Goal: Submit feedback/report problem: Submit feedback/report problem

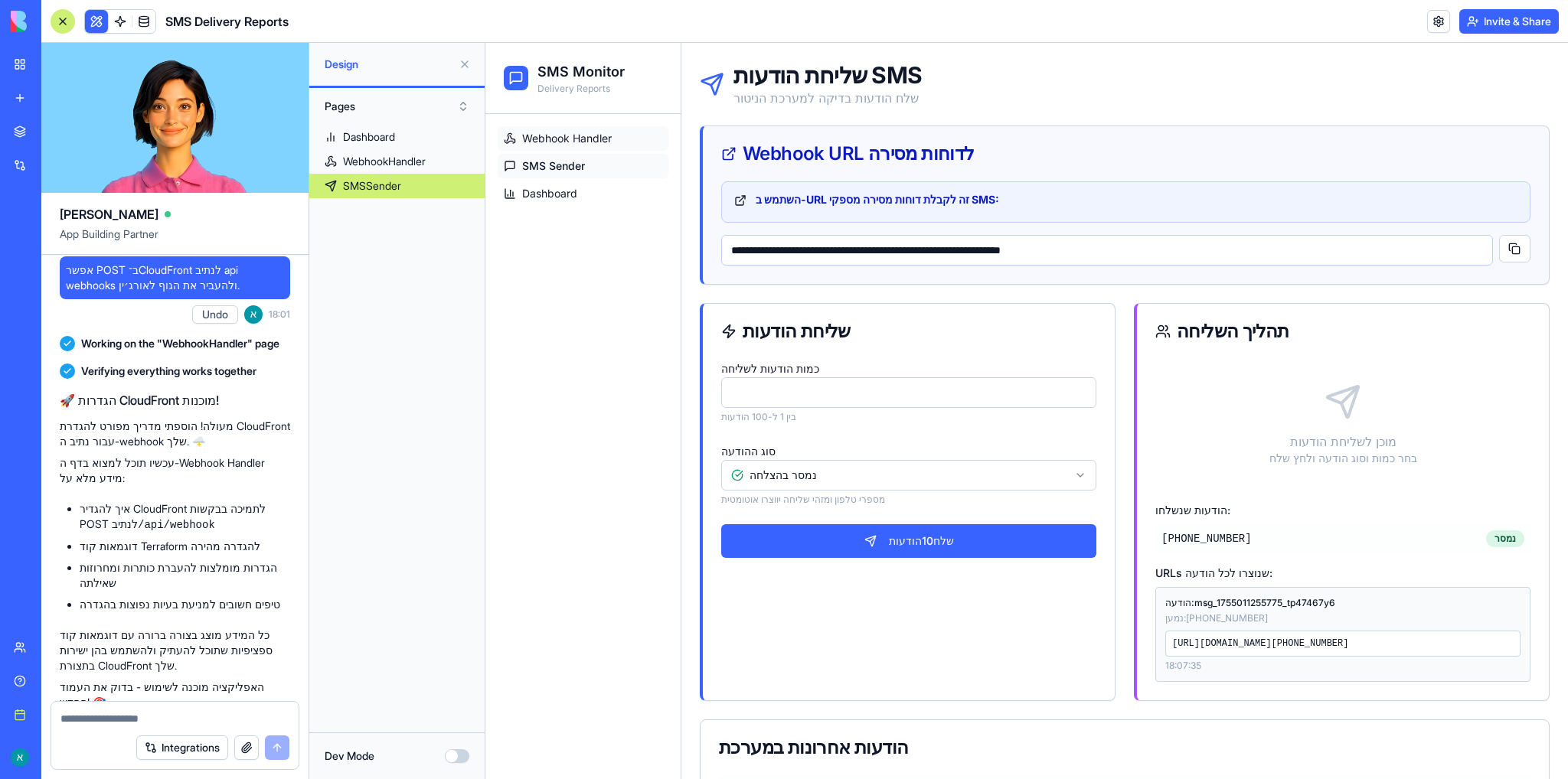
click at [572, 140] on span "Webhook Handler" at bounding box center [567, 139] width 90 height 15
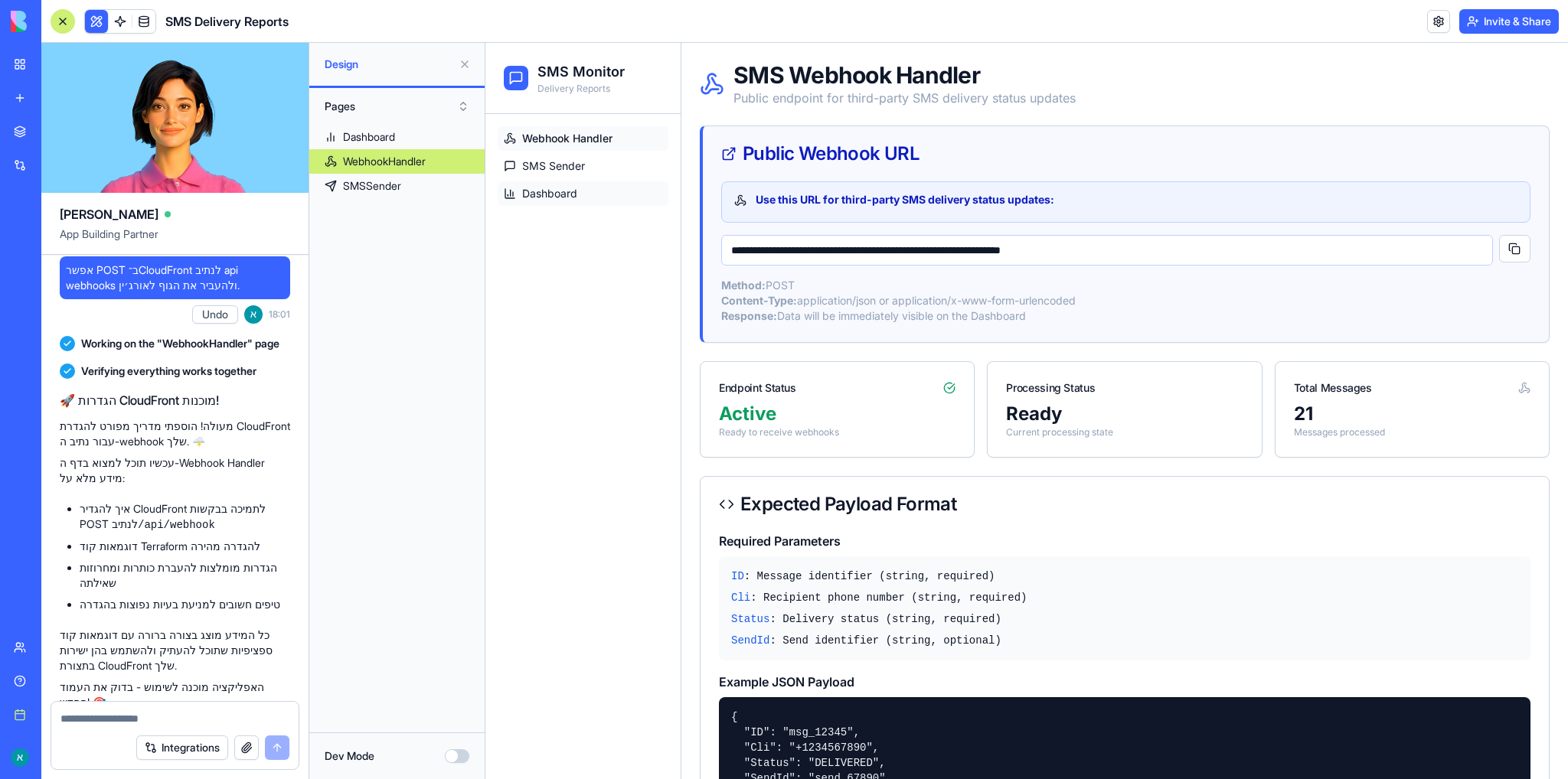
click at [572, 193] on span "Dashboard" at bounding box center [549, 193] width 55 height 15
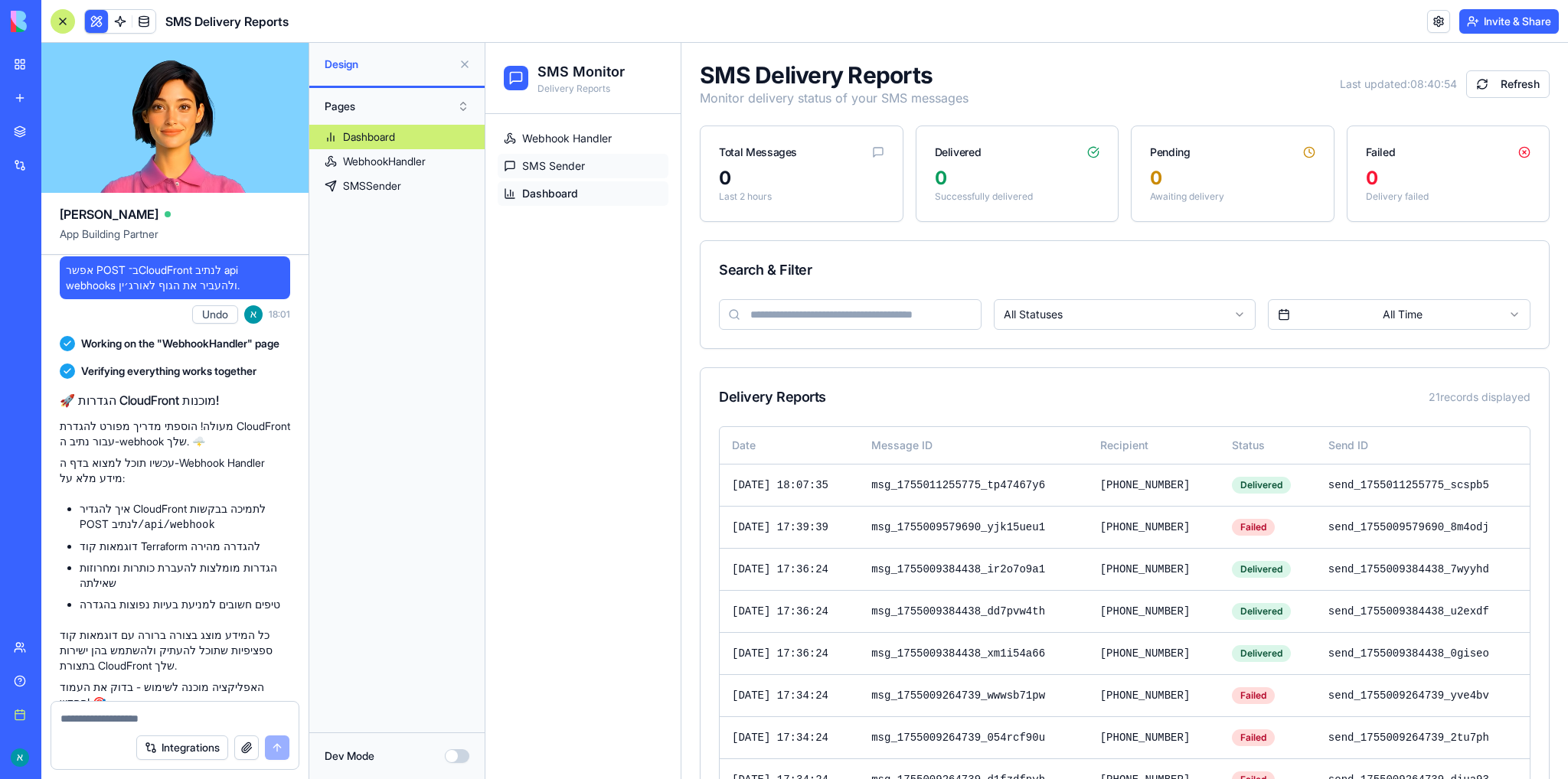
click at [542, 165] on span "SMS Sender" at bounding box center [553, 166] width 63 height 15
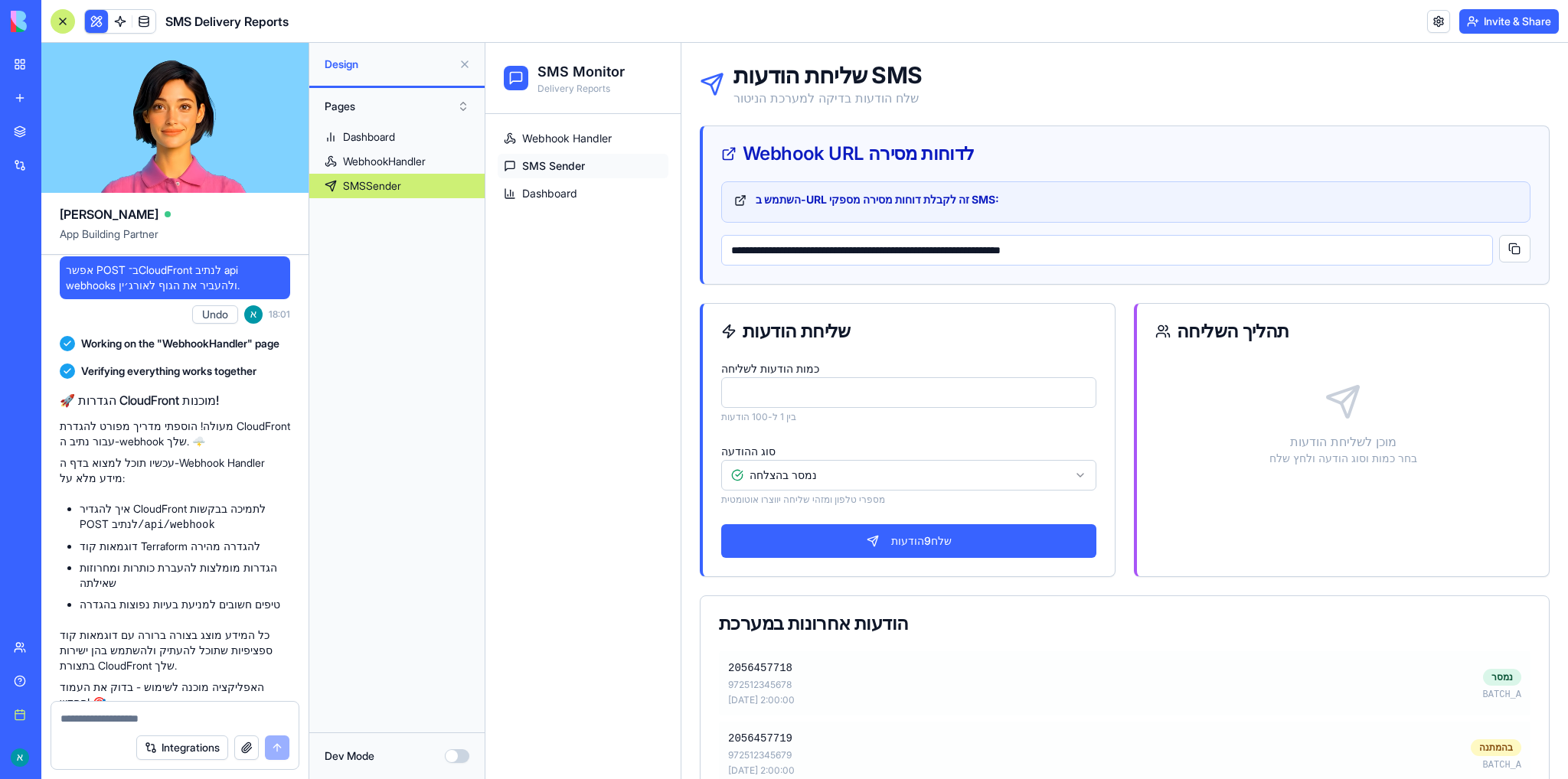
click at [1075, 396] on input "*" at bounding box center [909, 393] width 375 height 31
click at [1075, 398] on input "*" at bounding box center [909, 393] width 375 height 31
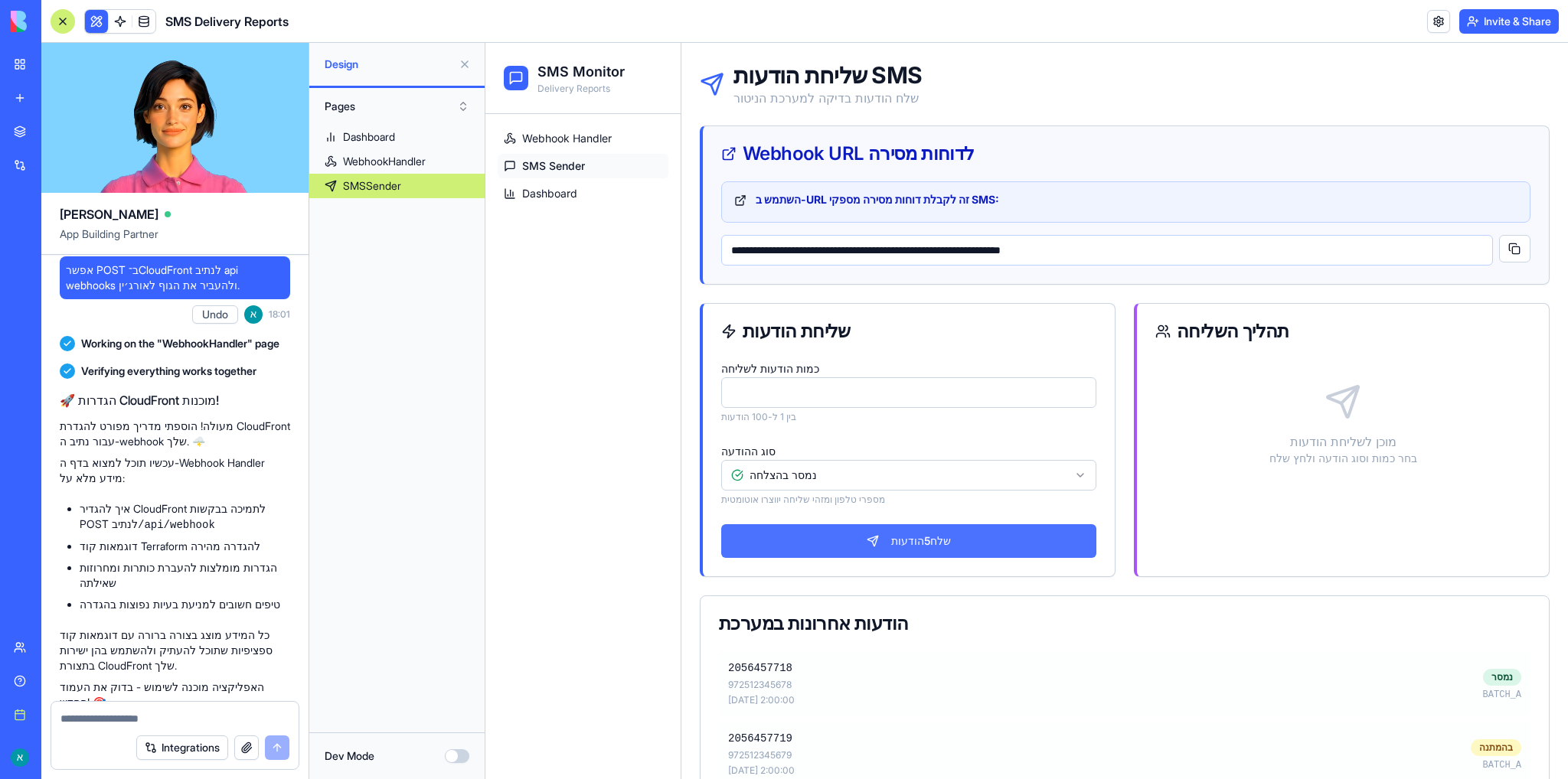
click at [966, 542] on button "שלח 5 הודעות" at bounding box center [909, 541] width 375 height 33
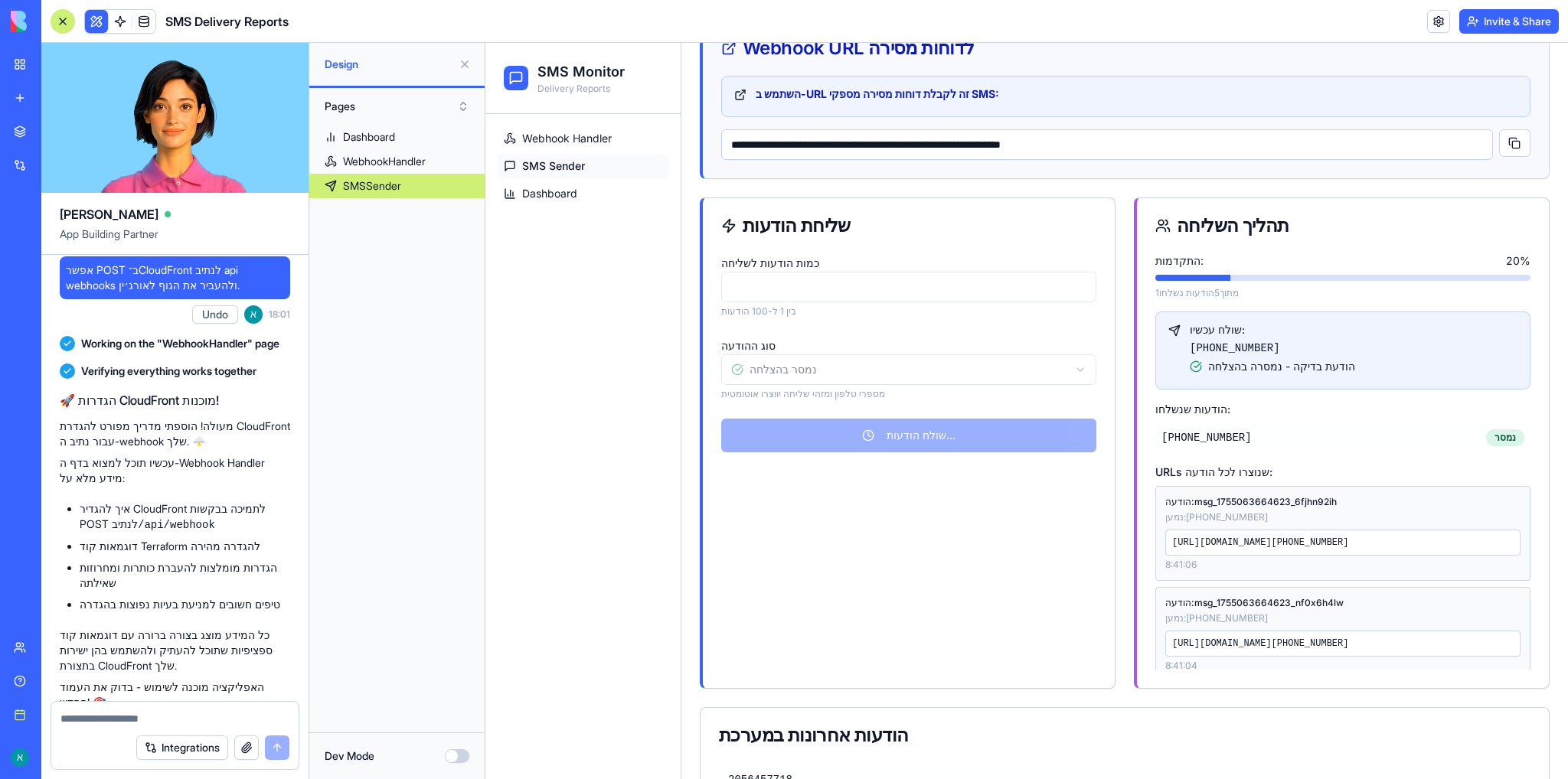
scroll to position [383, 0]
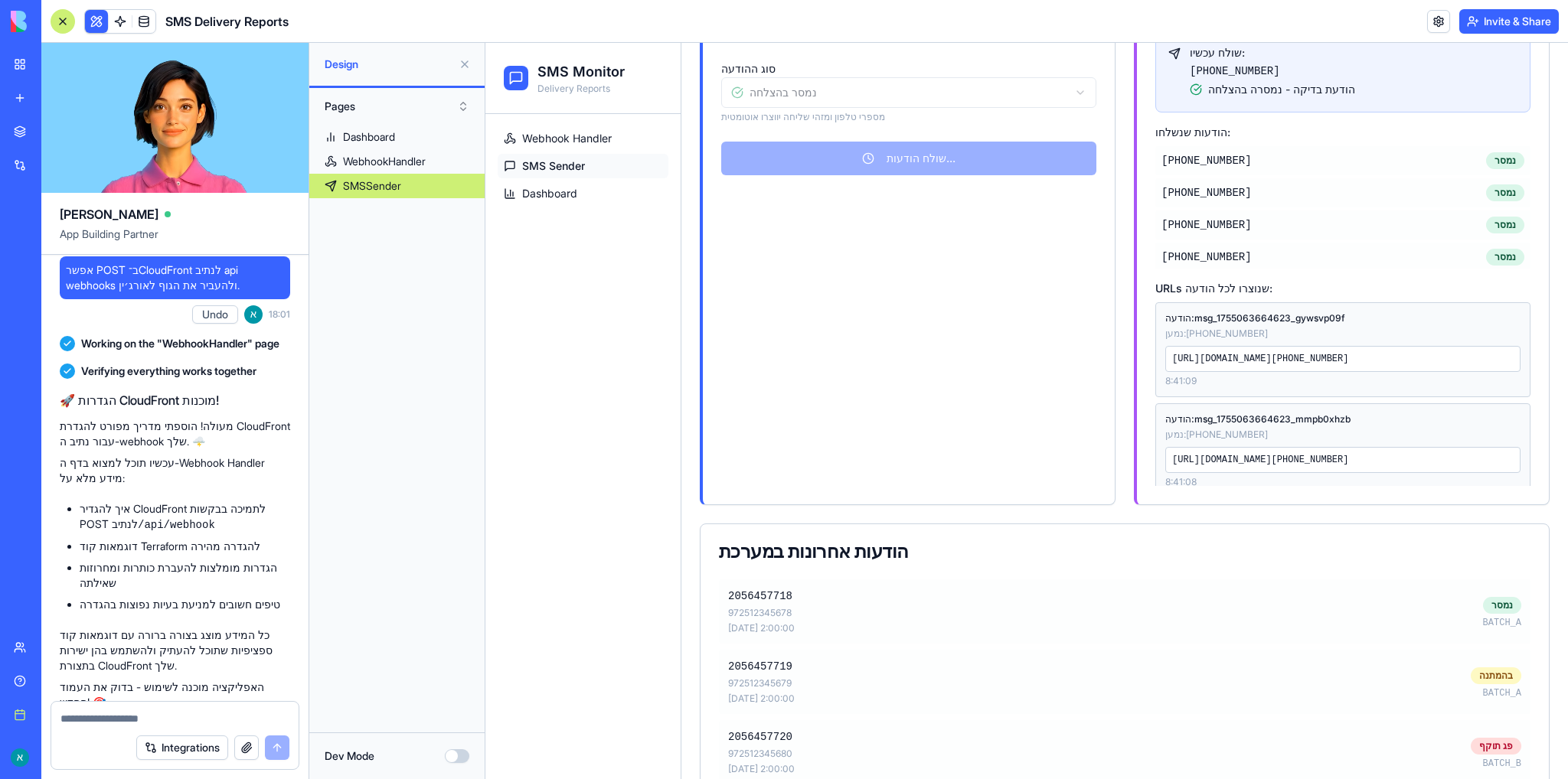
type input "**"
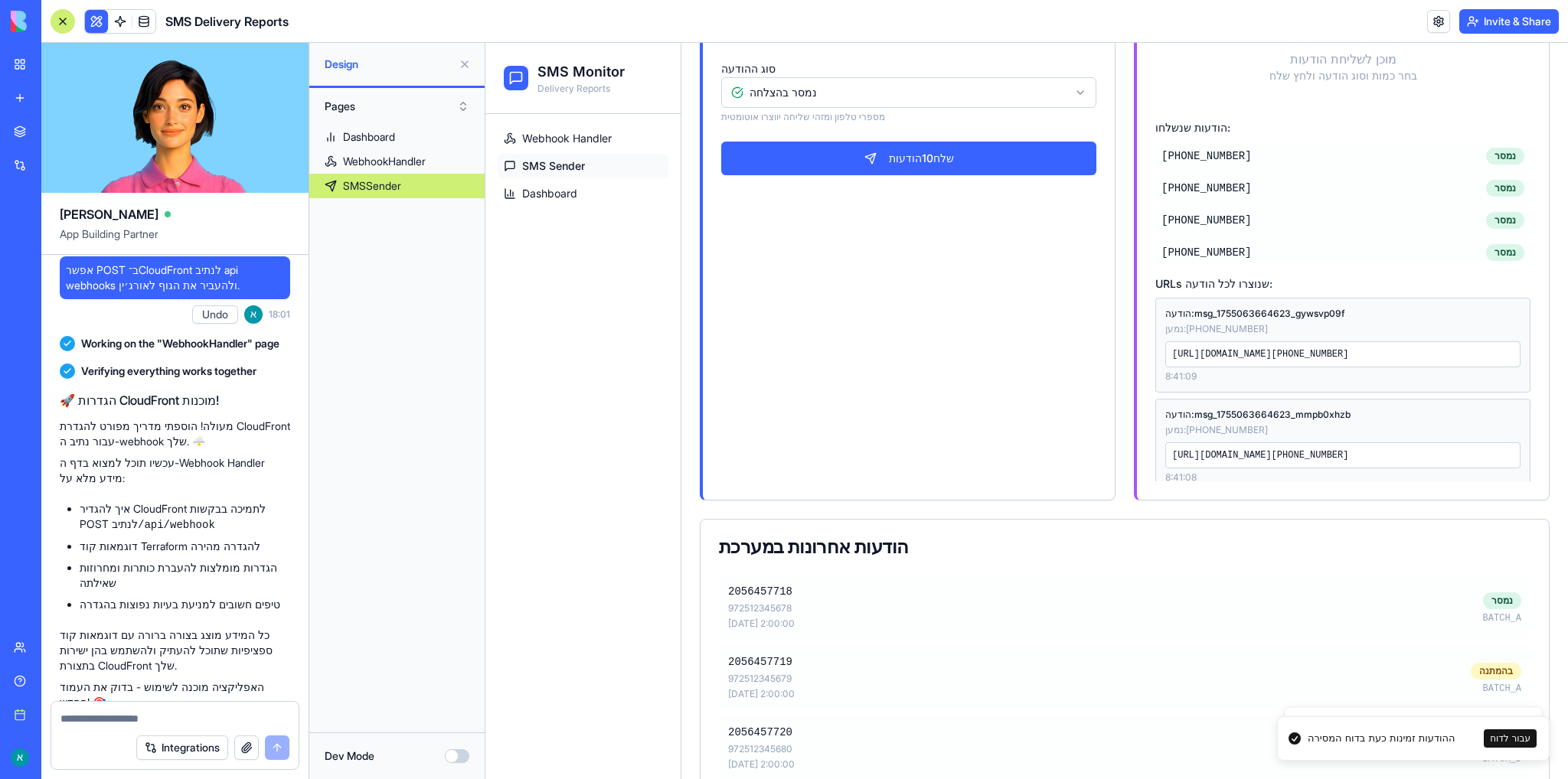
drag, startPoint x: 1164, startPoint y: 355, endPoint x: 1411, endPoint y: 374, distance: 247.7
click at [1411, 368] on div "https://6899b28966edfac6fbd81427.blocks-app.diy/api/webhook/sms-status?ID=msg_1…" at bounding box center [1342, 354] width 355 height 26
copy div "https://6899b28966edfac6fbd81427.blocks-app.diy/api/webhook/sms-status?ID=msg_1…"
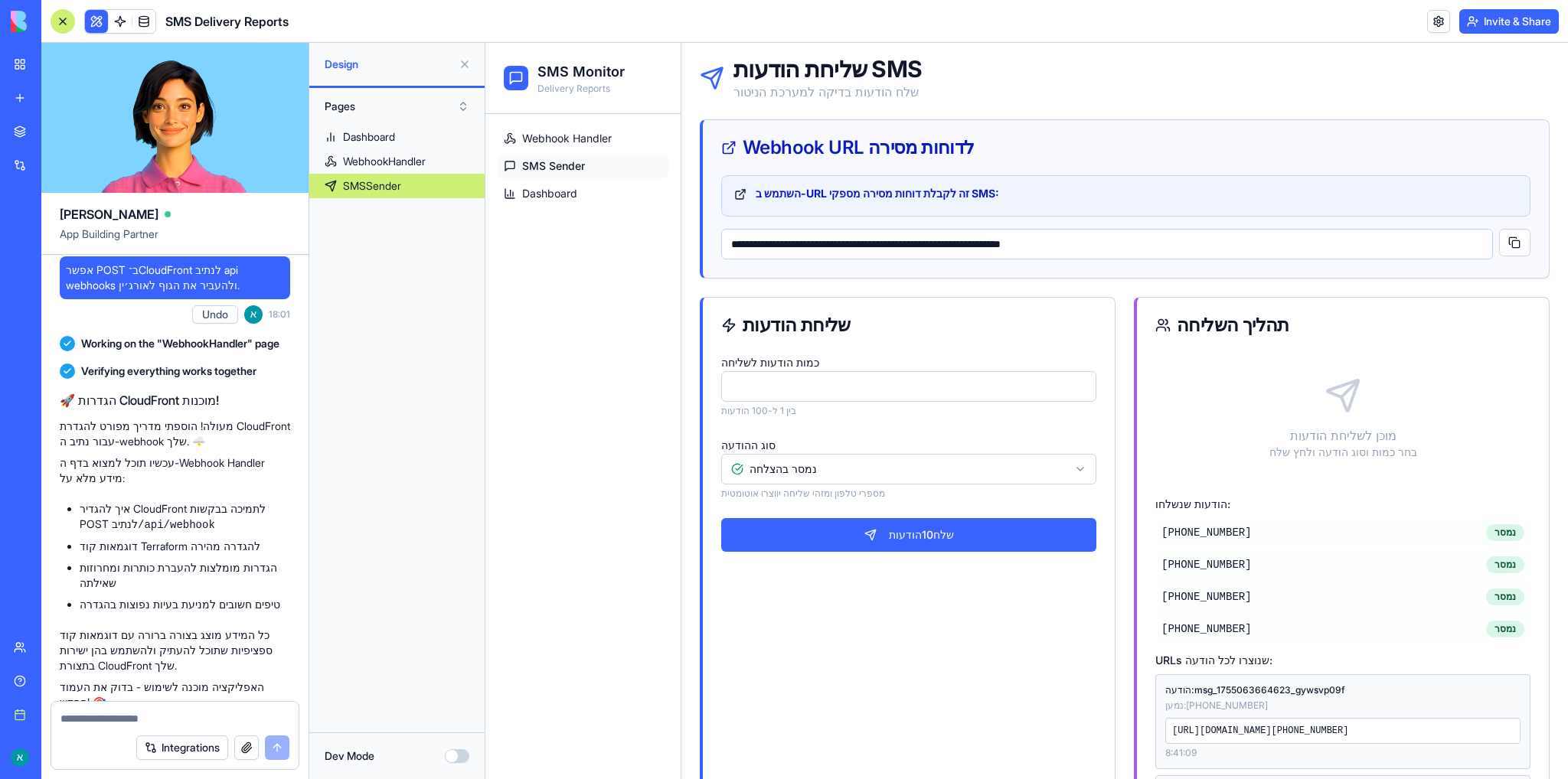
scroll to position [0, 0]
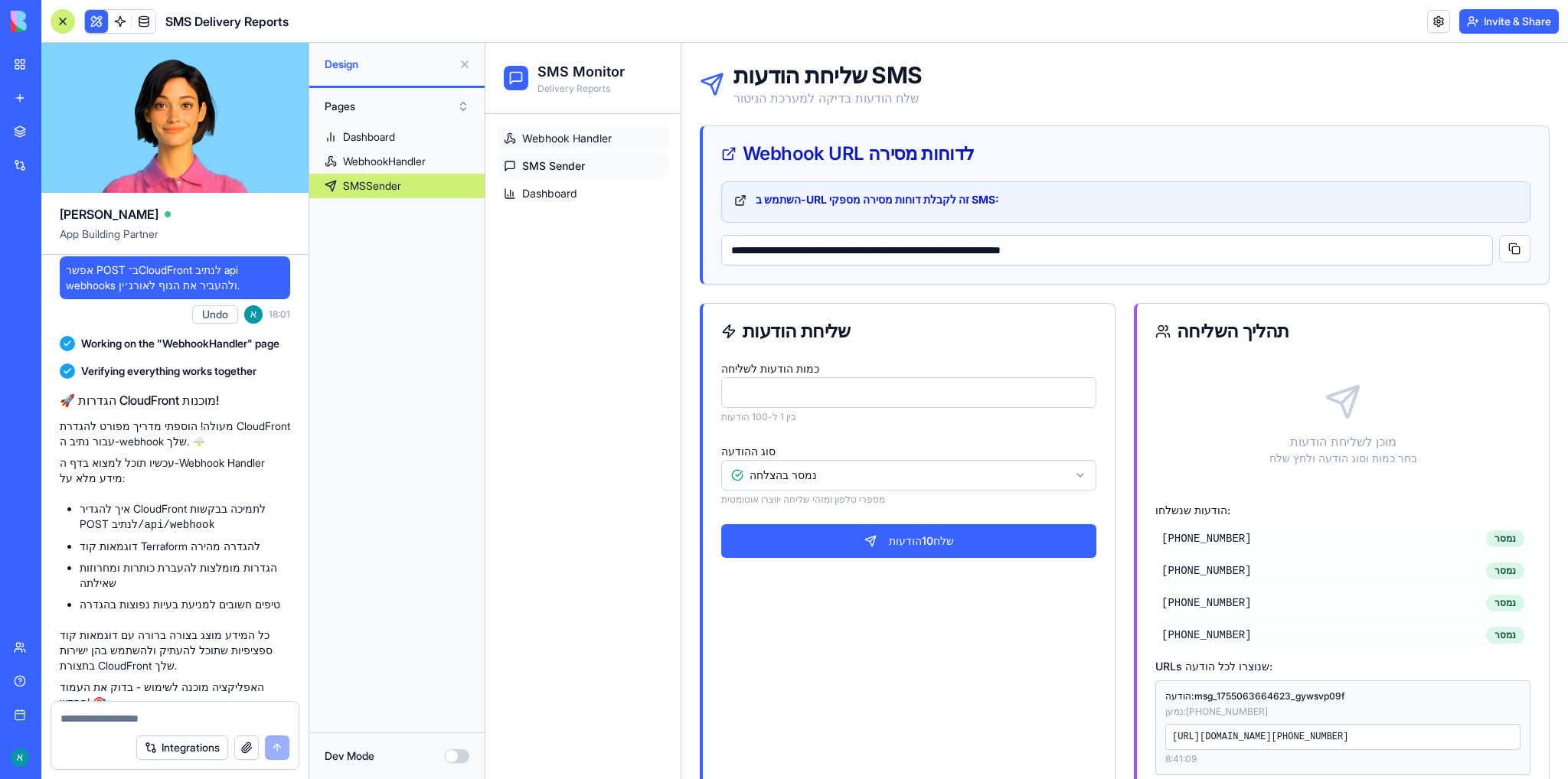
click at [569, 137] on span "Webhook Handler" at bounding box center [567, 139] width 90 height 15
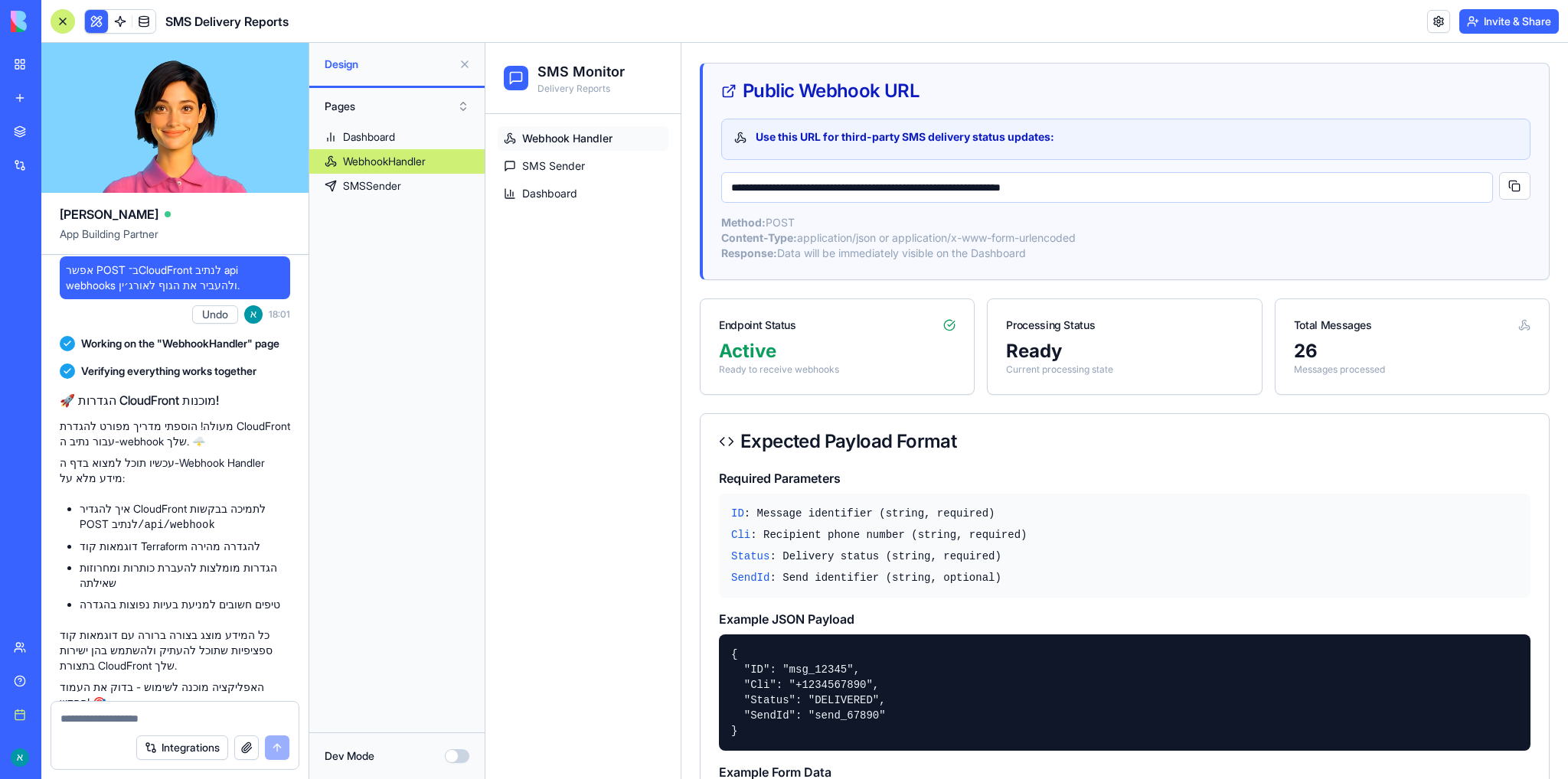
scroll to position [153, 0]
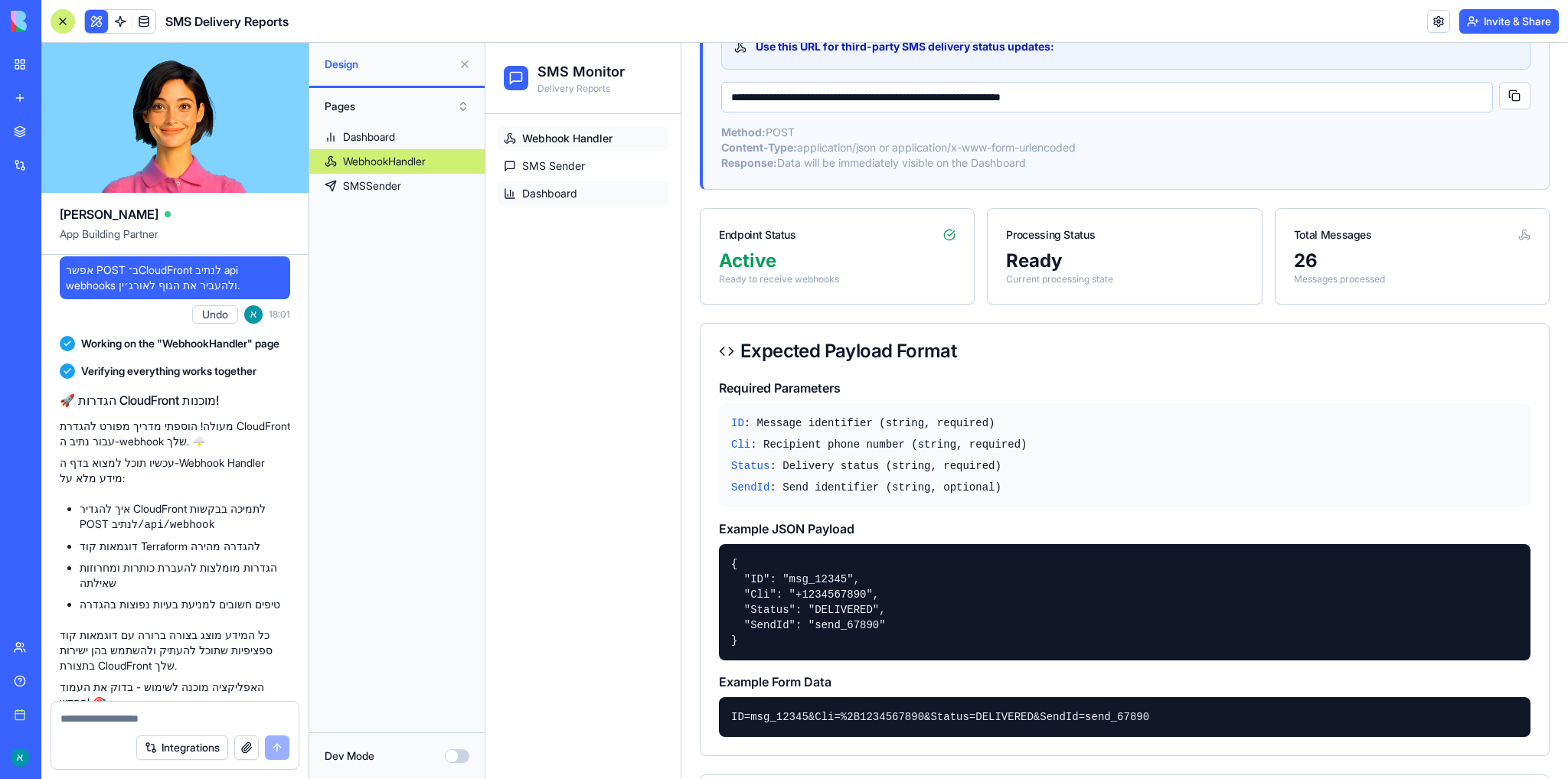
click at [584, 197] on link "Dashboard" at bounding box center [583, 193] width 171 height 24
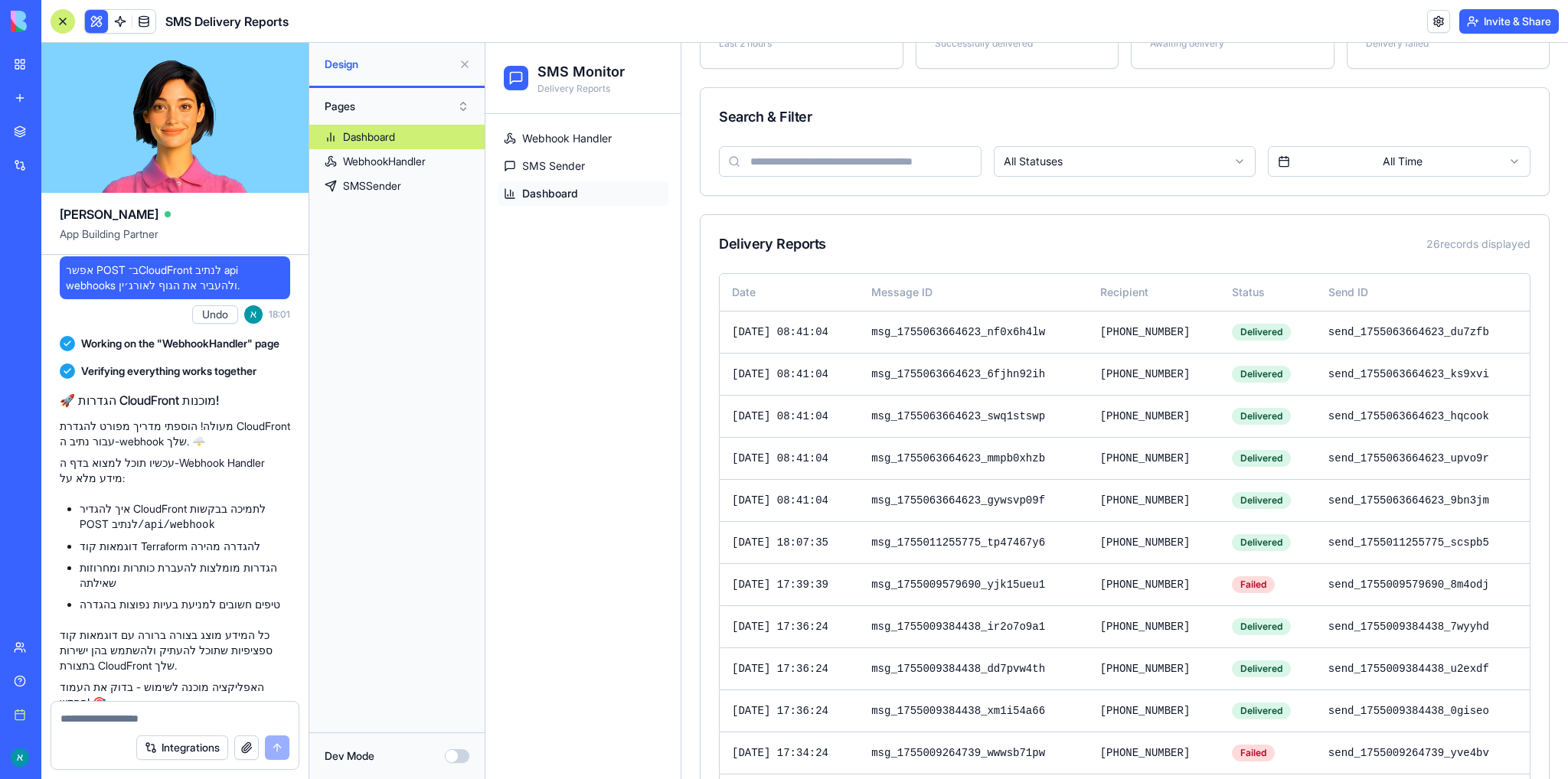
click at [209, 717] on textarea at bounding box center [175, 719] width 228 height 15
paste textarea "**********"
type textarea "**********"
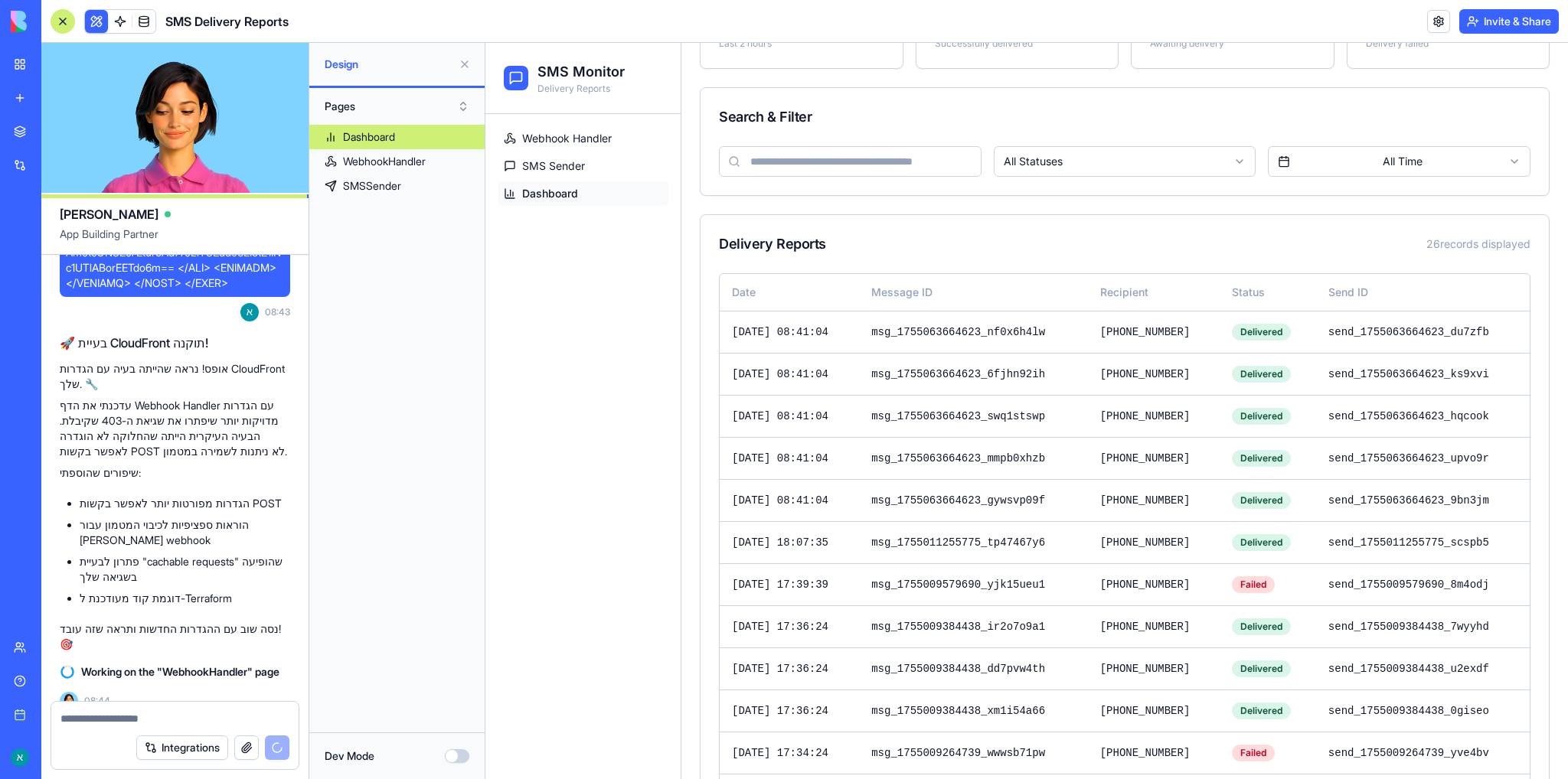
scroll to position [9195, 0]
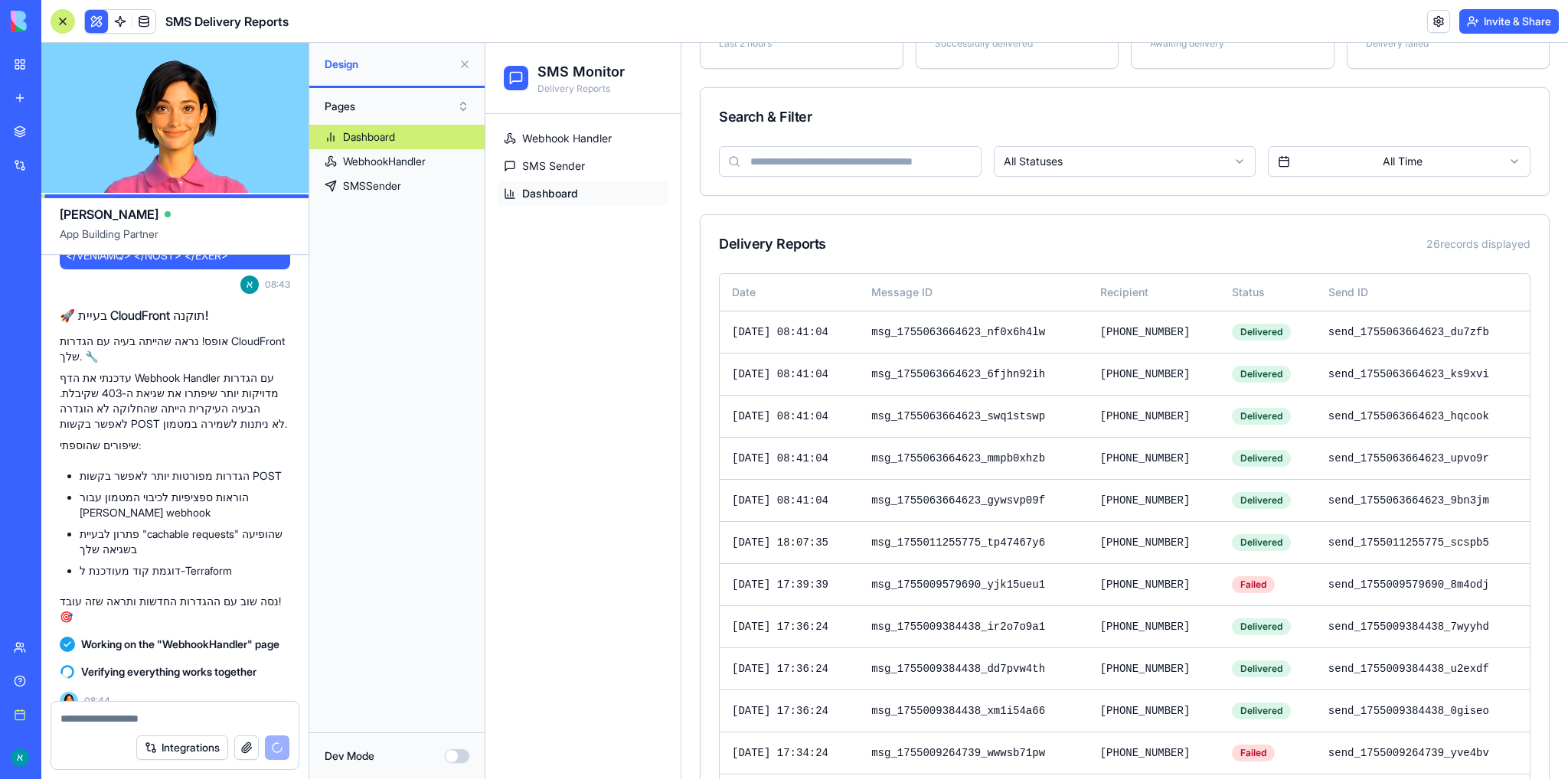
click at [19, 68] on link "My workspace" at bounding box center [35, 64] width 61 height 31
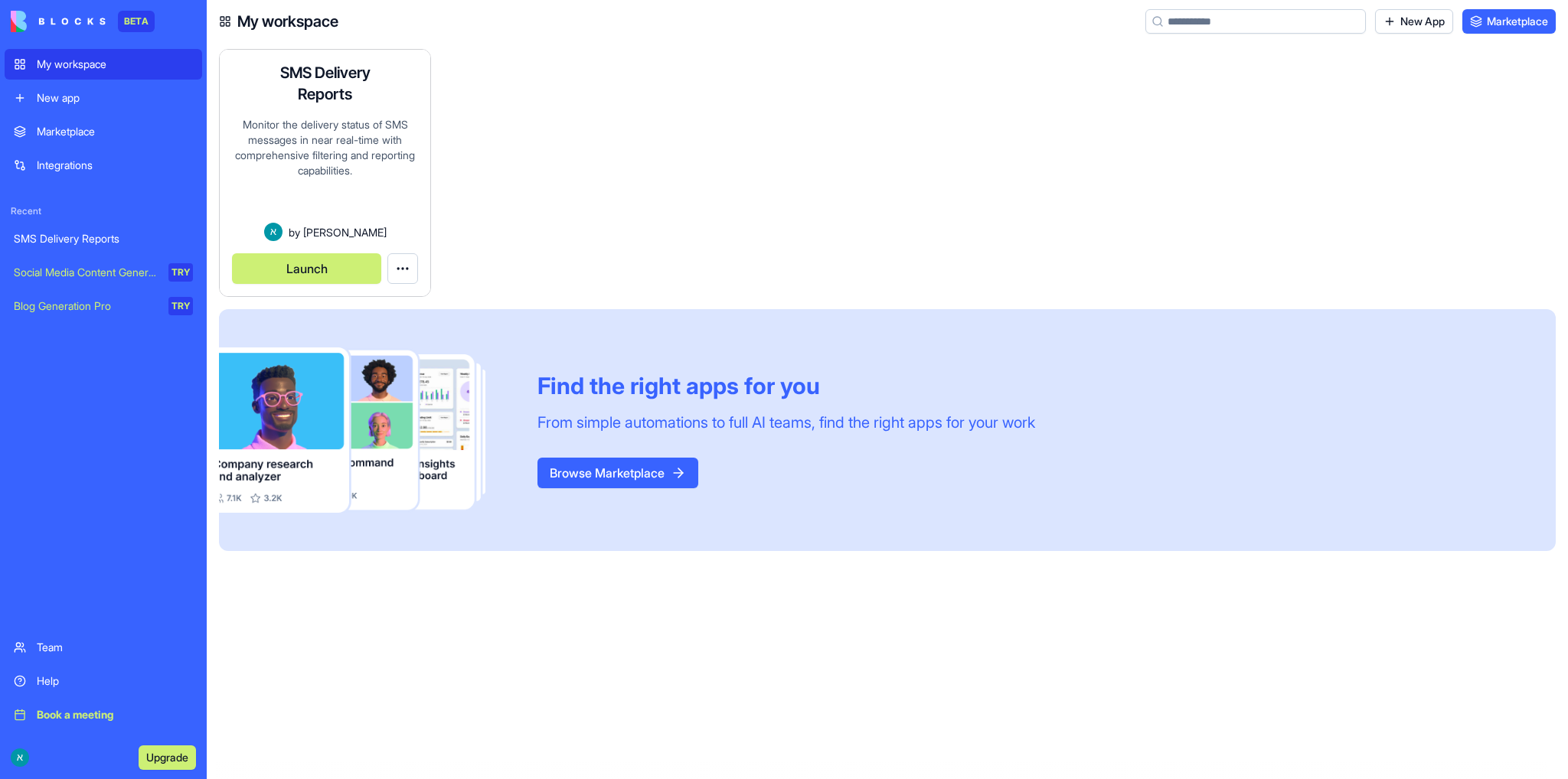
click at [399, 274] on html "BETA My workspace New app Marketplace Integrations Recent SMS Delivery Reports …" at bounding box center [784, 390] width 1568 height 779
click at [331, 192] on html "BETA My workspace New app Marketplace Integrations Recent SMS Delivery Reports …" at bounding box center [784, 390] width 1568 height 779
click at [407, 273] on html "BETA My workspace New app Marketplace Integrations Recent SMS Delivery Reports …" at bounding box center [784, 390] width 1568 height 779
click at [363, 310] on span "Edit app" at bounding box center [367, 306] width 39 height 15
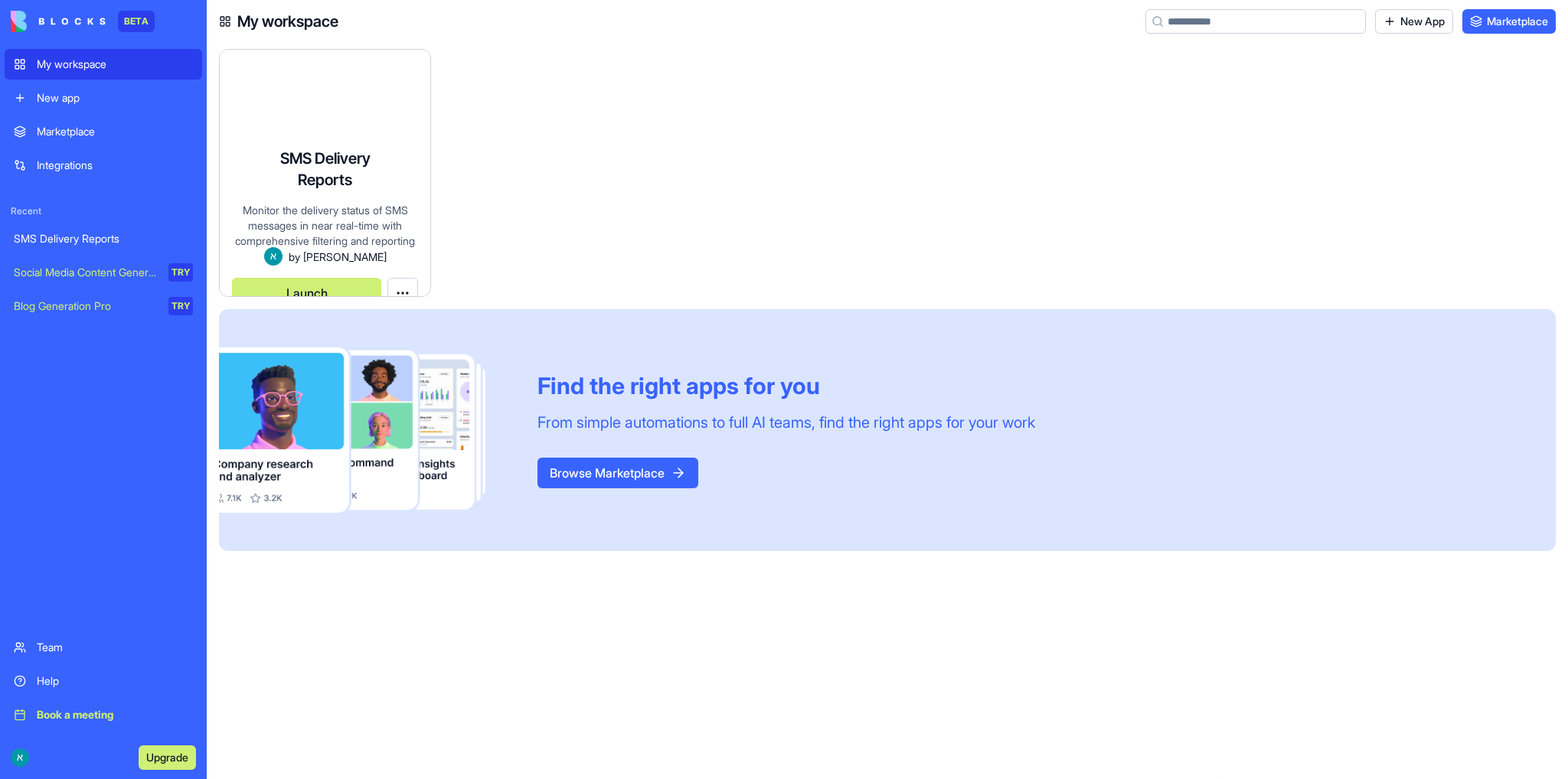
scroll to position [13, 0]
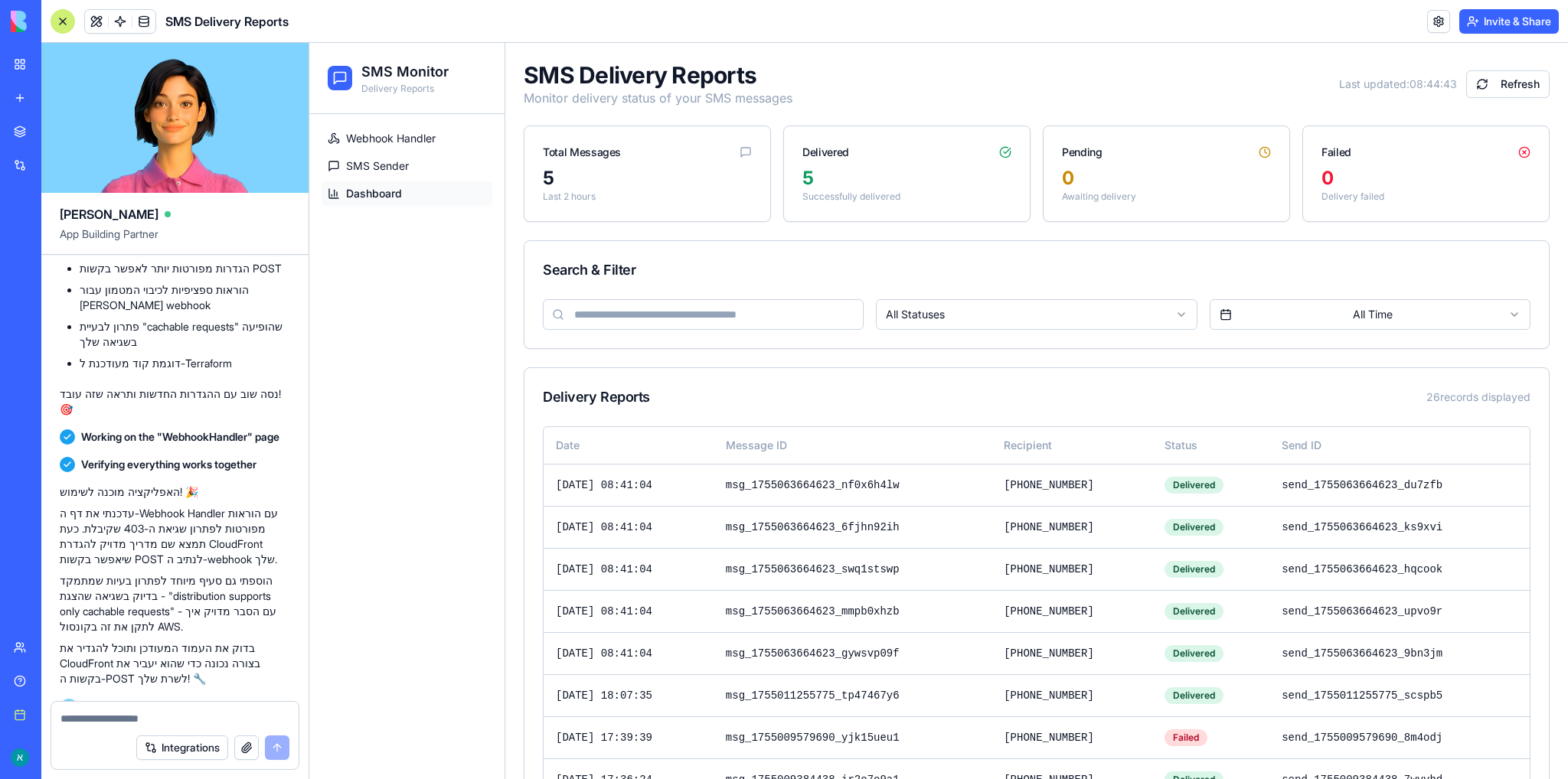
scroll to position [9409, 0]
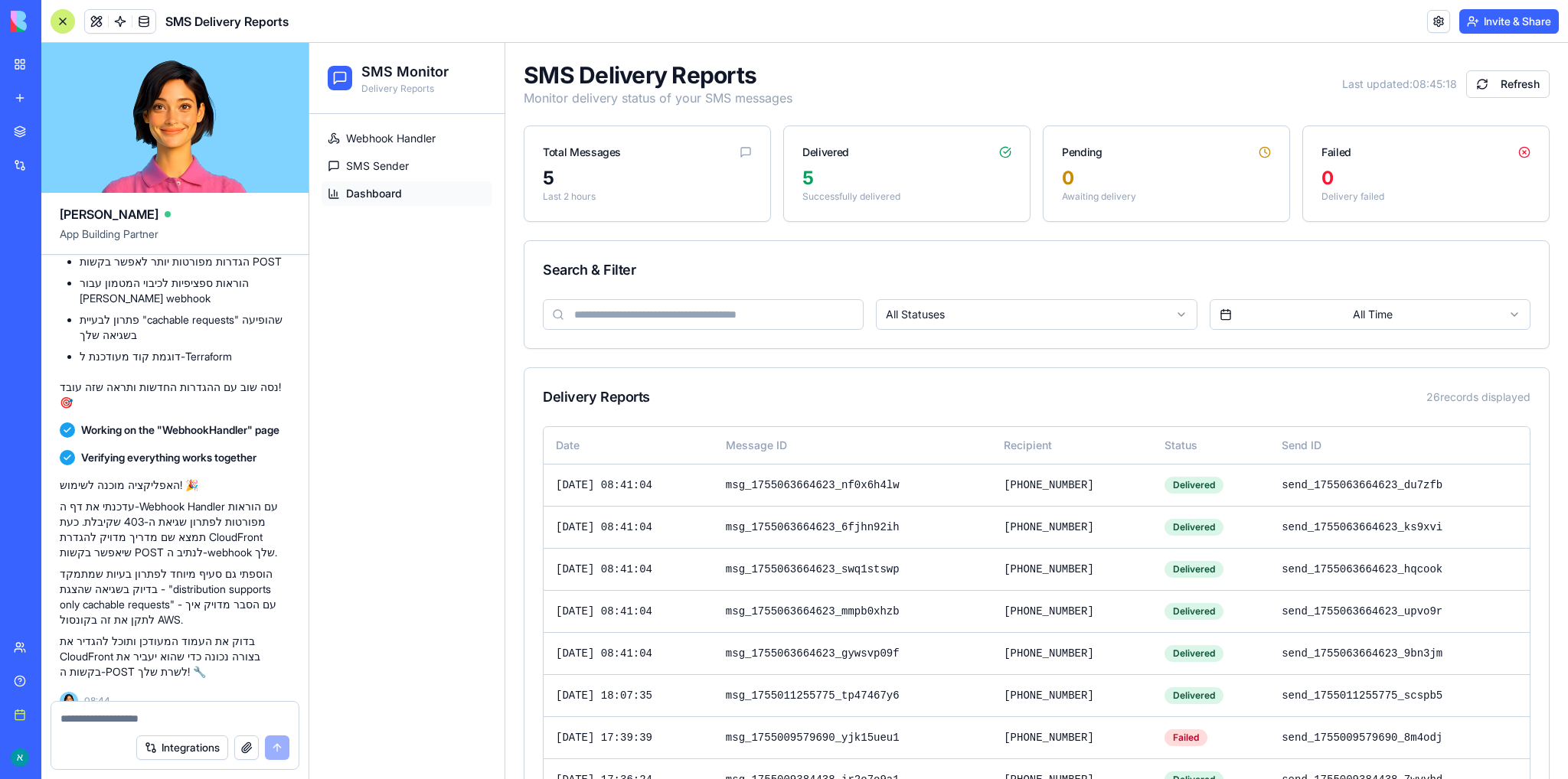
click at [149, 717] on textarea at bounding box center [175, 719] width 228 height 15
paste textarea "**********"
type textarea "**********"
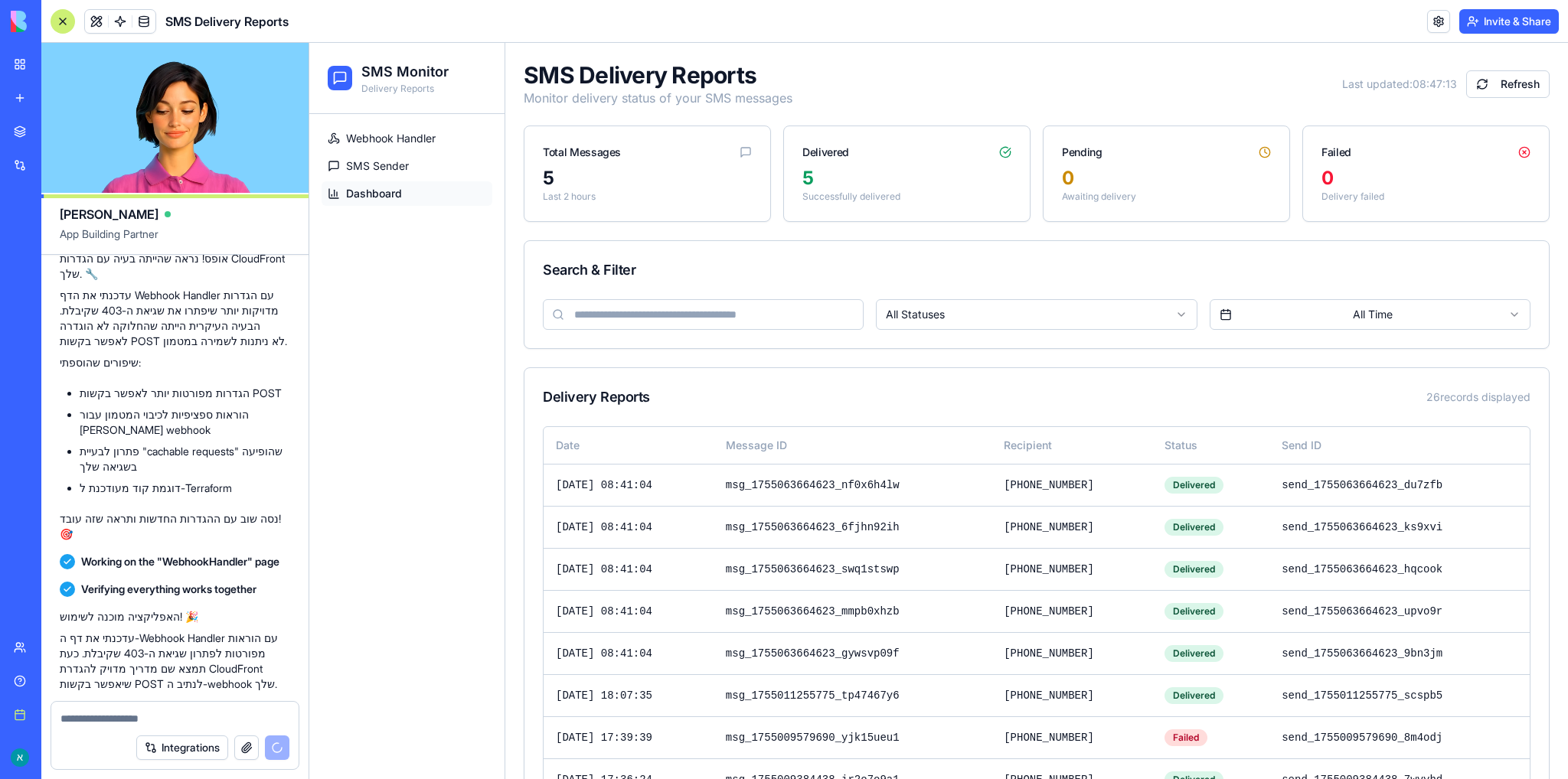
scroll to position [9235, 0]
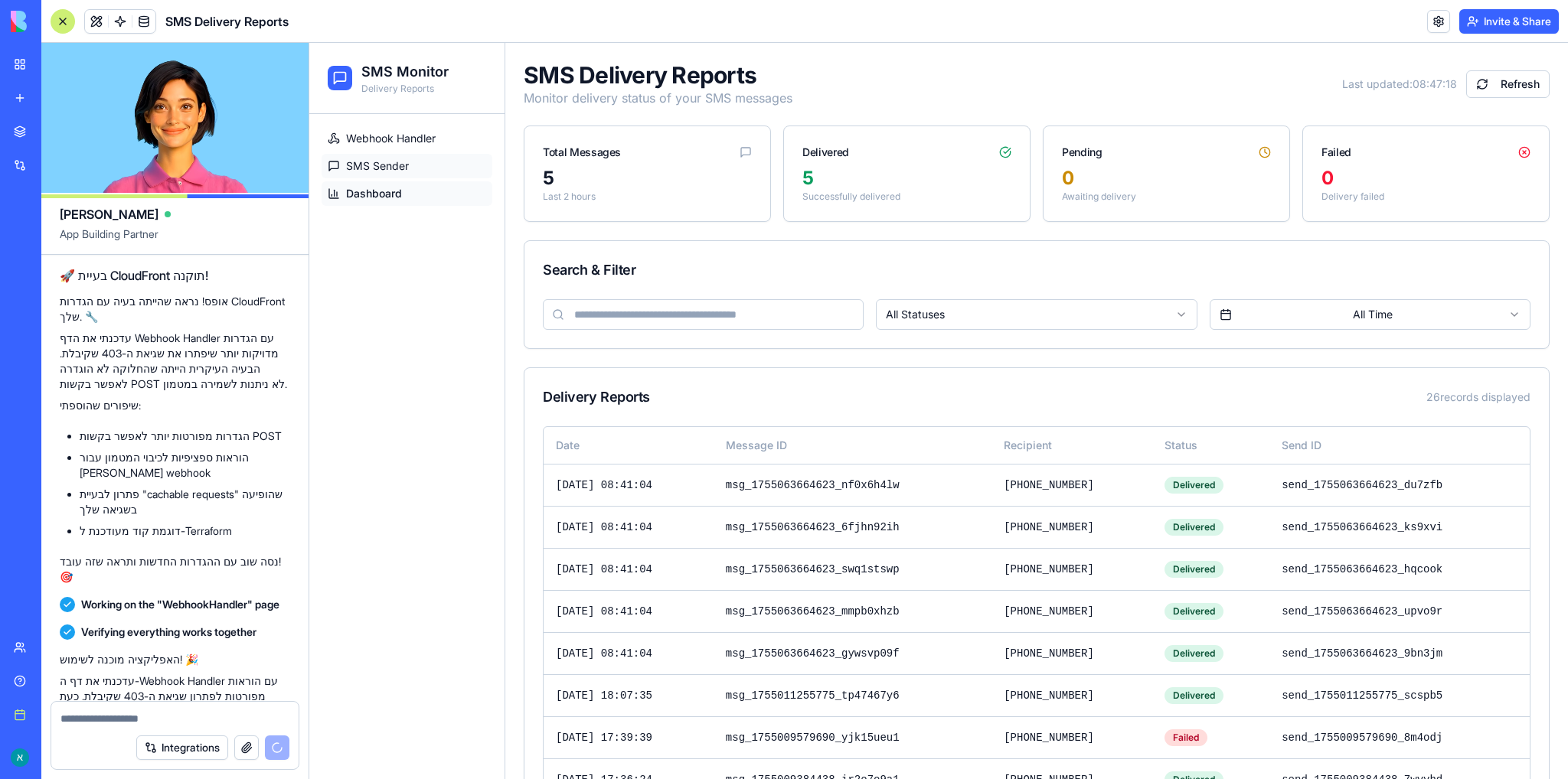
click at [374, 166] on span "SMS Sender" at bounding box center [378, 166] width 63 height 15
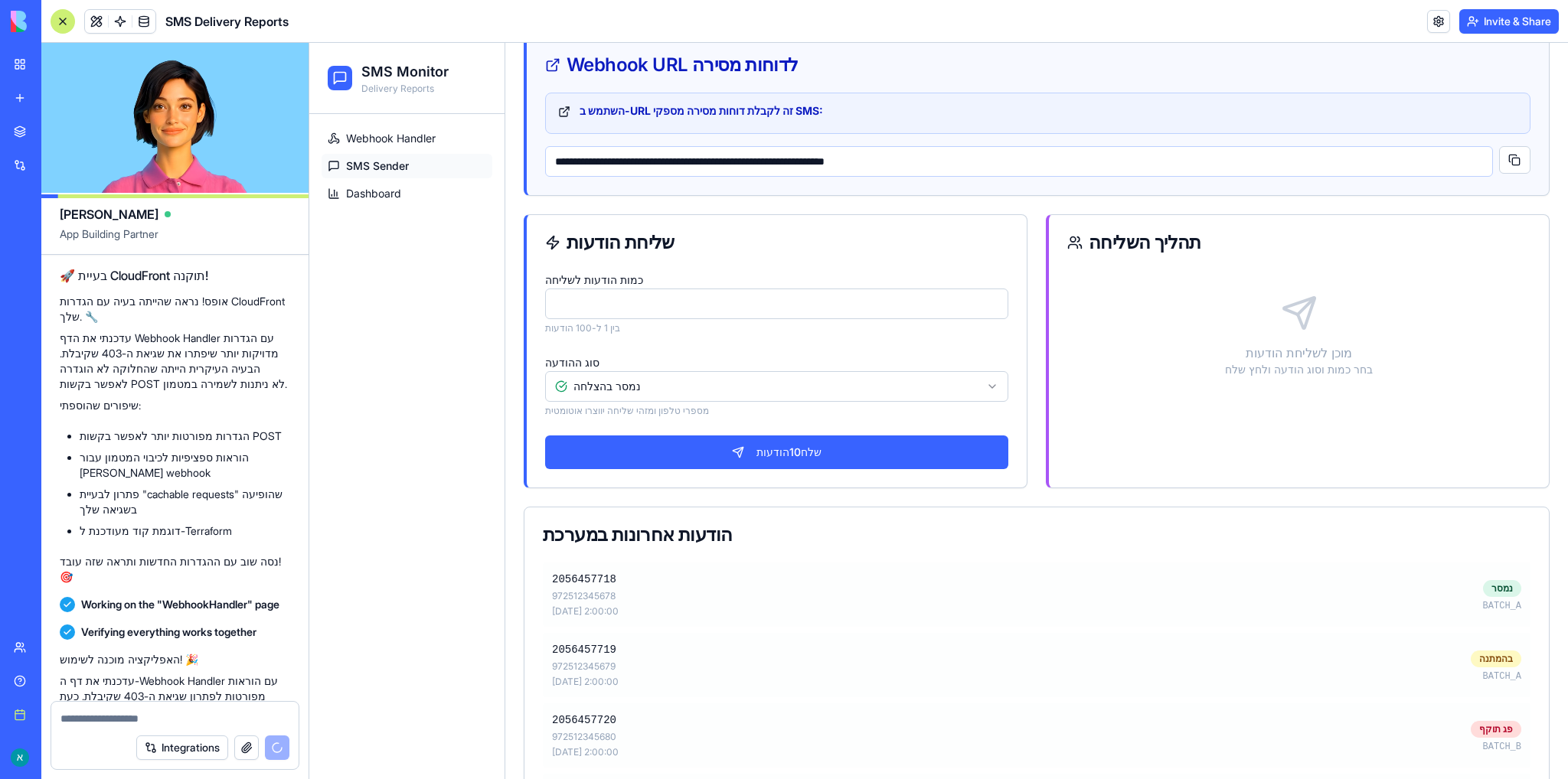
scroll to position [66, 0]
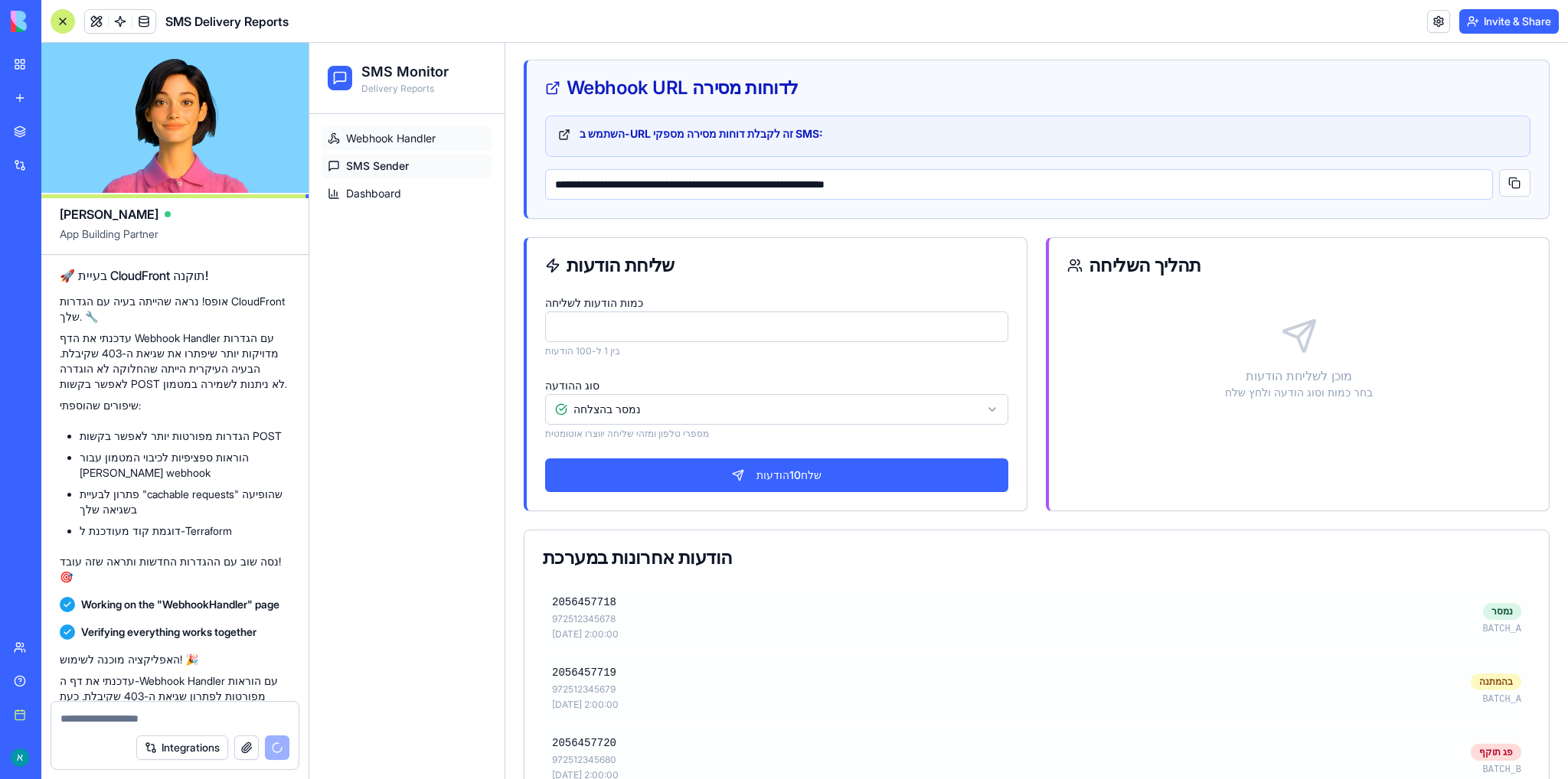
click at [386, 136] on span "Webhook Handler" at bounding box center [391, 139] width 90 height 15
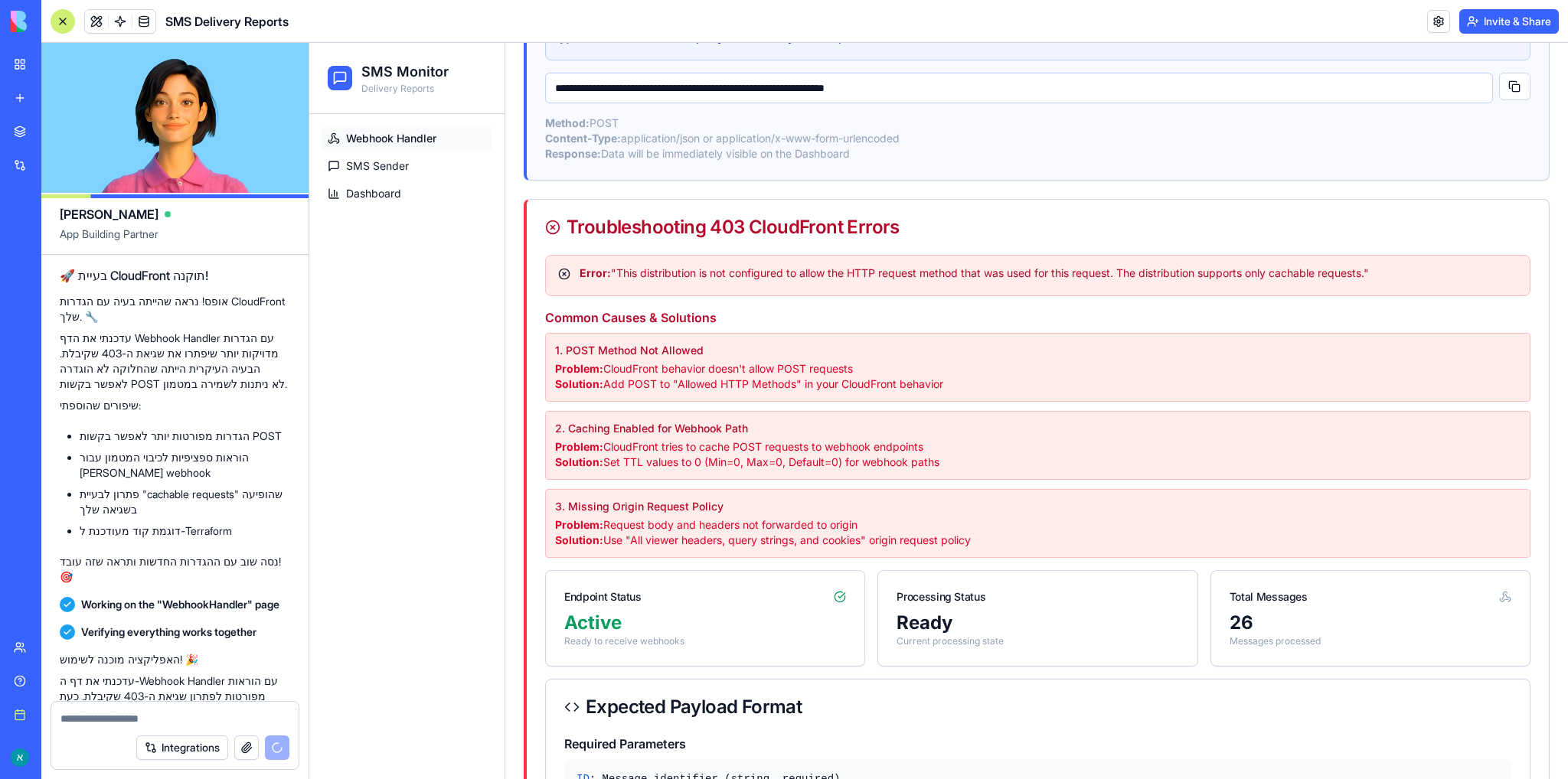
scroll to position [296, 0]
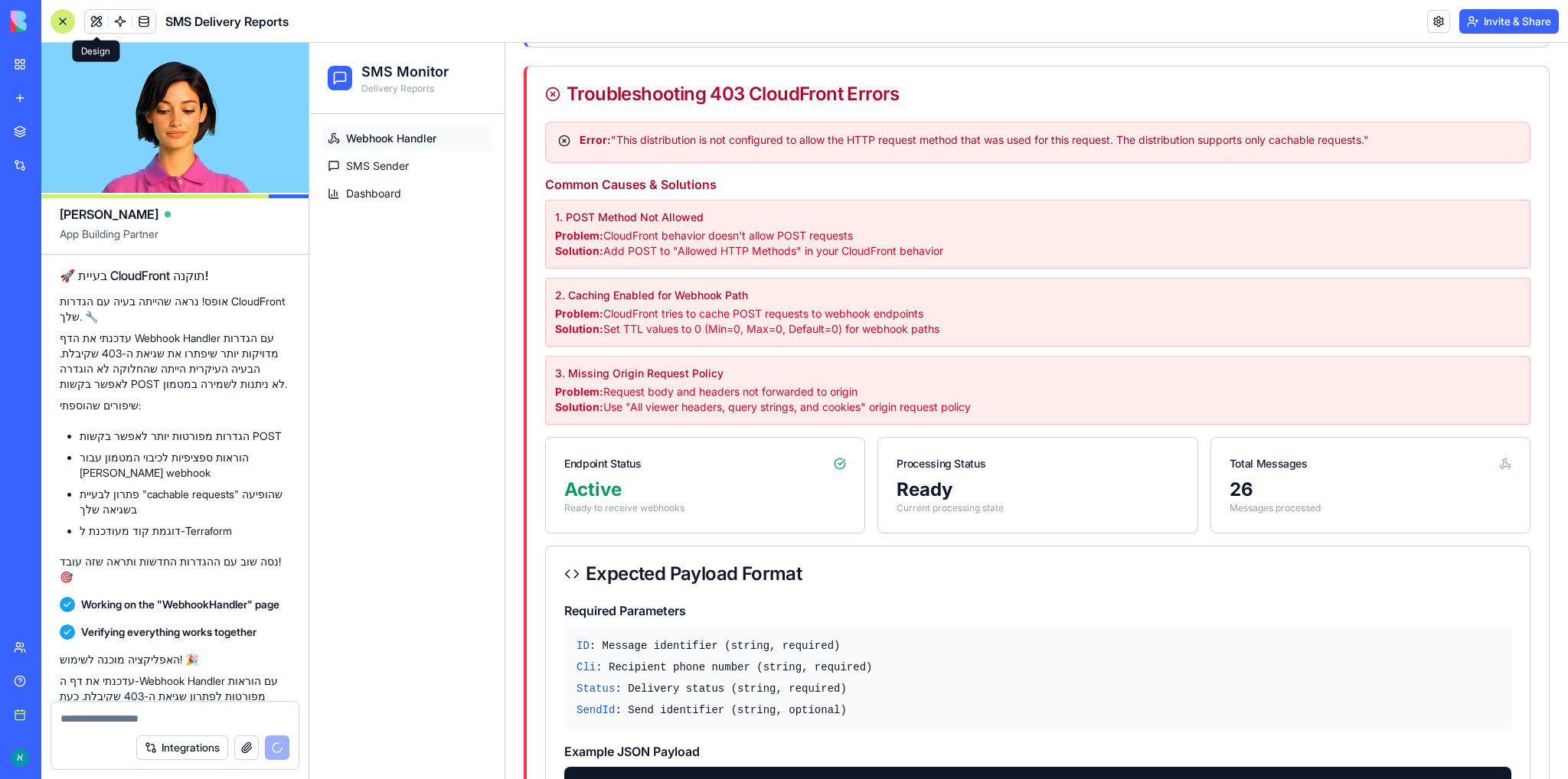
click at [98, 21] on button at bounding box center [96, 22] width 23 height 23
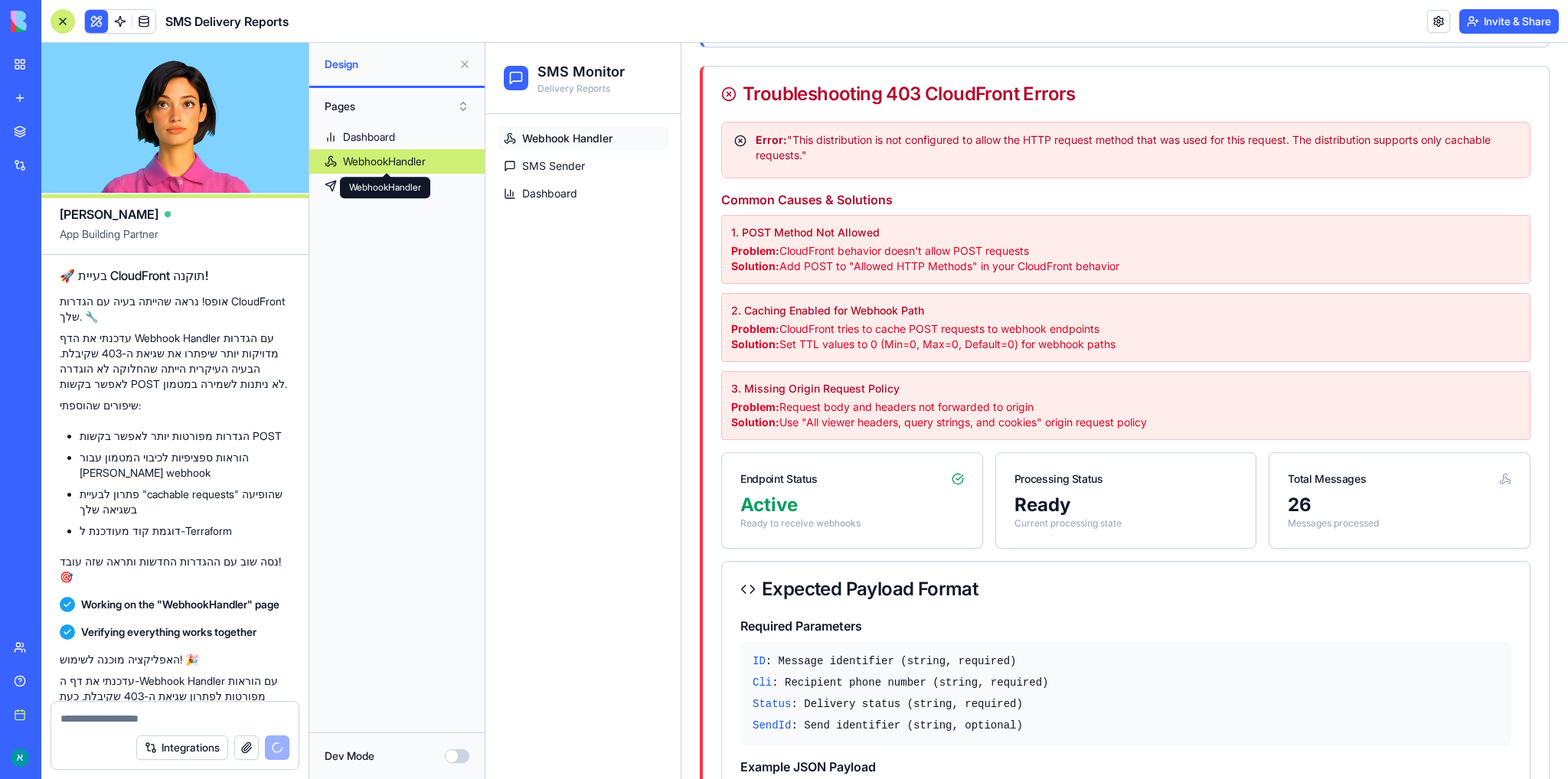
click at [378, 175] on link "SMSSender" at bounding box center [397, 185] width 175 height 24
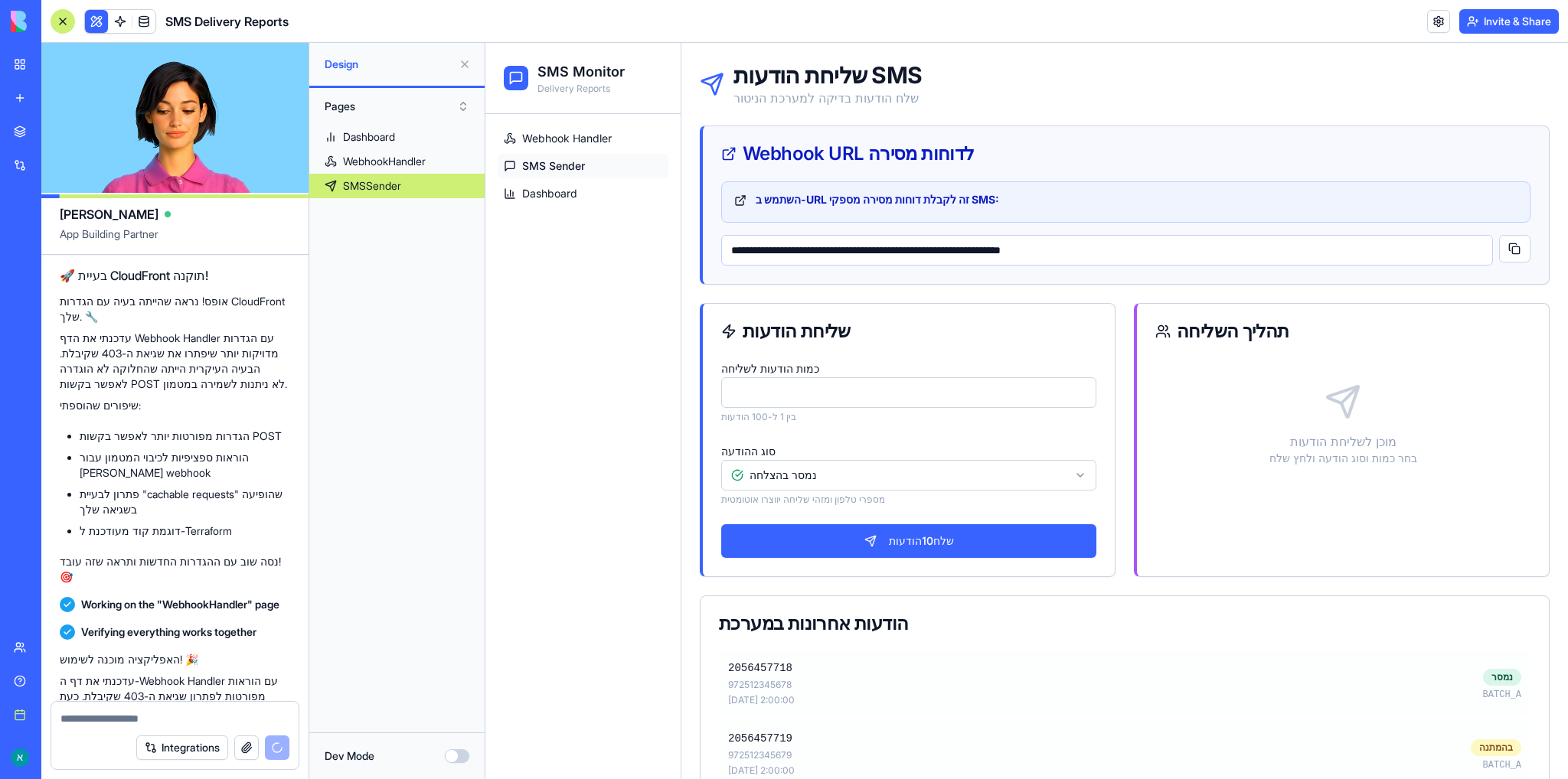
click at [843, 130] on div "Webhook URL לדוחות מסירה" at bounding box center [1125, 153] width 846 height 55
click at [386, 161] on div "WebhookHandler" at bounding box center [384, 161] width 83 height 15
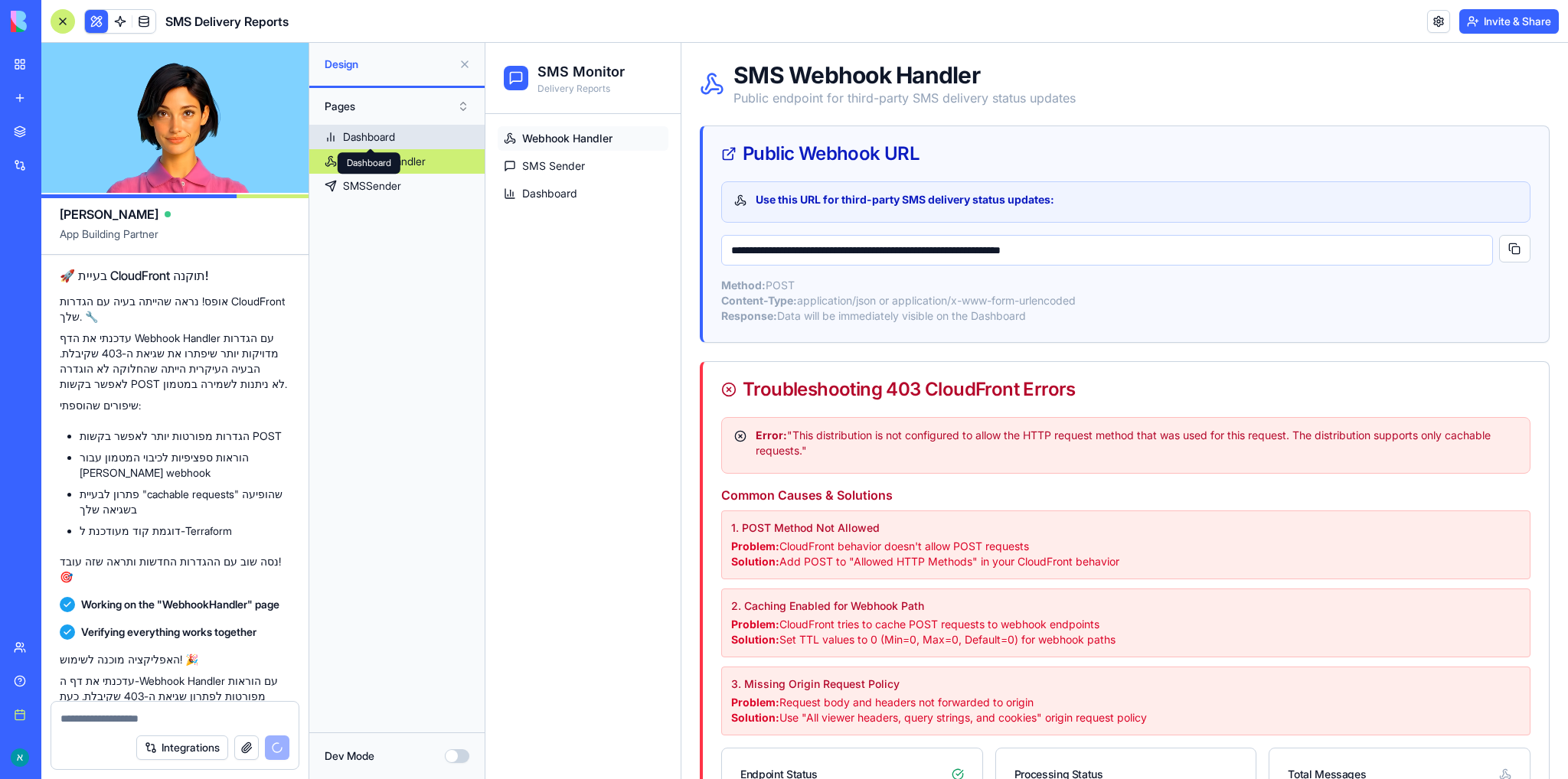
click at [373, 138] on div "Dashboard" at bounding box center [369, 137] width 52 height 15
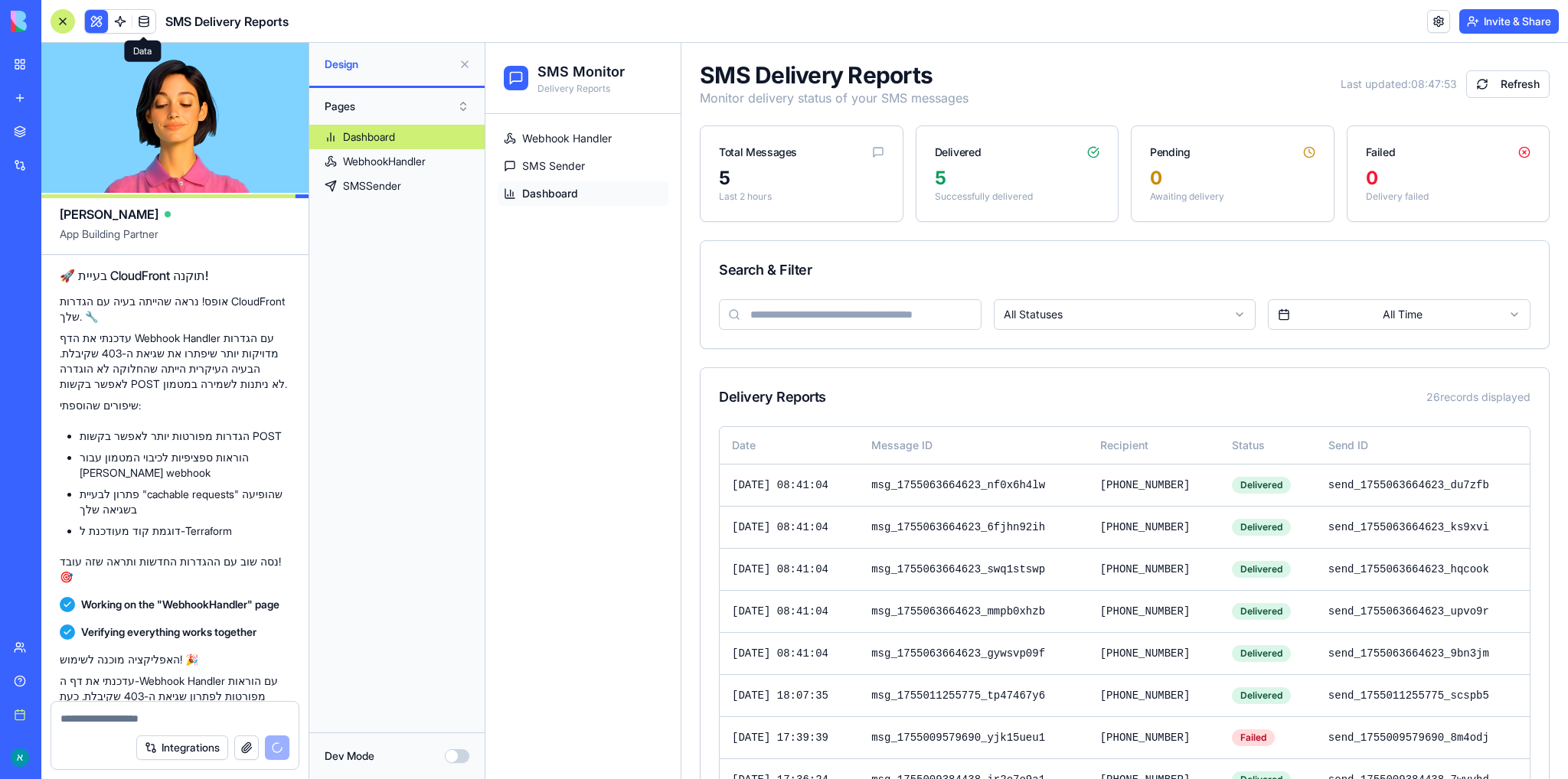
click at [145, 19] on link at bounding box center [144, 22] width 23 height 23
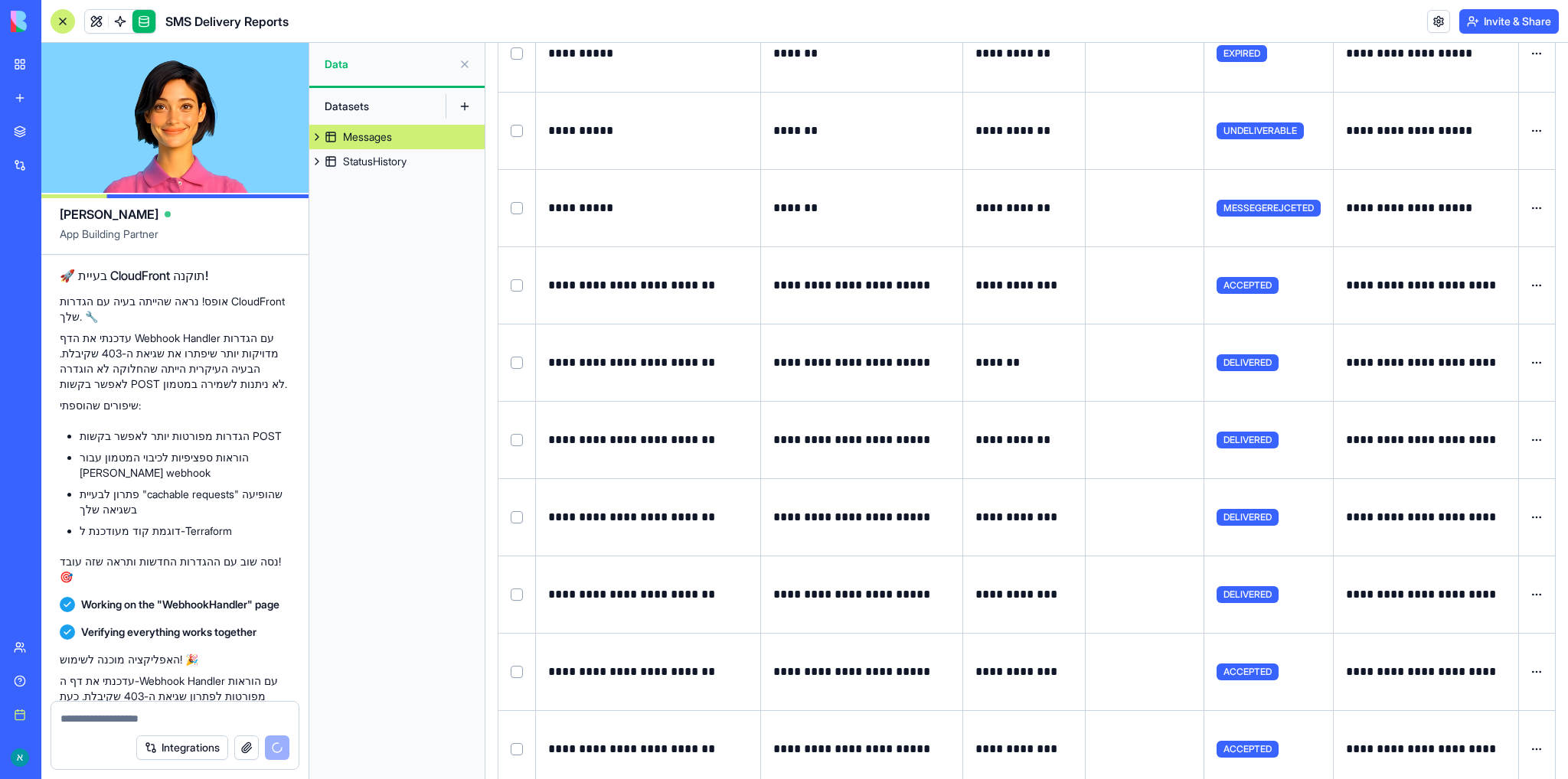
scroll to position [76, 0]
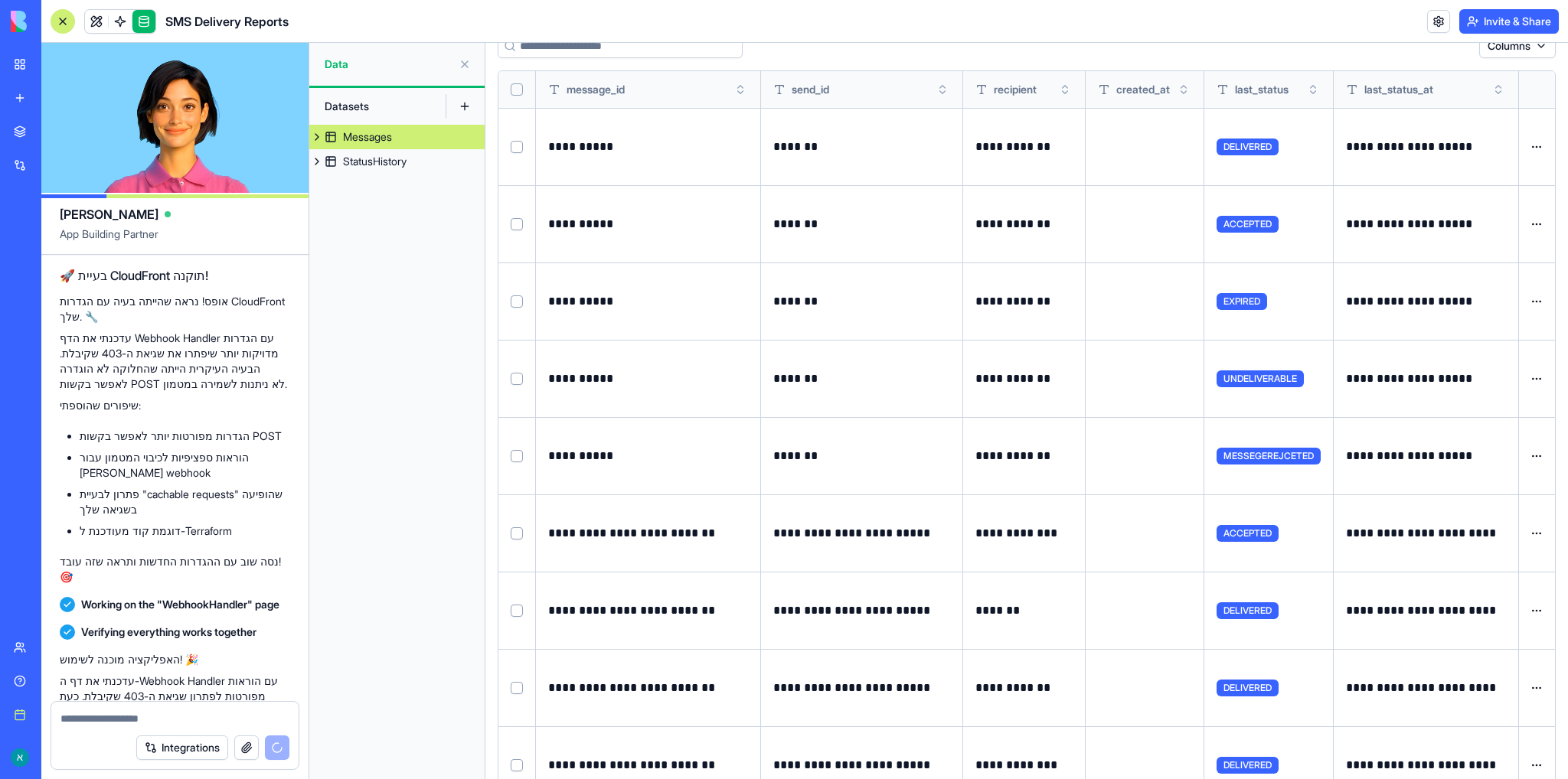
click at [1497, 93] on button "Toggle sort" at bounding box center [1498, 89] width 15 height 15
click at [1500, 91] on button "Toggle sort" at bounding box center [1498, 89] width 15 height 15
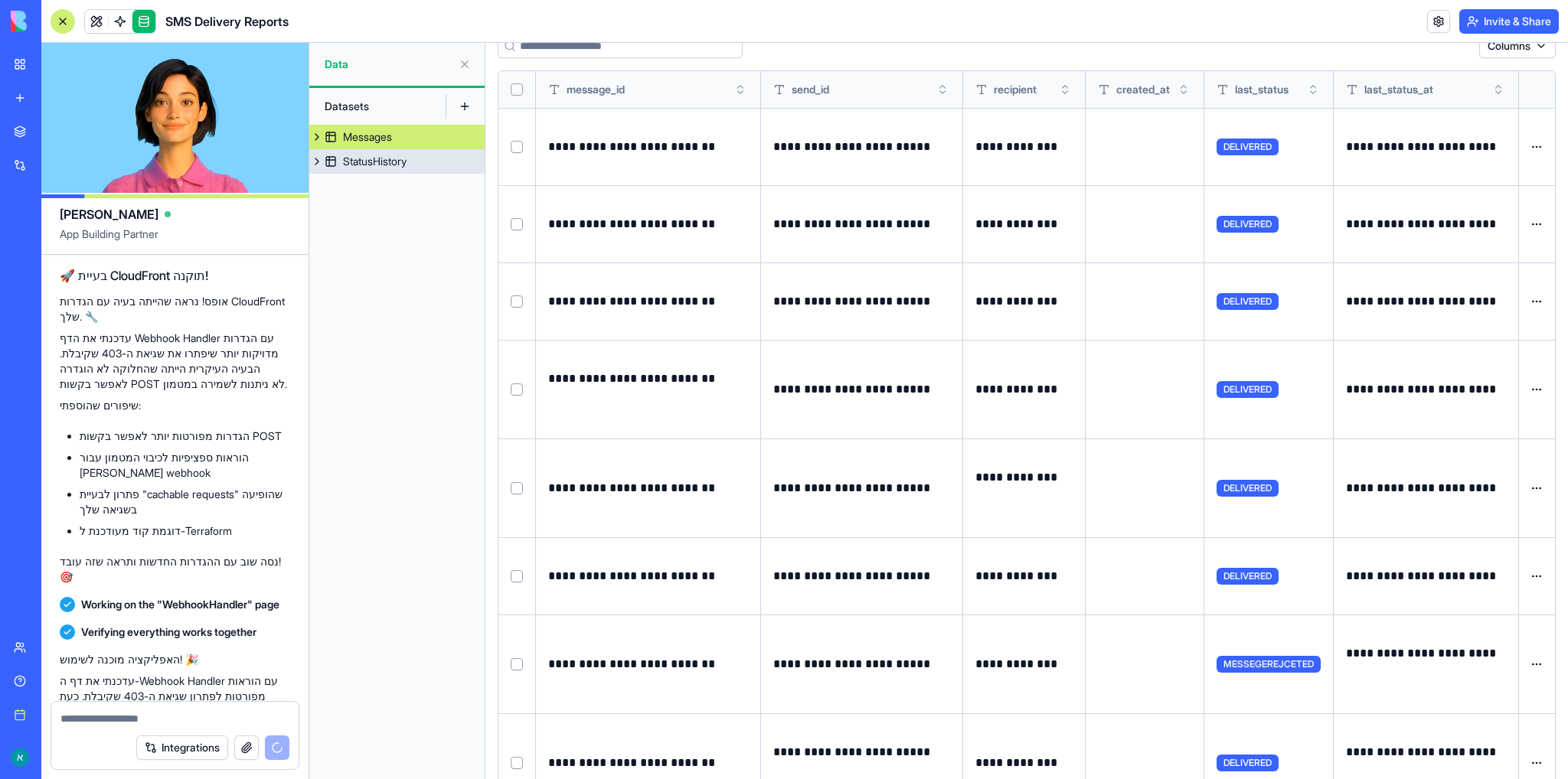
click at [375, 165] on div "StatusHistory" at bounding box center [374, 161] width 64 height 15
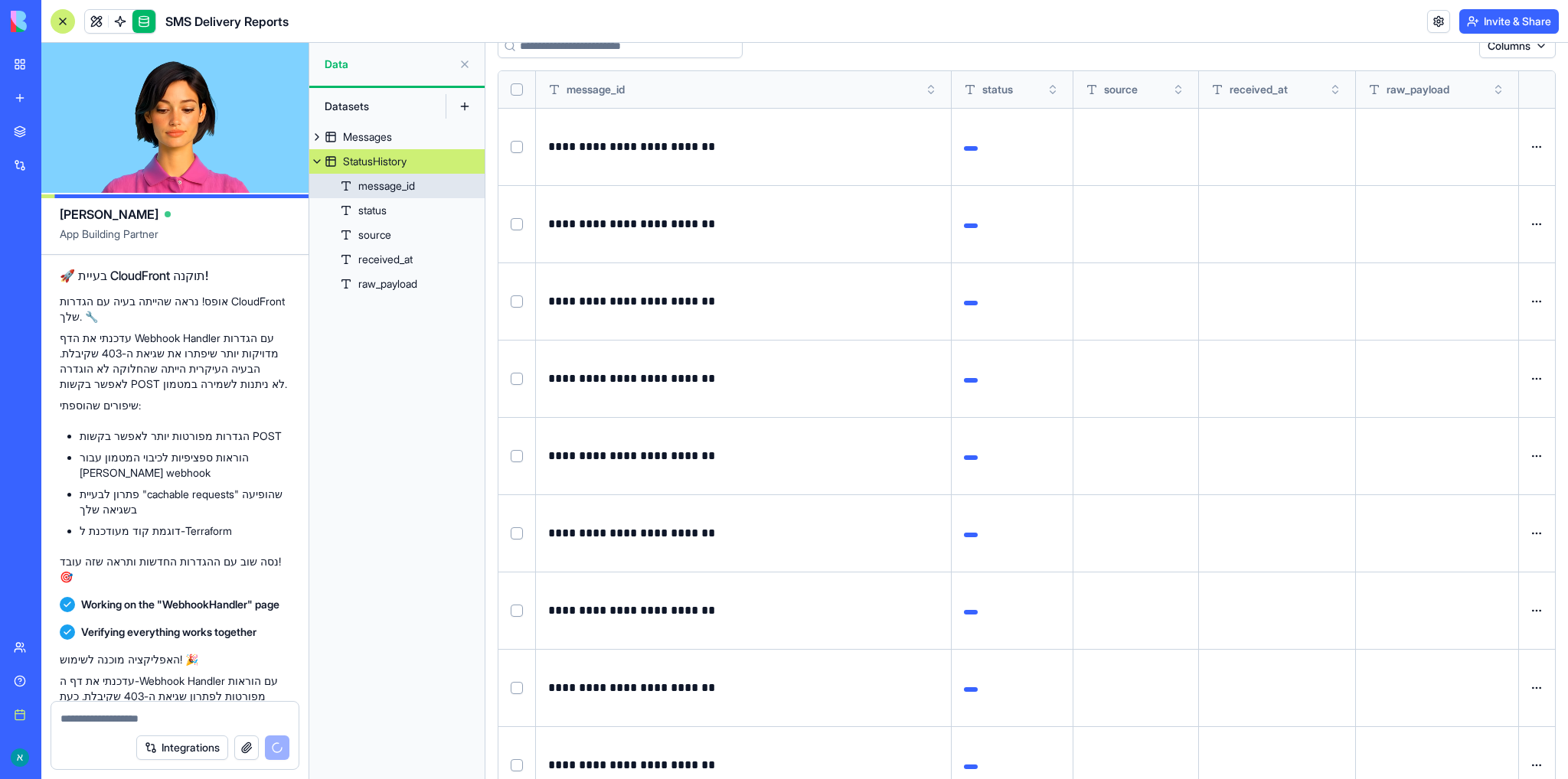
click at [388, 191] on div "message_id" at bounding box center [386, 185] width 57 height 15
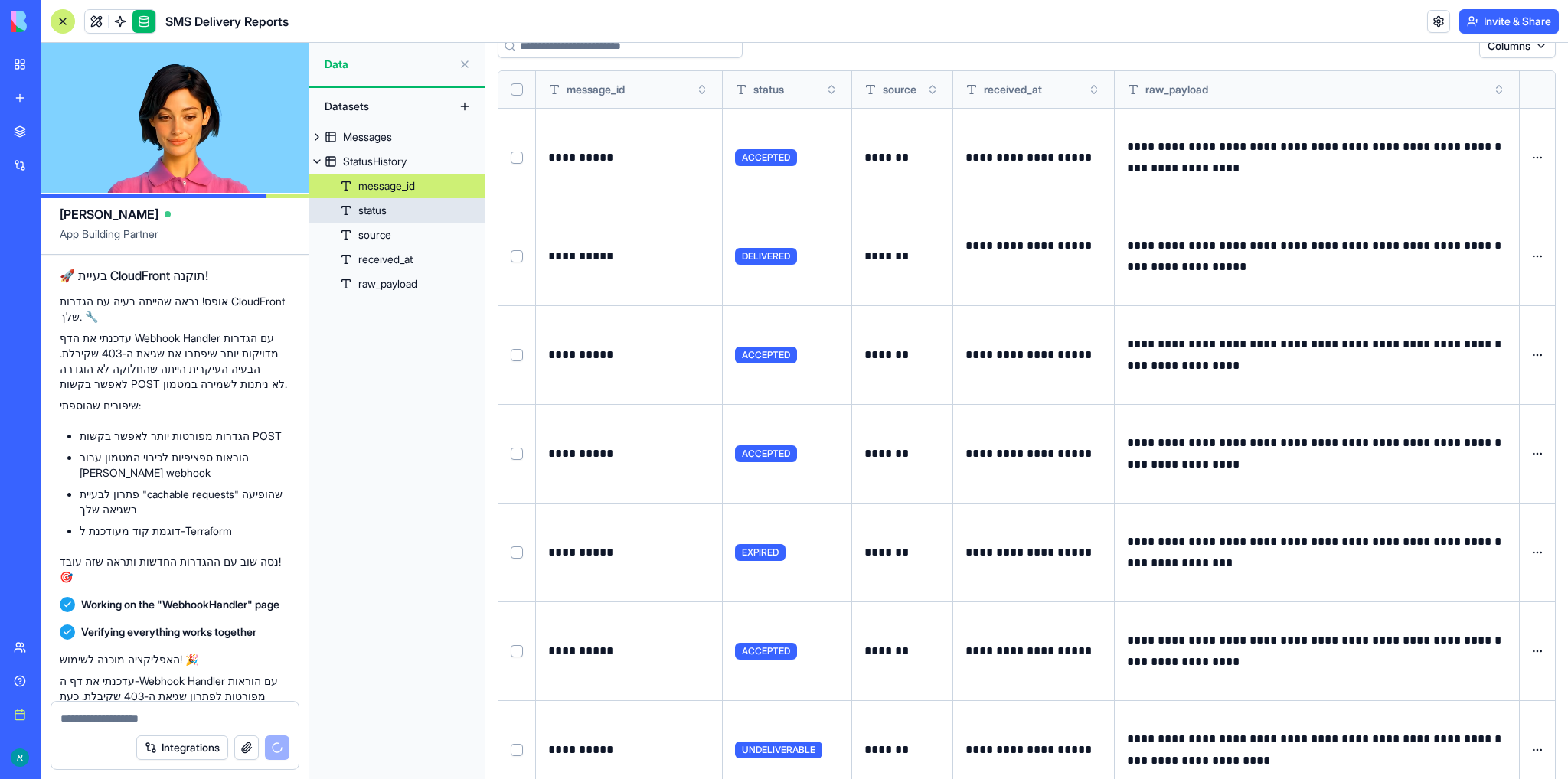
click at [381, 207] on div "status" at bounding box center [372, 210] width 28 height 15
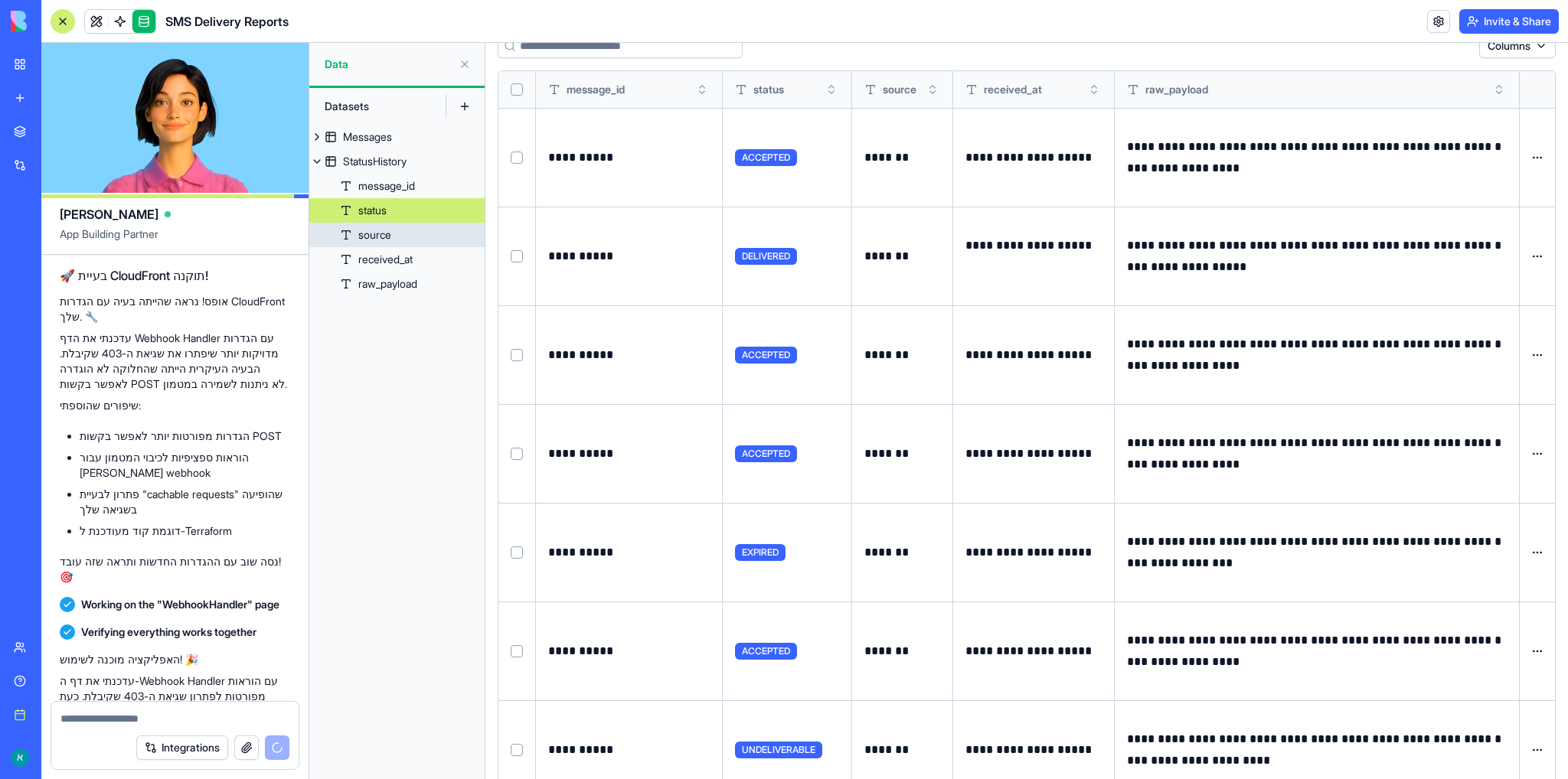
click at [383, 238] on div "source" at bounding box center [374, 235] width 33 height 15
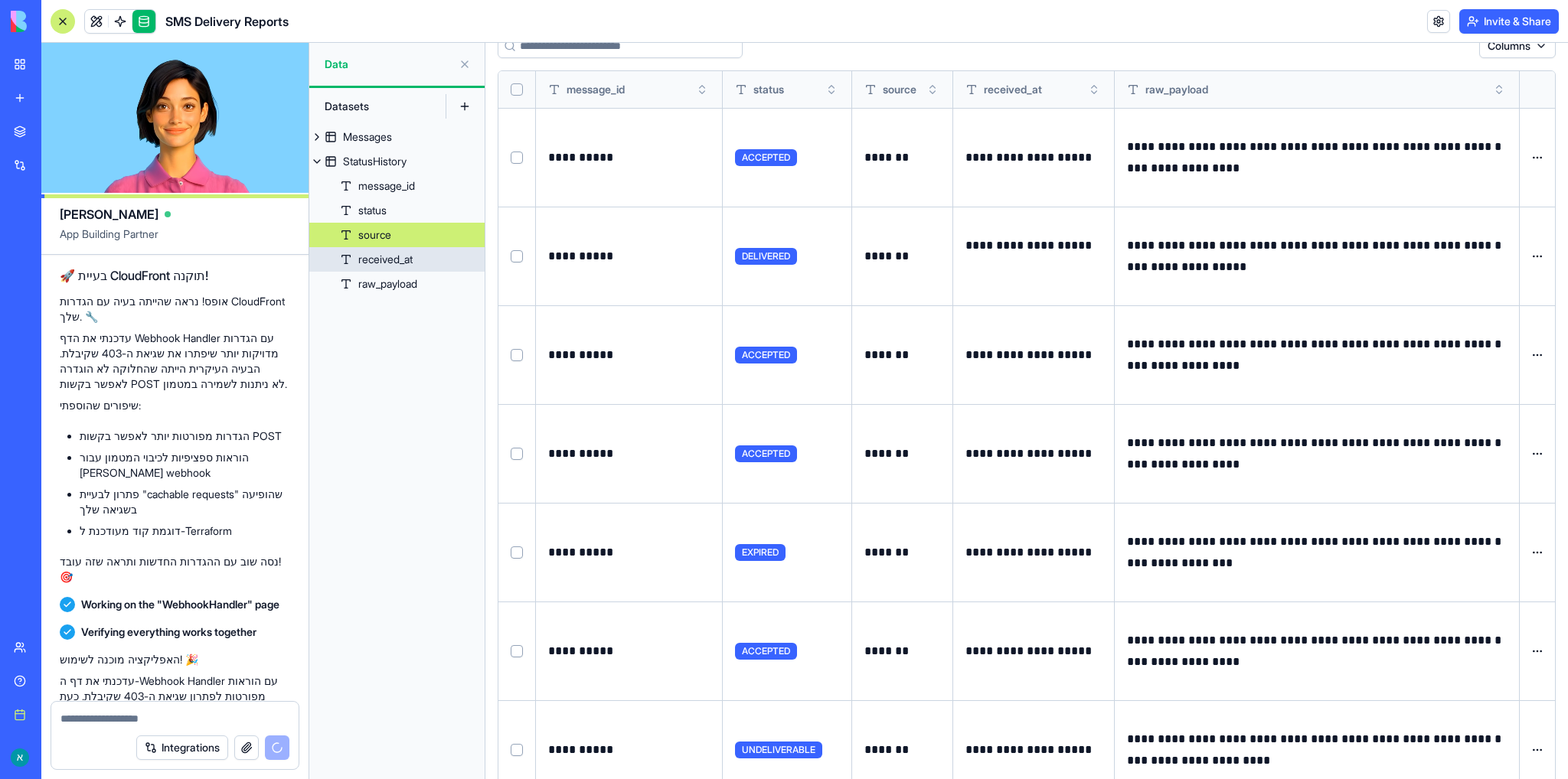
click at [392, 263] on div "received_at" at bounding box center [385, 259] width 54 height 15
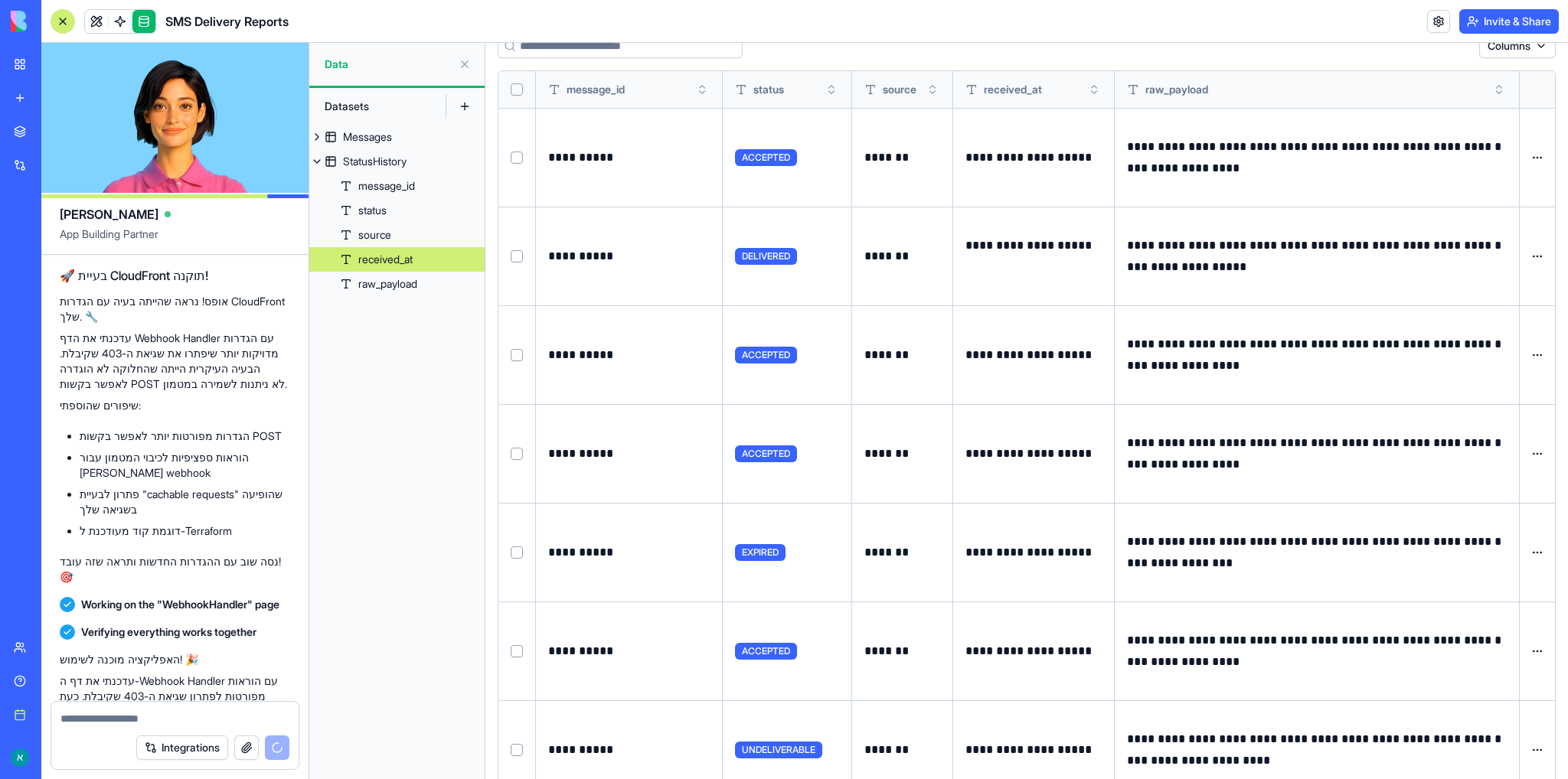
click at [394, 255] on div "received_at" at bounding box center [385, 259] width 54 height 15
click at [380, 136] on div "Messages" at bounding box center [367, 137] width 49 height 15
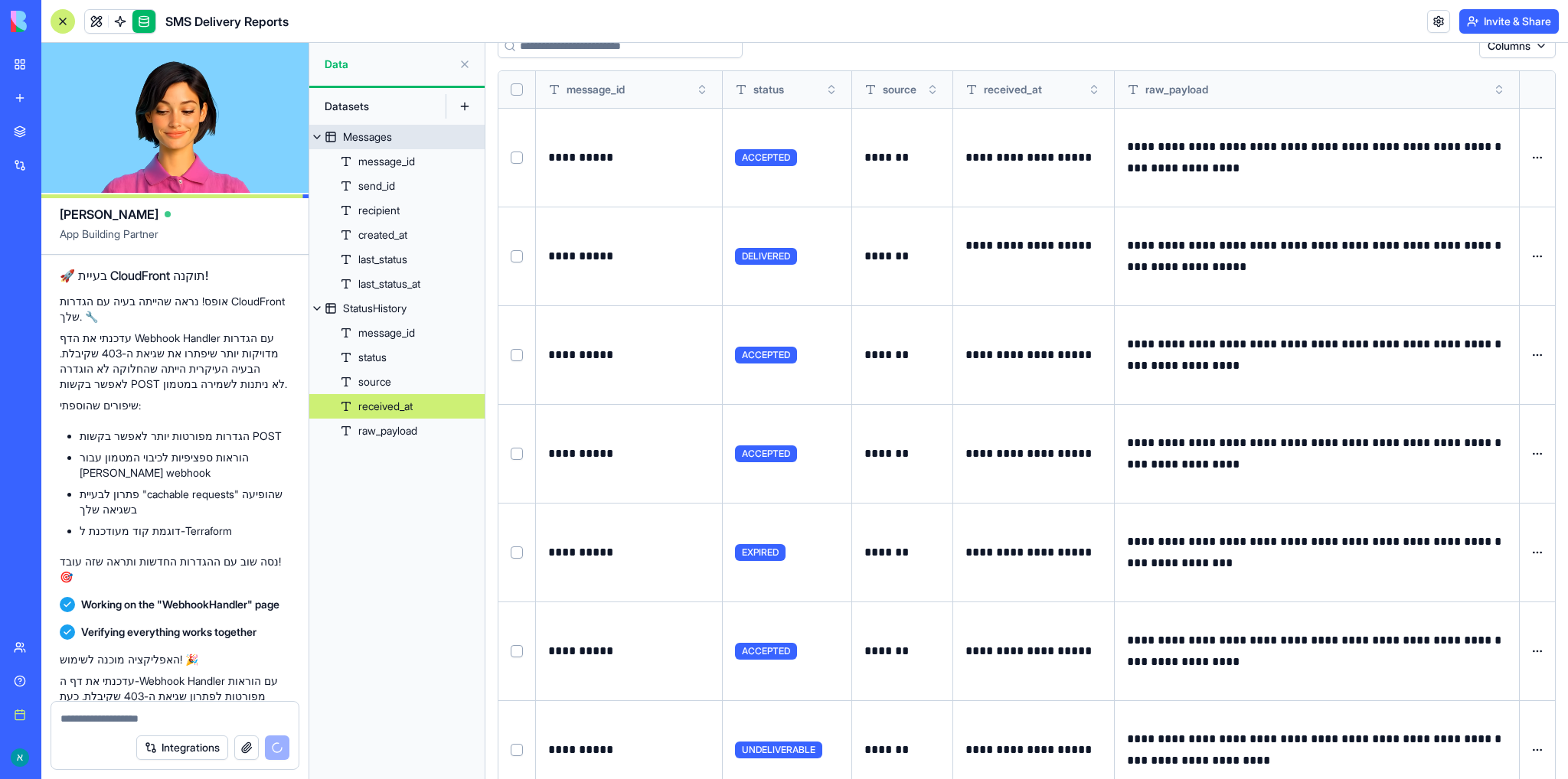
click at [380, 136] on div "Messages" at bounding box center [367, 137] width 49 height 15
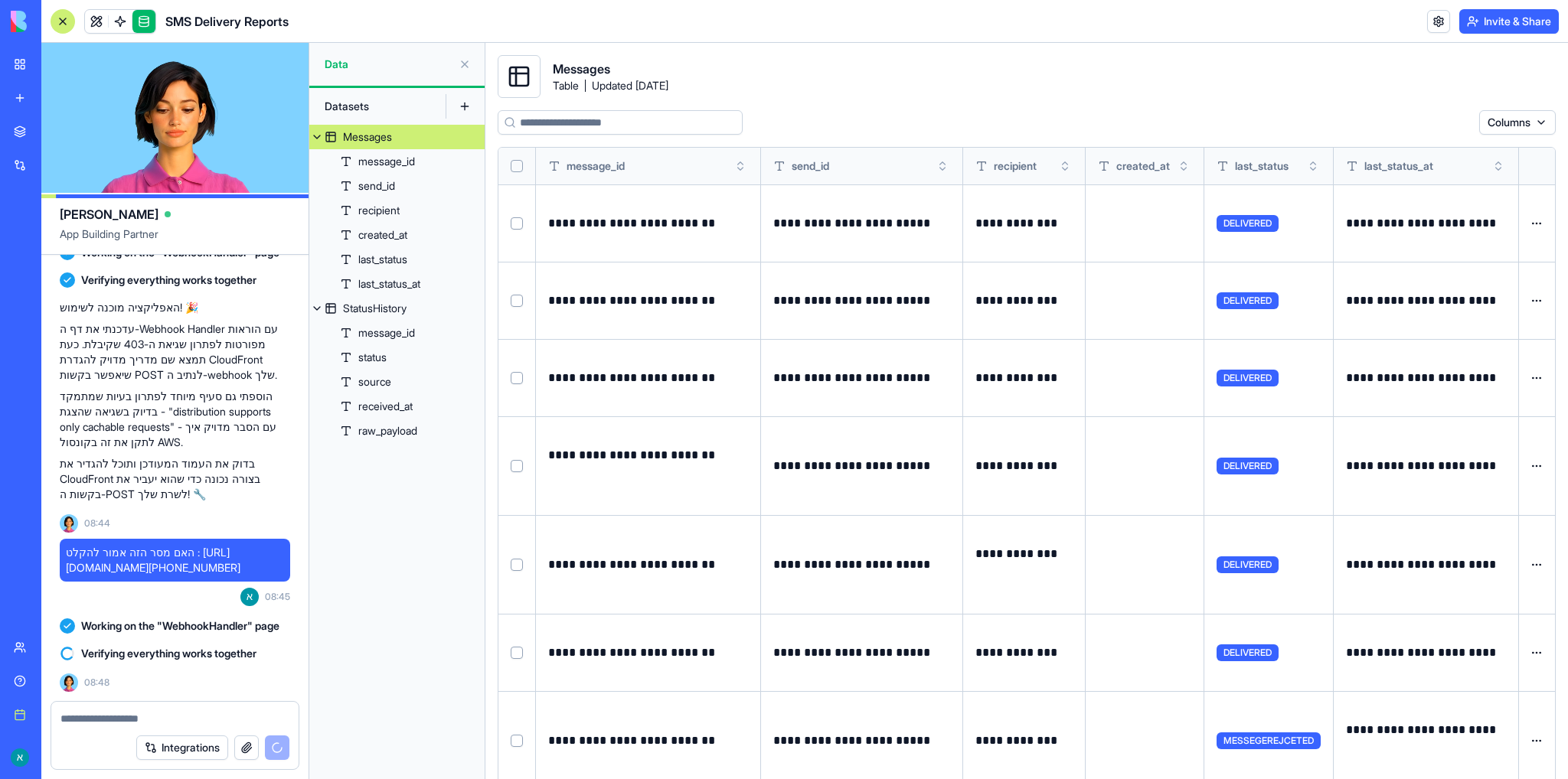
click at [1537, 126] on html "BETA My workspace New app Marketplace Integrations Recent SMS Delivery Reports …" at bounding box center [784, 390] width 1568 height 779
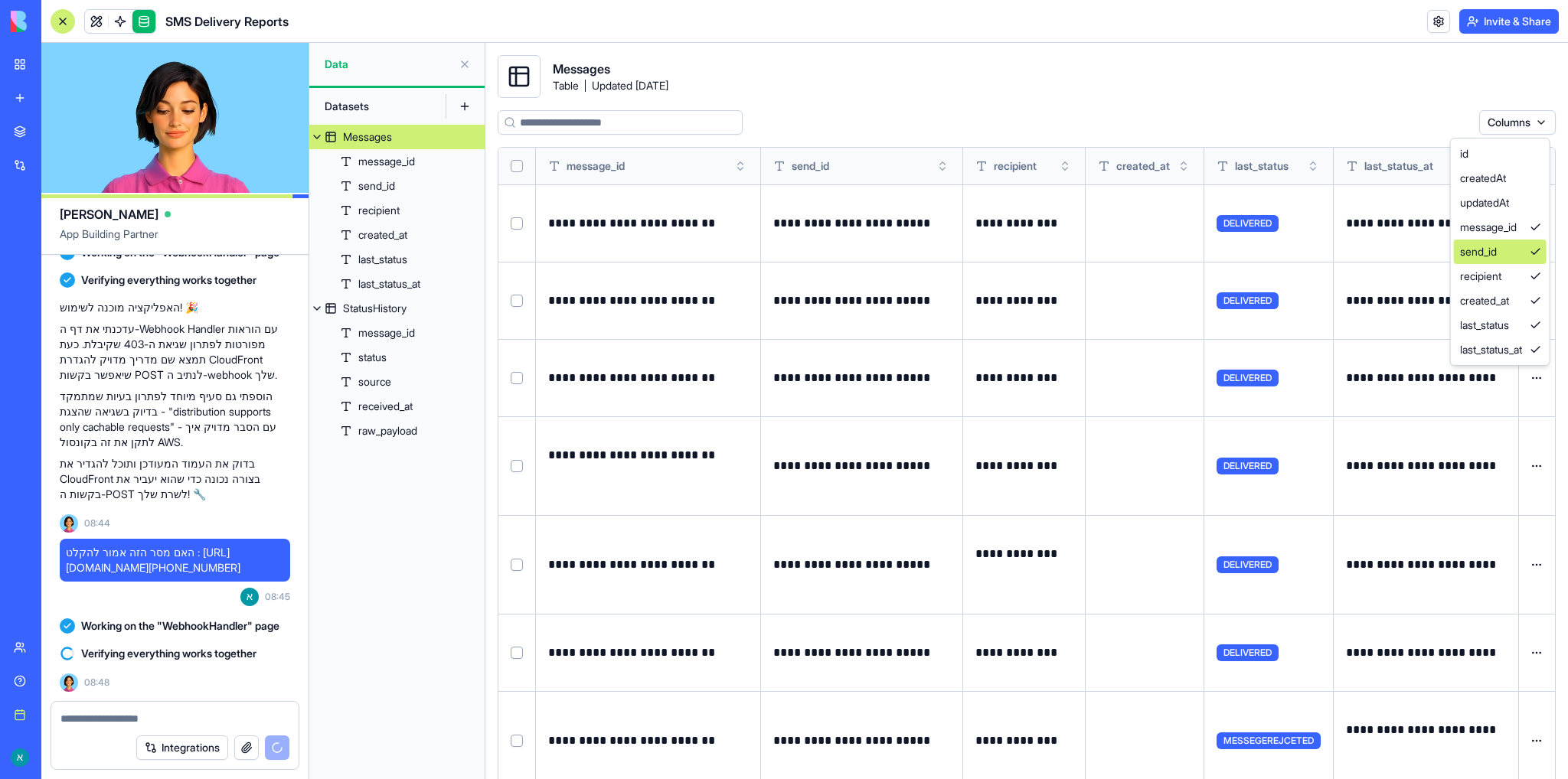
click at [1518, 255] on div "send_id" at bounding box center [1500, 251] width 93 height 24
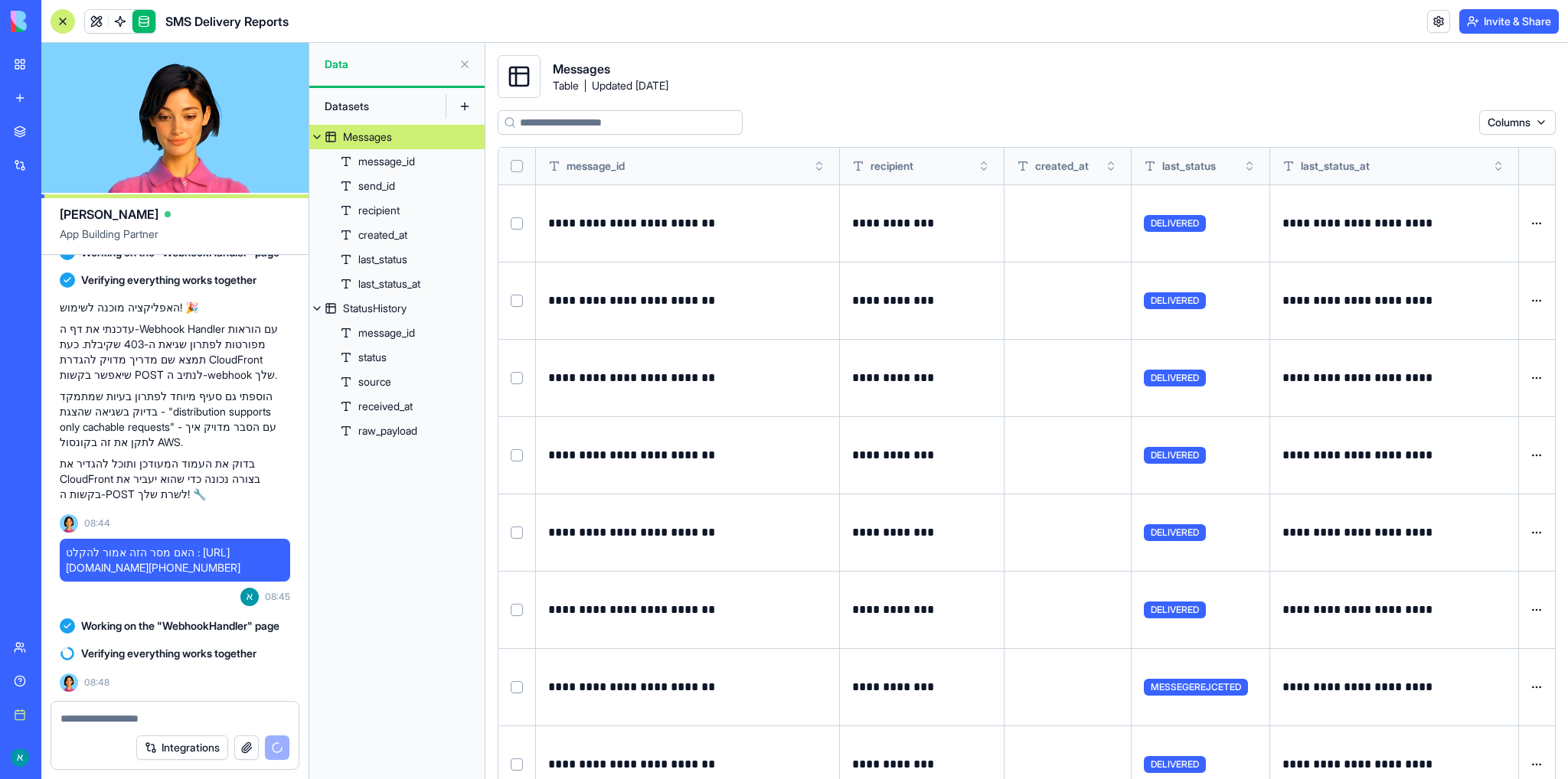
click at [1518, 117] on html "BETA My workspace New app Marketplace Integrations Recent SMS Delivery Reports …" at bounding box center [784, 390] width 1568 height 779
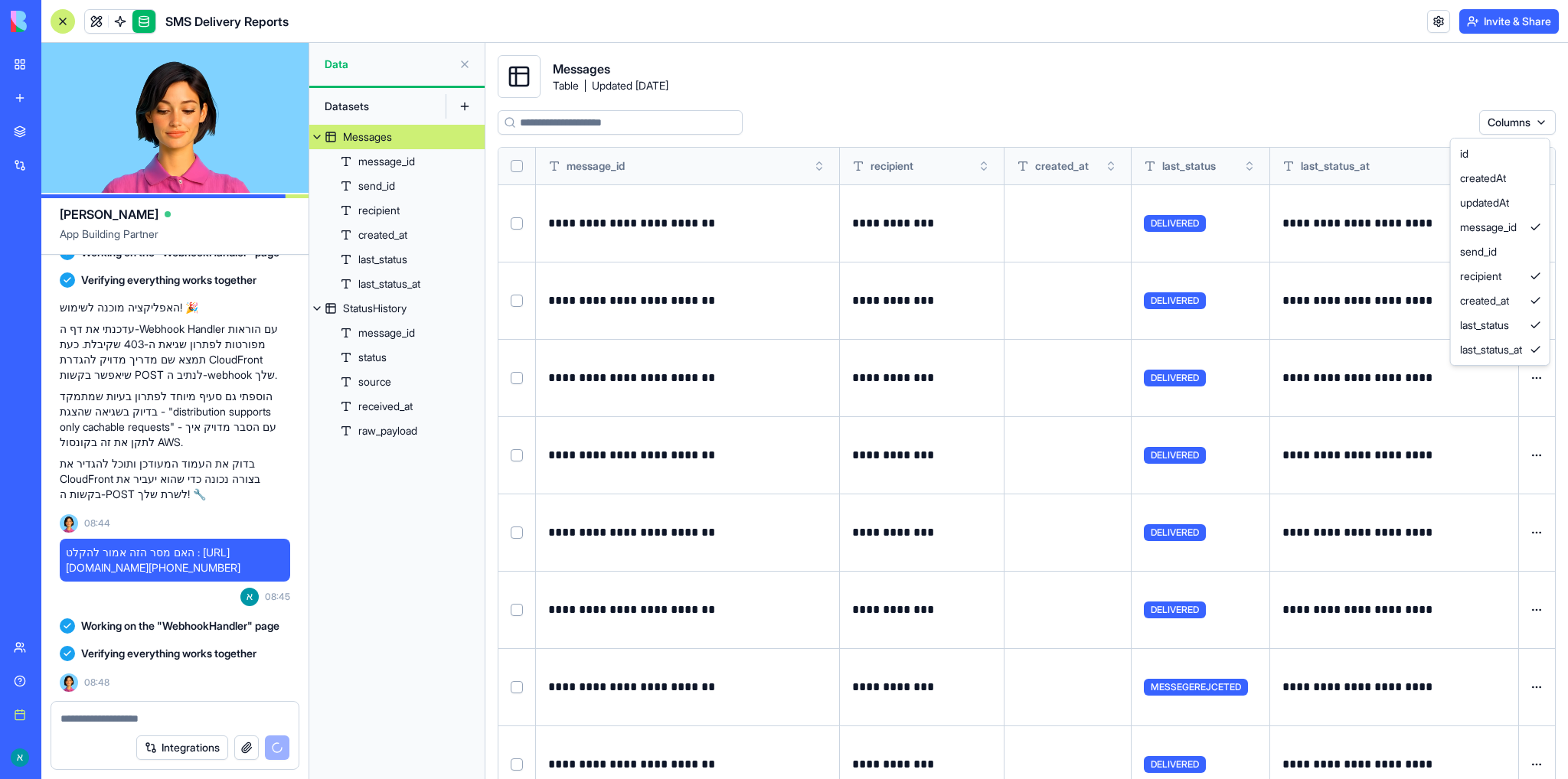
click at [1145, 86] on html "BETA My workspace New app Marketplace Integrations Recent SMS Delivery Reports …" at bounding box center [784, 390] width 1568 height 779
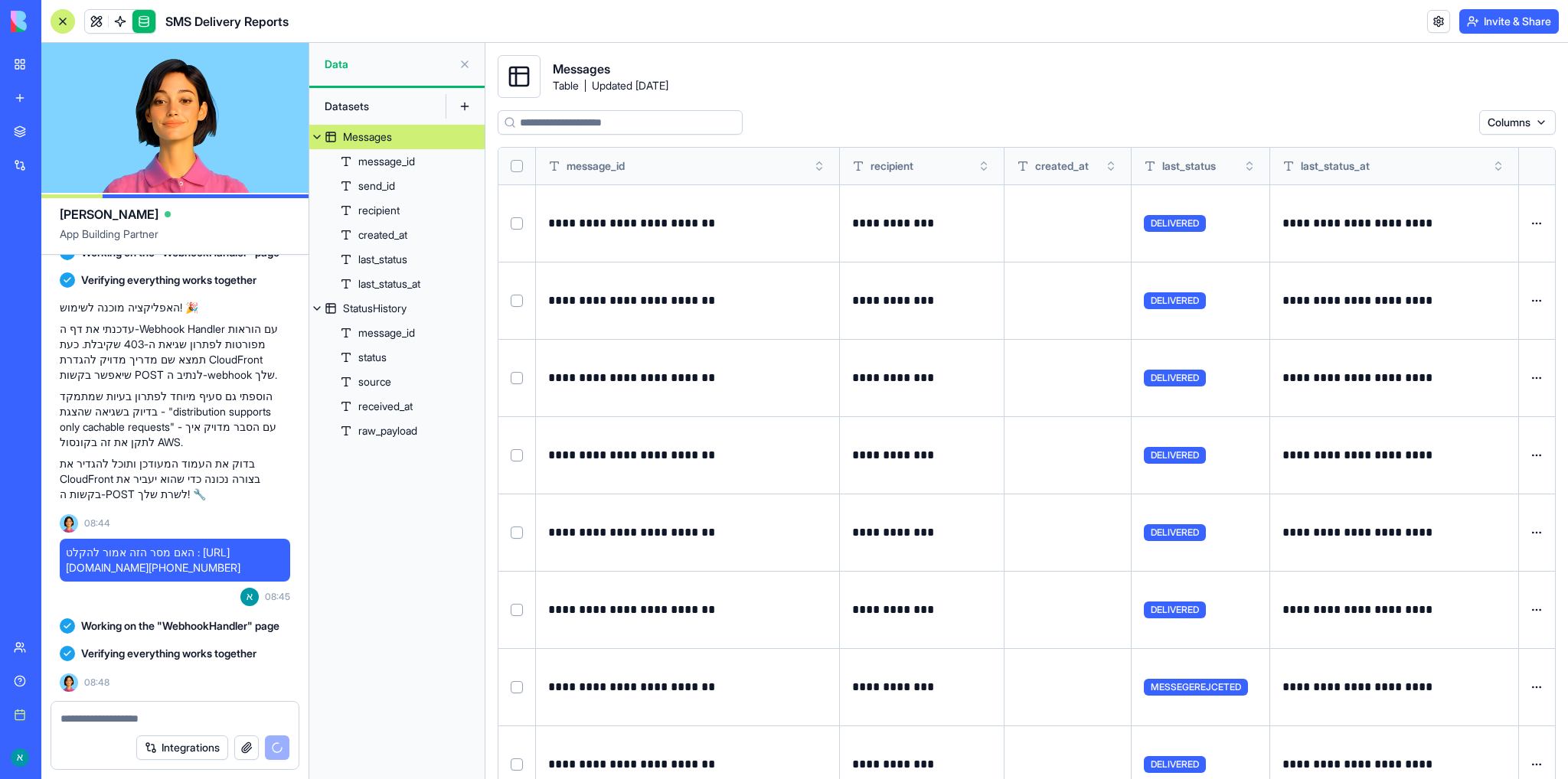
click at [1525, 126] on html "BETA My workspace New app Marketplace Integrations Recent SMS Delivery Reports …" at bounding box center [784, 390] width 1568 height 779
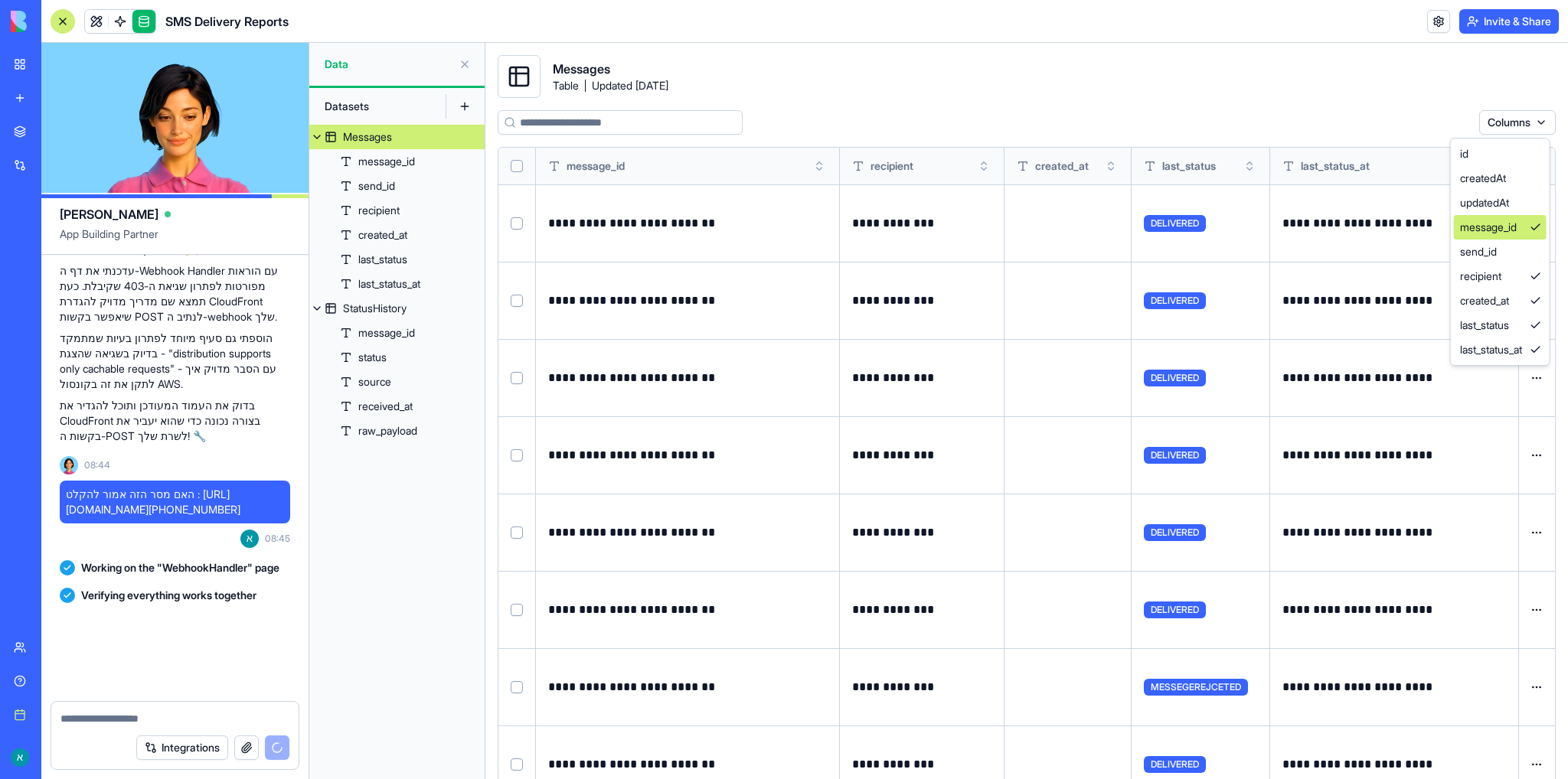
scroll to position [10043, 0]
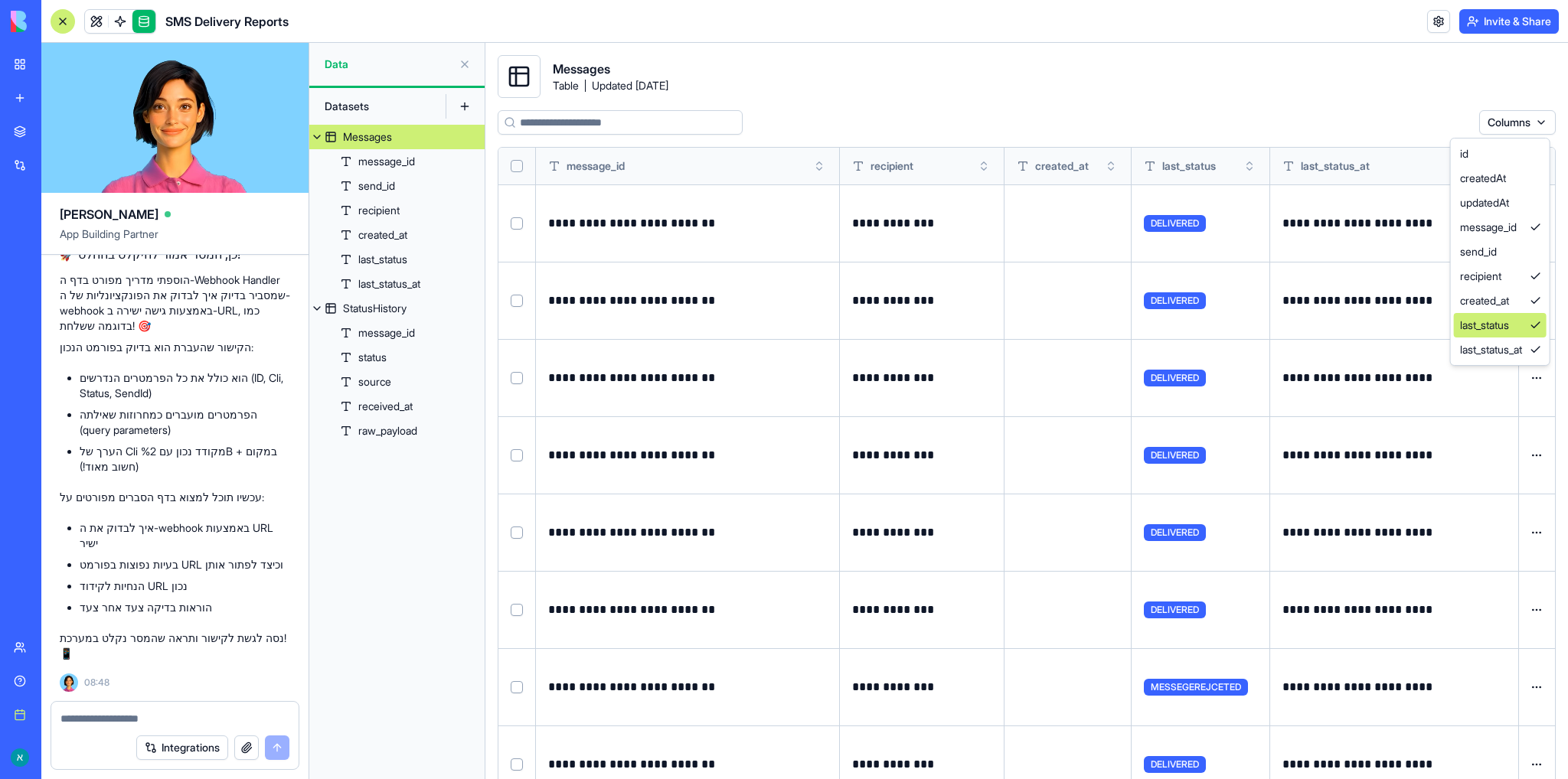
click at [1504, 328] on div "last_status" at bounding box center [1500, 325] width 93 height 24
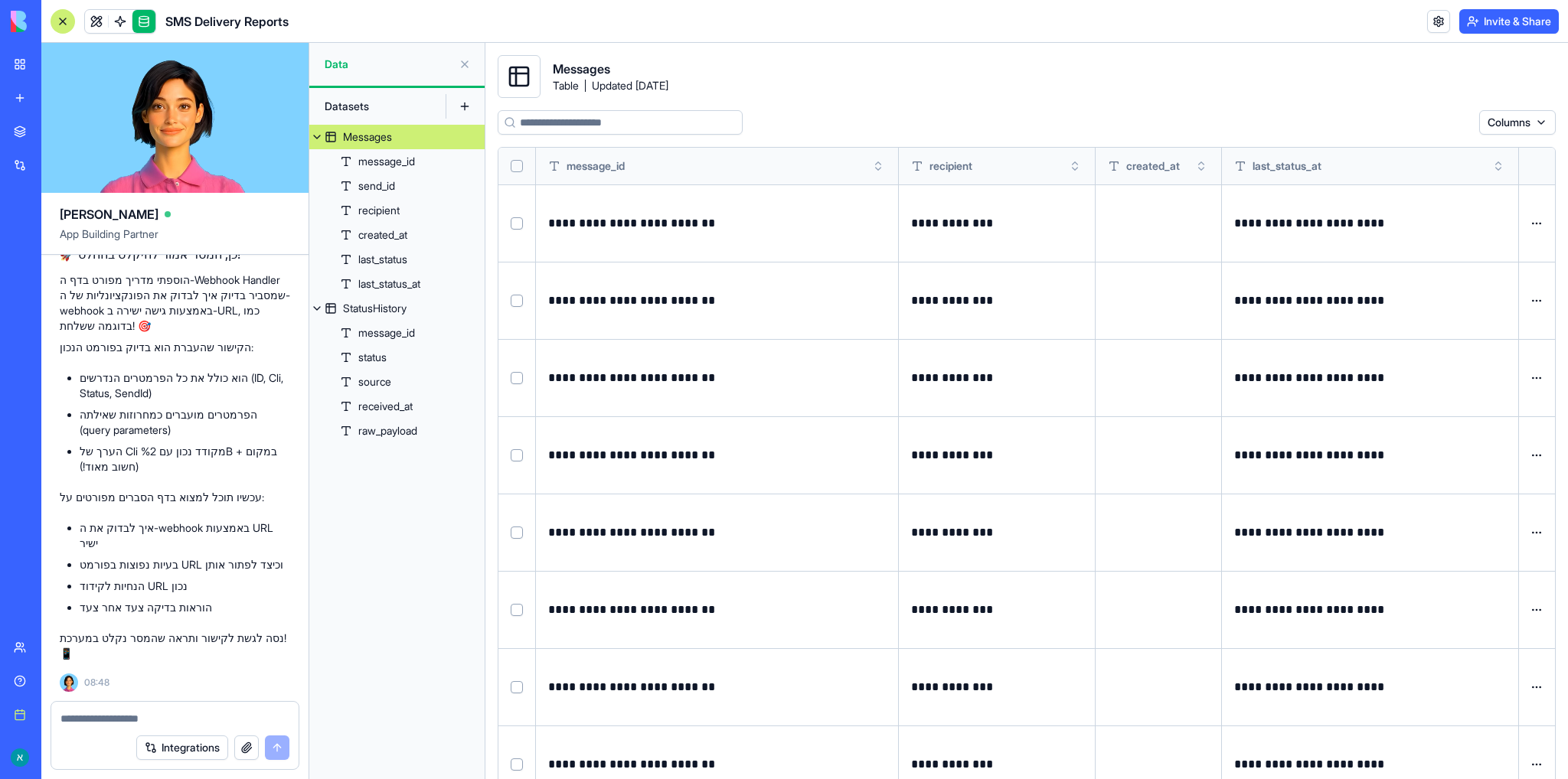
click at [1537, 122] on html "BETA My workspace New app Marketplace Integrations Recent SMS Delivery Reports …" at bounding box center [784, 390] width 1568 height 779
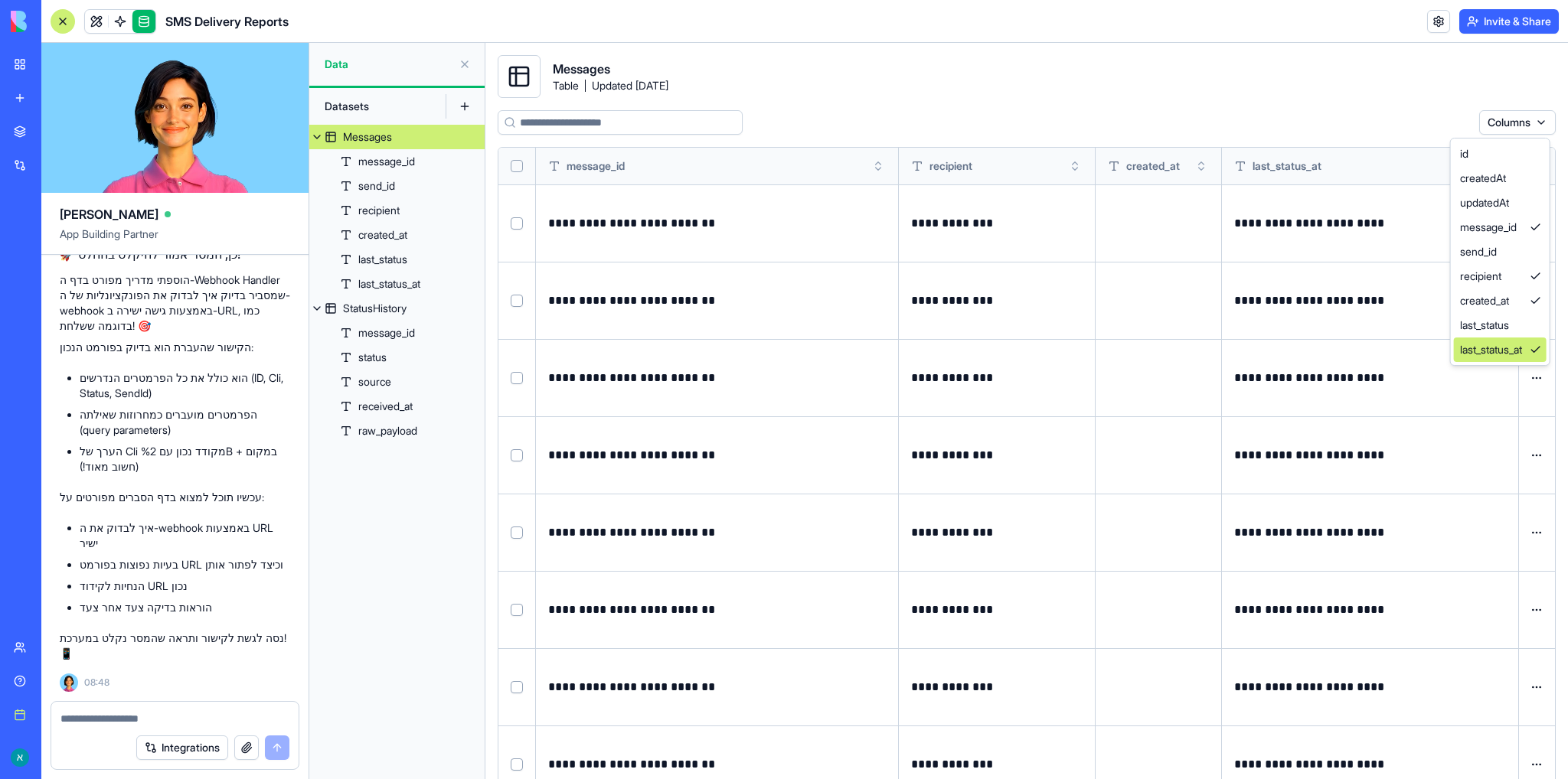
click at [1505, 347] on div "last_status_at" at bounding box center [1500, 349] width 93 height 24
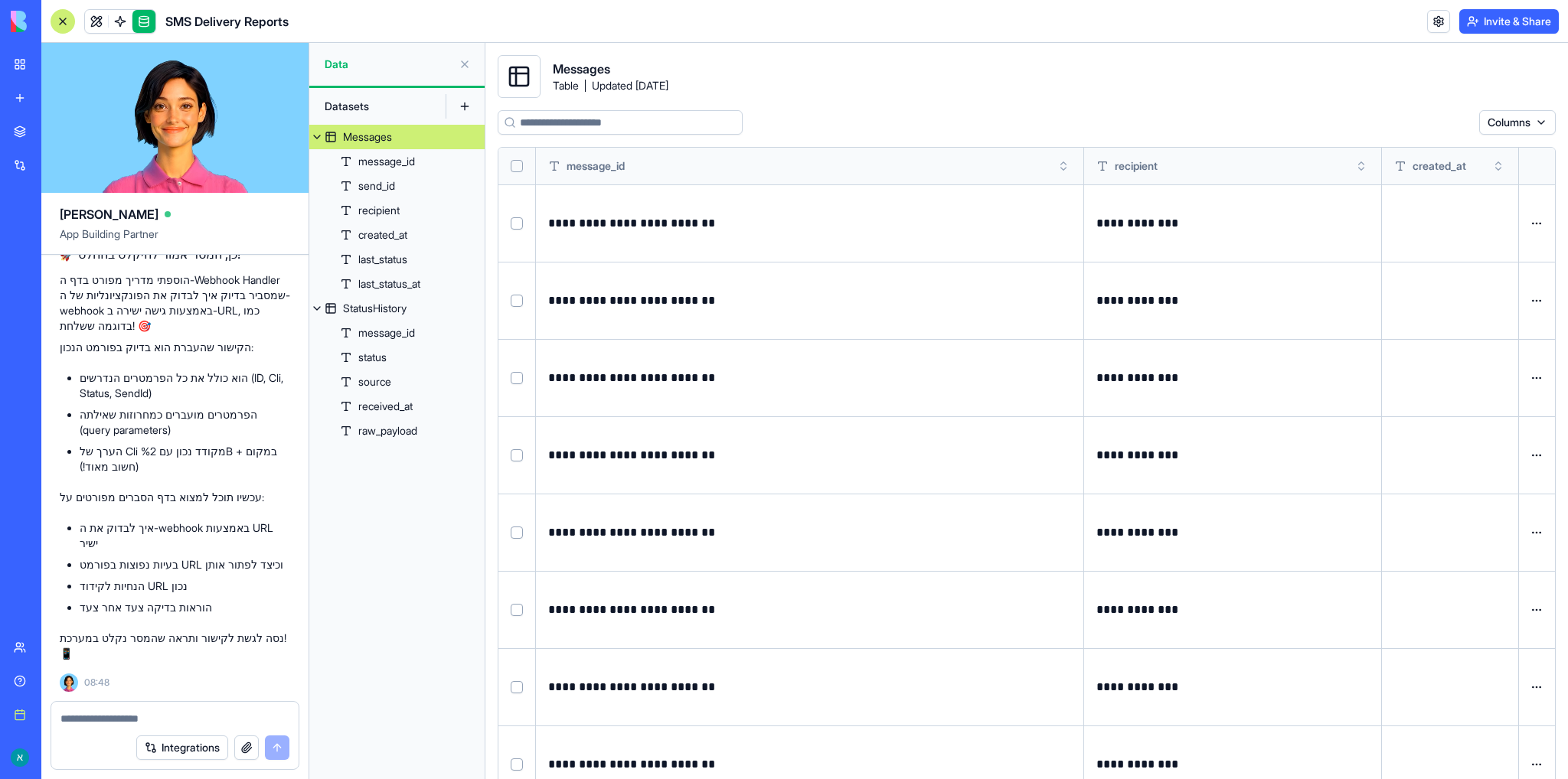
click at [1525, 119] on html "BETA My workspace New app Marketplace Integrations Recent SMS Delivery Reports …" at bounding box center [784, 390] width 1568 height 779
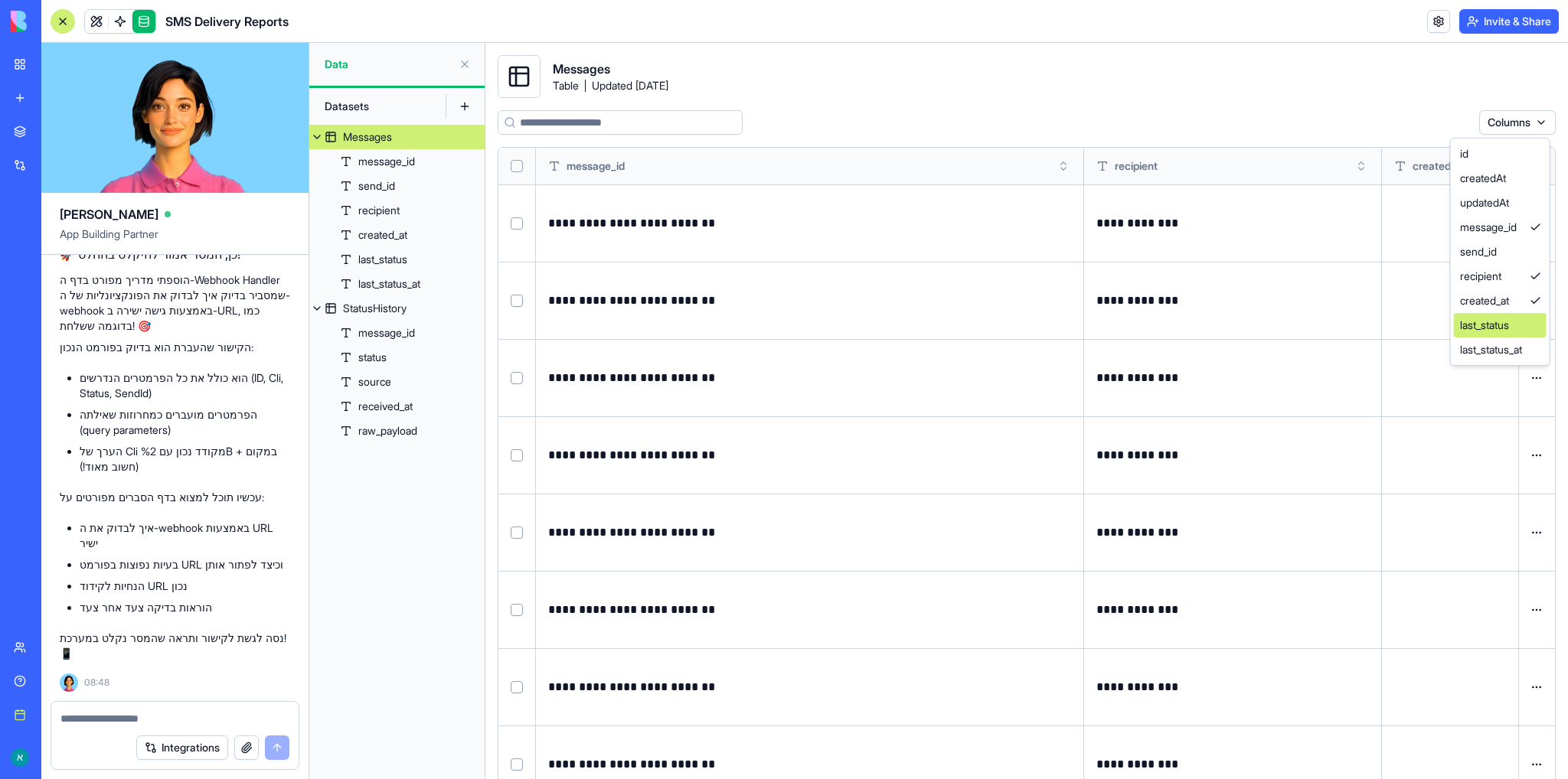
click at [1516, 326] on div "last_status" at bounding box center [1500, 325] width 93 height 24
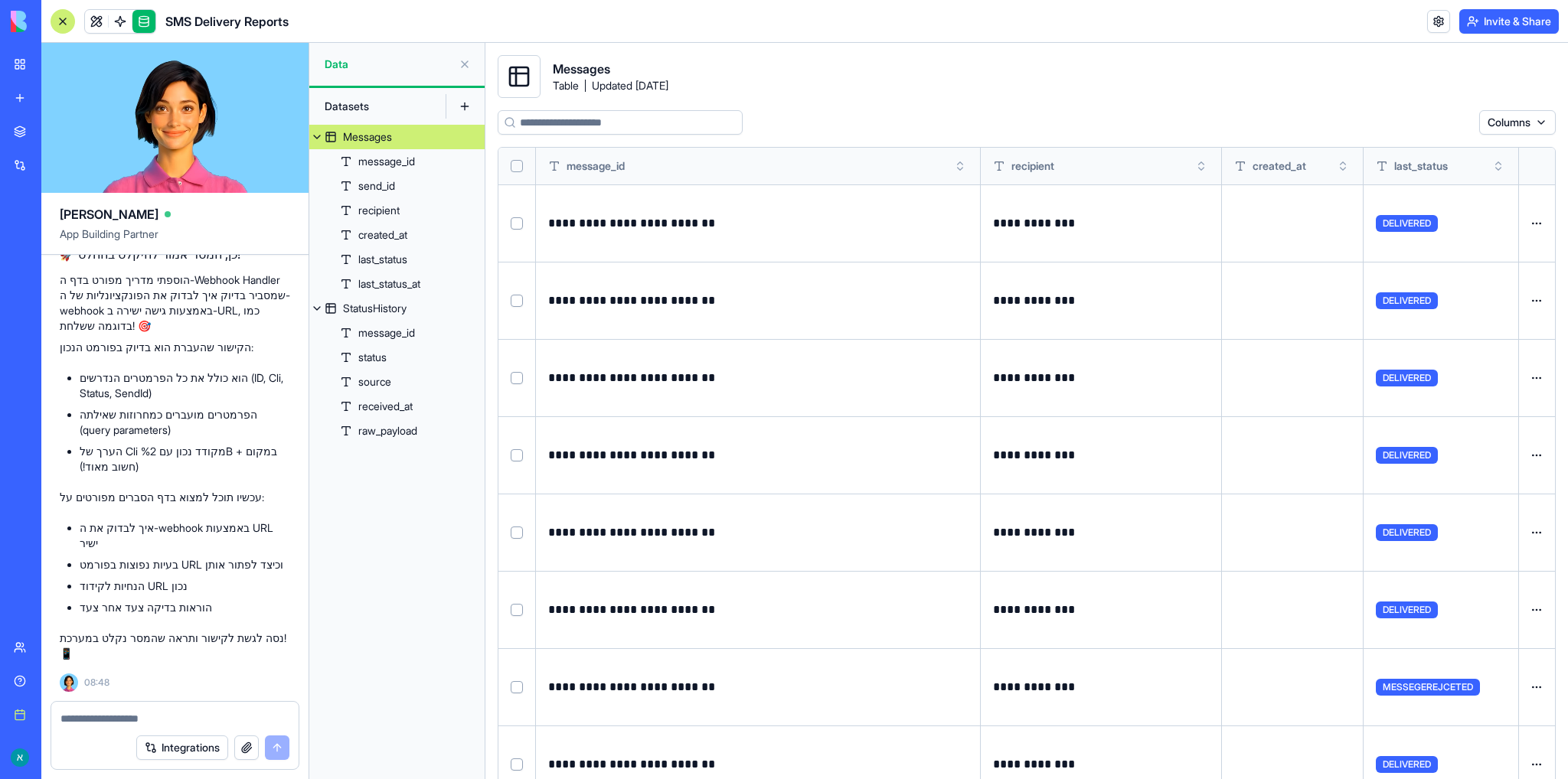
click at [1522, 119] on html "BETA My workspace New app Marketplace Integrations Recent SMS Delivery Reports …" at bounding box center [784, 390] width 1568 height 779
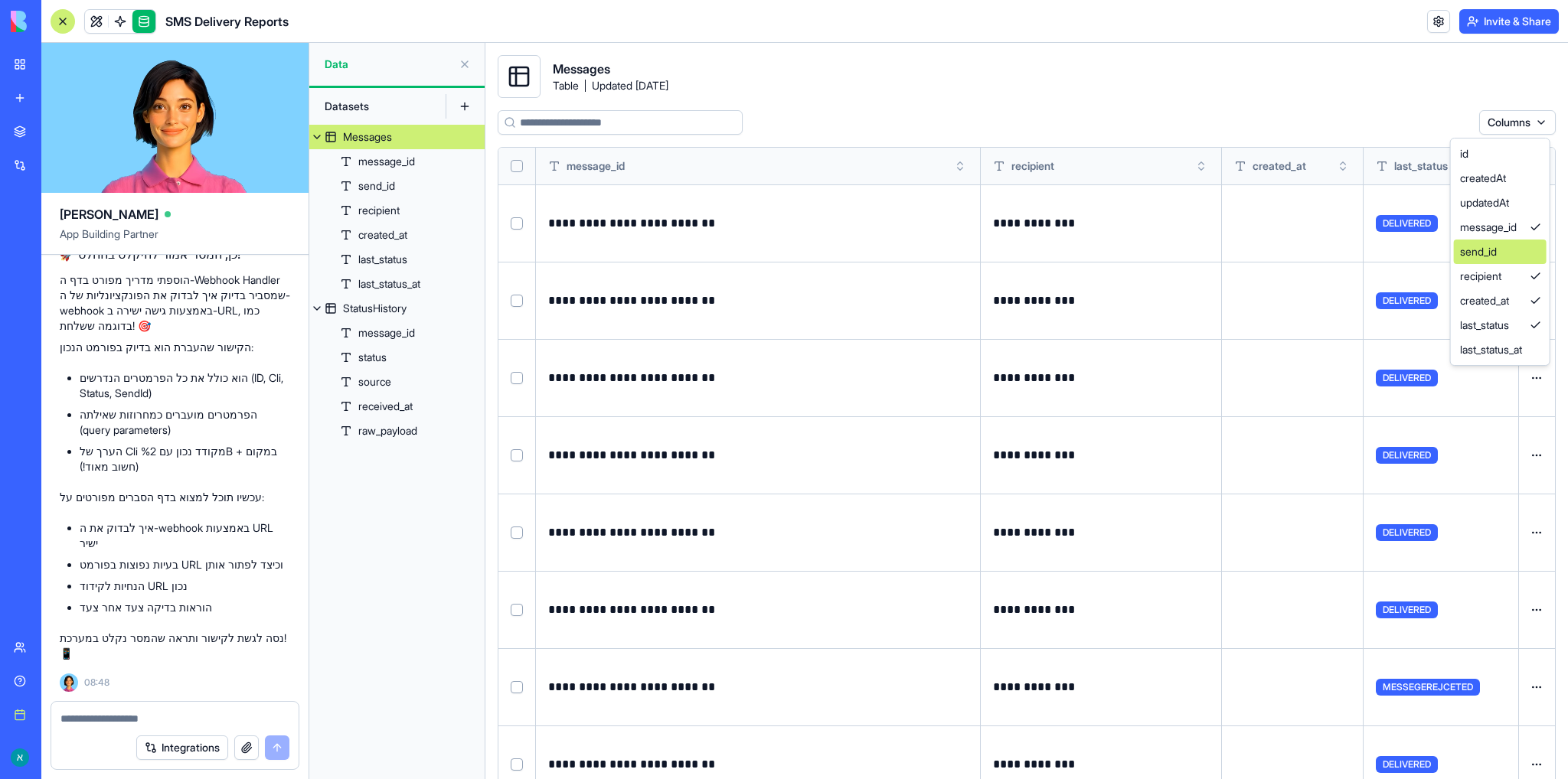
click at [1519, 255] on div "send_id" at bounding box center [1500, 251] width 93 height 24
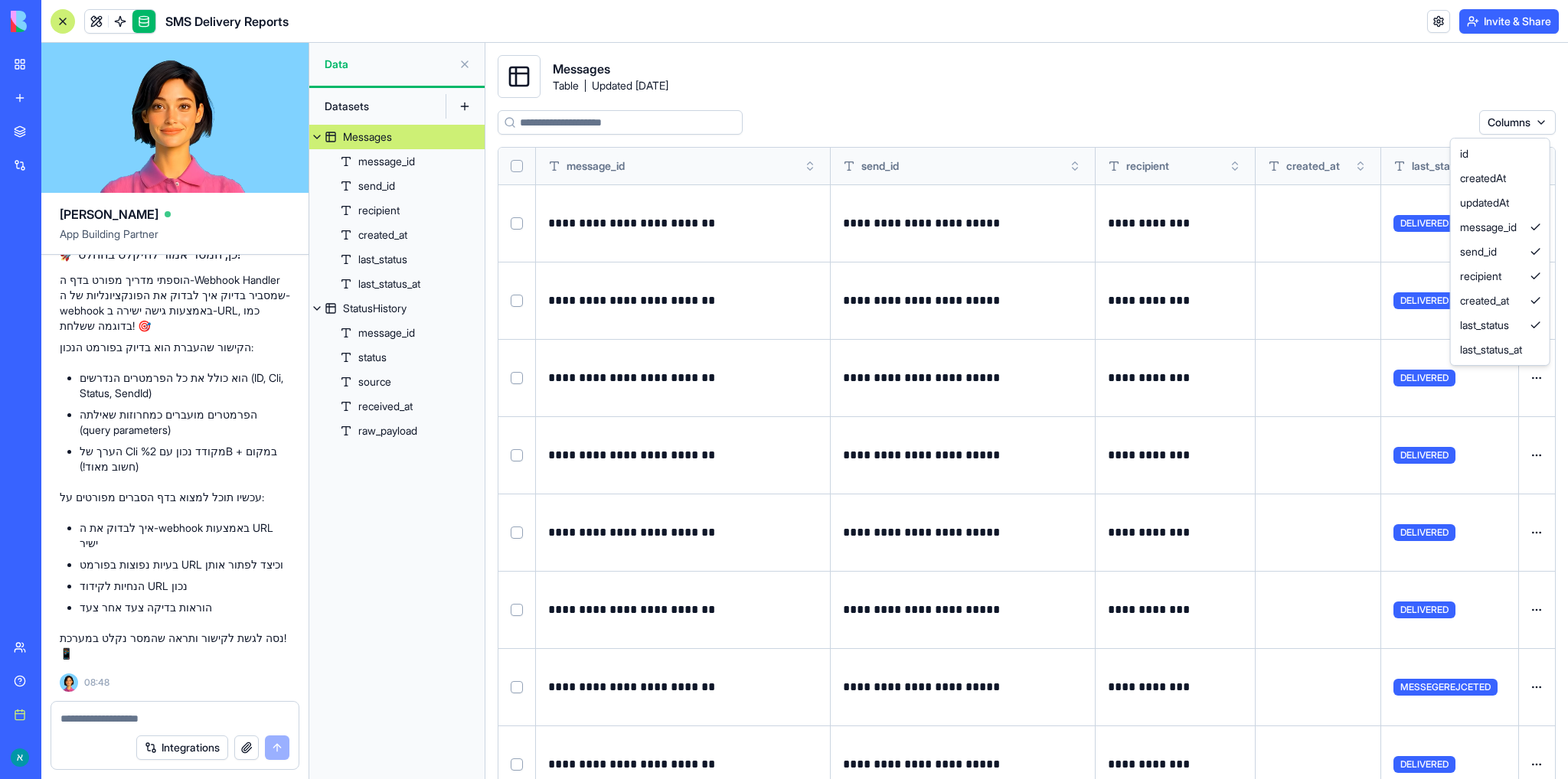
click at [1522, 121] on html "BETA My workspace New app Marketplace Integrations Recent SMS Delivery Reports …" at bounding box center [784, 390] width 1568 height 779
click at [1510, 249] on div "send_id" at bounding box center [1500, 251] width 93 height 24
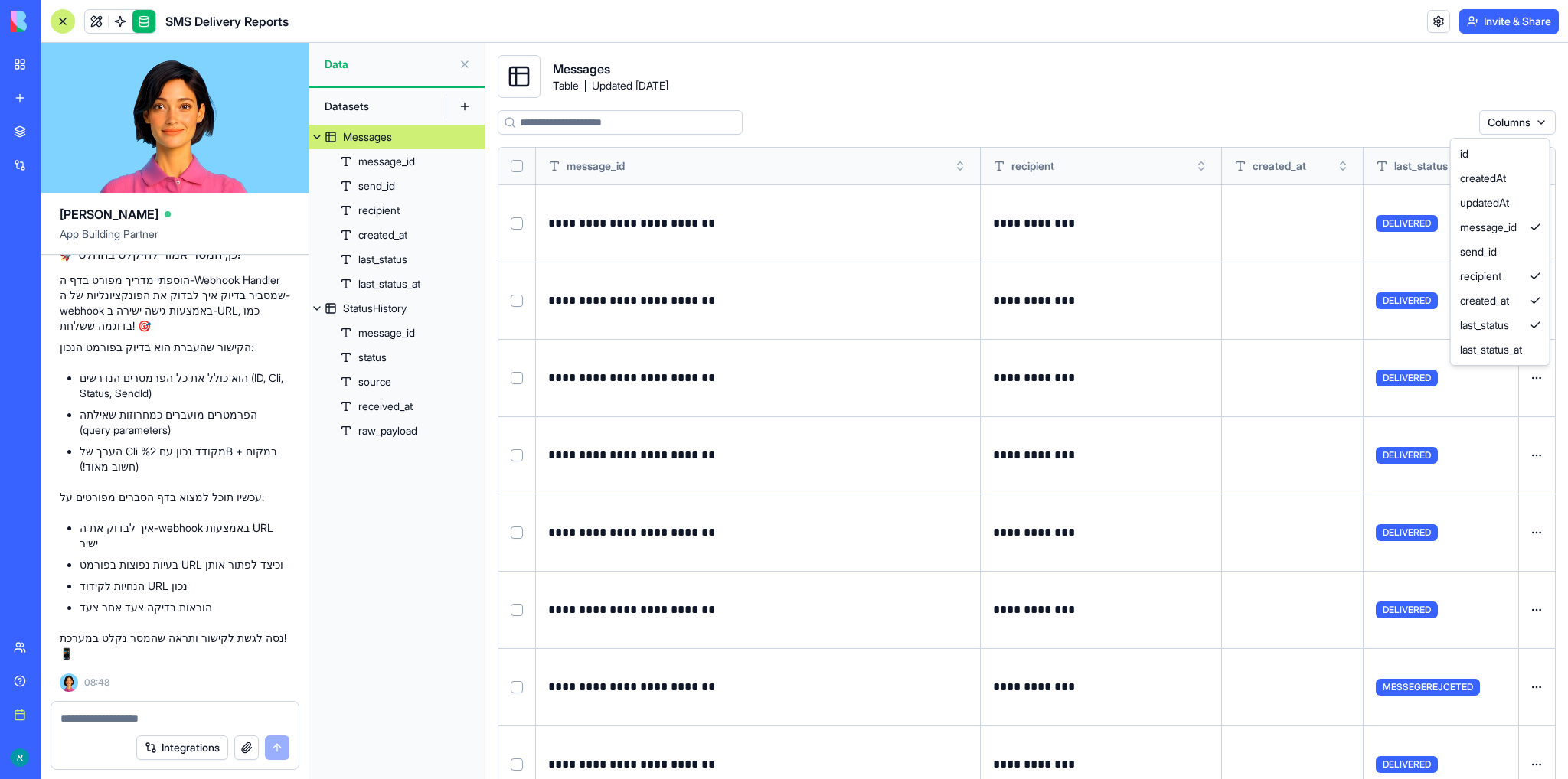
click at [1519, 125] on html "BETA My workspace New app Marketplace Integrations Recent SMS Delivery Reports …" at bounding box center [784, 390] width 1568 height 779
click at [1155, 90] on html "BETA My workspace New app Marketplace Integrations Recent SMS Delivery Reports …" at bounding box center [784, 390] width 1568 height 779
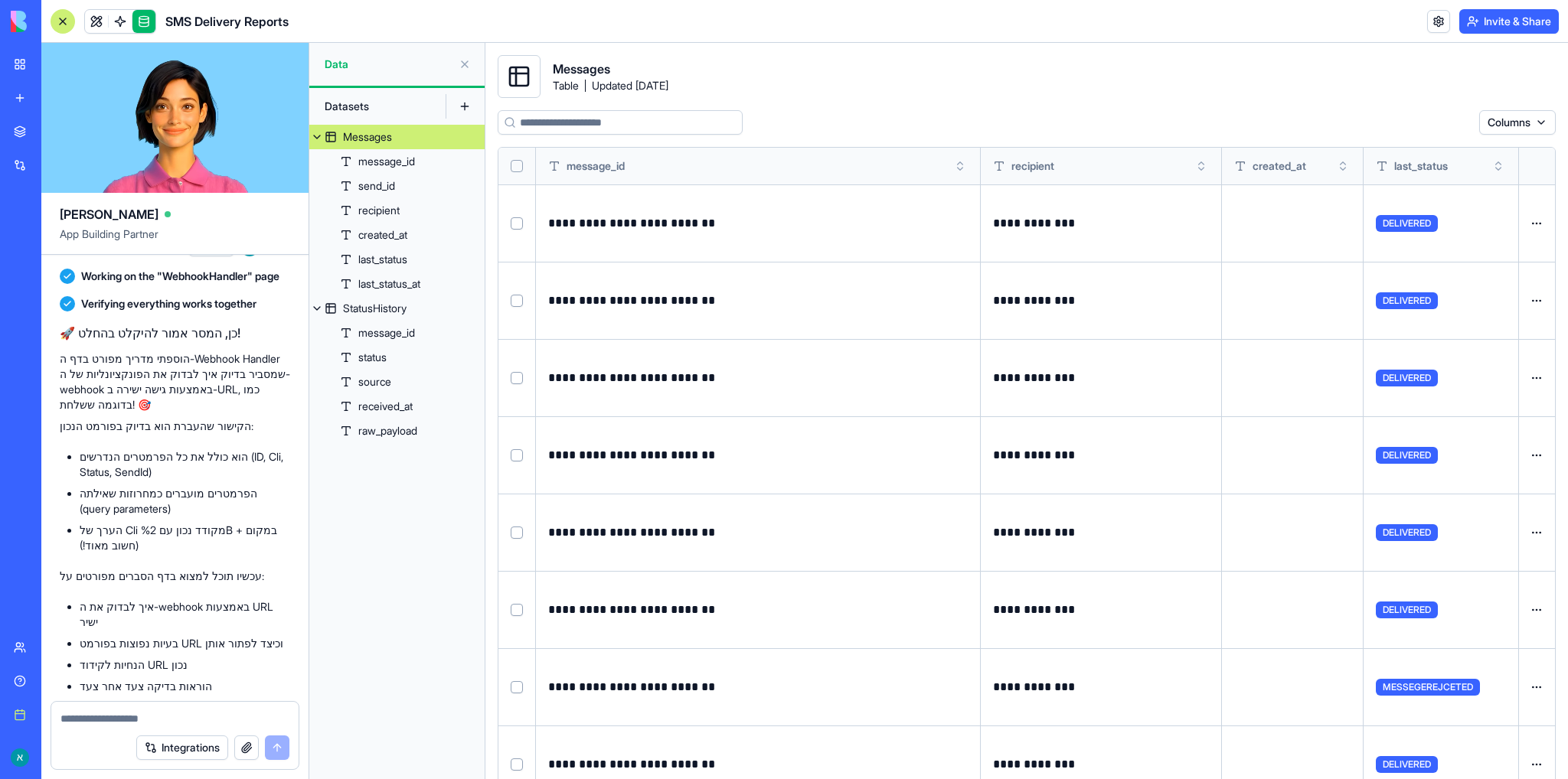
scroll to position [9890, 0]
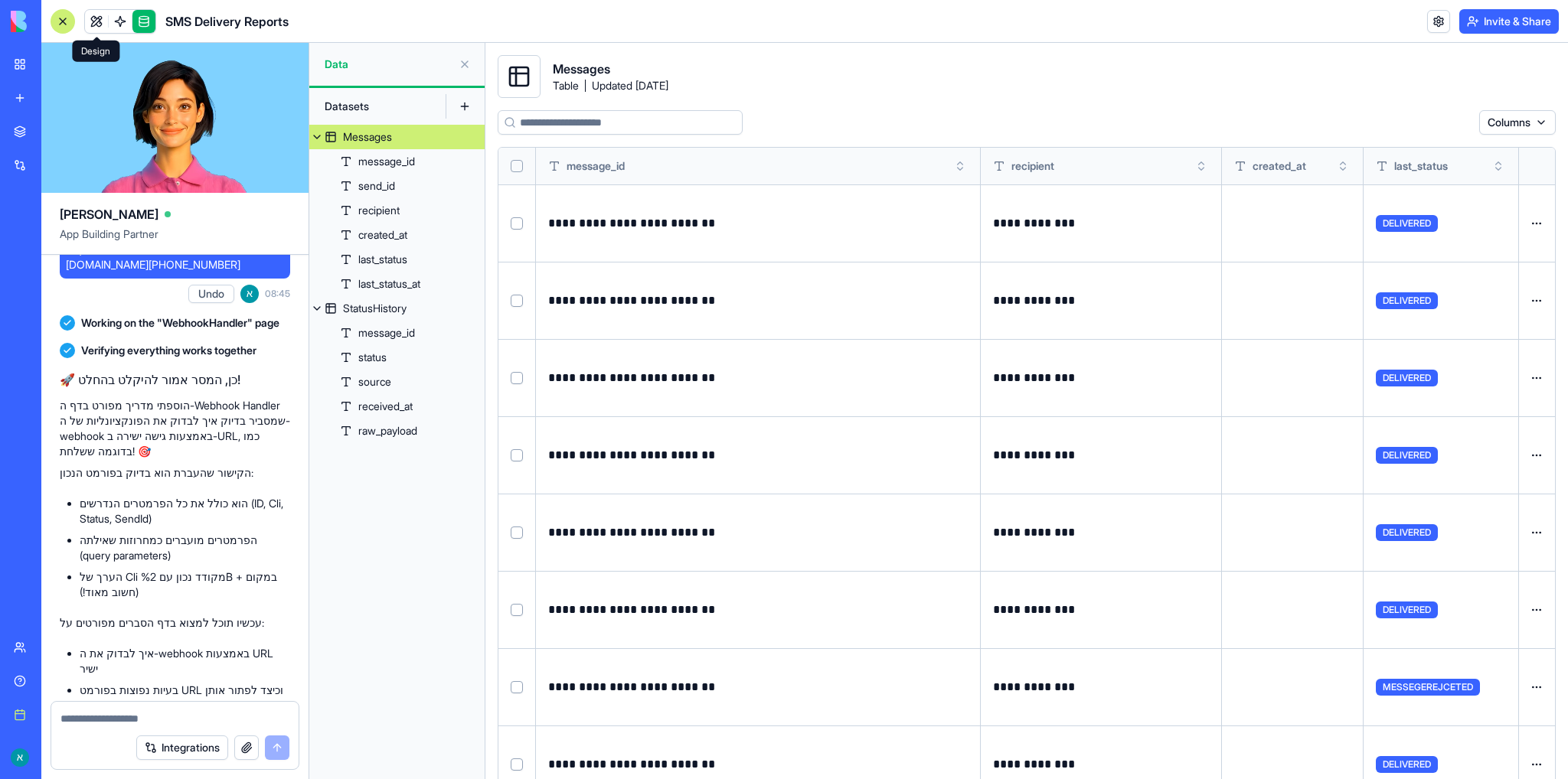
click at [100, 23] on link at bounding box center [96, 22] width 23 height 23
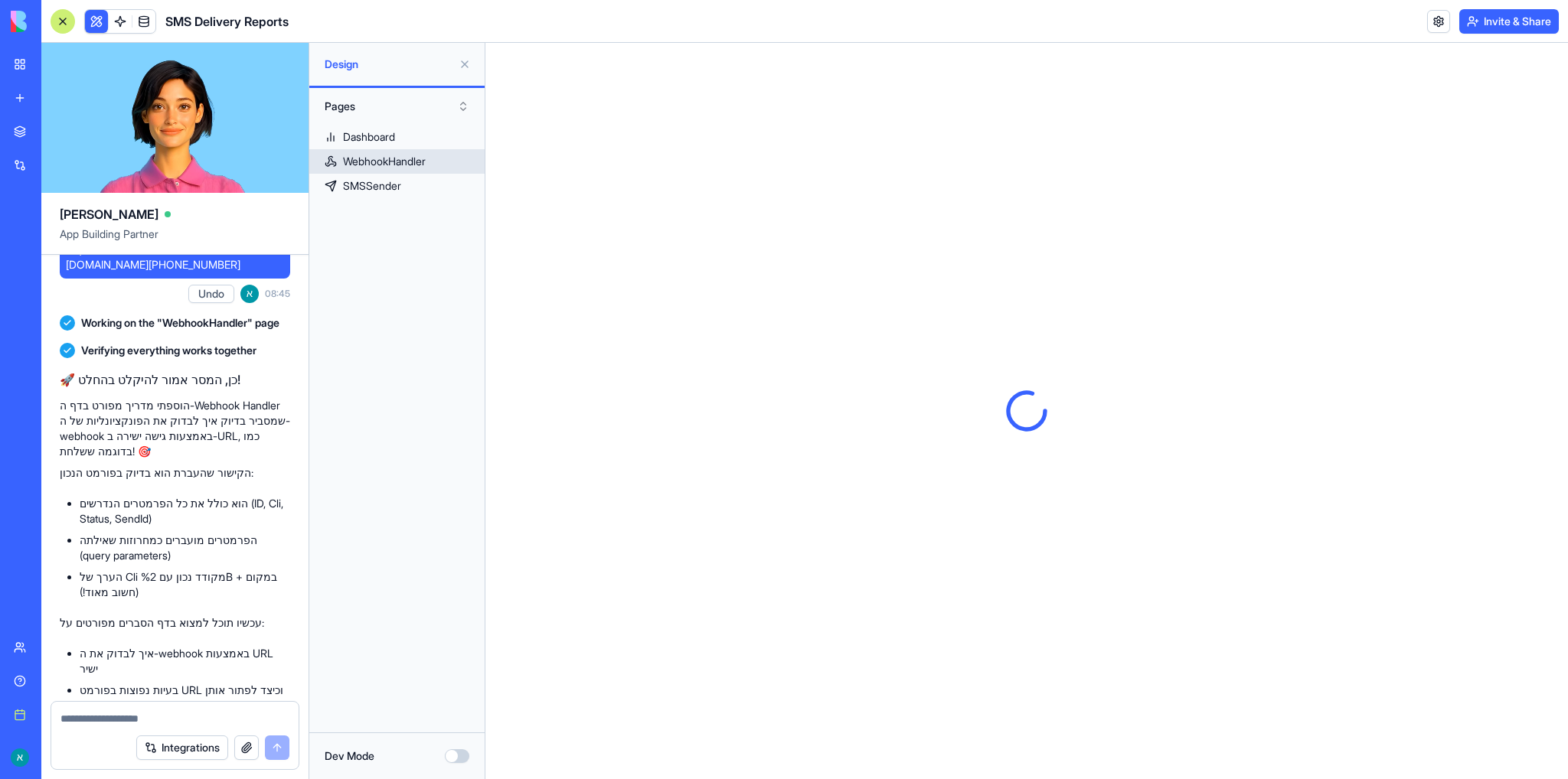
click at [408, 157] on div "WebhookHandler" at bounding box center [384, 161] width 83 height 15
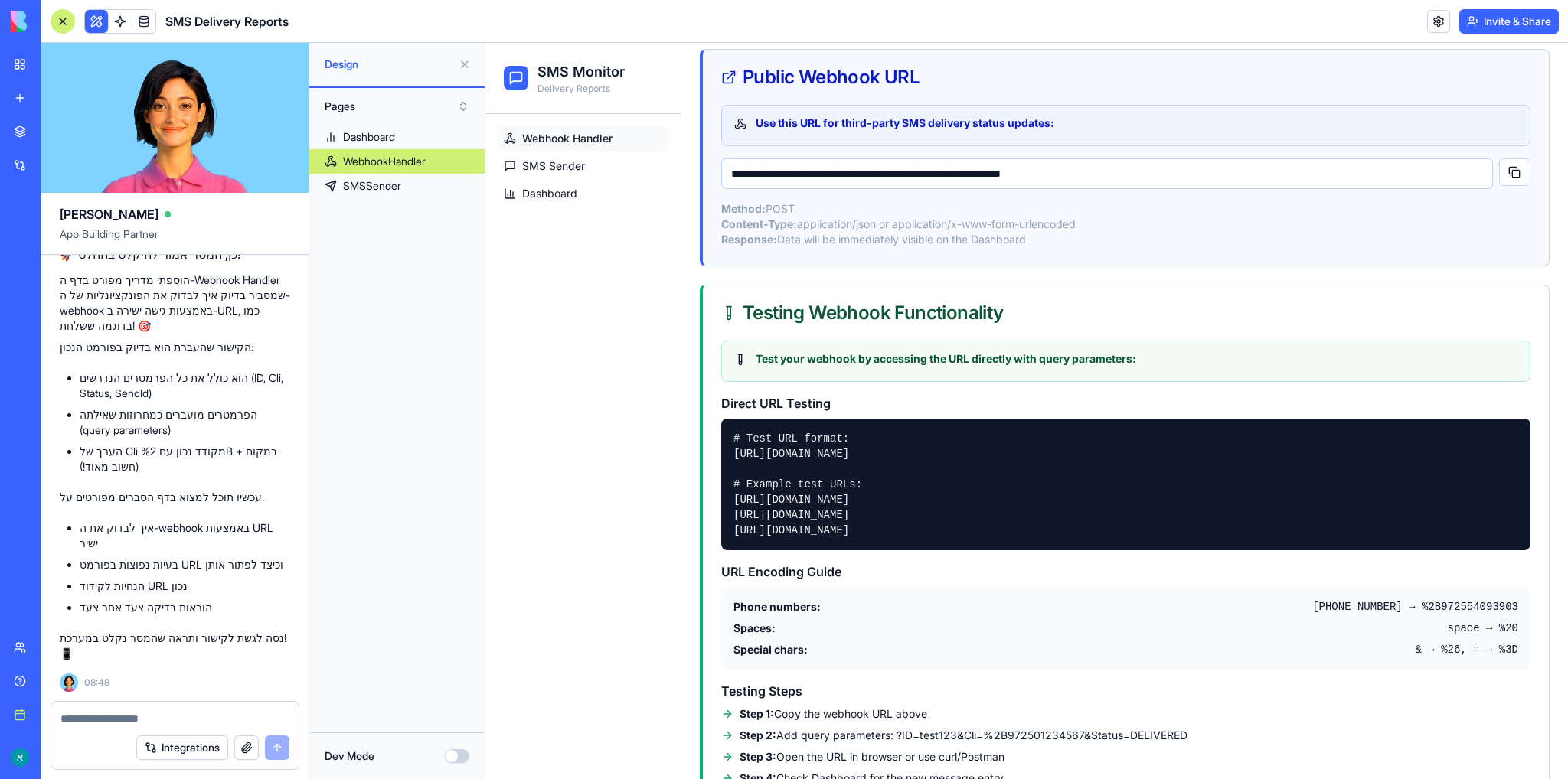
click at [187, 718] on textarea at bounding box center [175, 719] width 229 height 15
click at [227, 722] on textarea at bounding box center [175, 719] width 229 height 15
paste textarea "*"
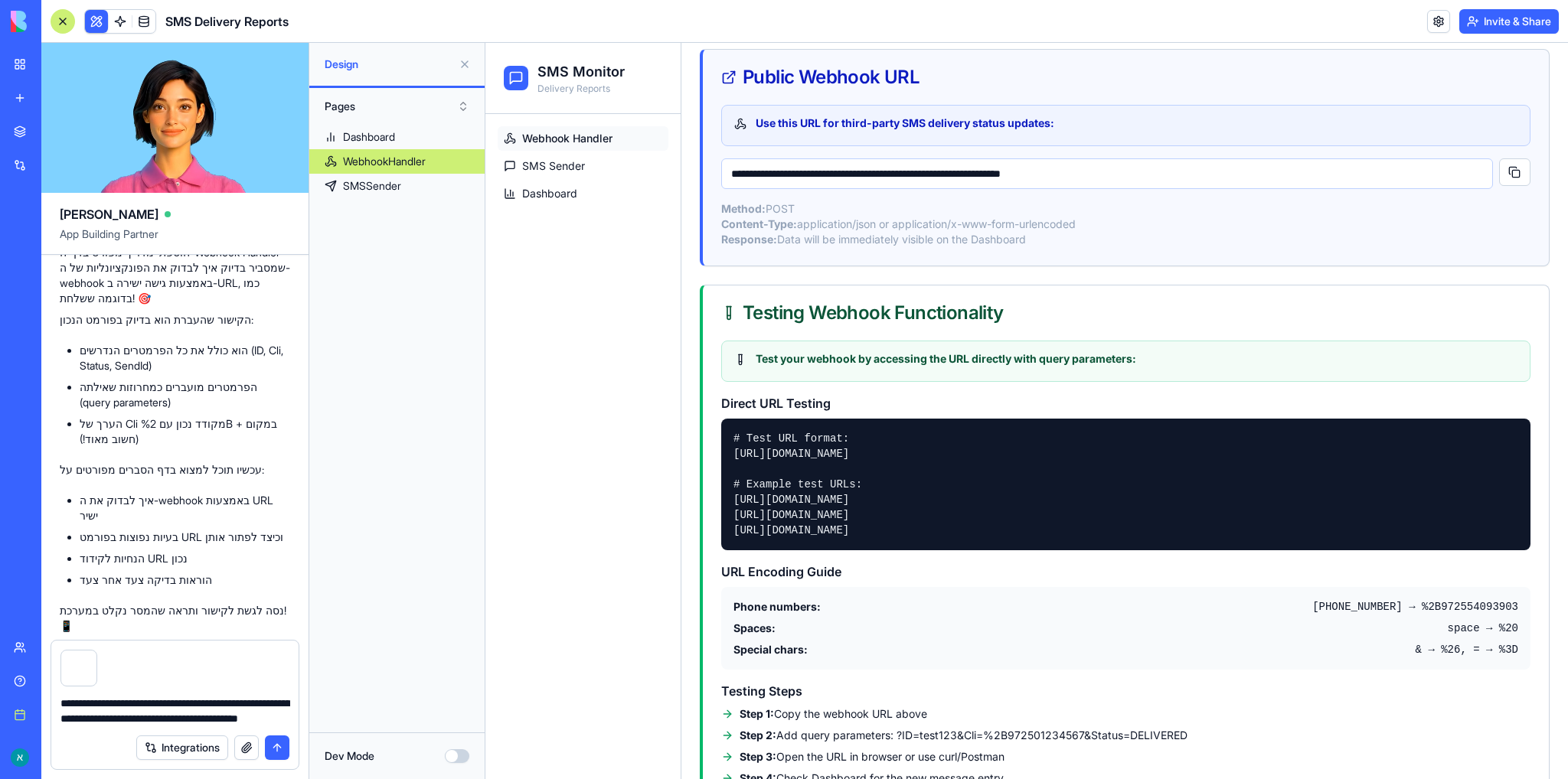
type textarea "**********"
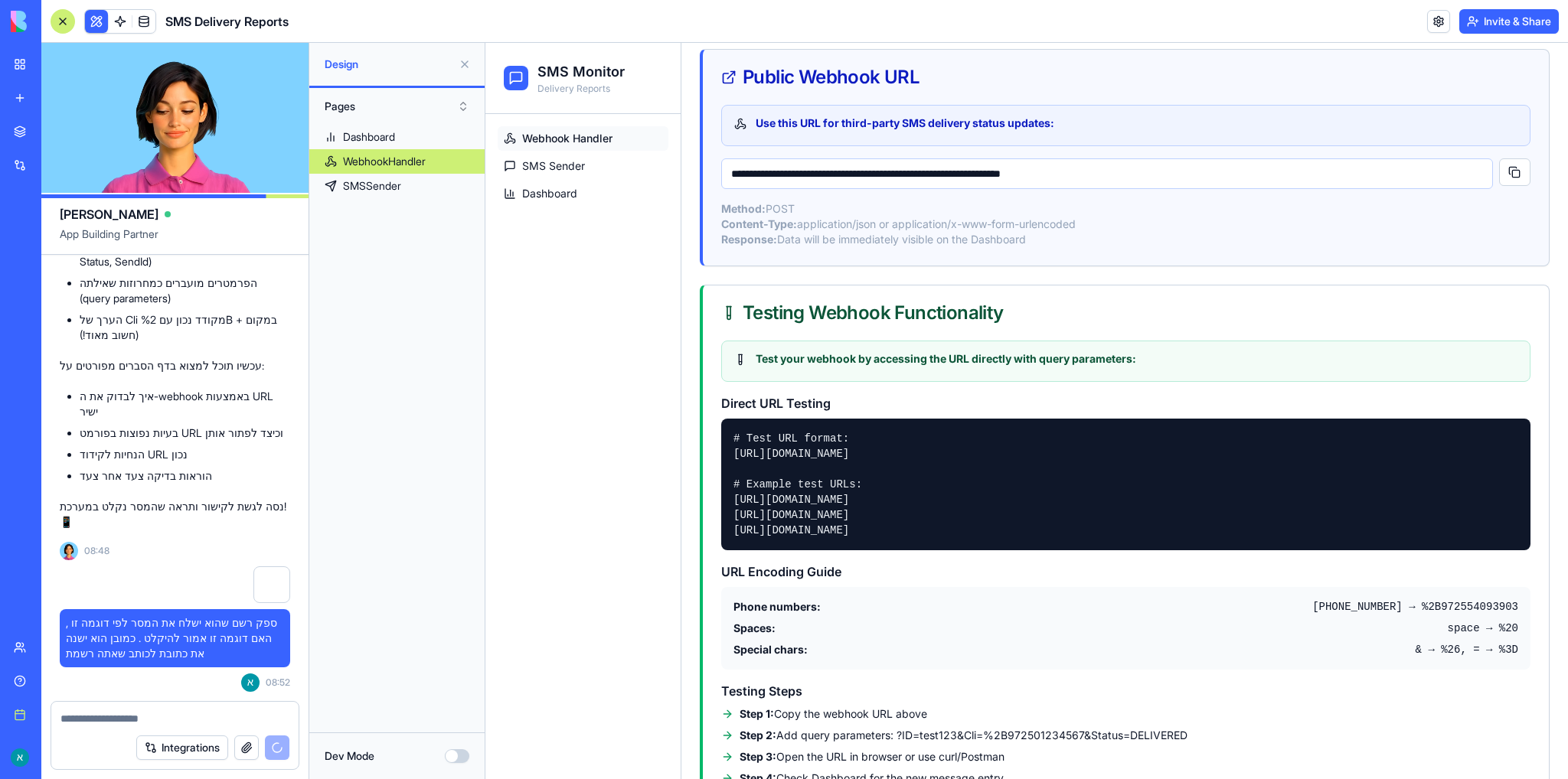
drag, startPoint x: 728, startPoint y: 497, endPoint x: 755, endPoint y: 495, distance: 27.1
click at [755, 495] on div "# Test URL format: https://6899b28966edfac6fbd81427.blocks-app.diy/api/webhook/…" at bounding box center [1126, 485] width 810 height 131
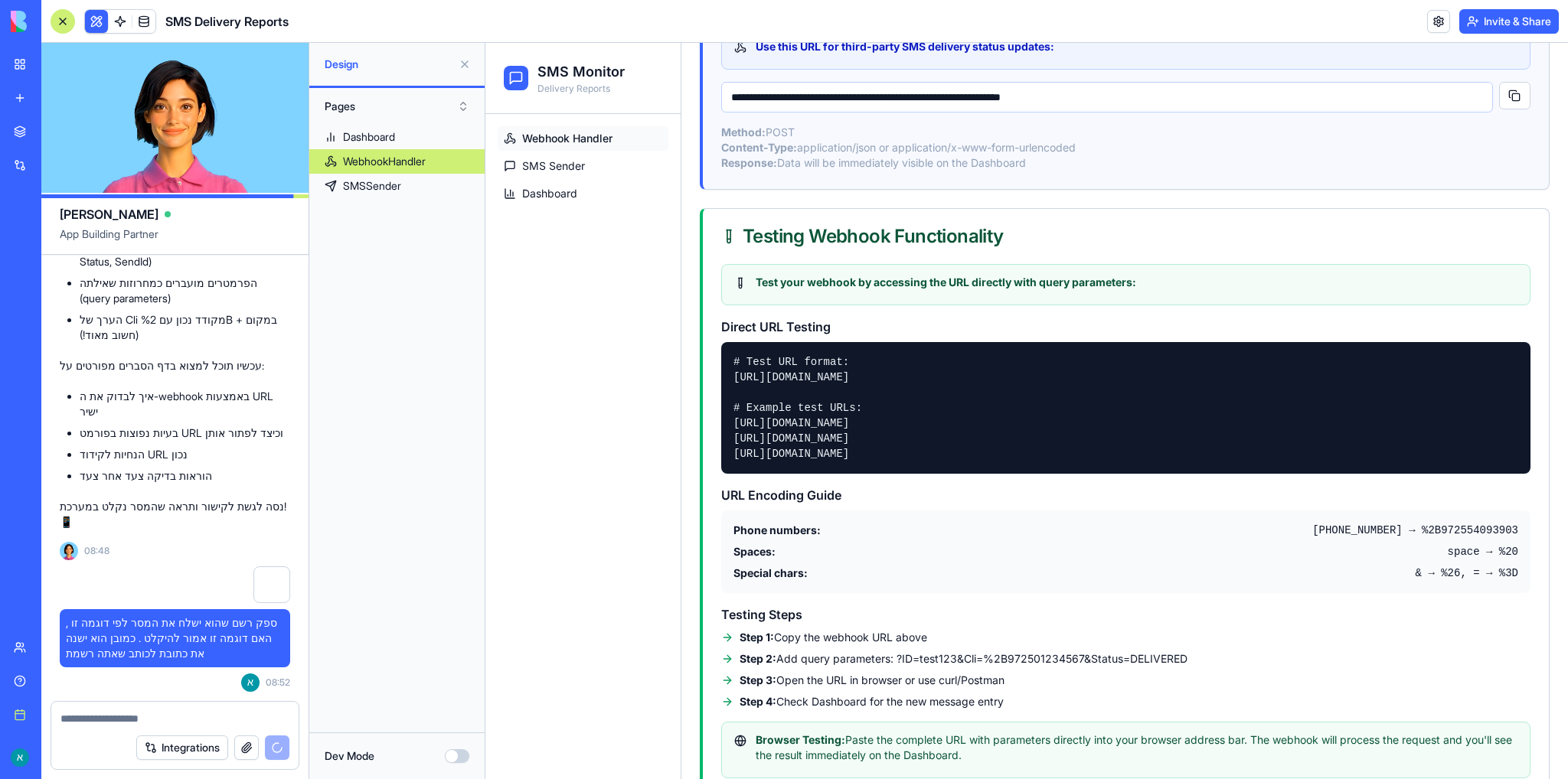
scroll to position [10660, 0]
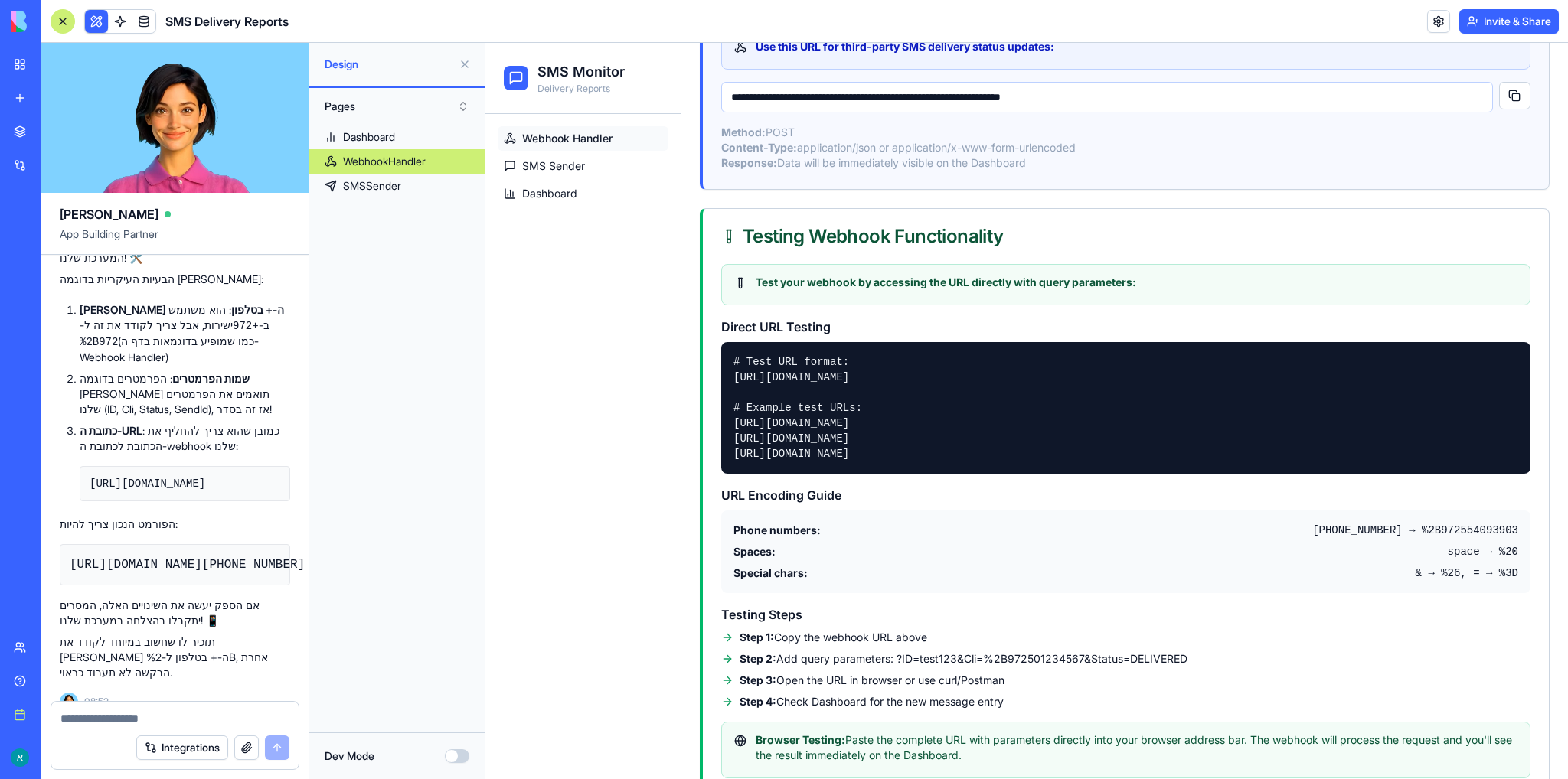
click at [216, 558] on code "https://6899b28966edfac6fbd81427.blocks-app.diy/api/webhook/sms-status?ID=20564…" at bounding box center [186, 564] width 235 height 13
click at [242, 561] on code "https://6899b28966edfac6fbd81427.blocks-app.diy/api/webhook/sms-status?ID=20564…" at bounding box center [186, 564] width 235 height 13
click at [170, 712] on textarea at bounding box center [175, 719] width 229 height 15
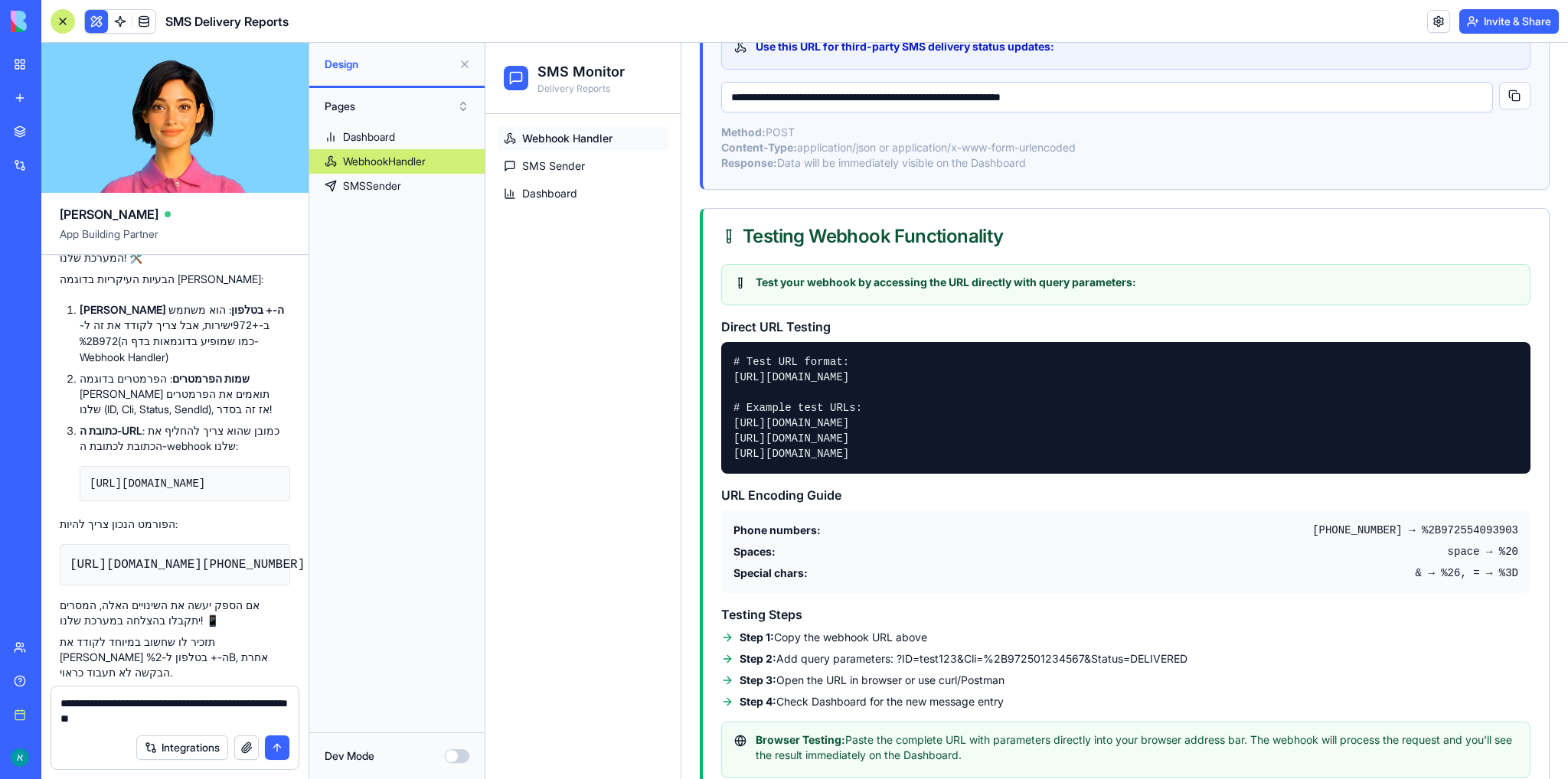
type textarea "**********"
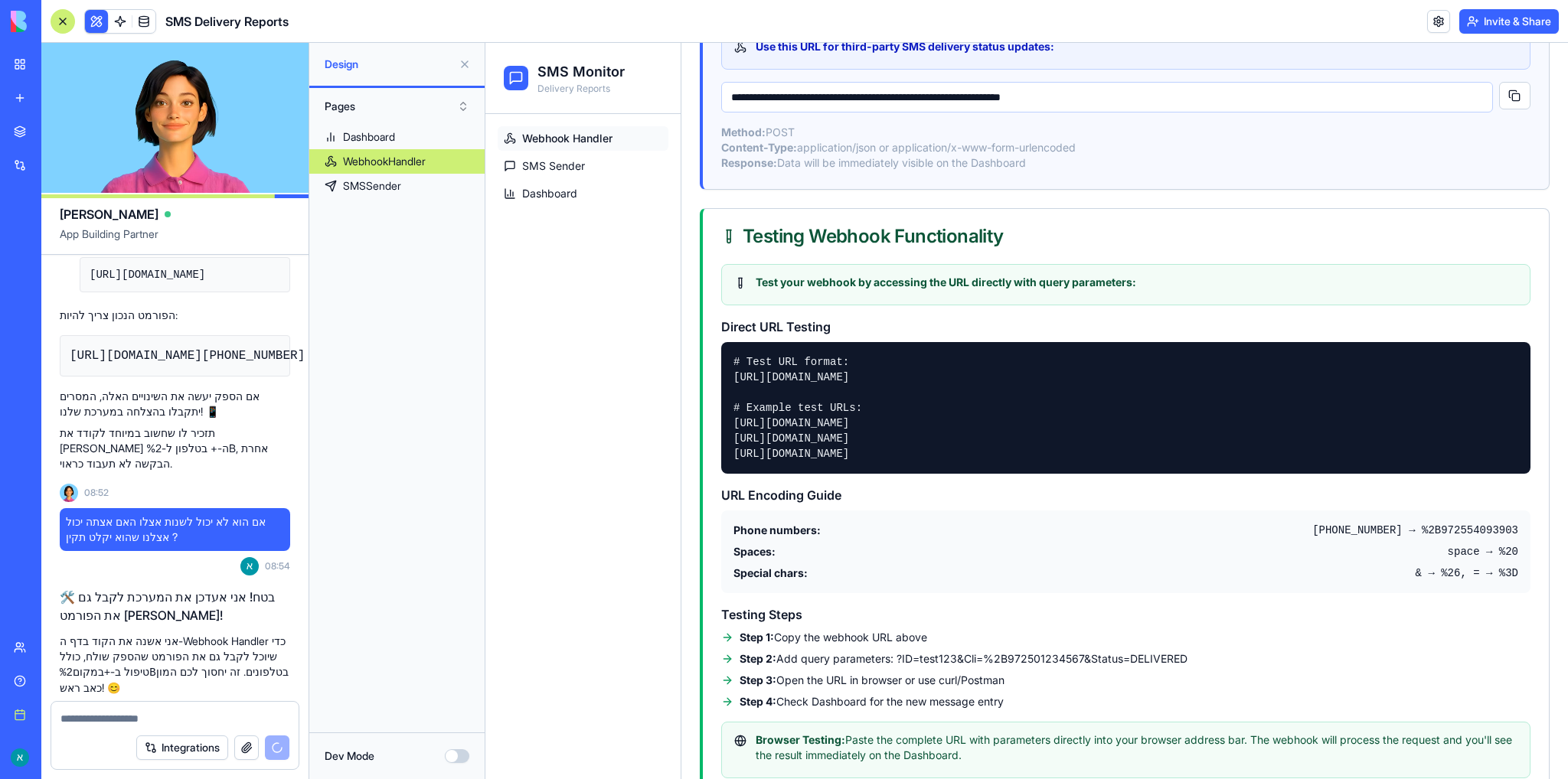
scroll to position [10911, 0]
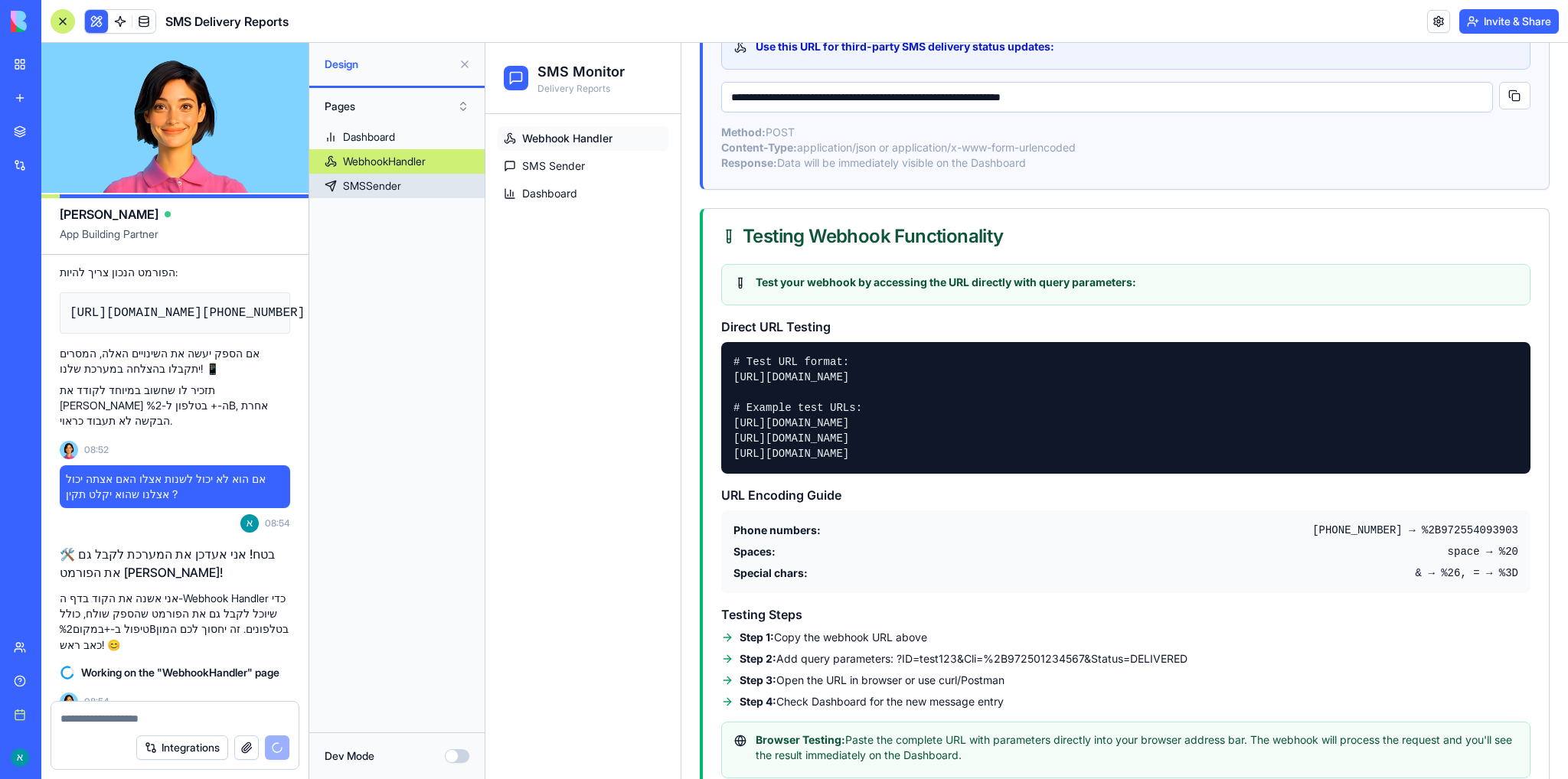
click at [378, 184] on div "SMSSender" at bounding box center [372, 185] width 58 height 15
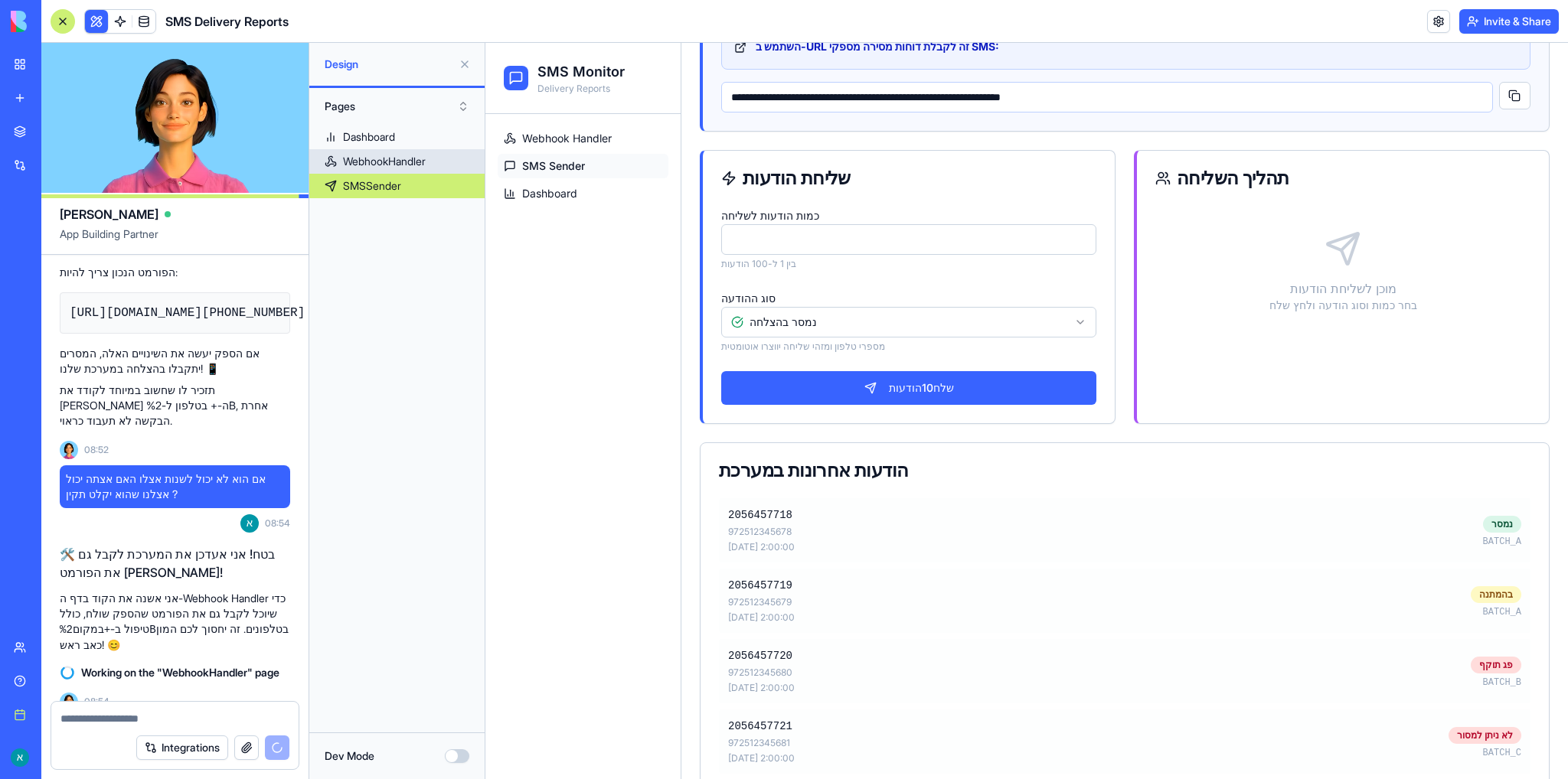
click at [396, 157] on div "WebhookHandler" at bounding box center [384, 161] width 83 height 15
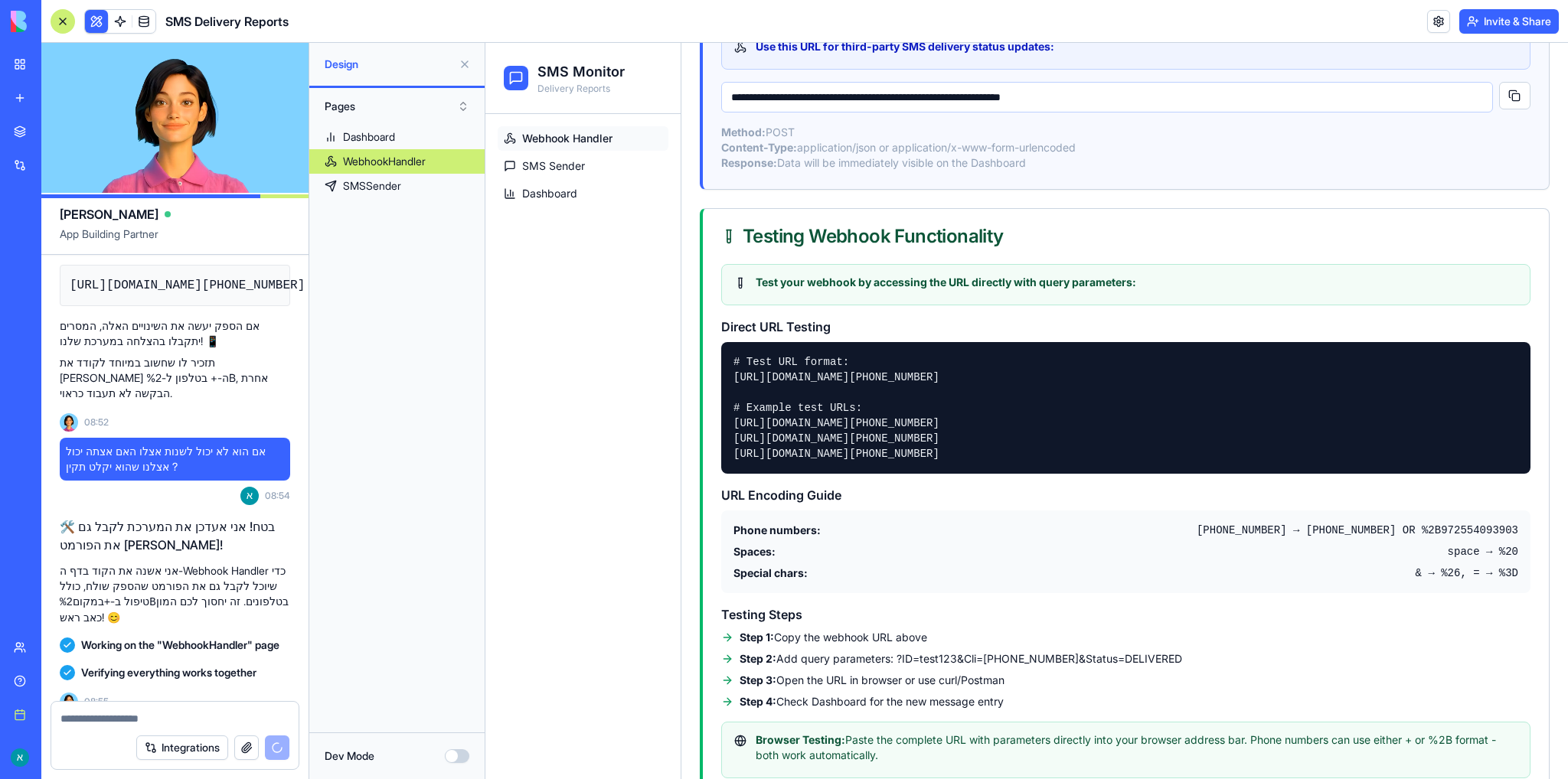
scroll to position [11251, 0]
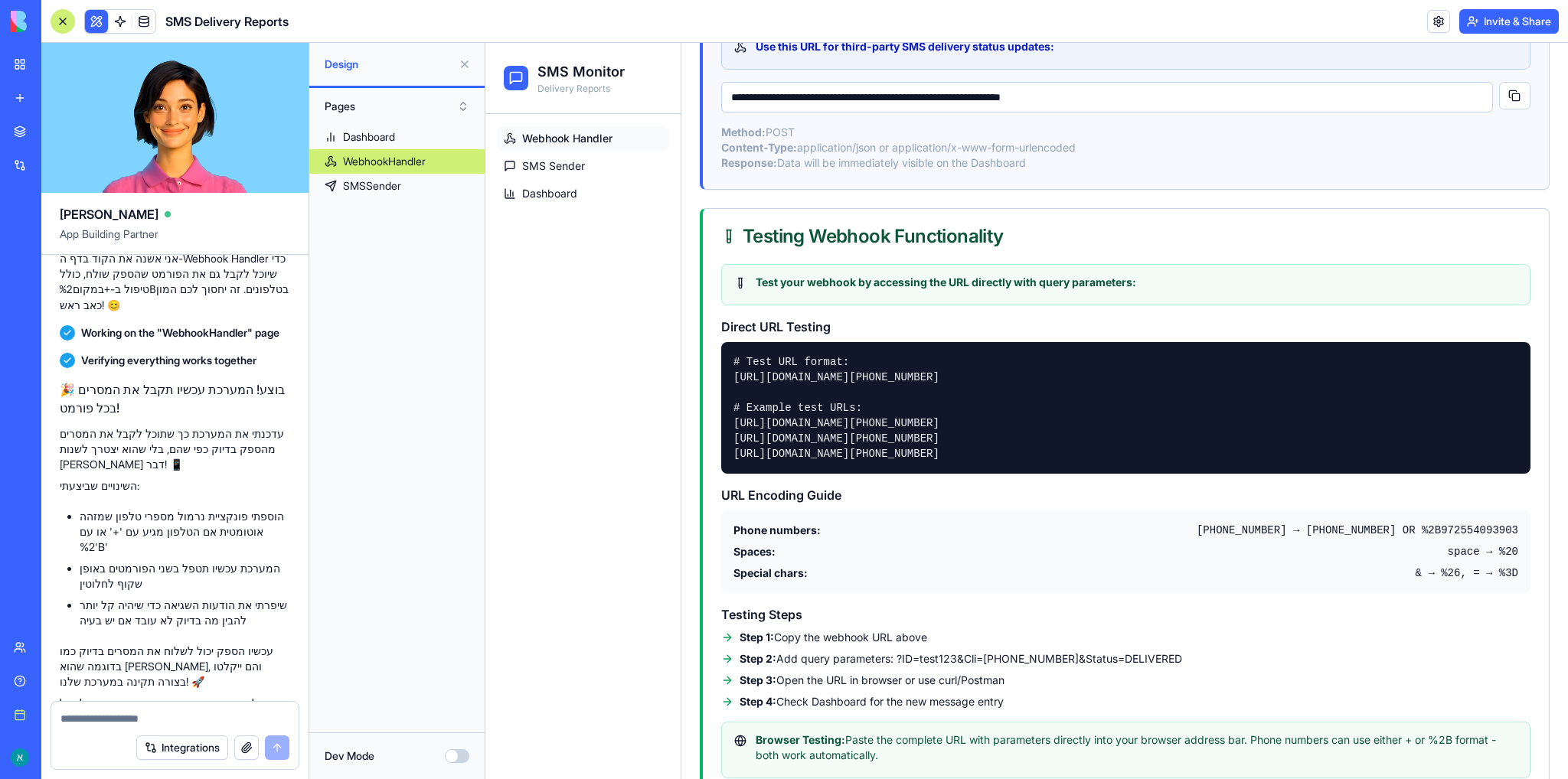
click at [146, 714] on textarea at bounding box center [175, 719] width 229 height 15
type textarea "**********"
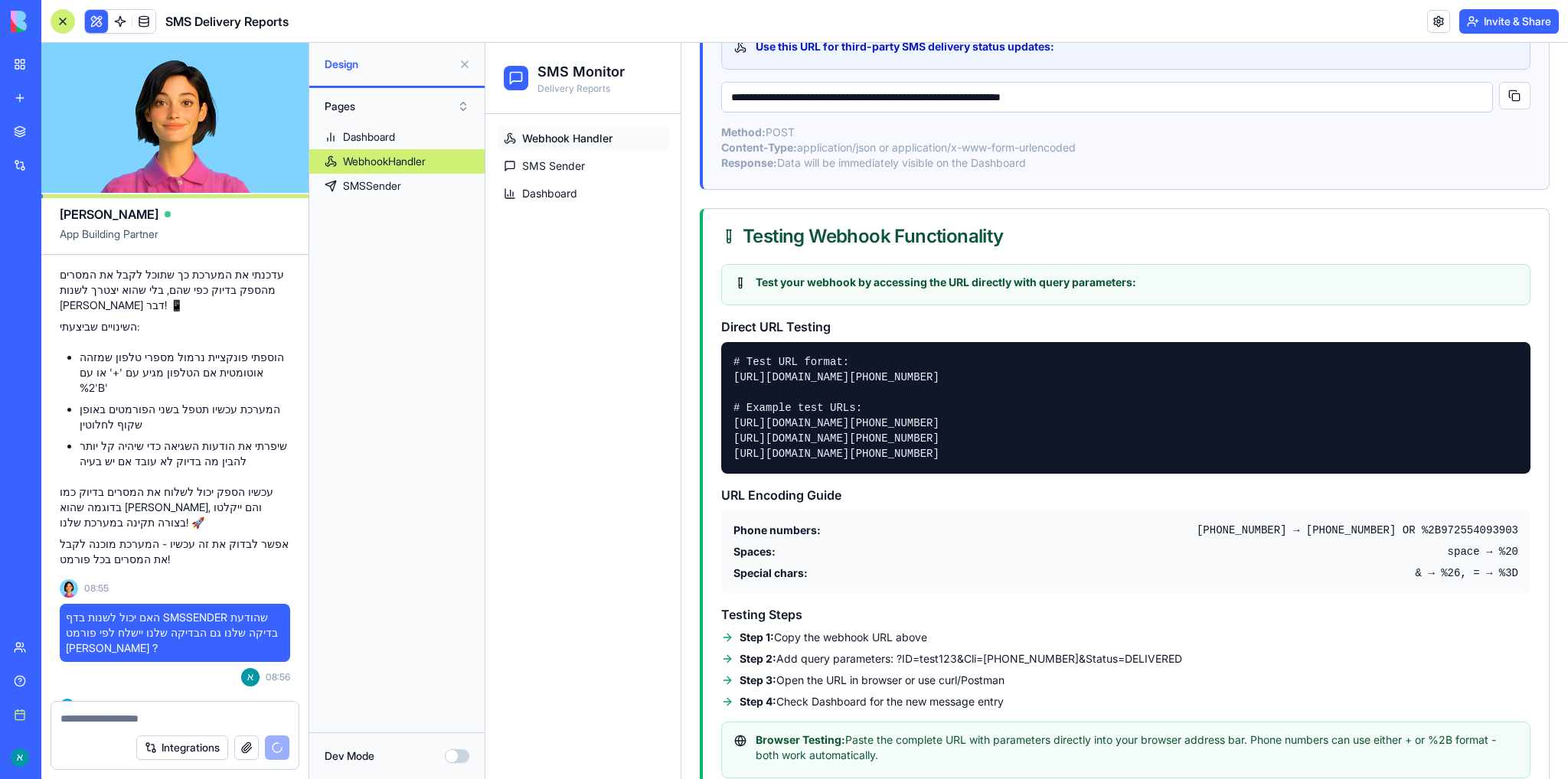
scroll to position [11720, 0]
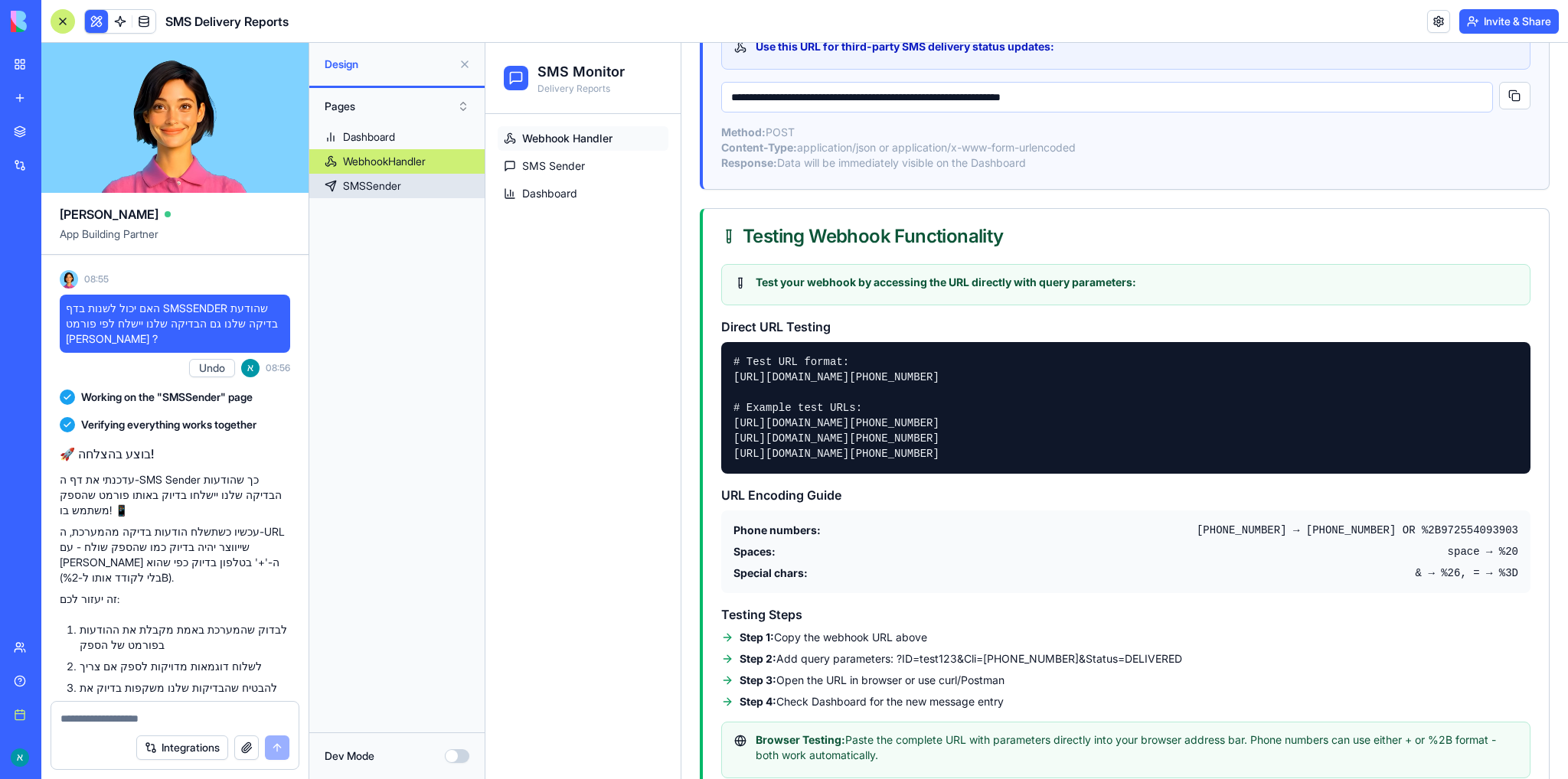
click at [387, 190] on div "SMSSender" at bounding box center [372, 185] width 58 height 15
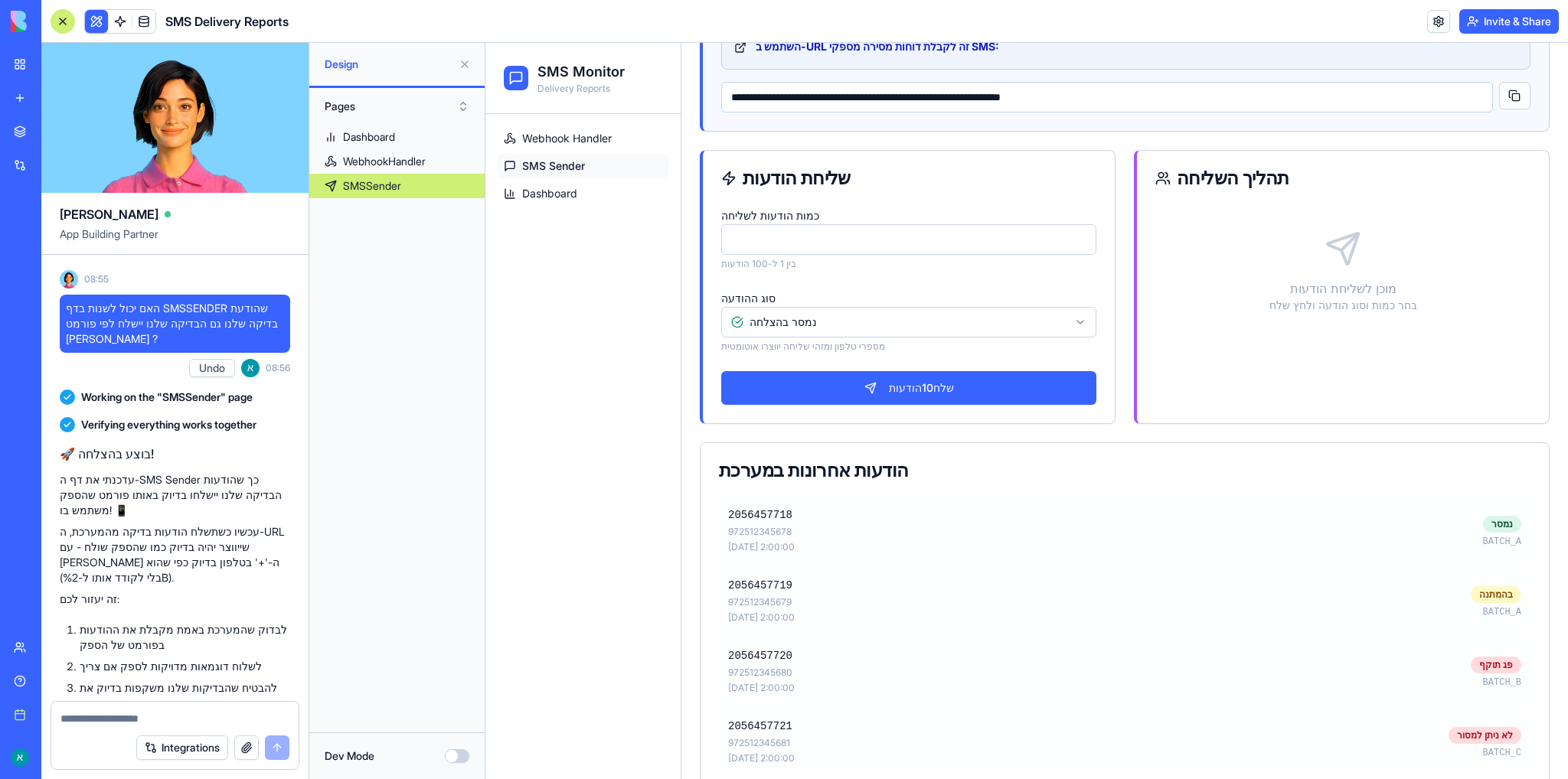
click at [934, 233] on input "**" at bounding box center [909, 239] width 375 height 31
drag, startPoint x: 1010, startPoint y: 241, endPoint x: 838, endPoint y: 238, distance: 172.0
click at [838, 238] on input "**" at bounding box center [909, 239] width 375 height 31
type input "*"
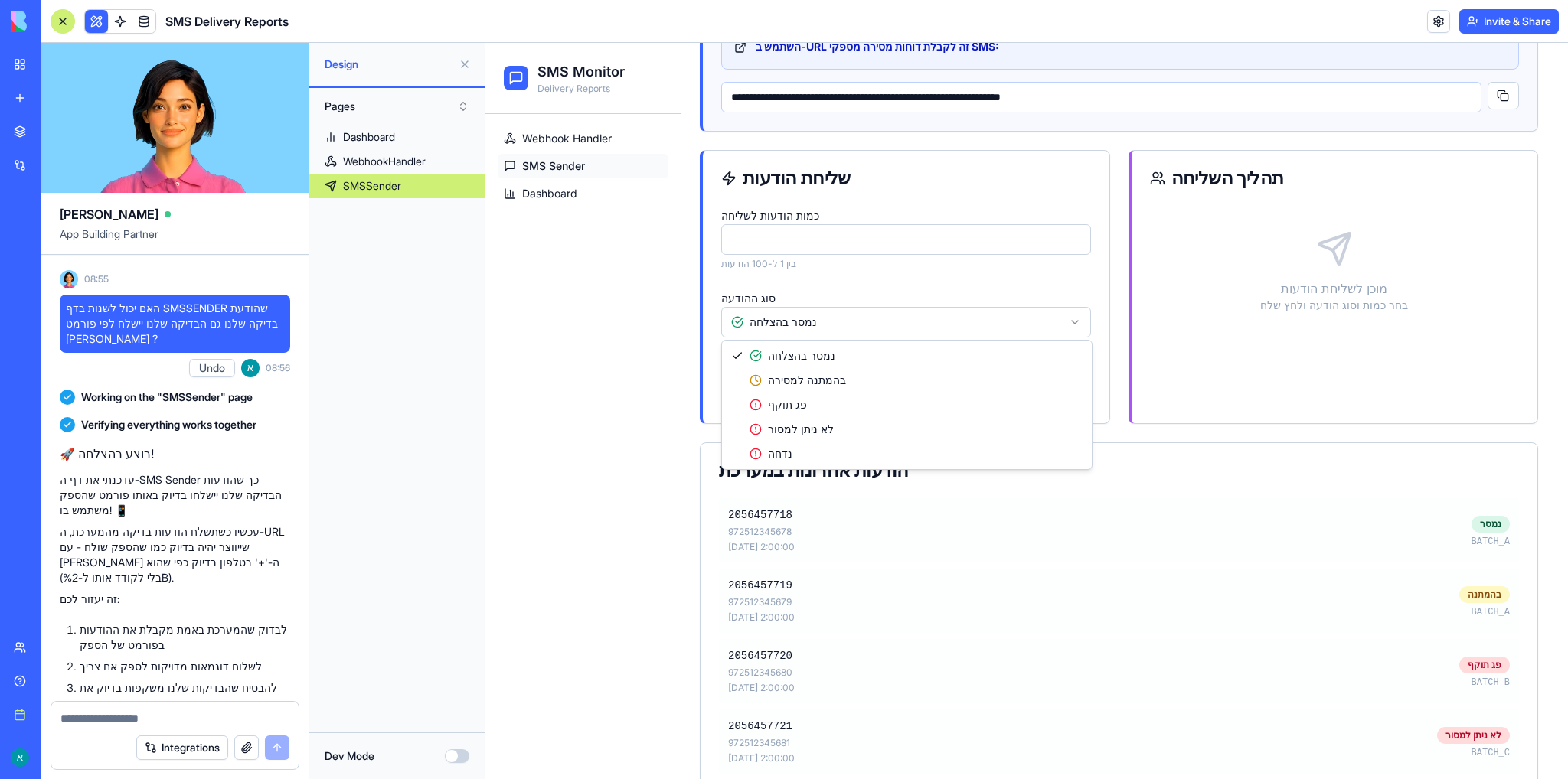
click at [1017, 319] on html "**********" at bounding box center [1026, 597] width 1082 height 1417
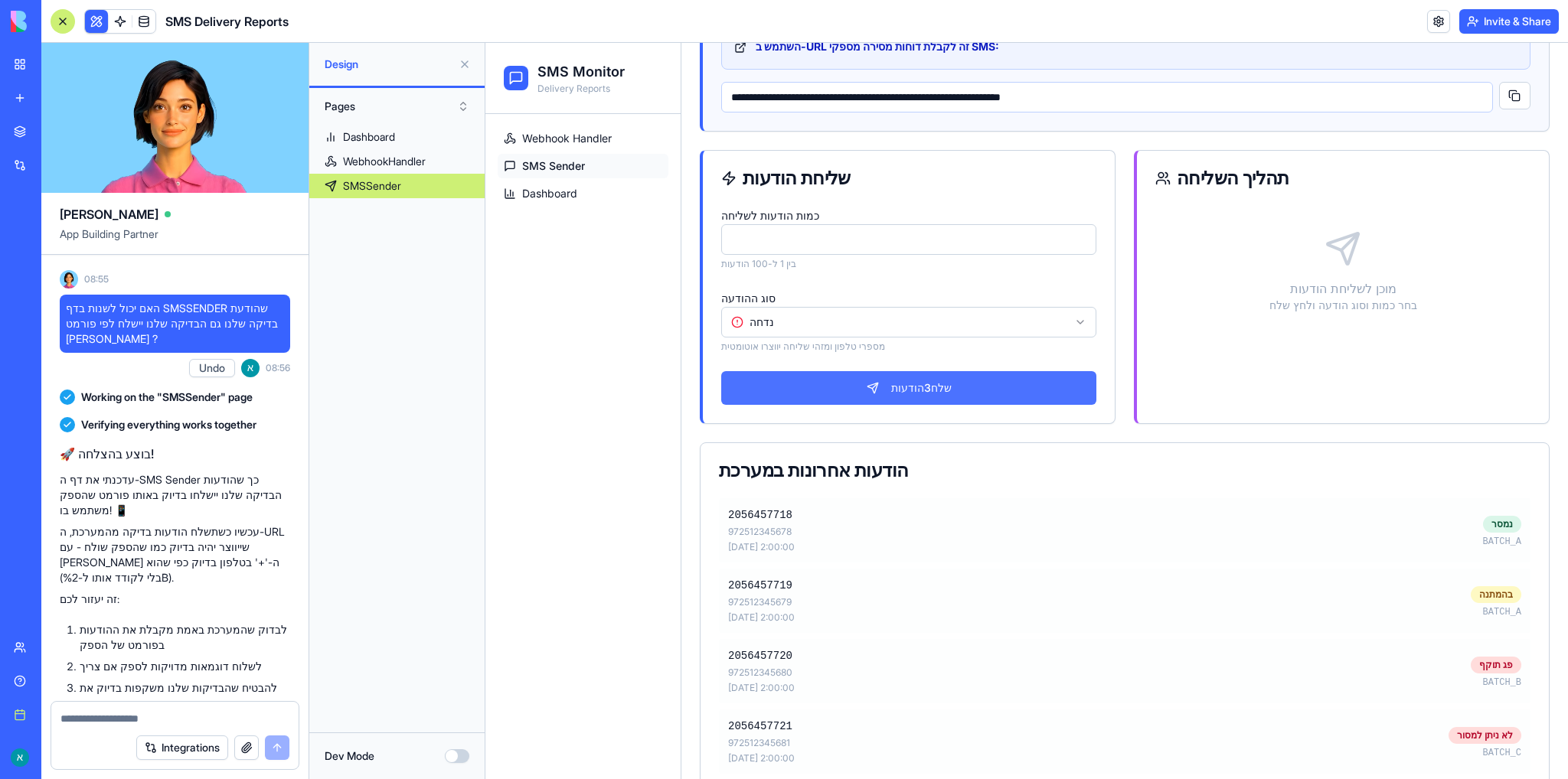
click at [954, 393] on button "שלח 3 הודעות" at bounding box center [909, 388] width 375 height 33
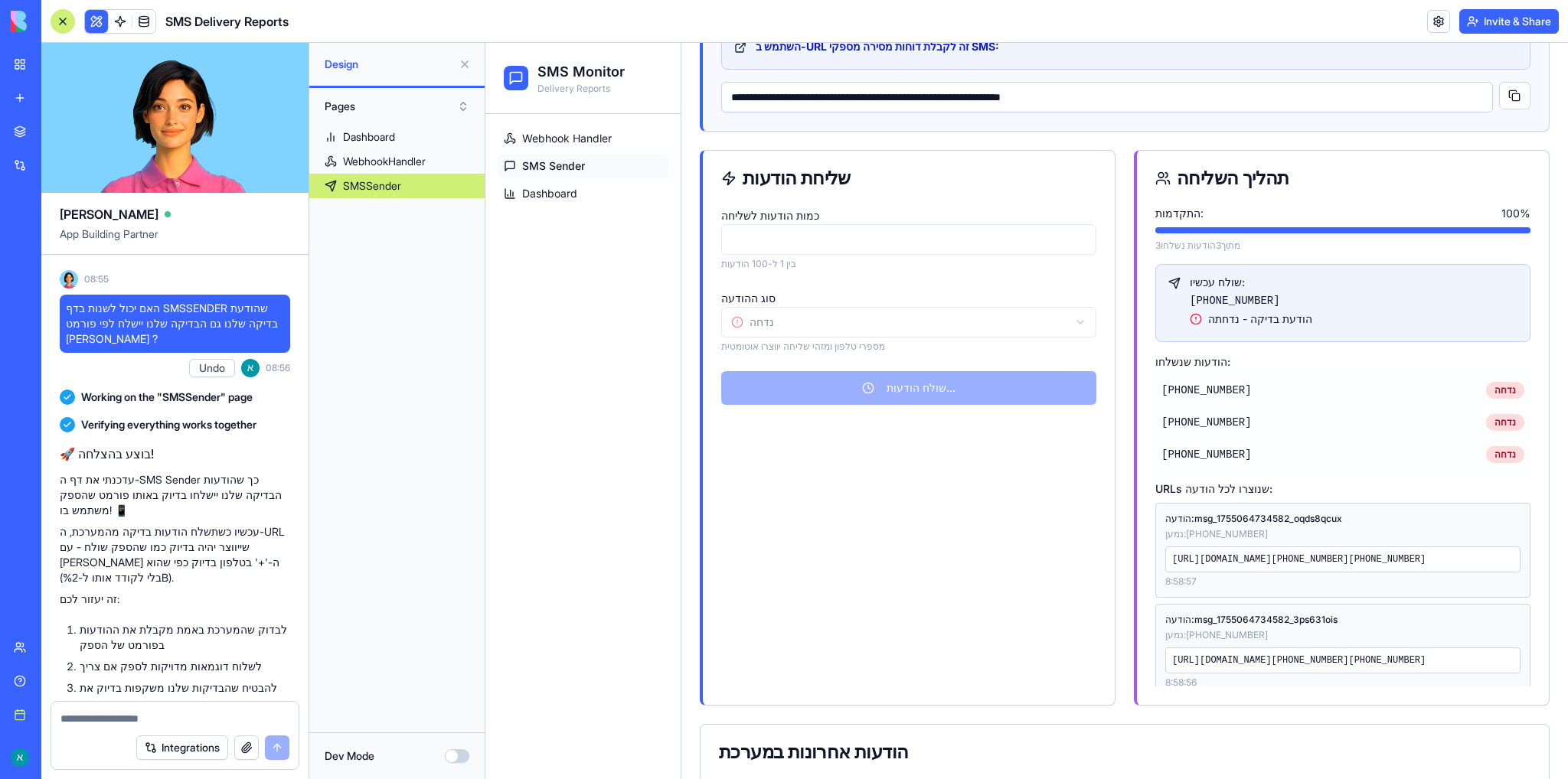
select select "*********"
type input "**"
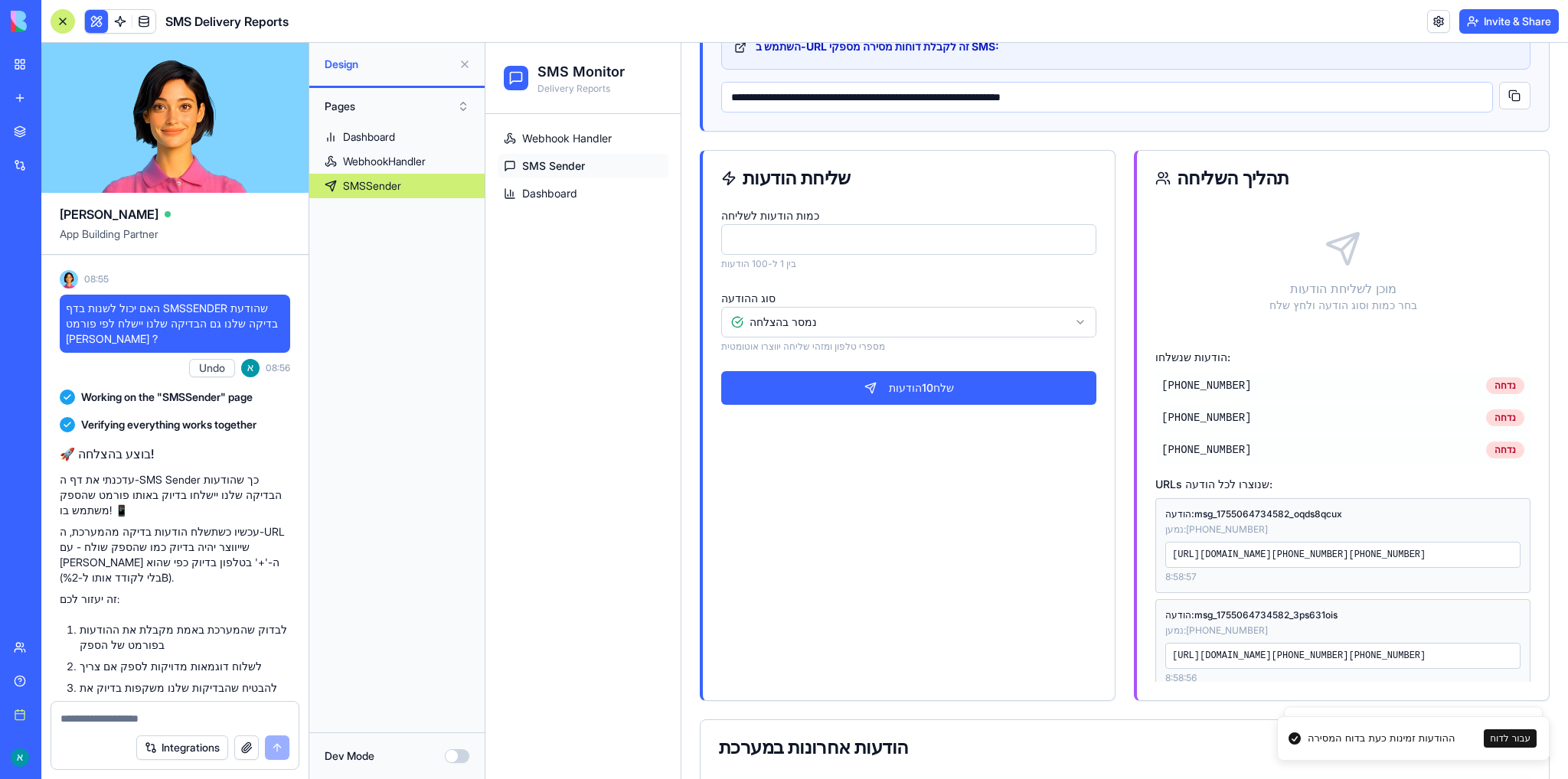
drag, startPoint x: 1413, startPoint y: 578, endPoint x: 1162, endPoint y: 553, distance: 252.2
click at [1165, 553] on div "https://6899b28966edfac6fbd81427.blocks-app.diy/api/webhook/sms-status?ID=msg_1…" at bounding box center [1342, 555] width 355 height 26
copy div "https://6899b28966edfac6fbd81427.blocks-app.diy/api/webhook/sms-status?ID=msg_1…"
click at [403, 139] on link "Dashboard" at bounding box center [397, 137] width 175 height 24
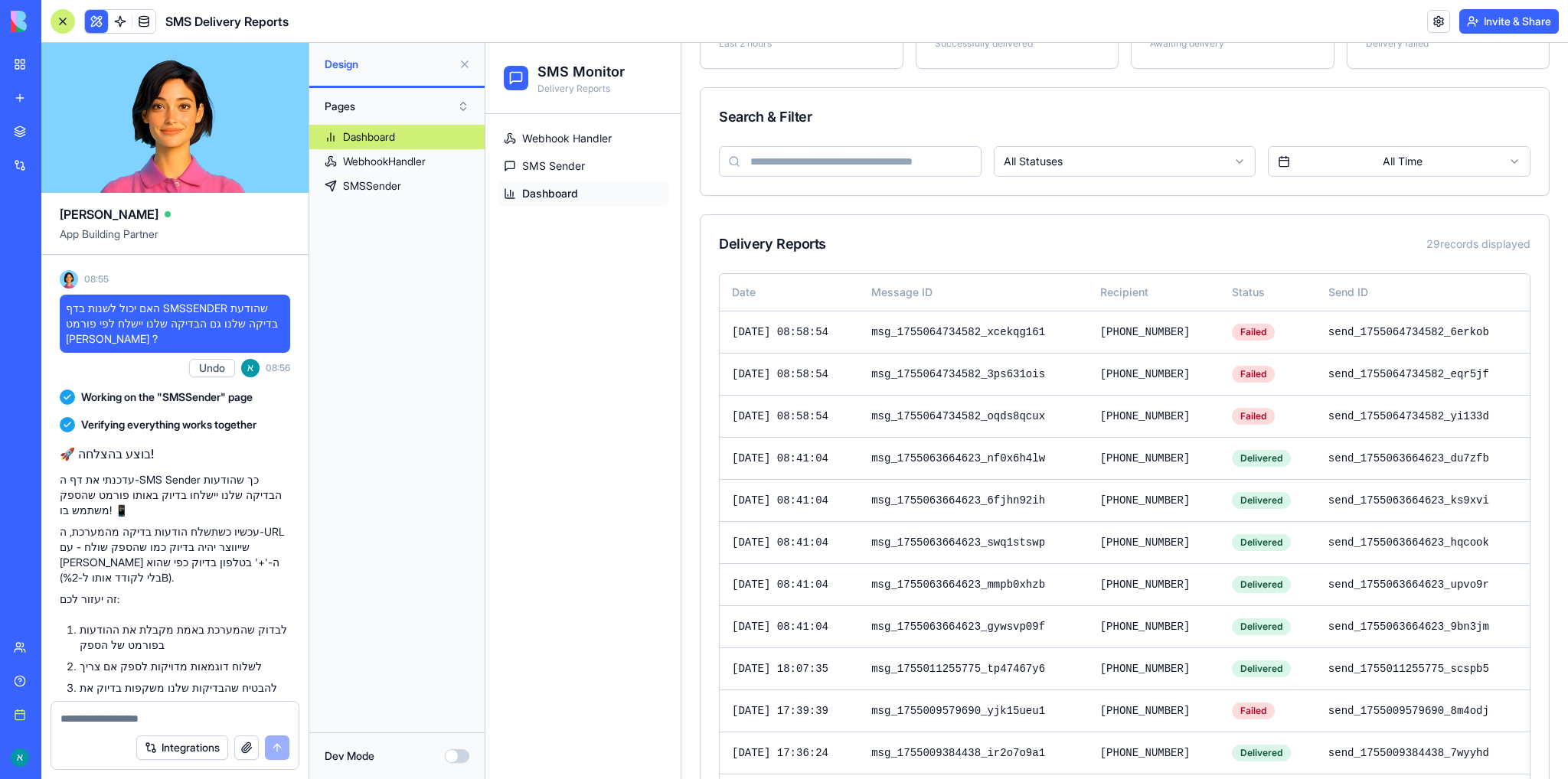
click at [138, 721] on textarea at bounding box center [175, 719] width 229 height 15
type textarea "*"
paste textarea "**********"
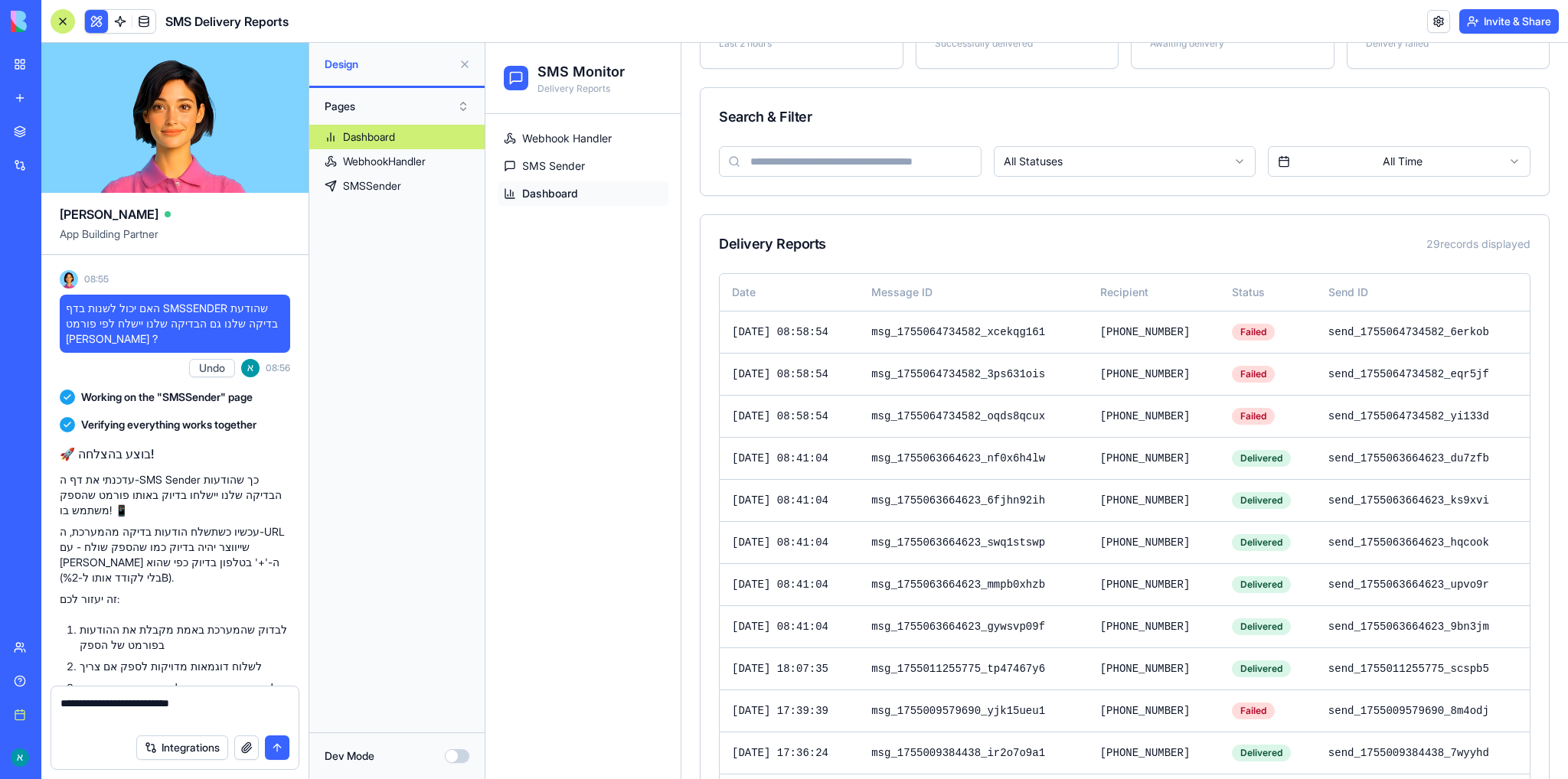
type textarea "**********"
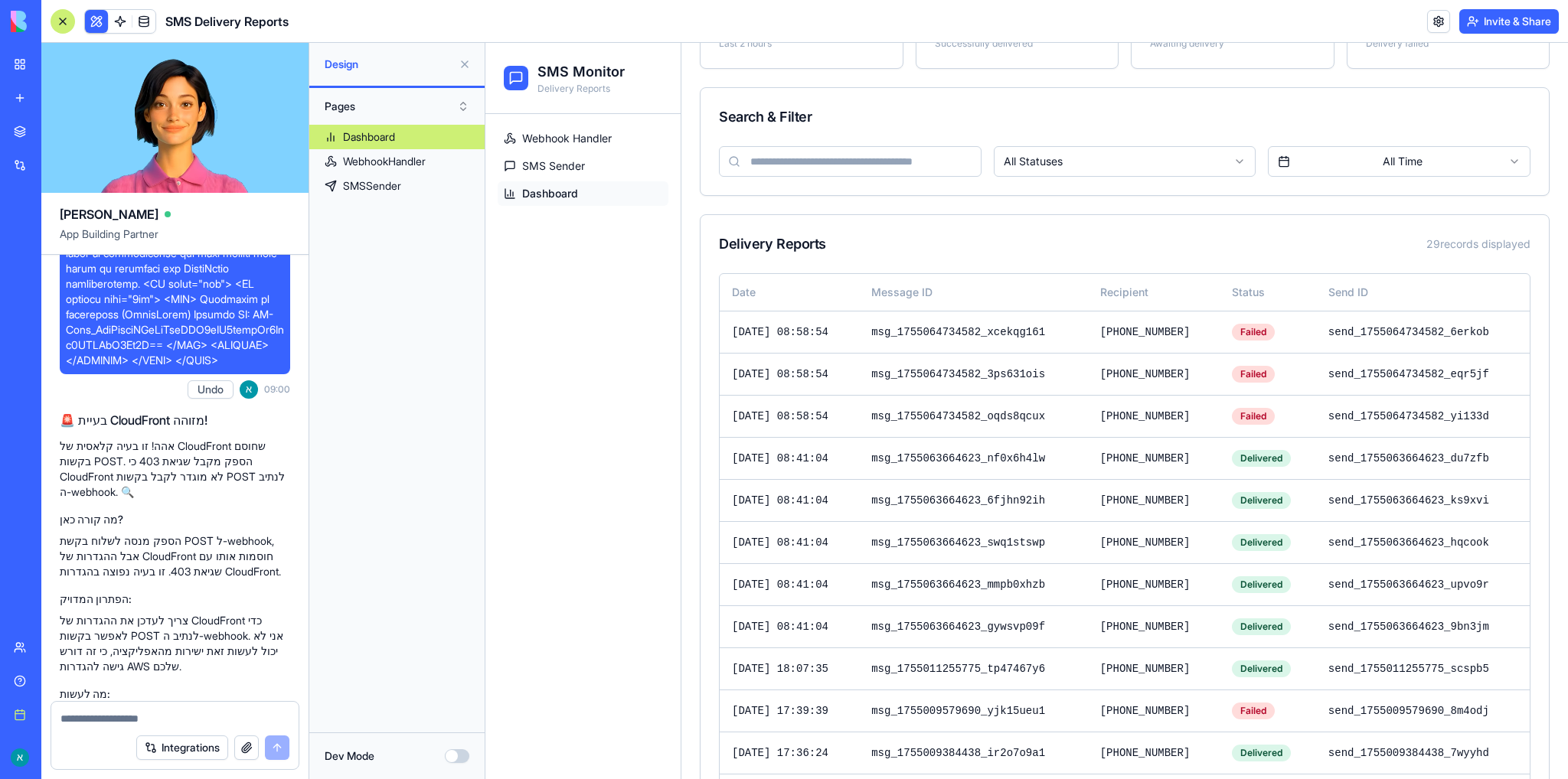
scroll to position [12587, 0]
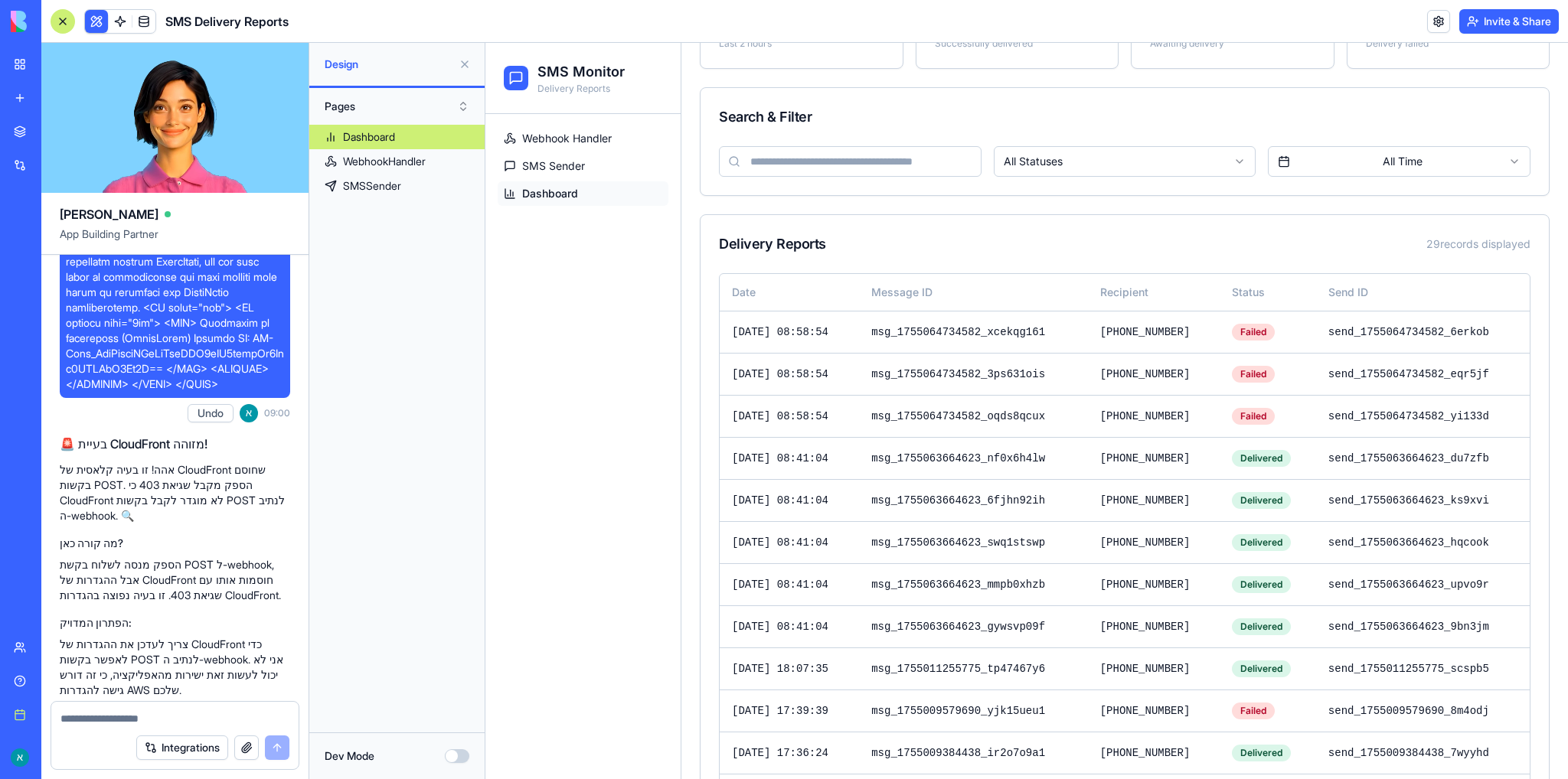
drag, startPoint x: 164, startPoint y: 347, endPoint x: 136, endPoint y: 510, distance: 165.4
click at [136, 510] on div "🚨 בעיית CloudFront מזוהה! אהה! זו בעיה קלאסית של CloudFront שחוסם בקשות POST. ה…" at bounding box center [175, 719] width 230 height 579
click at [138, 434] on h2 "🚨 בעיית CloudFront מזוהה!" at bounding box center [175, 443] width 230 height 18
click at [135, 434] on h2 "🚨 בעיית CloudFront מזוהה!" at bounding box center [175, 443] width 230 height 18
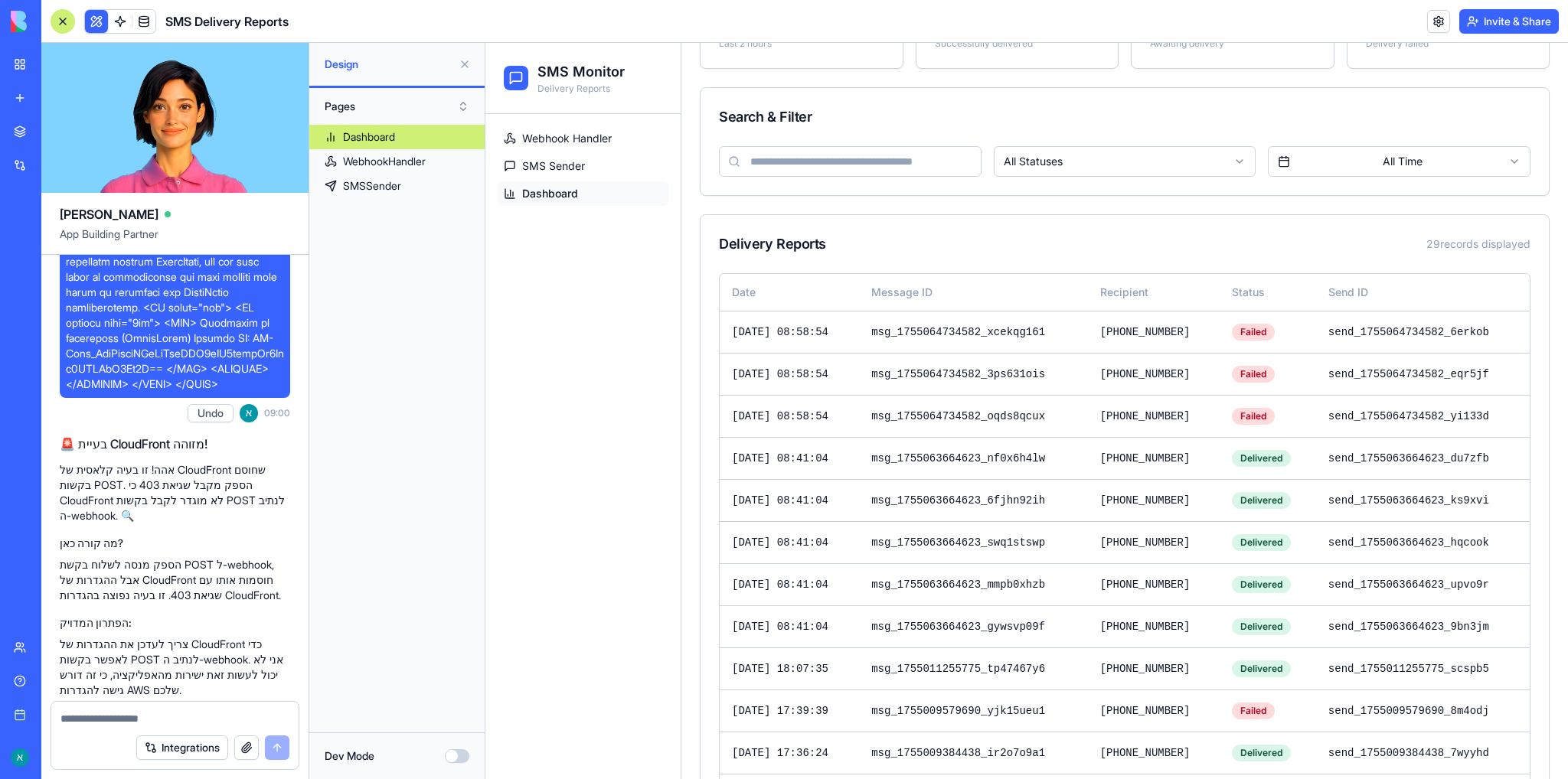
click at [196, 434] on h2 "🚨 בעיית CloudFront מזוהה!" at bounding box center [175, 443] width 230 height 18
drag, startPoint x: 260, startPoint y: 374, endPoint x: 213, endPoint y: 491, distance: 126.1
click at [213, 491] on div "🚨 בעיית CloudFront מזוהה! אהה! זו בעיה קלאסית של CloudFront שחוסם בקשות POST. ה…" at bounding box center [175, 718] width 230 height 568
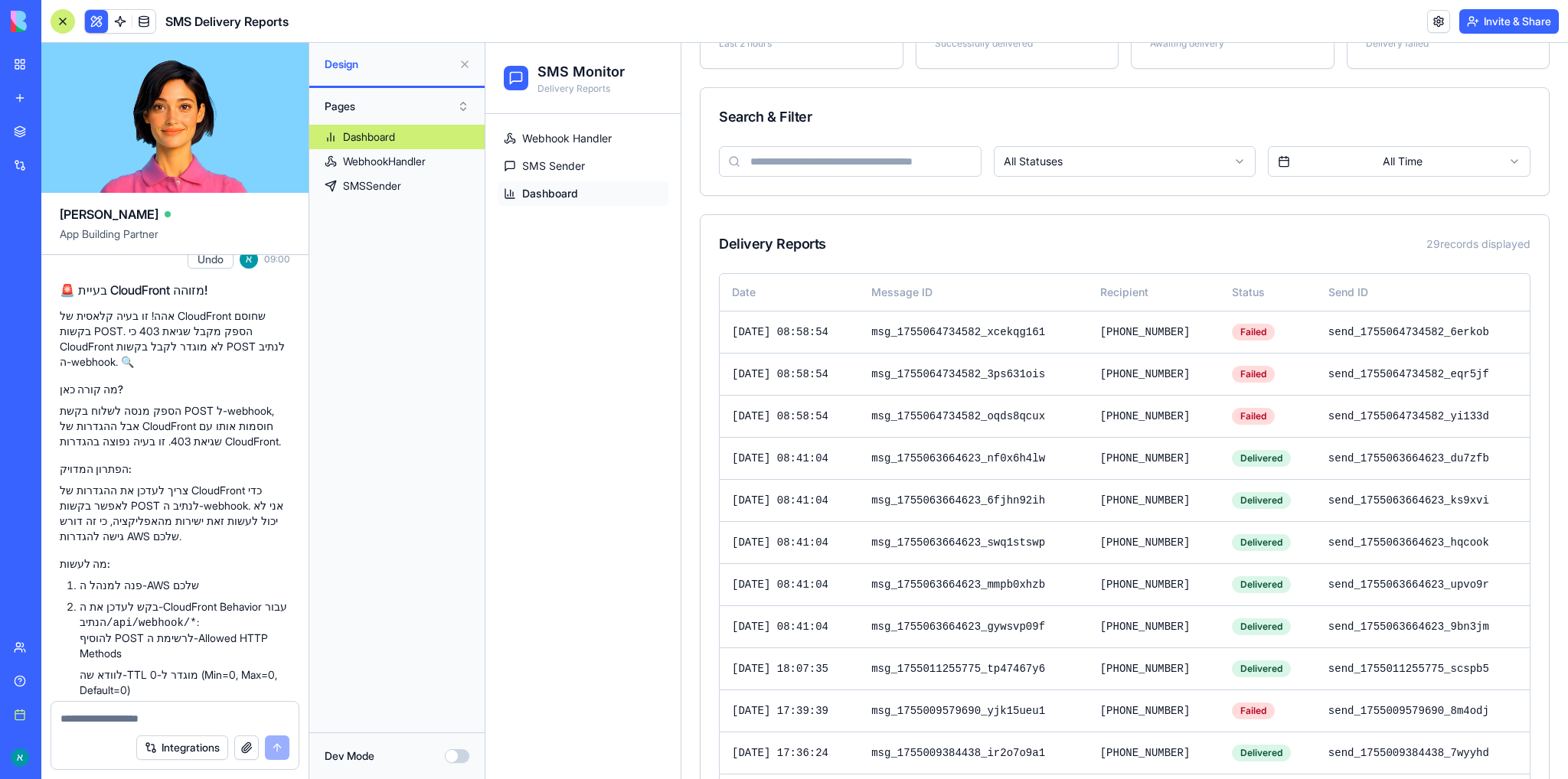
scroll to position [12817, 0]
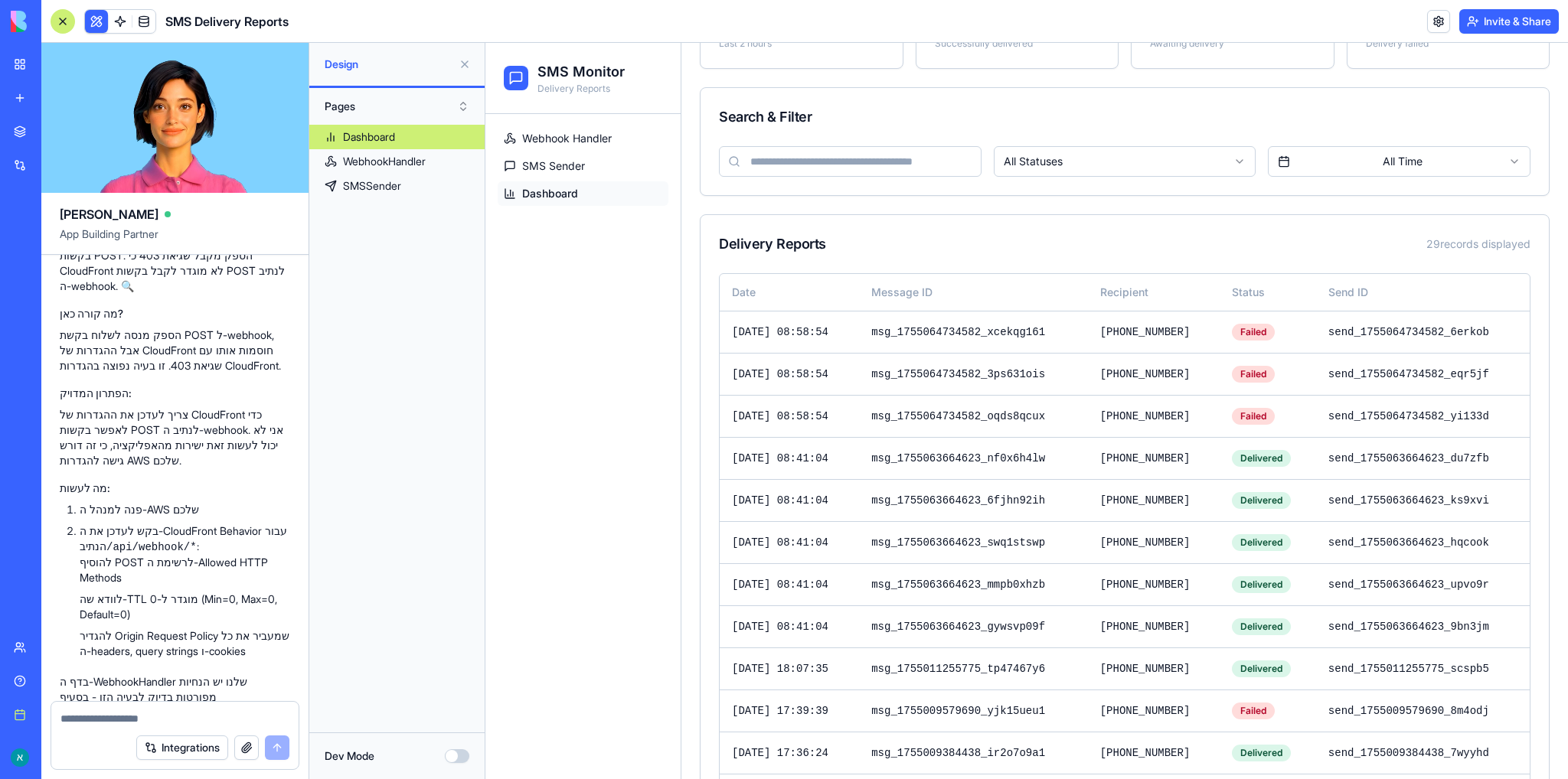
drag, startPoint x: 59, startPoint y: 378, endPoint x: 249, endPoint y: 664, distance: 343.4
click at [249, 664] on div "🚨 בעיית CloudFront מזוהה! אהה! זו בעיה קלאסית של CloudFront שחוסם בקשות POST. ה…" at bounding box center [175, 488] width 230 height 579
copy div "אהה! זו בעיה קלאסית של CloudFront שחוסם בקשות POST. הספק מקבל שגיאת 403 כי Clou…"
click at [138, 717] on textarea at bounding box center [175, 719] width 229 height 15
click at [204, 715] on textarea at bounding box center [175, 719] width 229 height 15
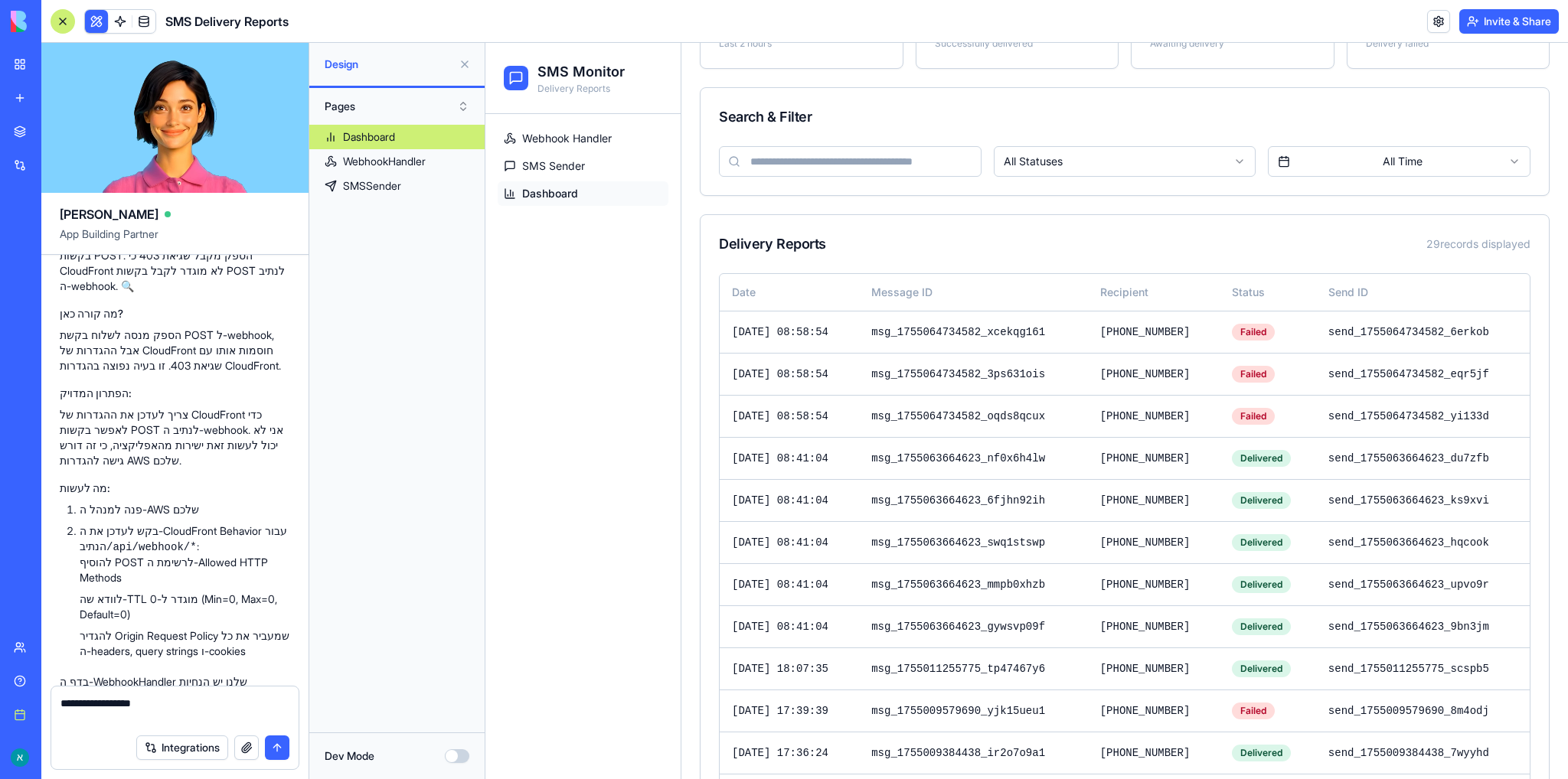
paste textarea "**********"
type textarea "**********"
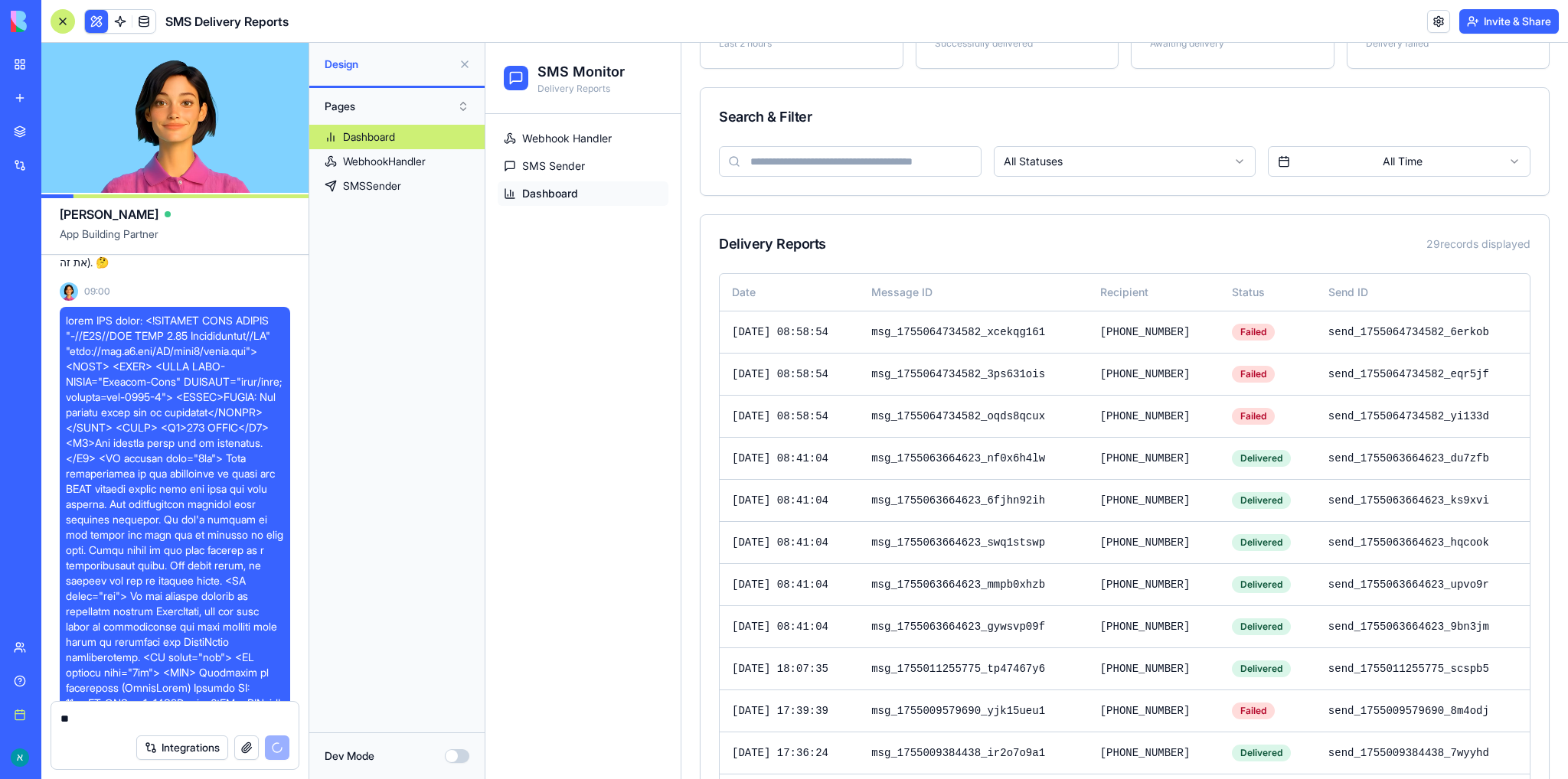
type textarea "*"
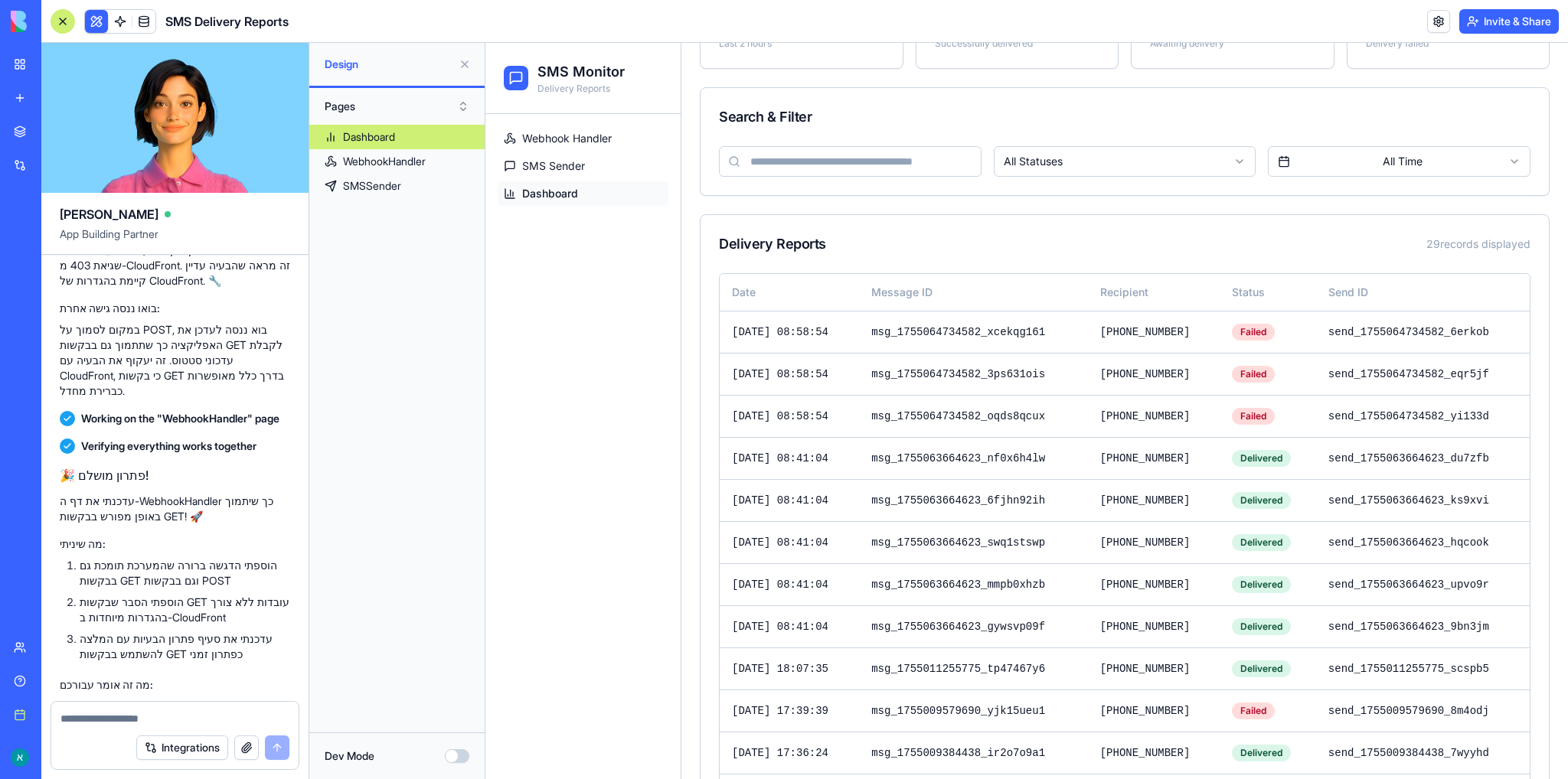
scroll to position [13860, 0]
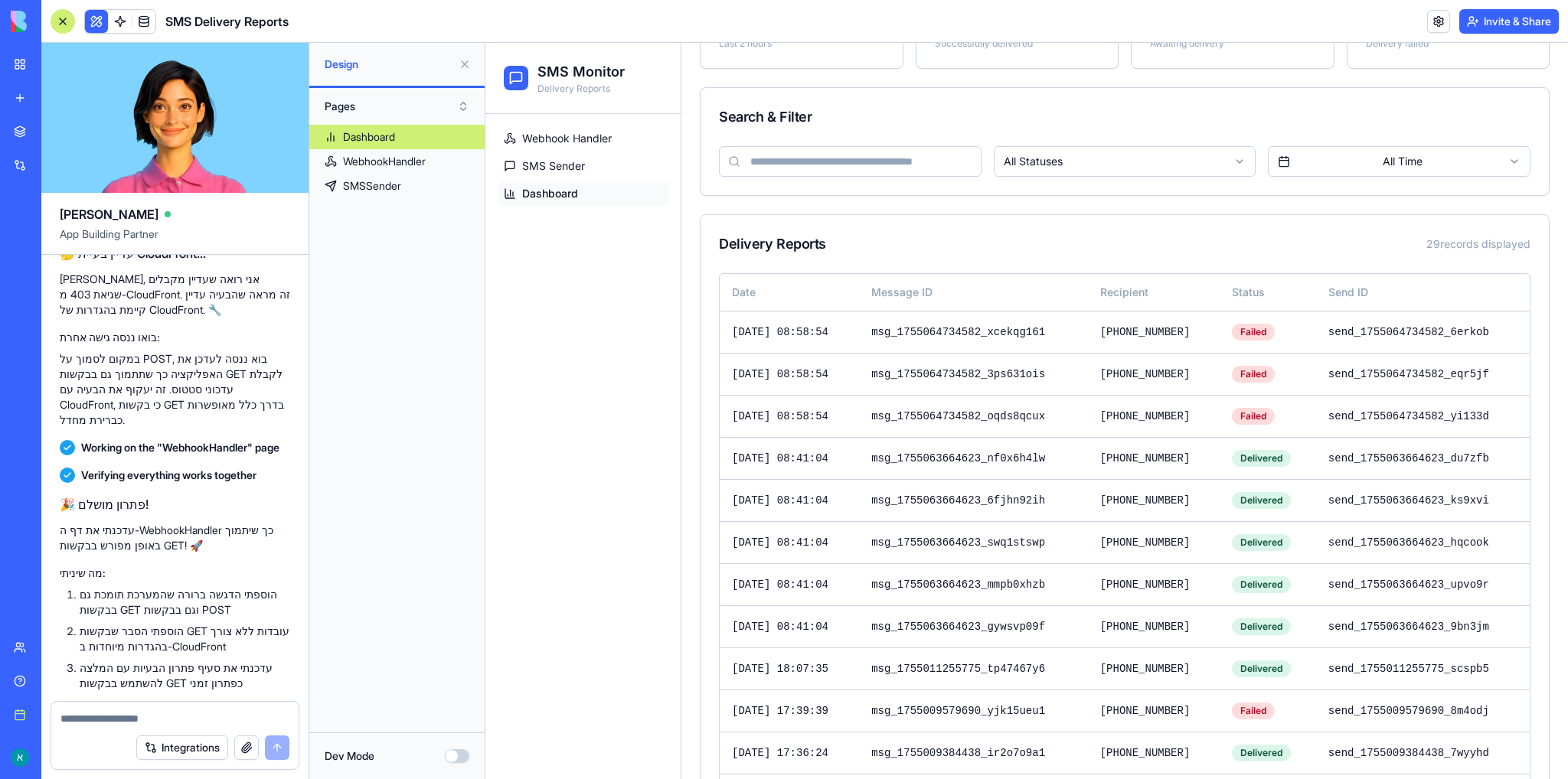
click at [101, 496] on h2 "🎉 פתרון מושלם!" at bounding box center [175, 505] width 230 height 18
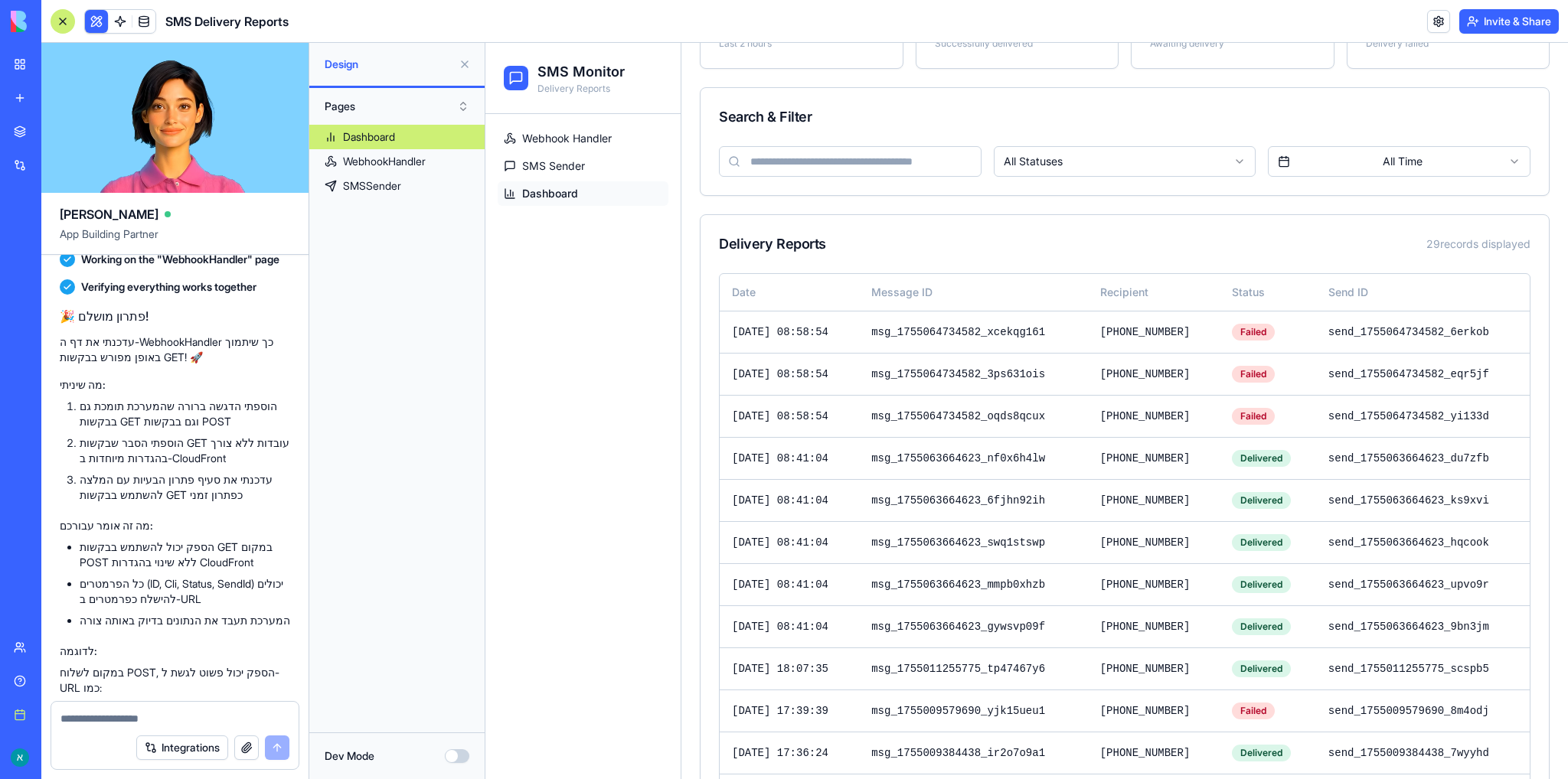
scroll to position [14080, 0]
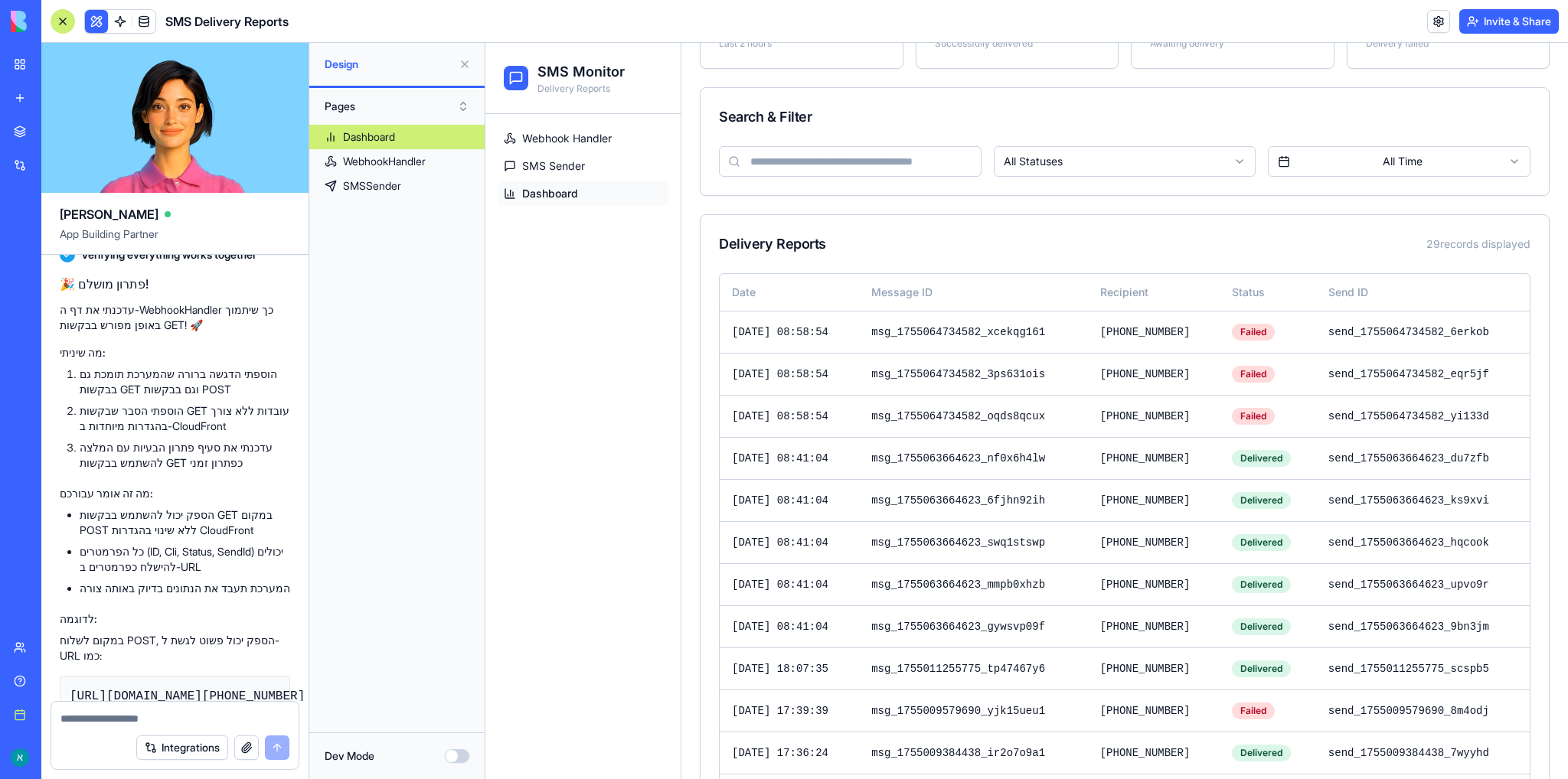
copy div "🎉 פתרון מושלם! עדכנתי את דף ה-WebhookHandler כך שיתמוך באופן מפורש בבקשות GET! …"
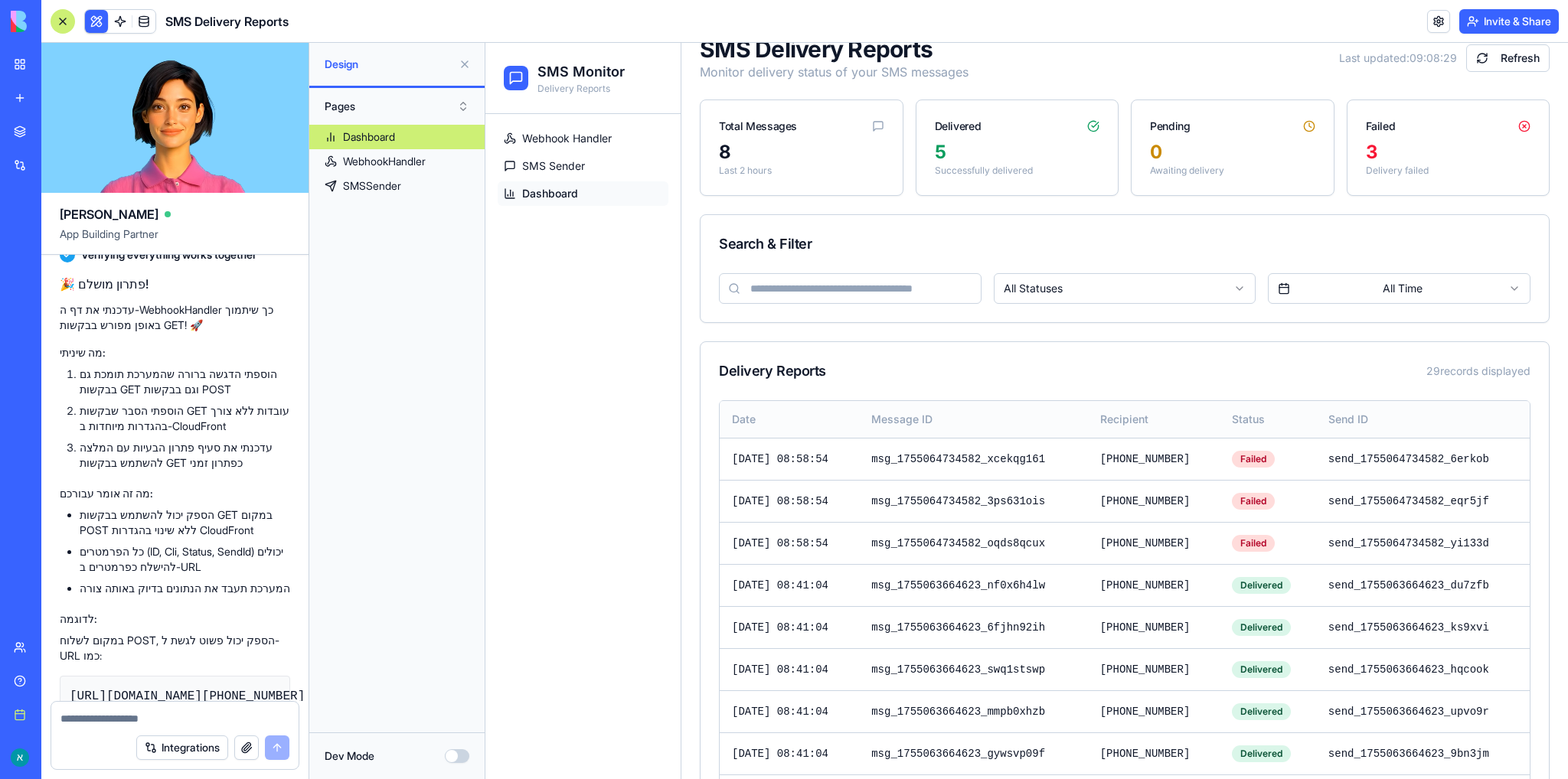
scroll to position [0, 0]
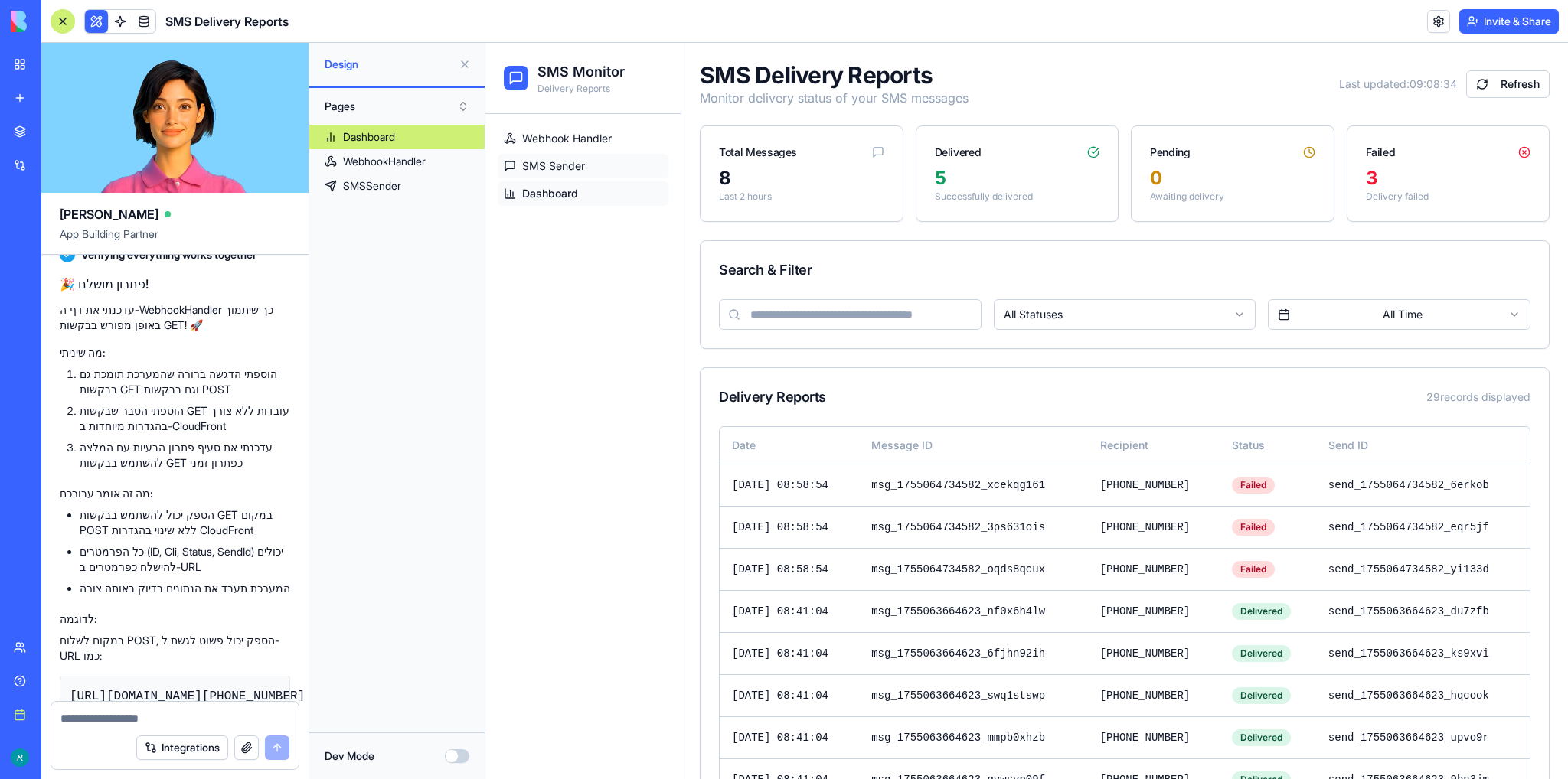
click at [571, 163] on span "SMS Sender" at bounding box center [553, 166] width 63 height 15
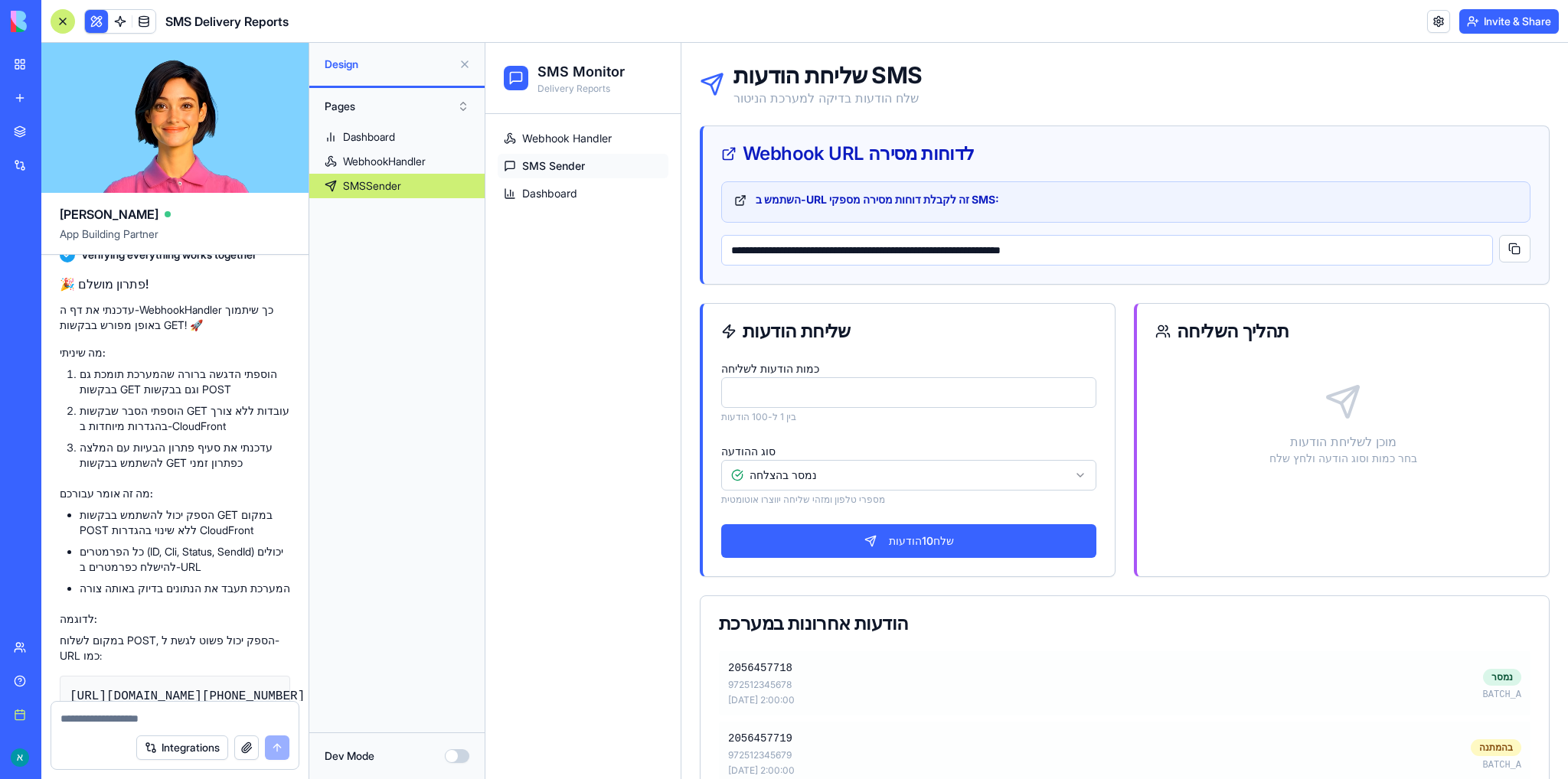
click at [938, 393] on input "**" at bounding box center [909, 393] width 375 height 31
click at [1078, 398] on input "*" at bounding box center [909, 393] width 375 height 31
click at [1078, 397] on input "*" at bounding box center [909, 393] width 375 height 31
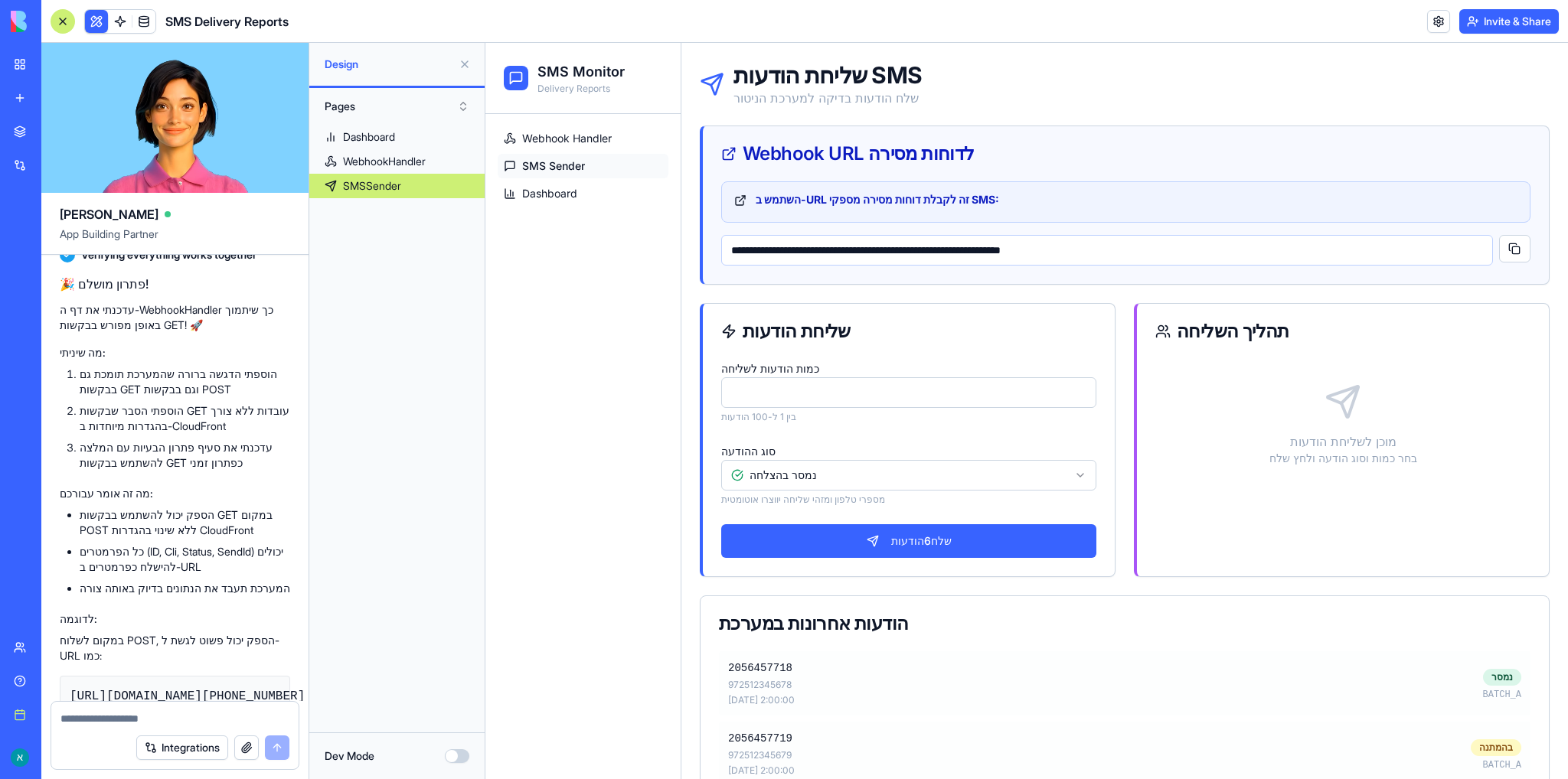
click at [1078, 397] on input "*" at bounding box center [909, 393] width 375 height 31
type input "*"
click at [1078, 397] on input "*" at bounding box center [909, 393] width 375 height 31
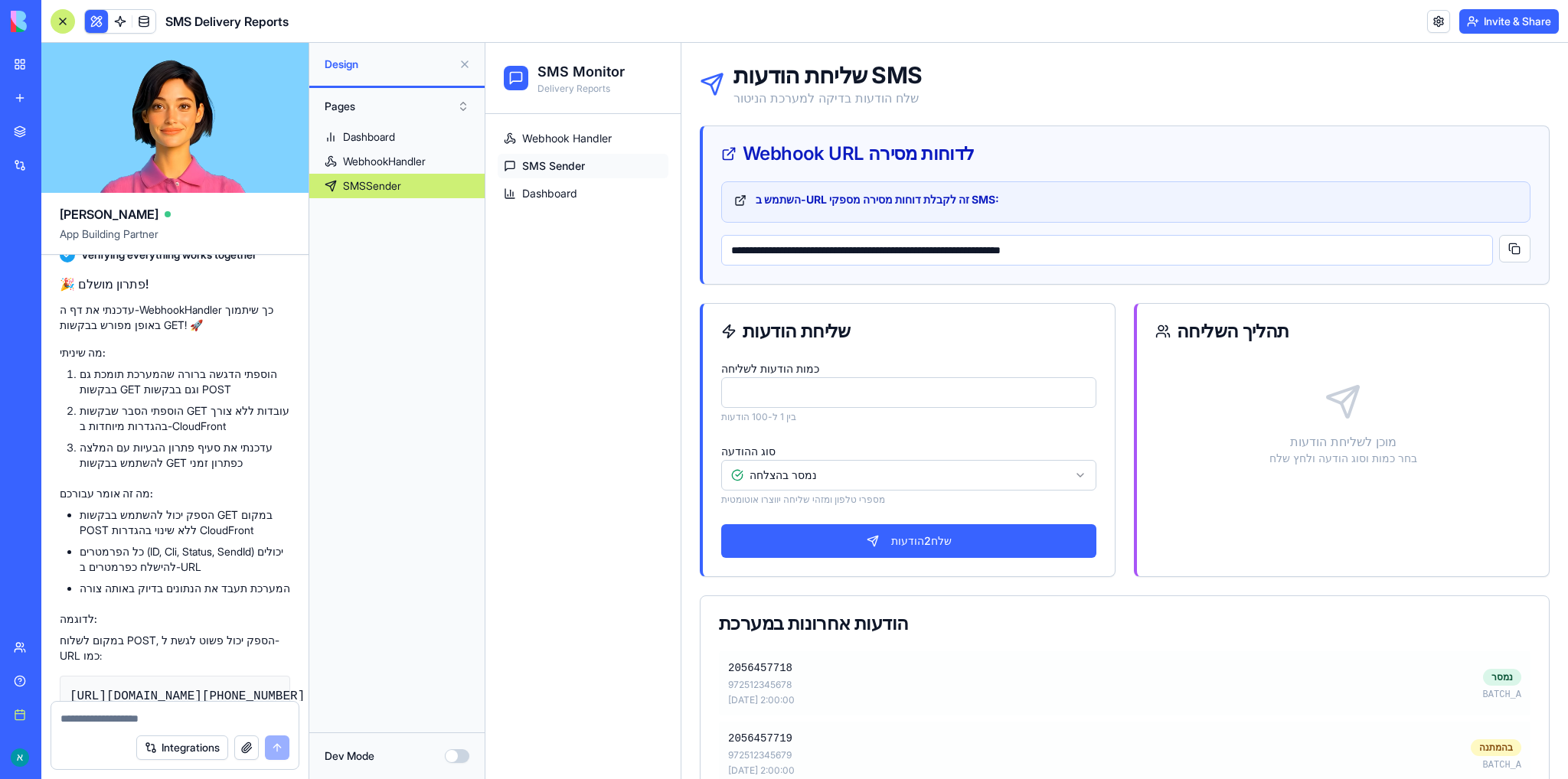
click at [887, 476] on html "**********" at bounding box center [1026, 751] width 1082 height 1417
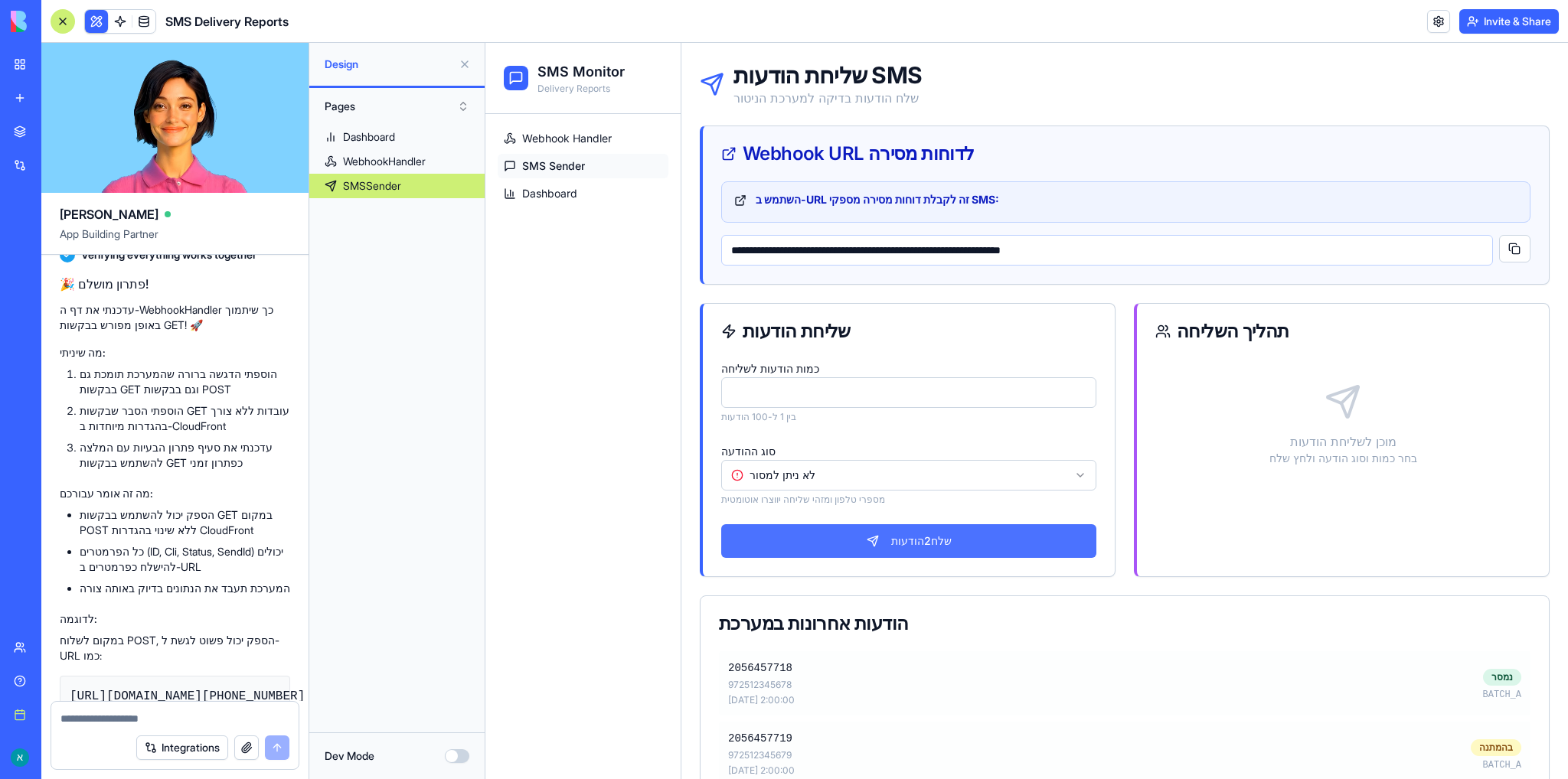
click at [889, 540] on button "שלח 2 הודעות" at bounding box center [909, 541] width 375 height 33
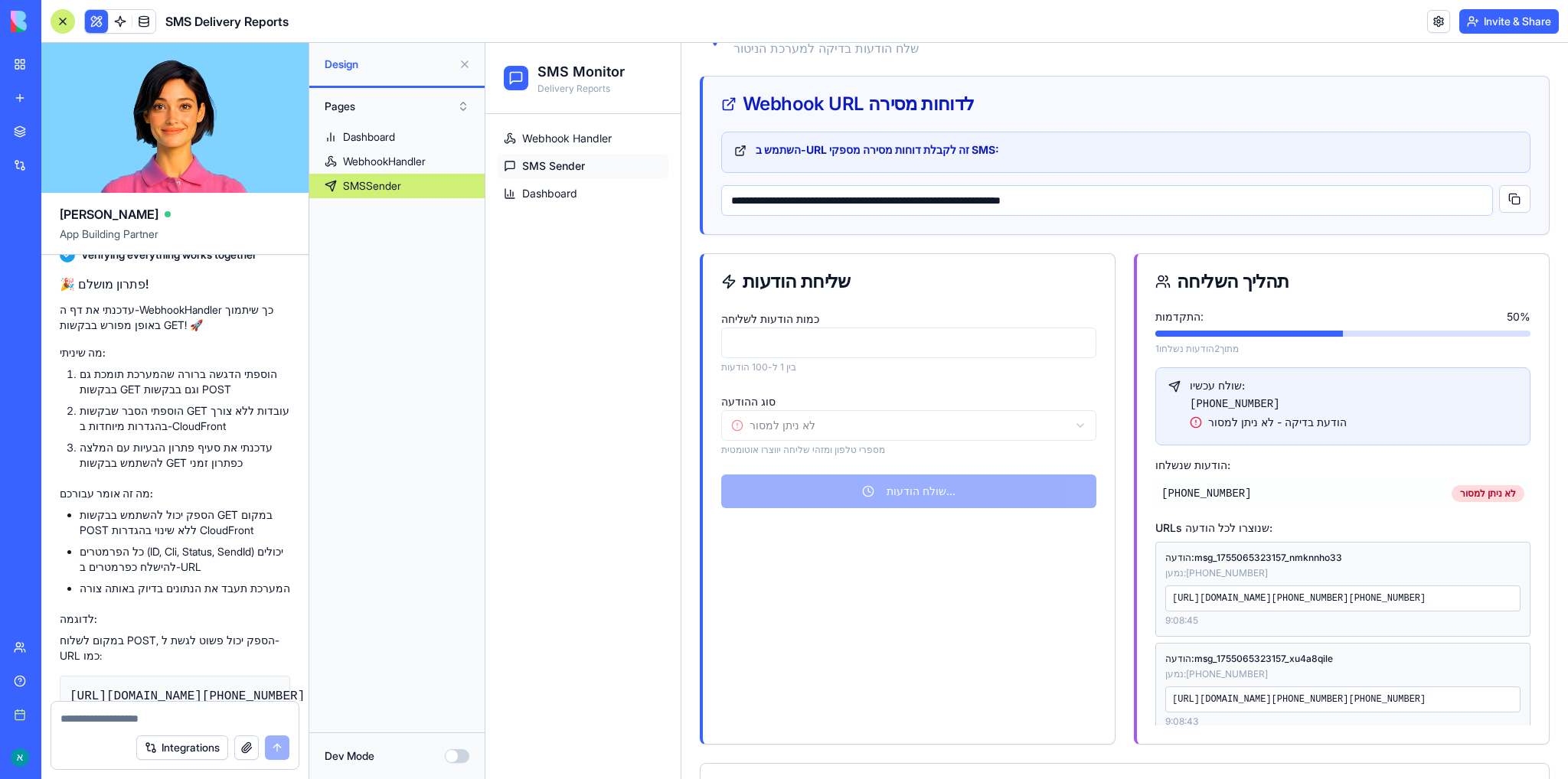
scroll to position [76, 0]
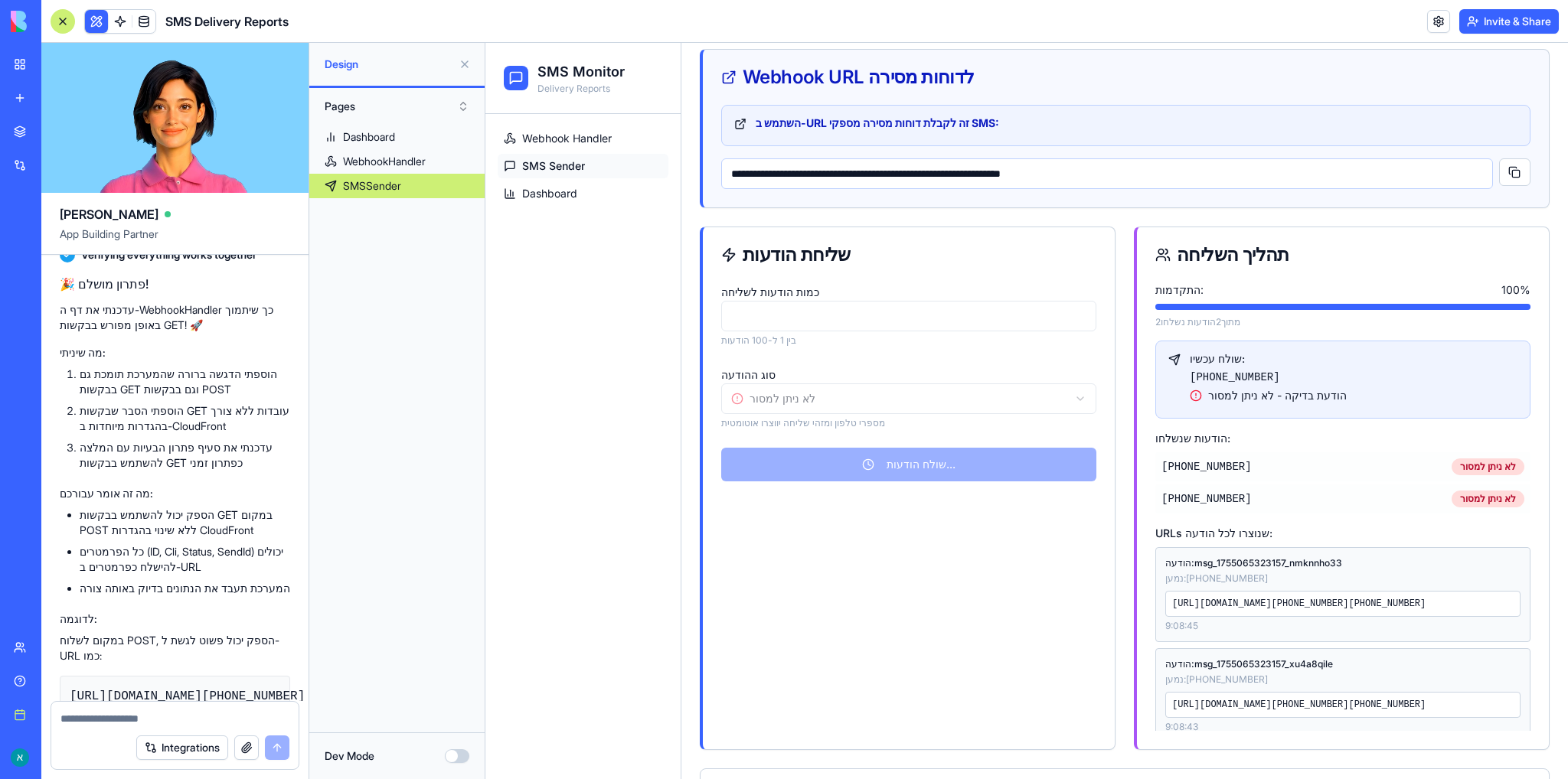
select select "*********"
type input "**"
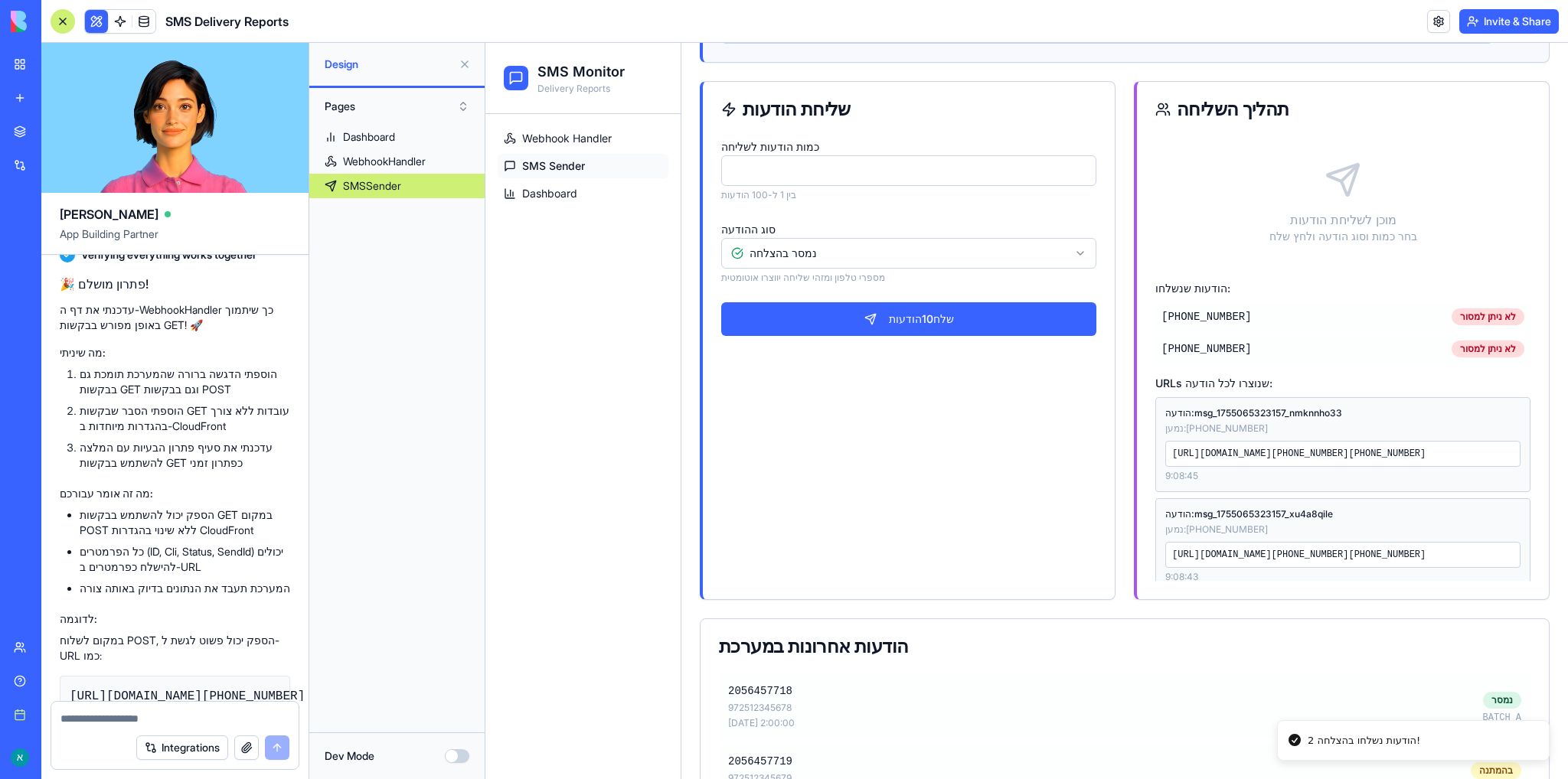
scroll to position [229, 0]
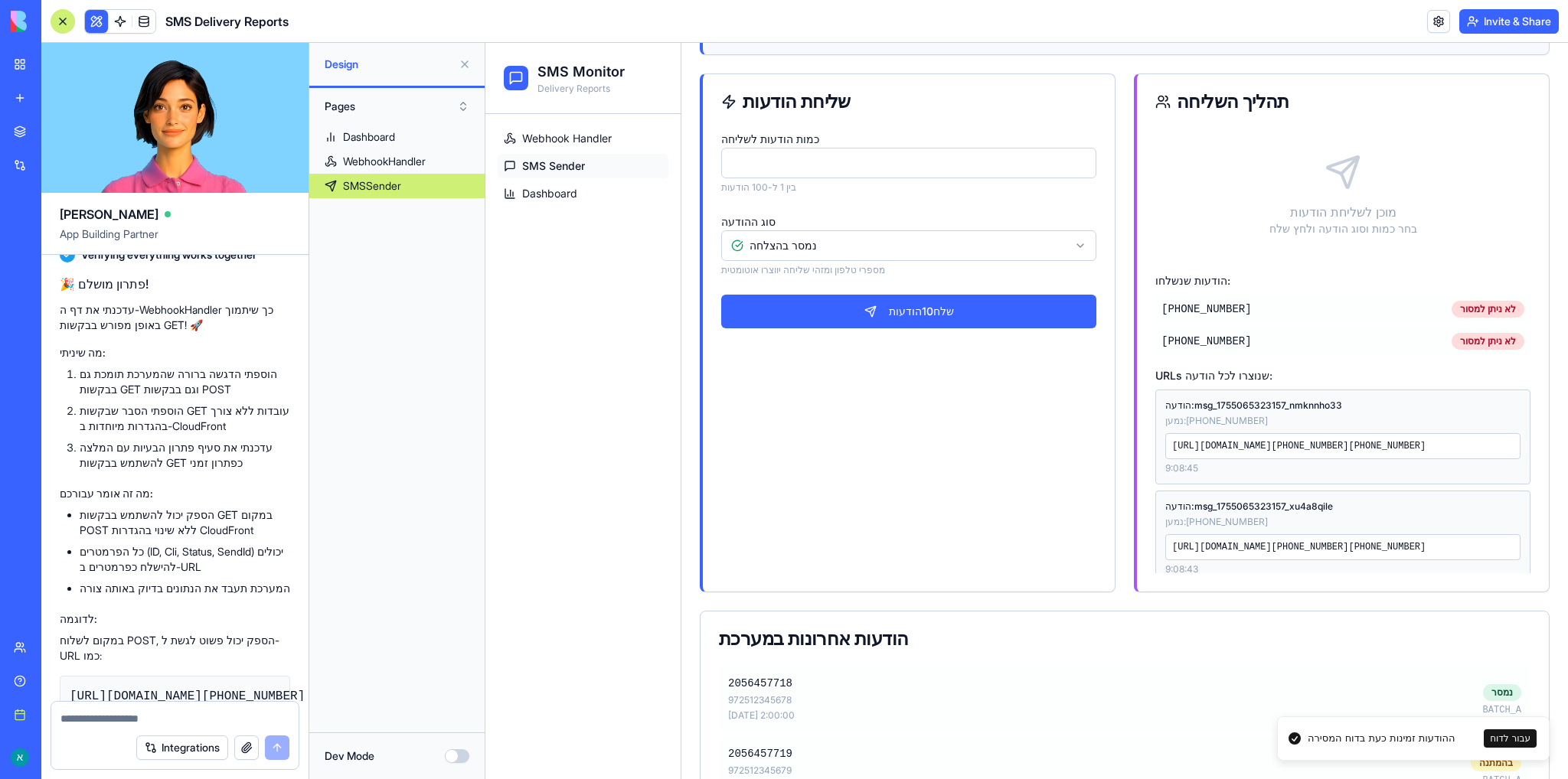
drag, startPoint x: 1410, startPoint y: 470, endPoint x: 1165, endPoint y: 441, distance: 246.7
click at [1165, 441] on div "https://6899b28966edfac6fbd81427.blocks-app.diy/api/webhook/sms-status?ID=msg_1…" at bounding box center [1342, 446] width 355 height 26
copy div "https://6899b28966edfac6fbd81427.blocks-app.diy/api/webhook/sms-status?ID=msg_1…"
click at [560, 141] on span "Webhook Handler" at bounding box center [567, 139] width 90 height 15
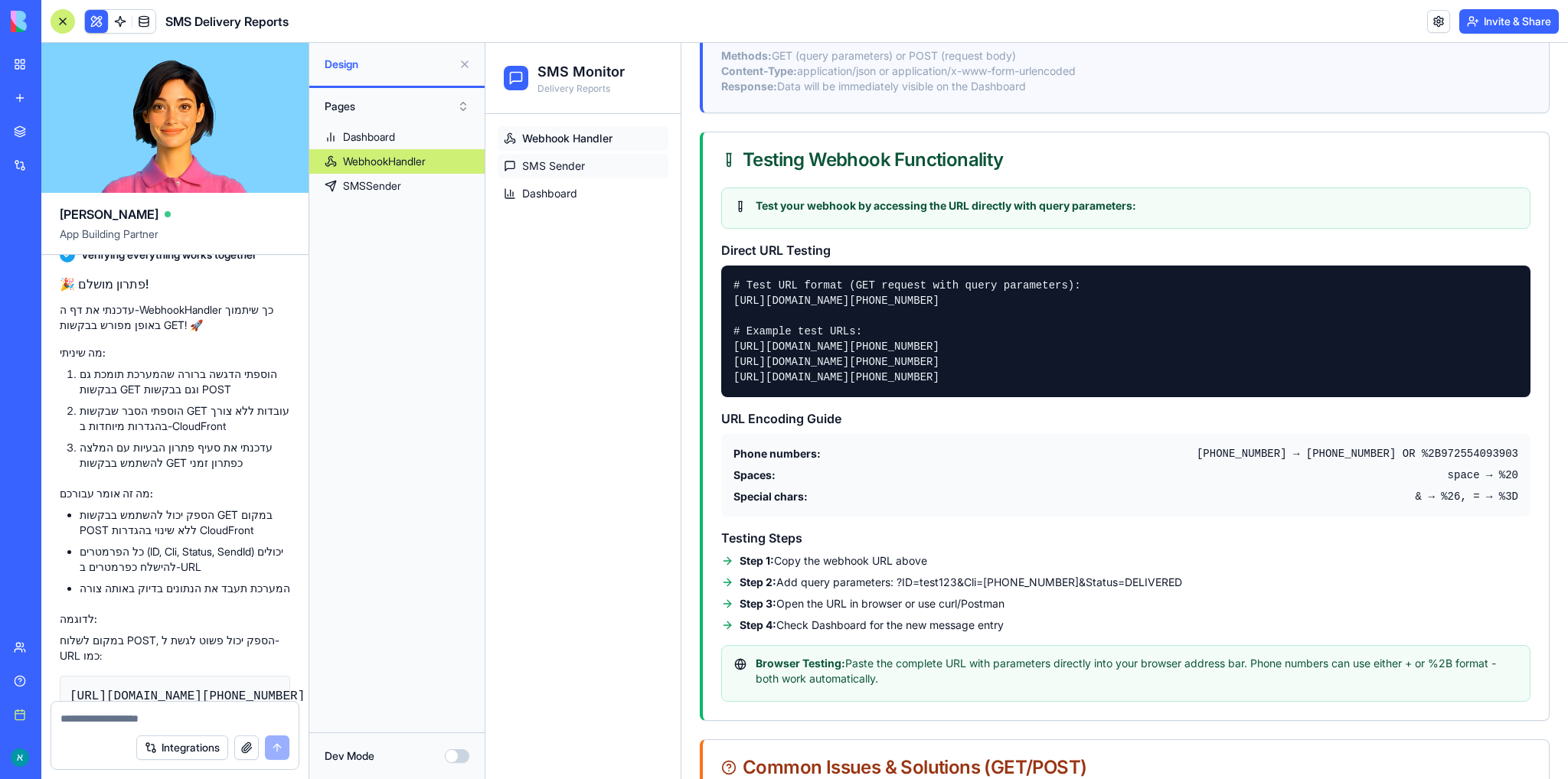
click at [550, 162] on span "SMS Sender" at bounding box center [553, 166] width 63 height 15
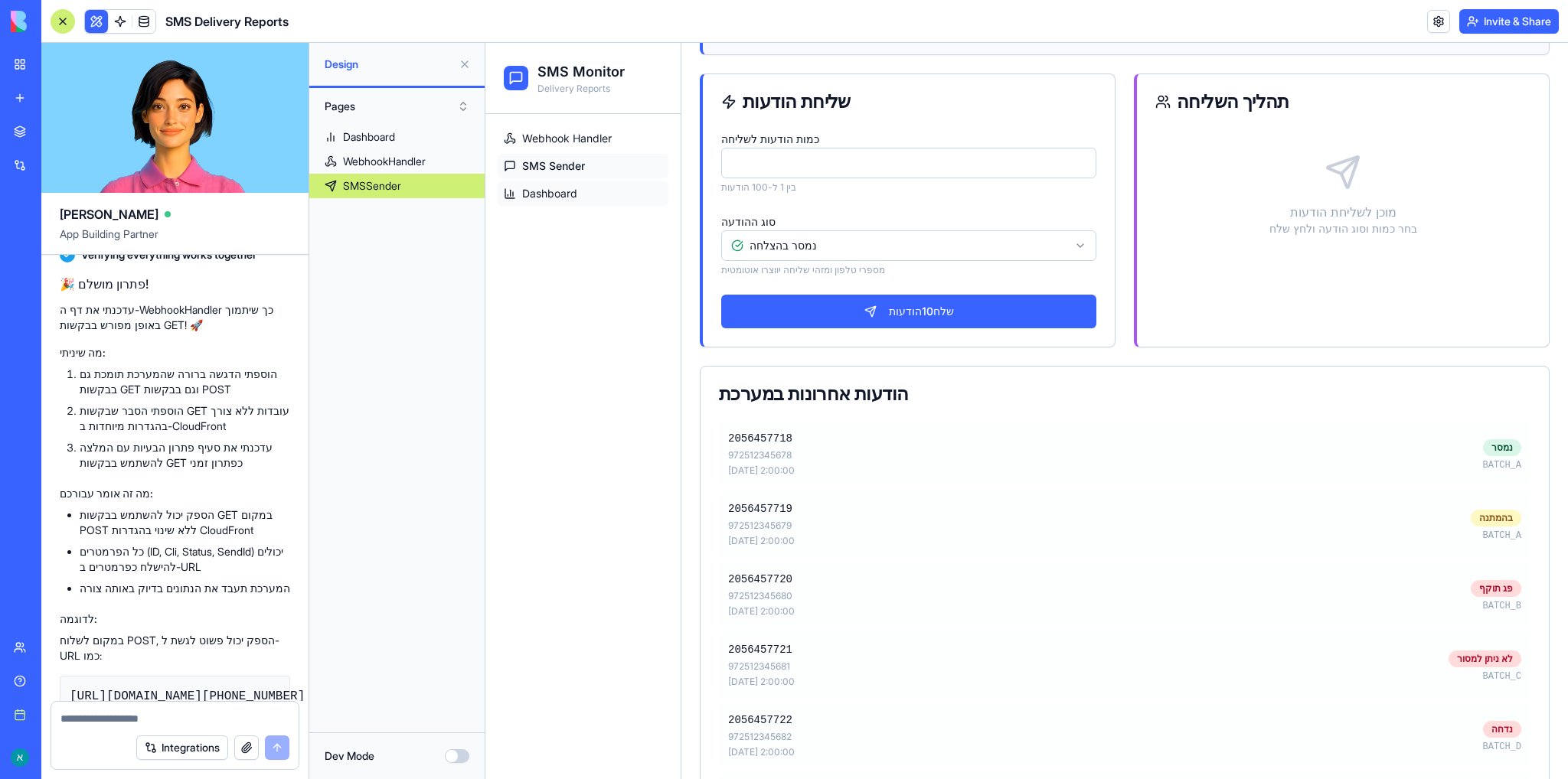
click at [542, 200] on span "Dashboard" at bounding box center [549, 193] width 55 height 15
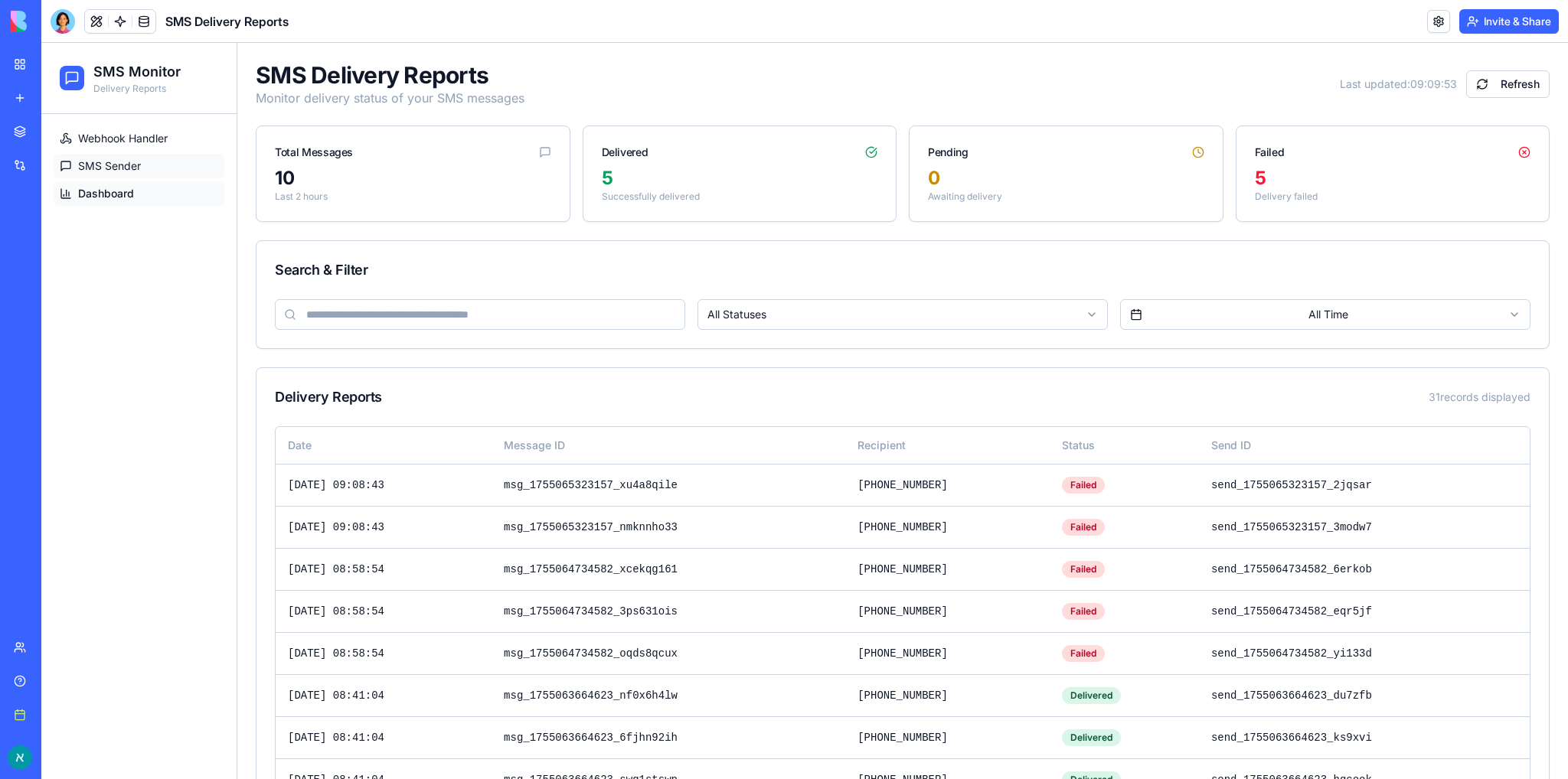
click at [115, 167] on span "SMS Sender" at bounding box center [110, 166] width 63 height 15
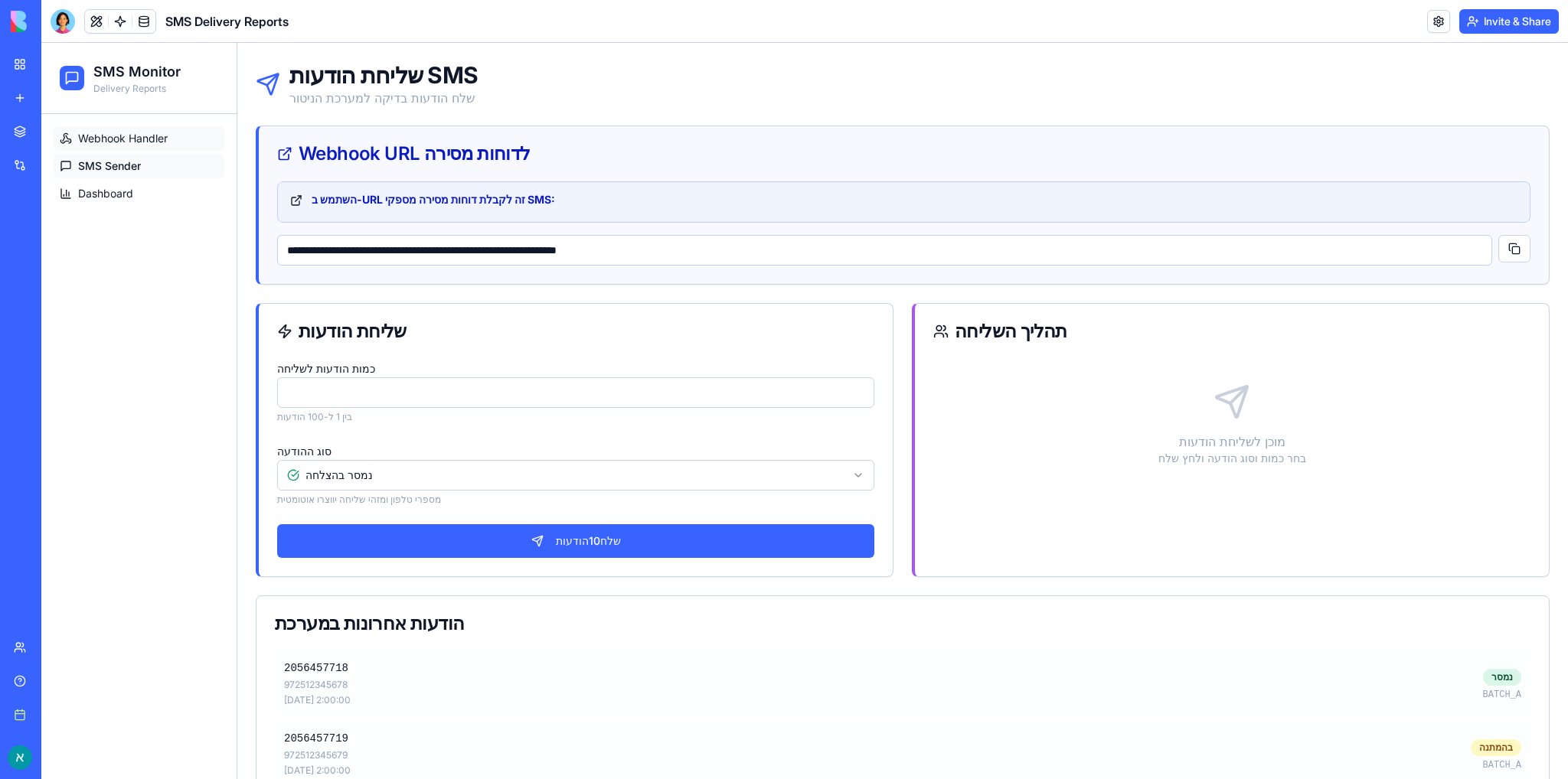
click at [133, 137] on span "Webhook Handler" at bounding box center [123, 139] width 90 height 15
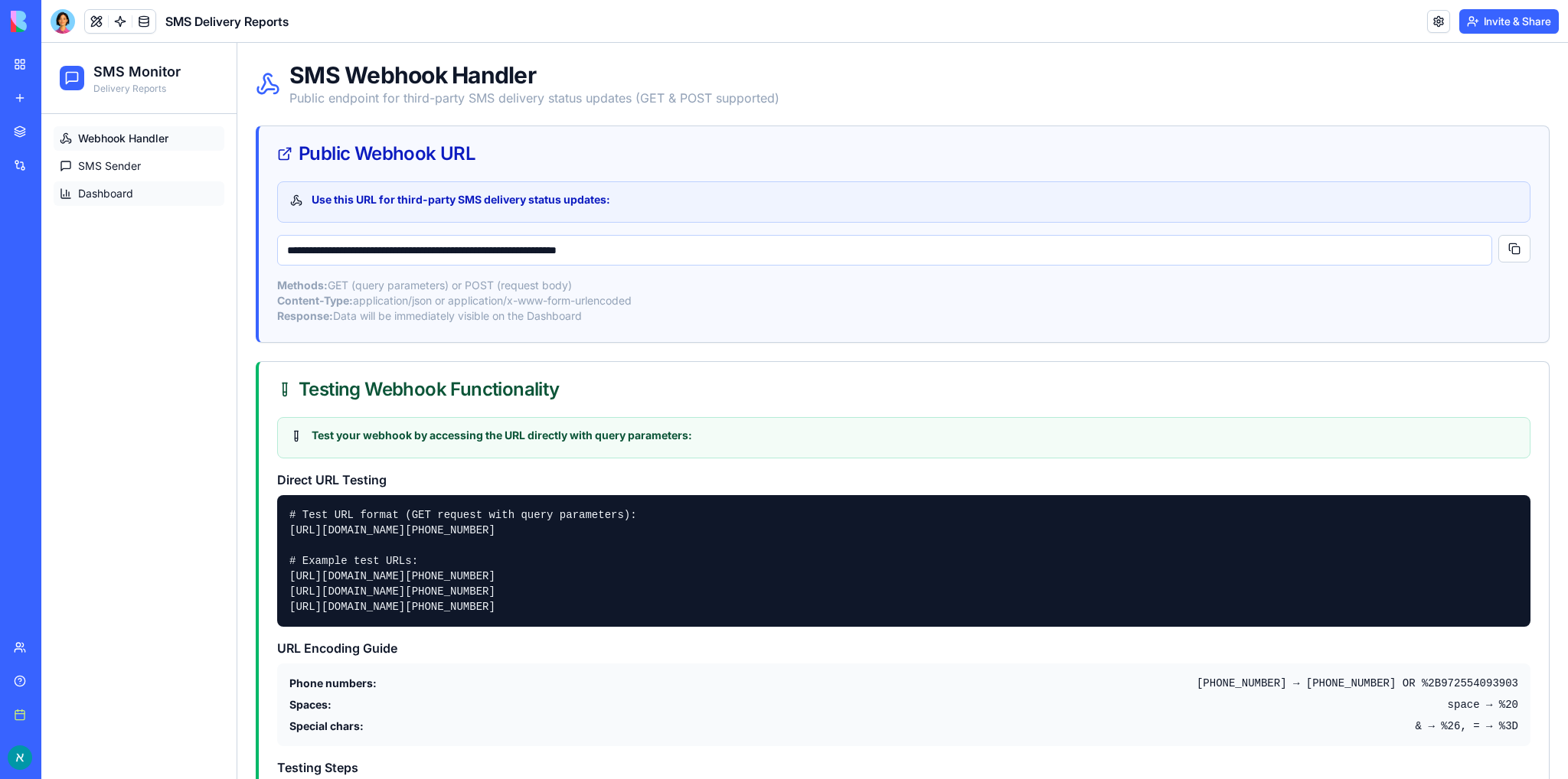
click at [88, 203] on link "Dashboard" at bounding box center [139, 193] width 171 height 24
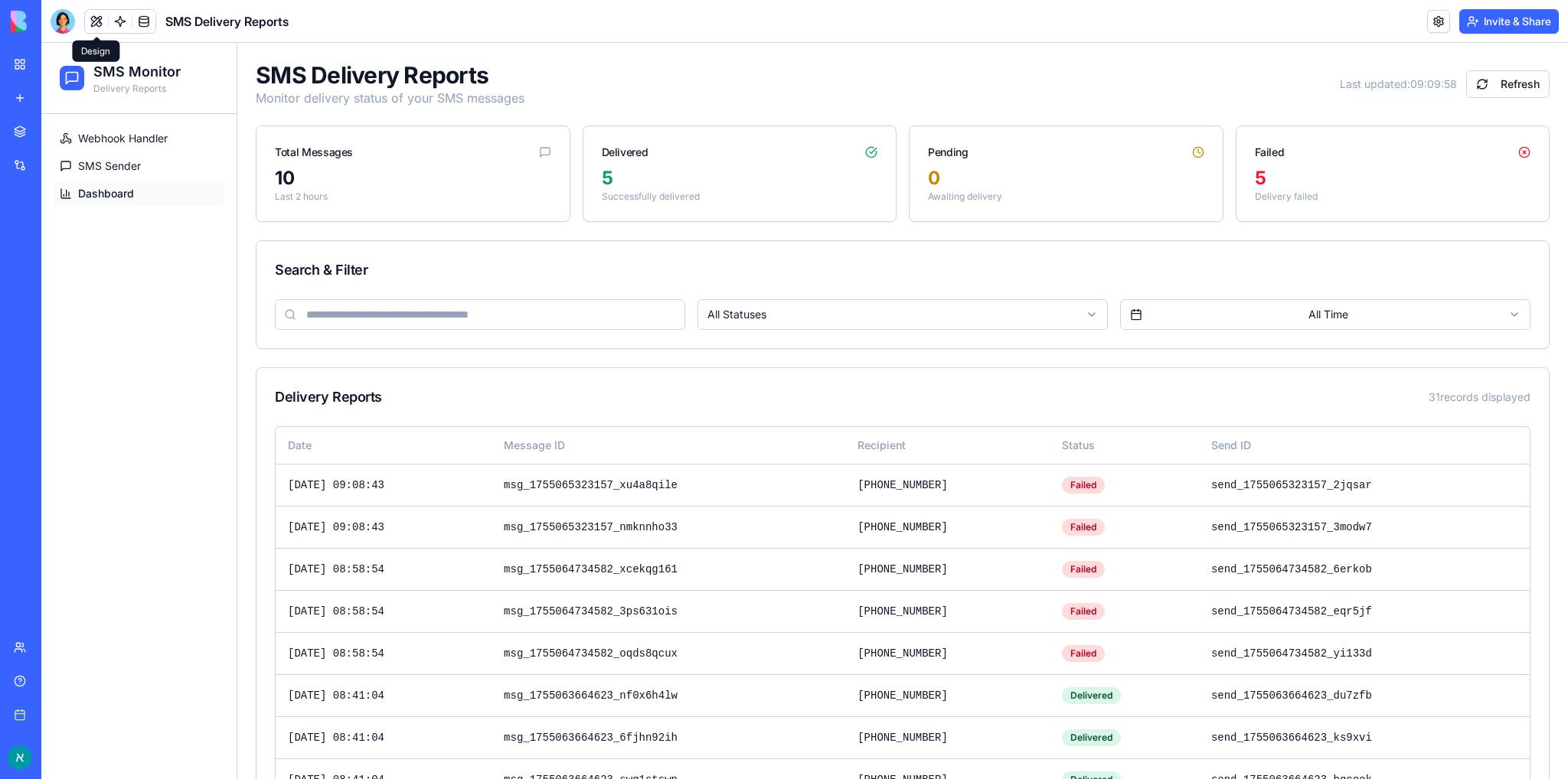
click at [93, 22] on button at bounding box center [96, 22] width 23 height 23
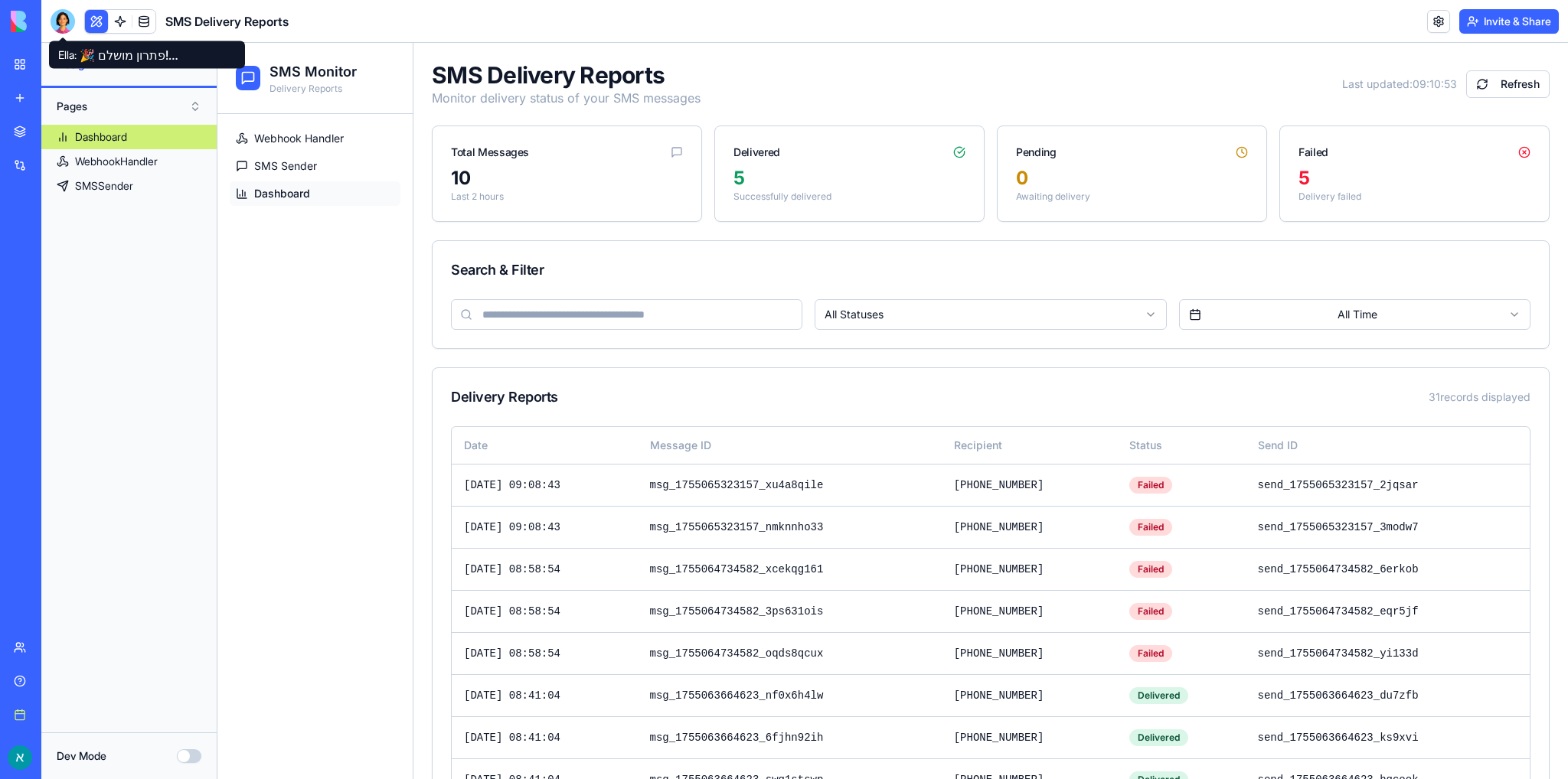
click at [61, 18] on div at bounding box center [62, 21] width 24 height 24
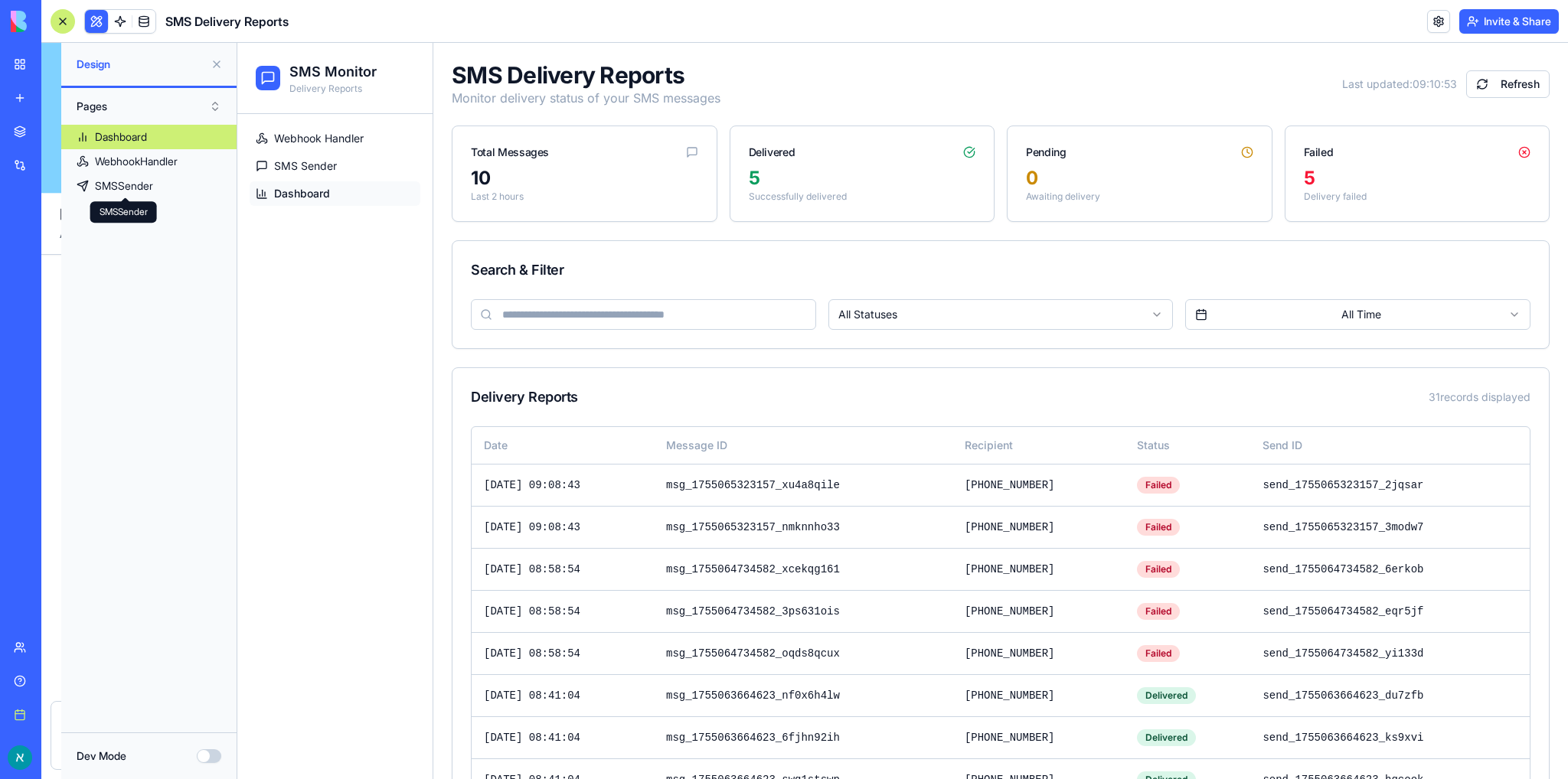
scroll to position [14089, 0]
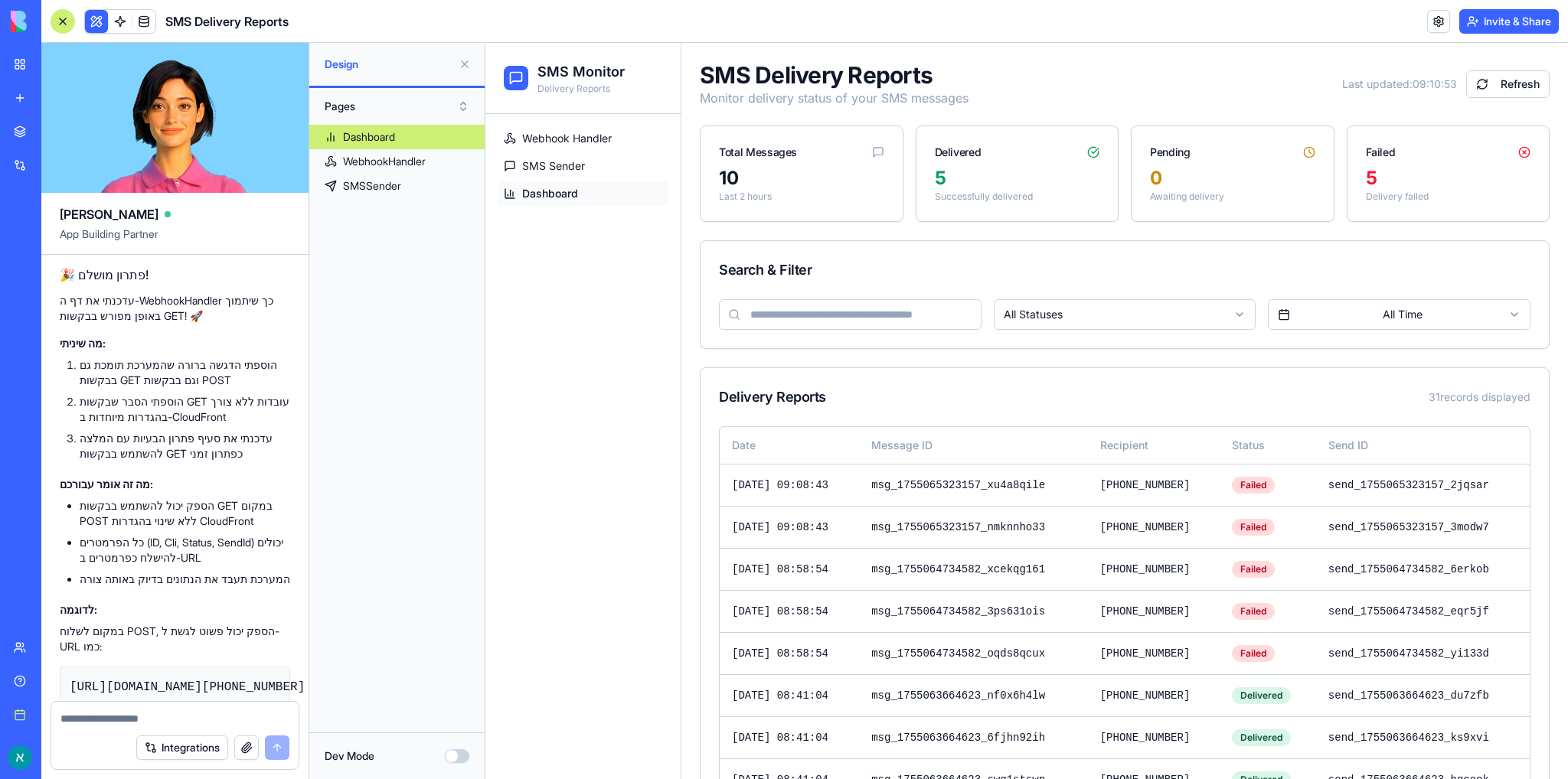
click at [156, 718] on textarea at bounding box center [175, 719] width 228 height 15
paste textarea "**********"
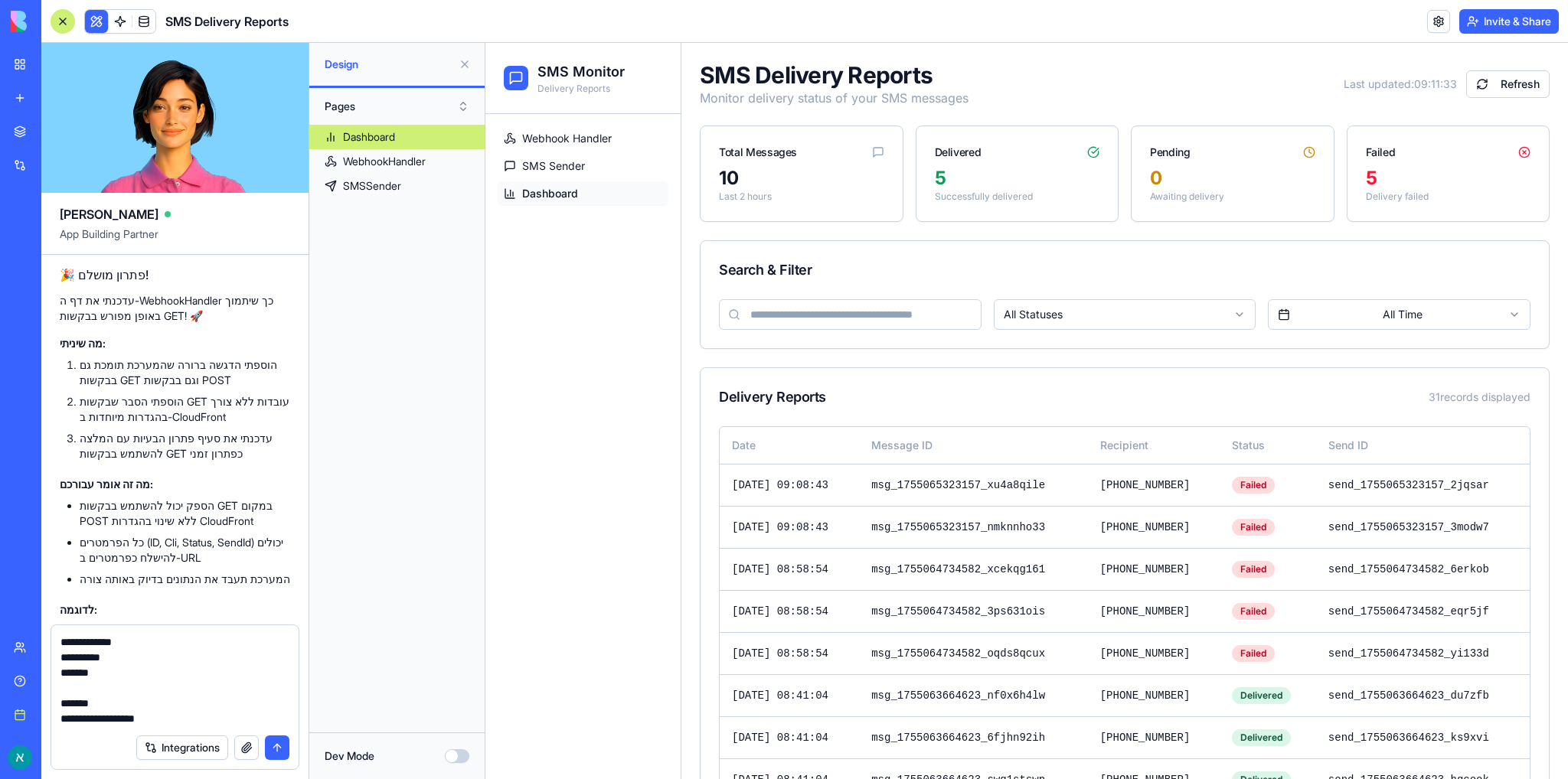
paste textarea "**********"
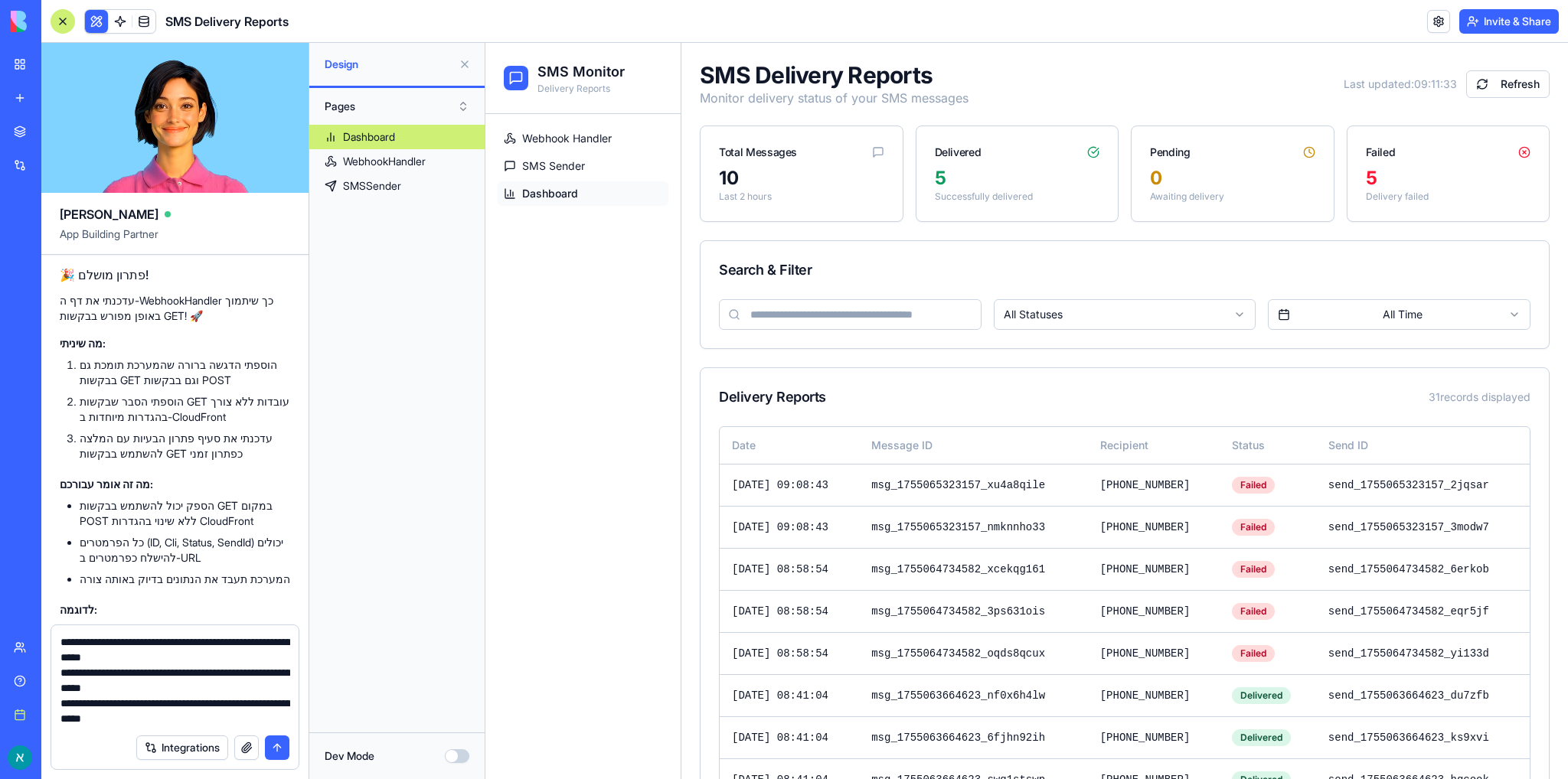
type textarea "**********"
click at [279, 745] on button "submit" at bounding box center [276, 748] width 24 height 24
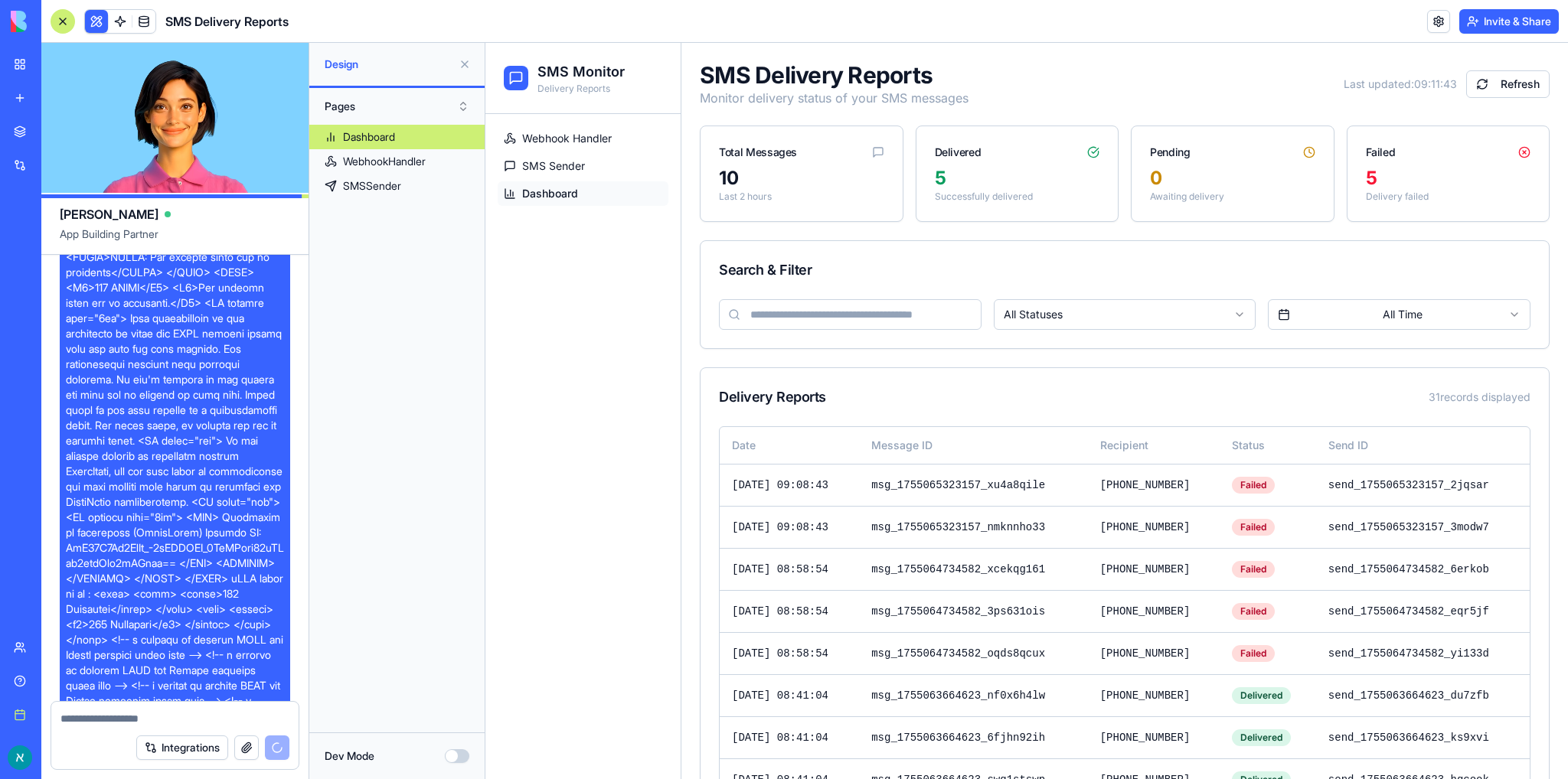
scroll to position [14822, 0]
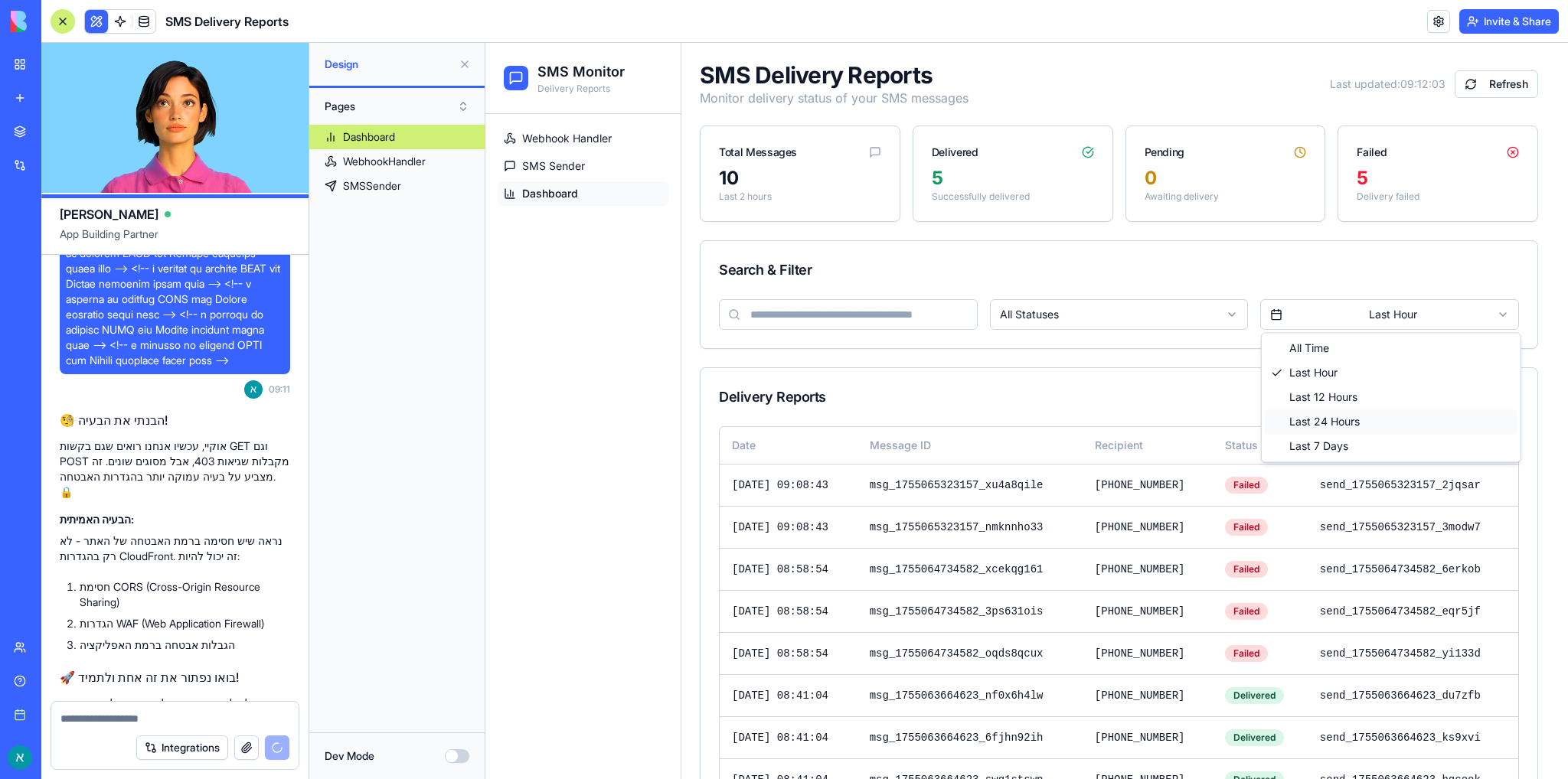
scroll to position [15192, 0]
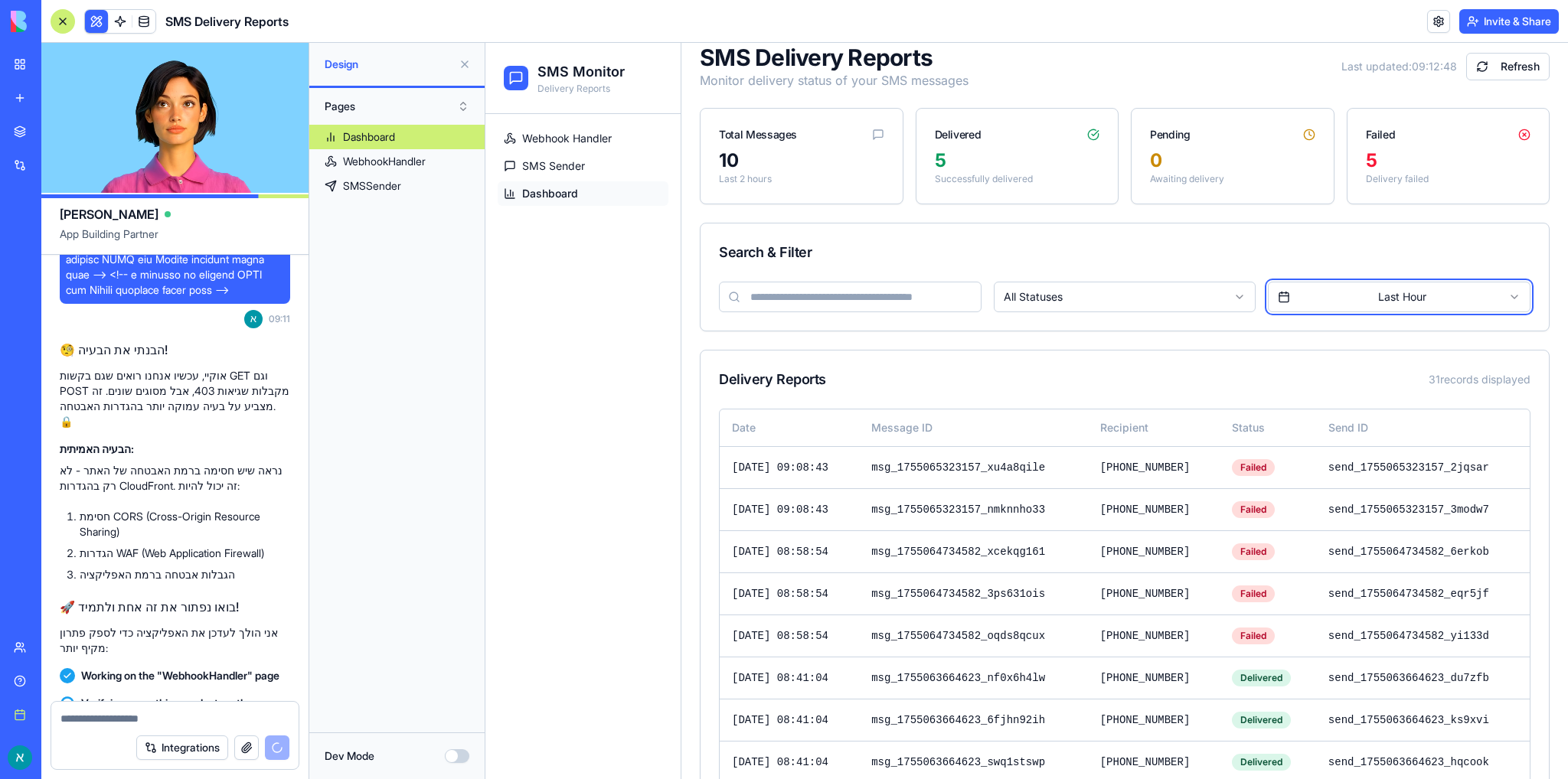
scroll to position [0, 0]
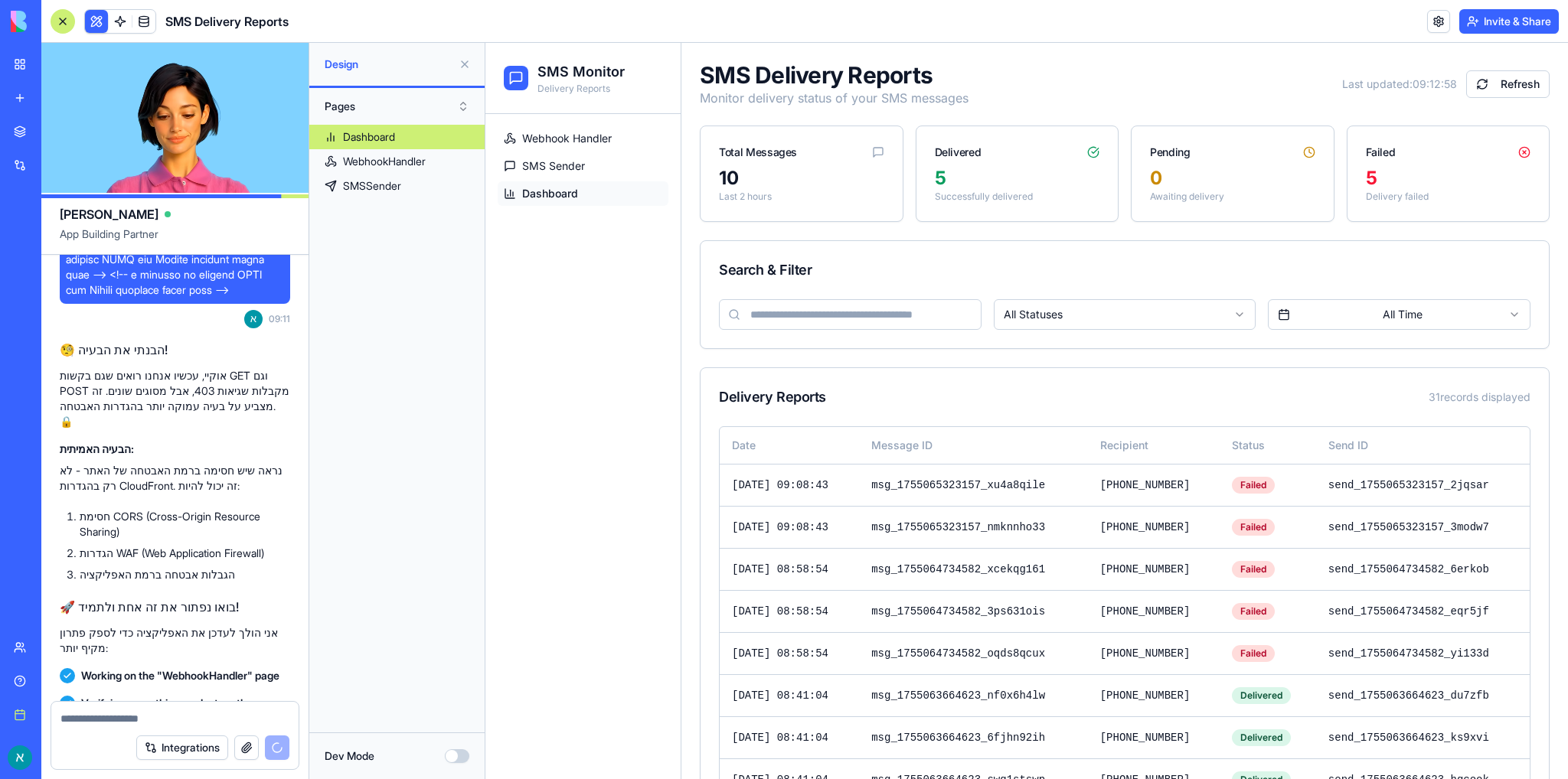
click at [100, 16] on button at bounding box center [96, 22] width 23 height 23
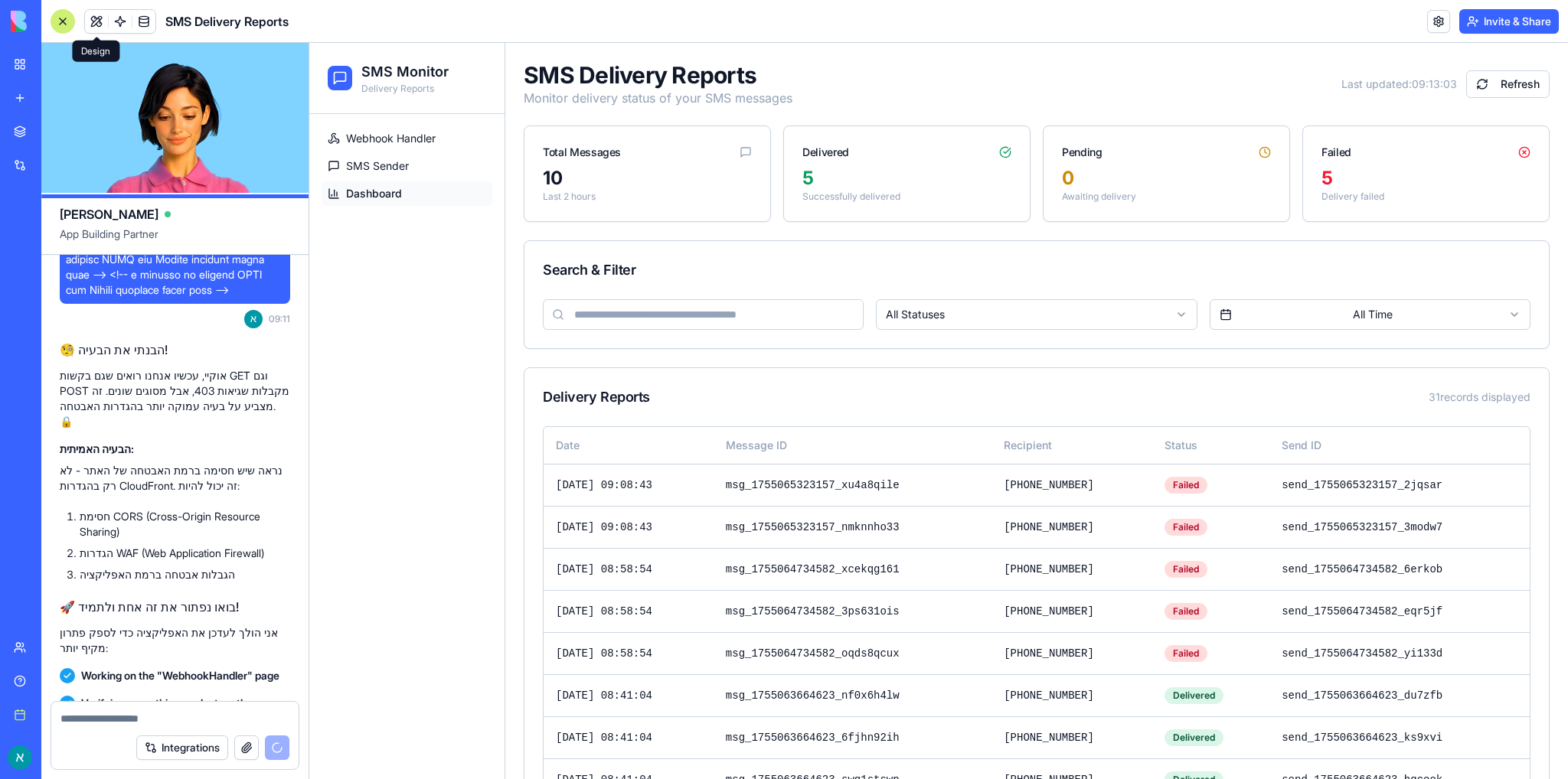
click at [95, 18] on button at bounding box center [96, 22] width 23 height 23
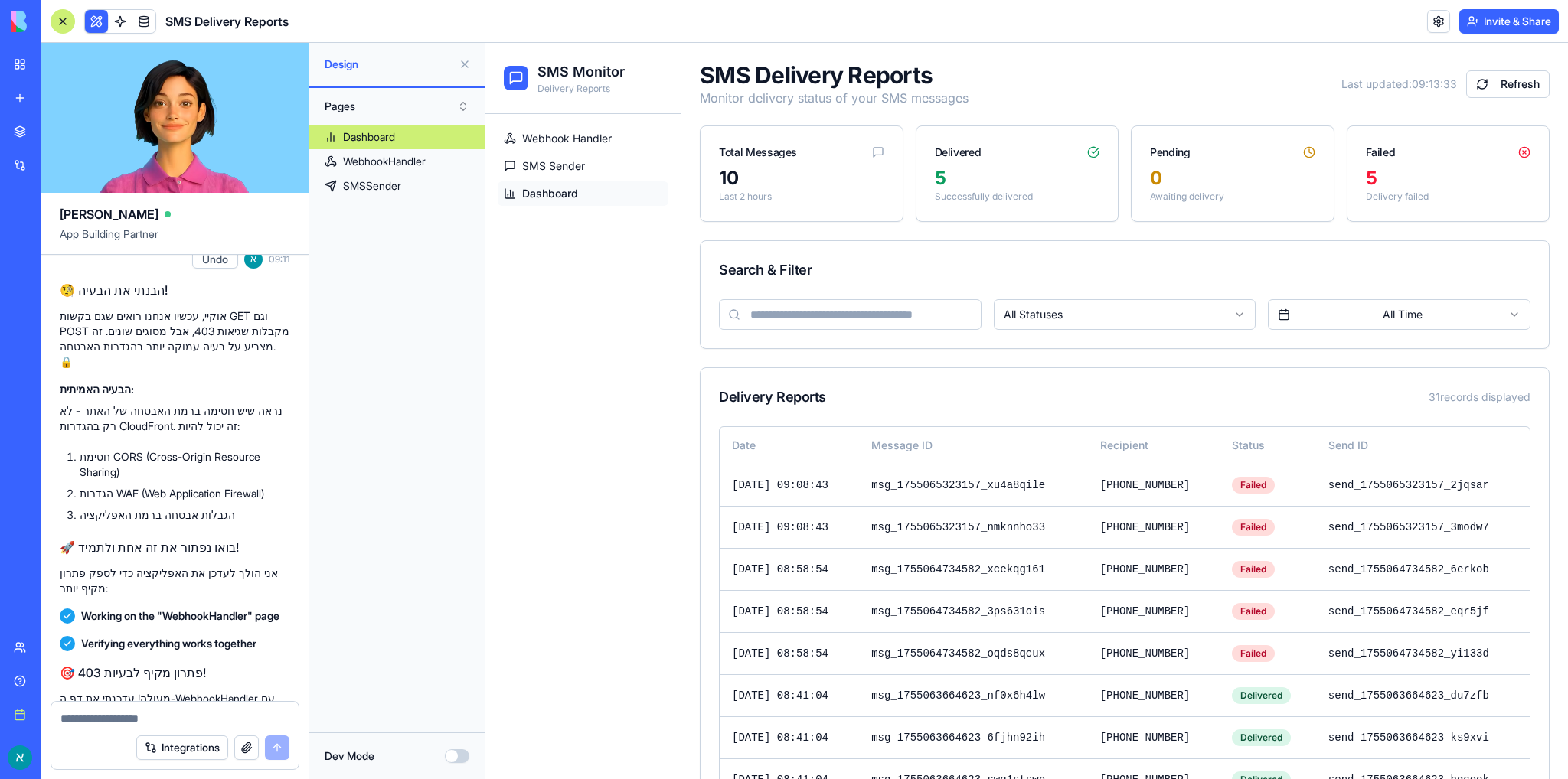
scroll to position [15256, 0]
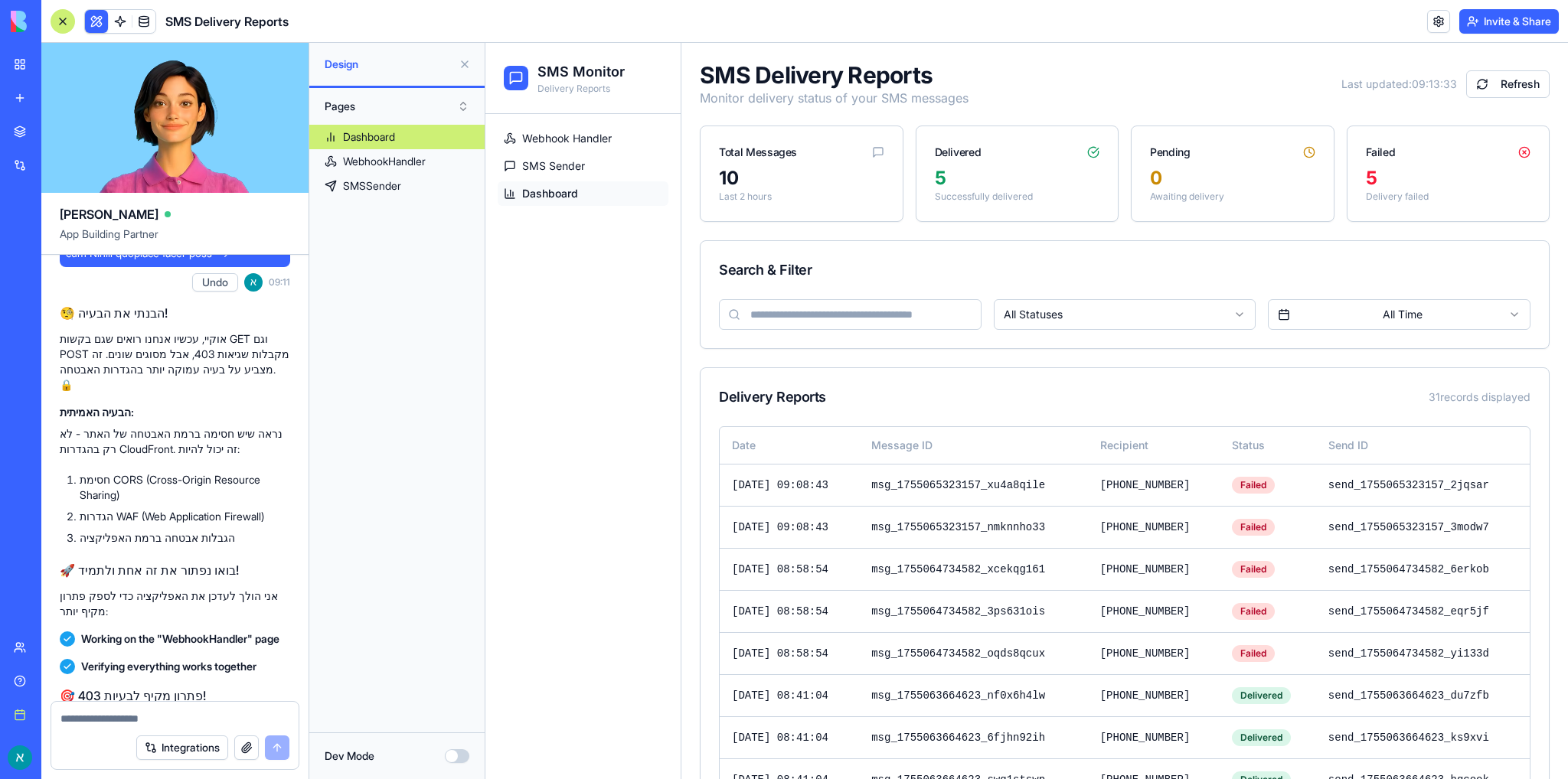
click at [114, 304] on h2 "🧐 הבנתי את הבעיה!" at bounding box center [175, 313] width 230 height 18
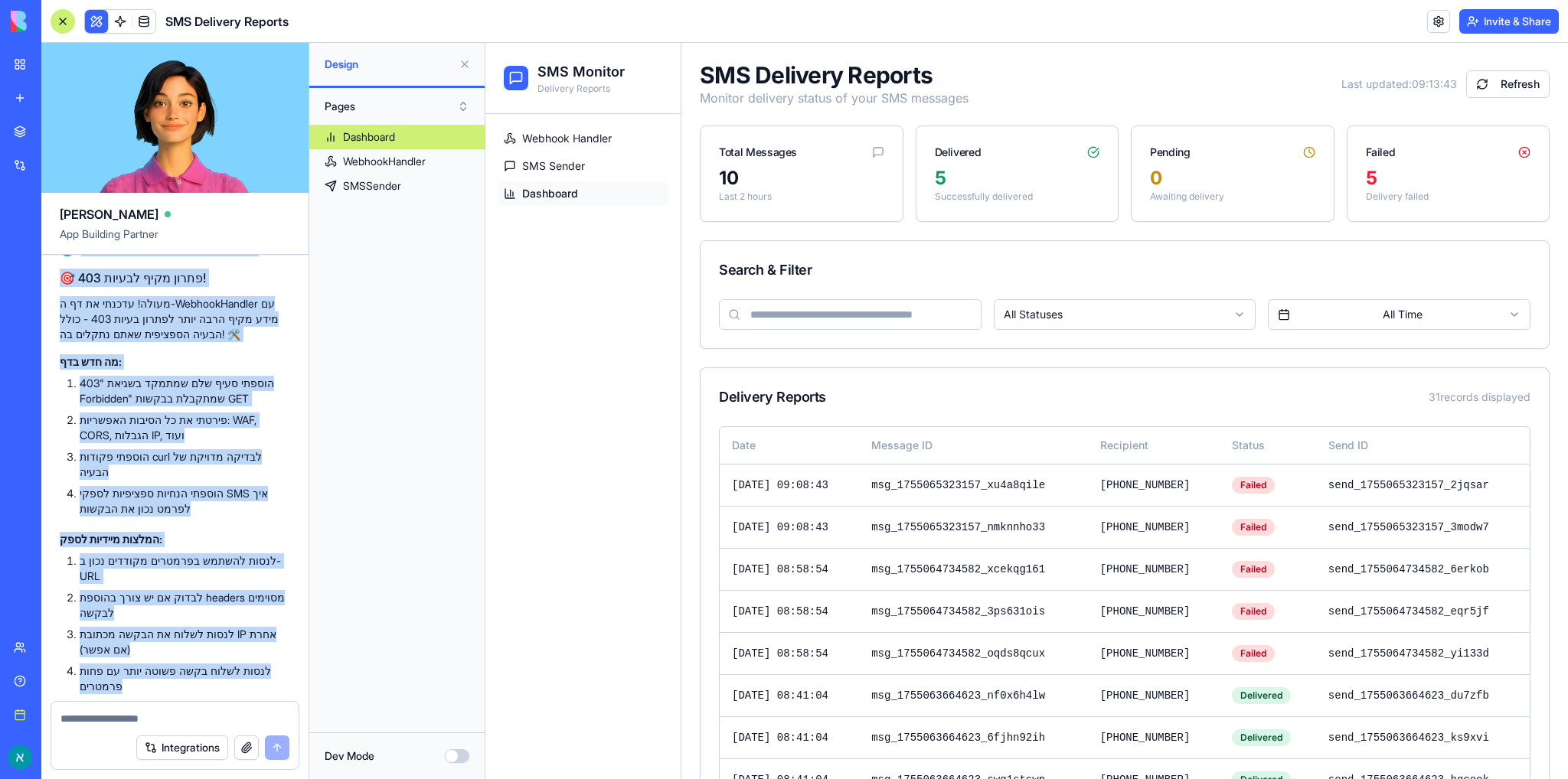
scroll to position [15706, 0]
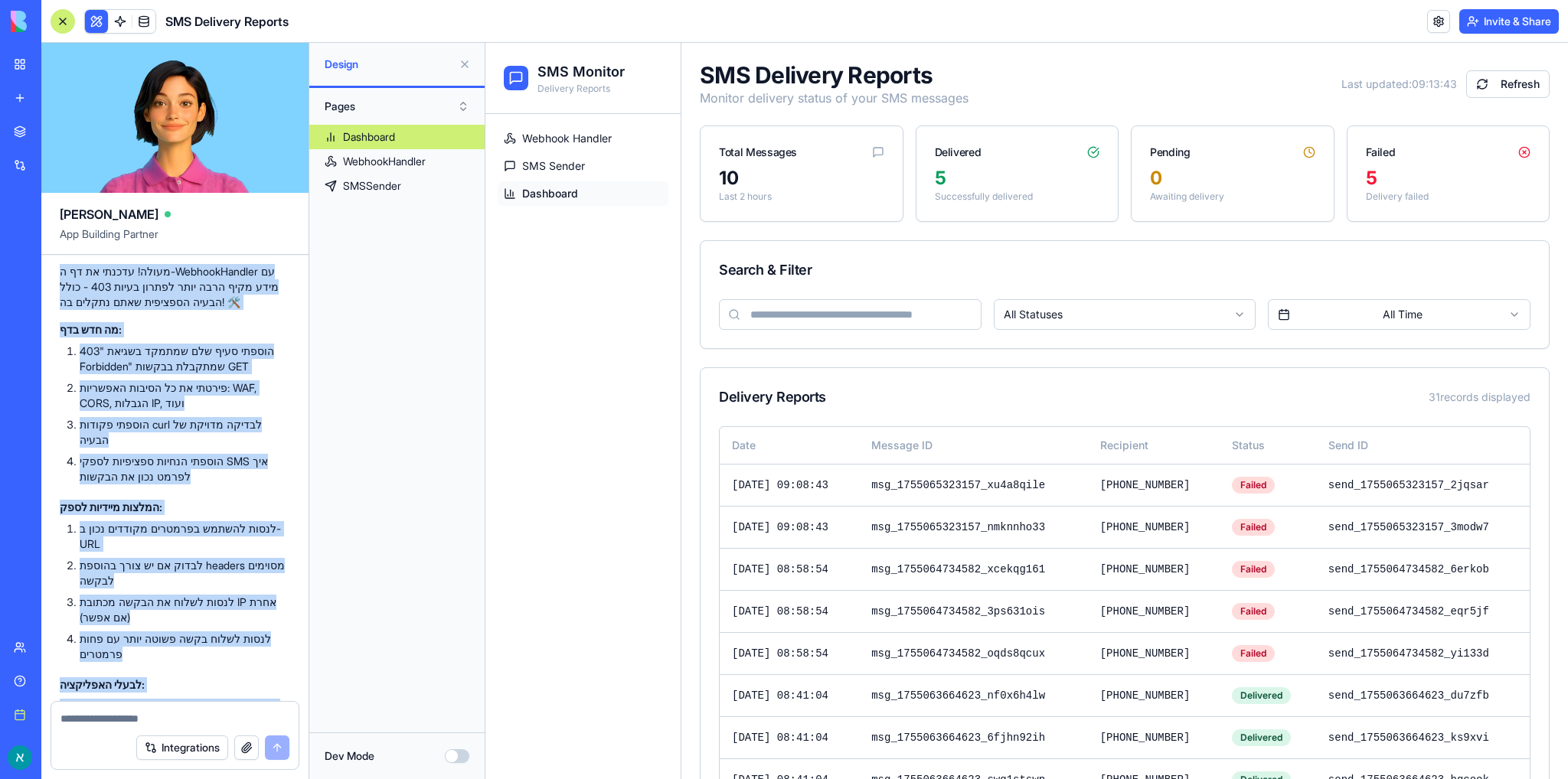
copy div "🧐 הבנתי את הבעיה! אוקיי, עכשיו אנחנו רואים שגם בקשות GET וגם POST מקבלות שגיאות…"
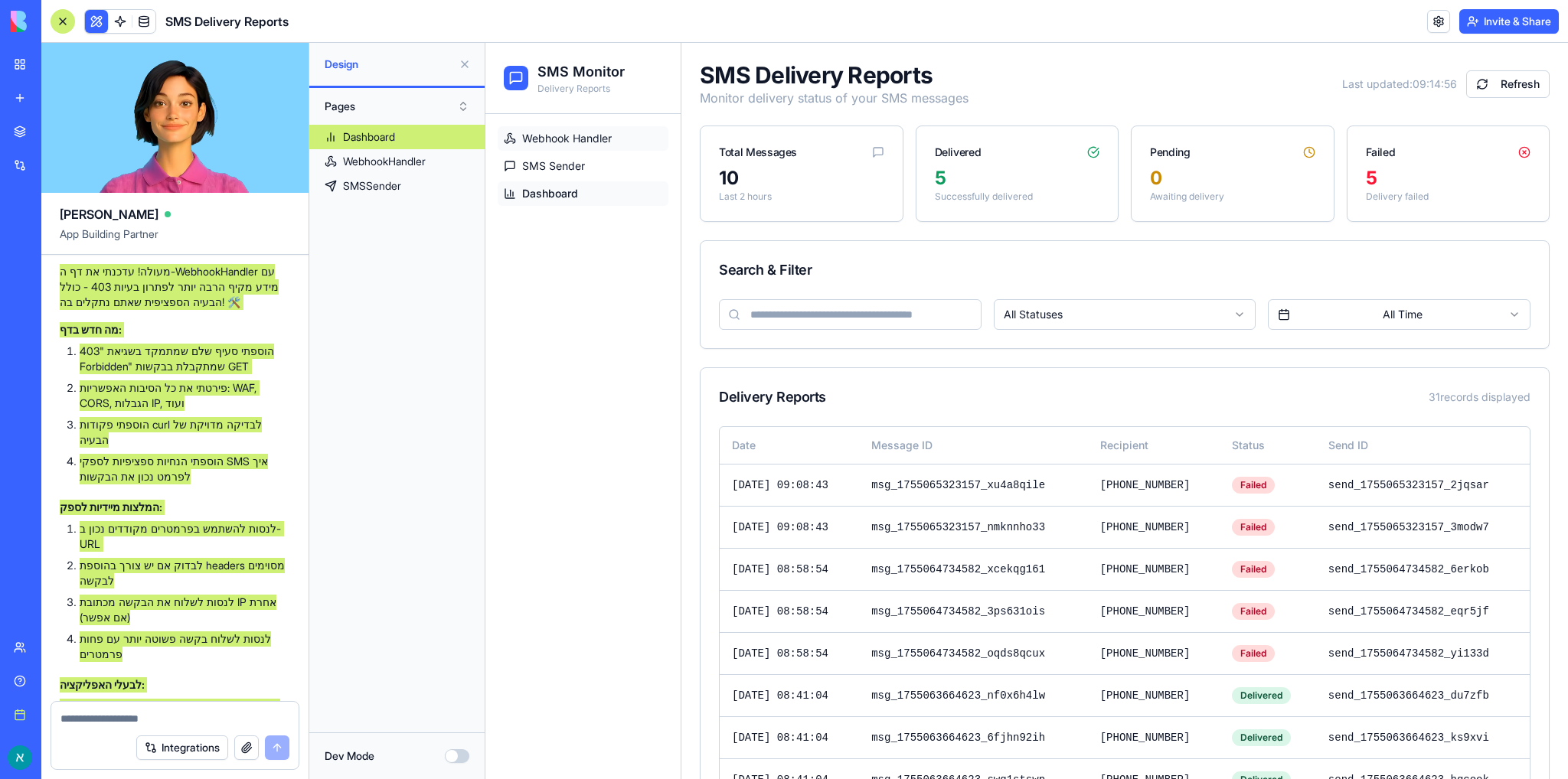
click at [560, 141] on span "Webhook Handler" at bounding box center [567, 139] width 90 height 15
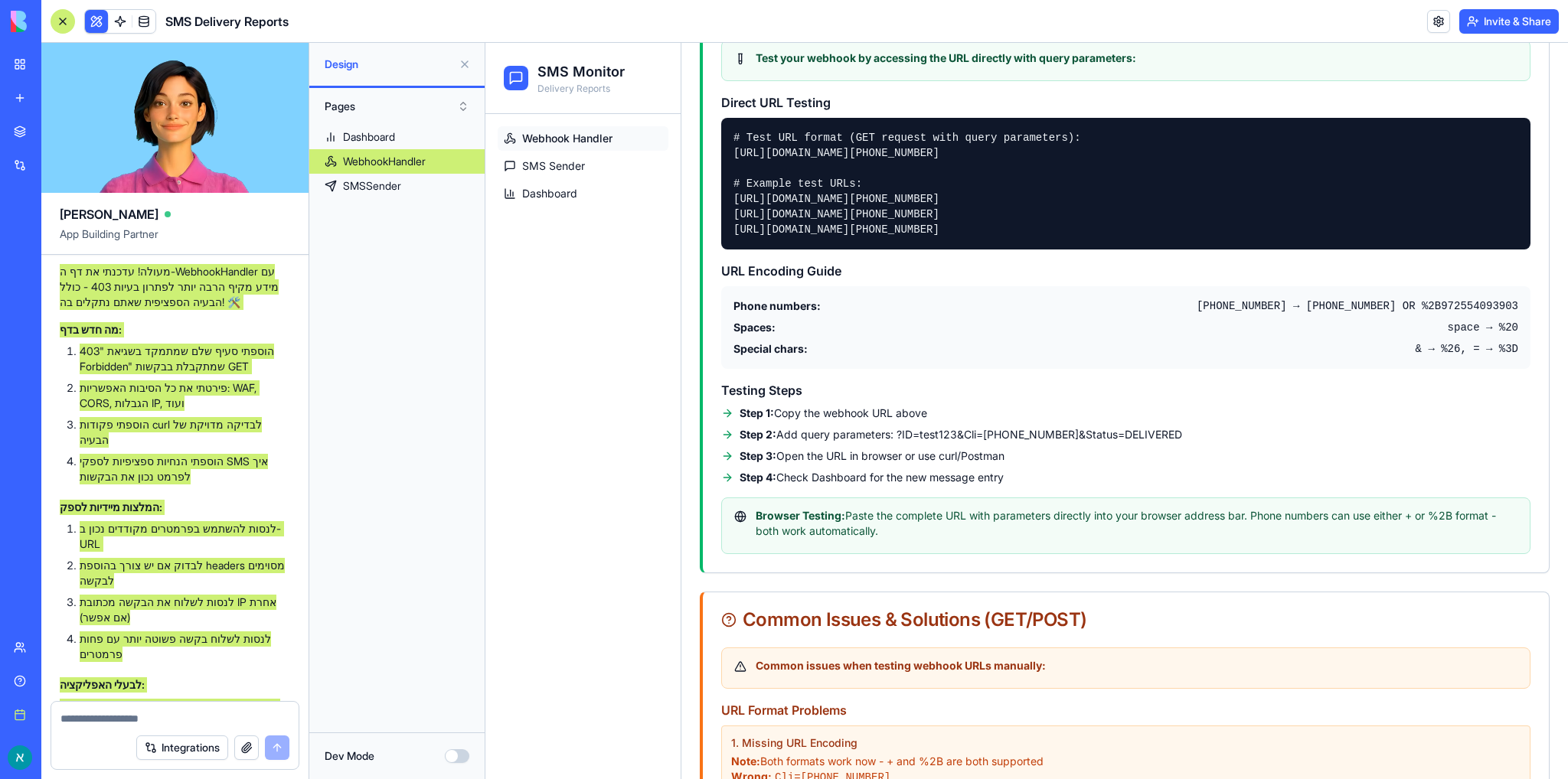
scroll to position [306, 0]
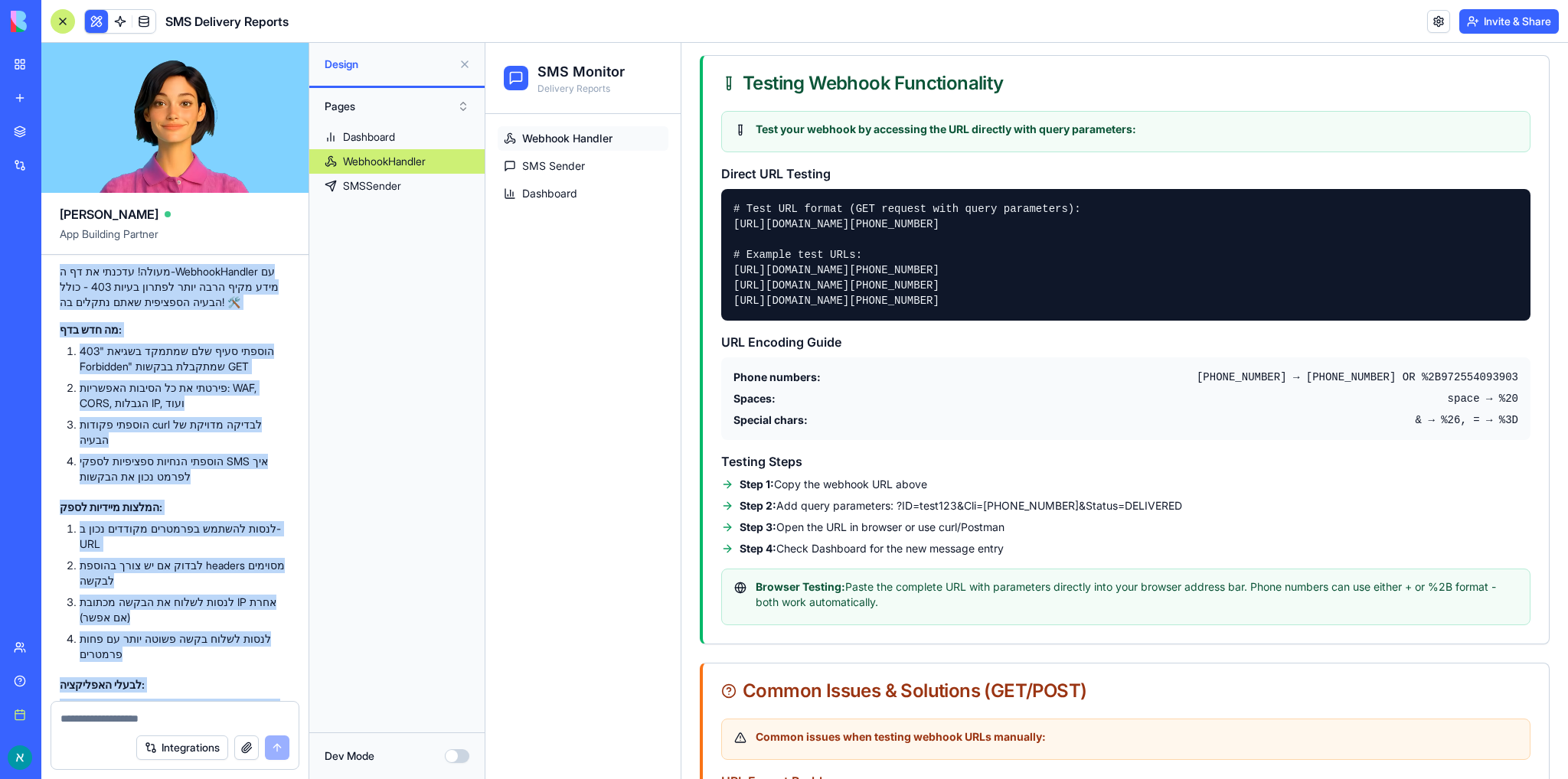
click at [57, 686] on div "Help" at bounding box center [47, 681] width 20 height 15
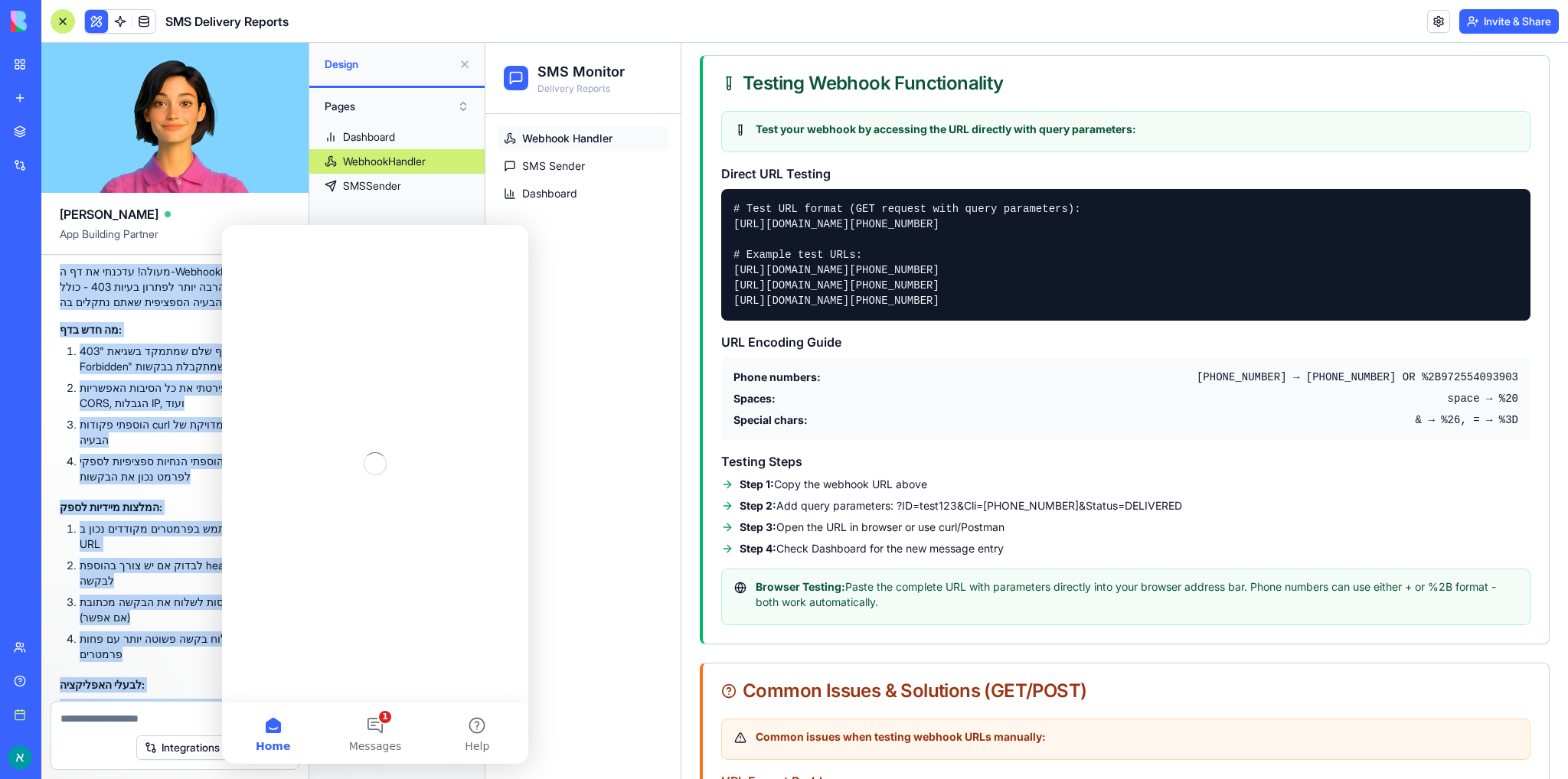
scroll to position [0, 0]
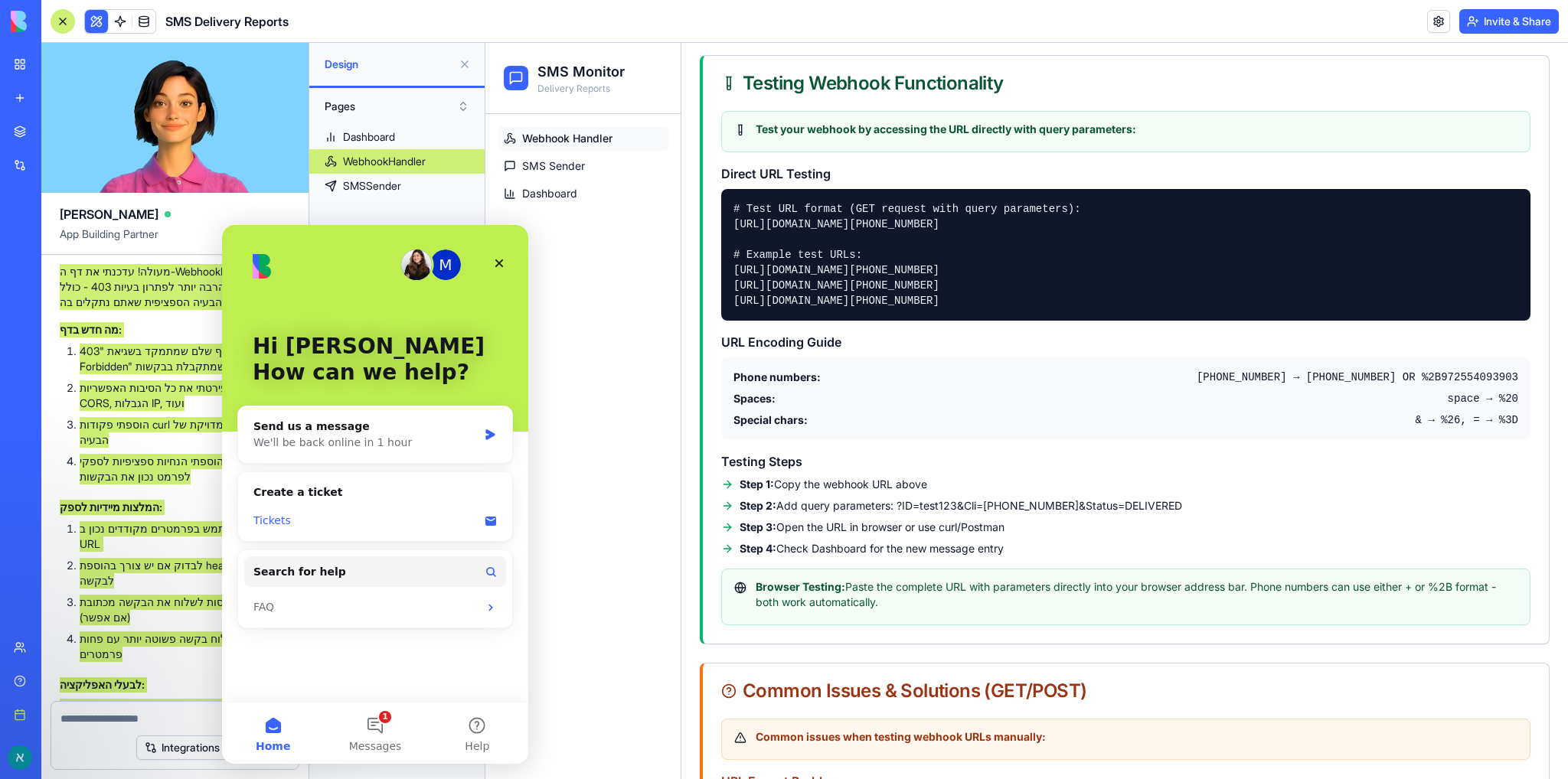
click at [275, 522] on div "Tickets" at bounding box center [366, 521] width 225 height 16
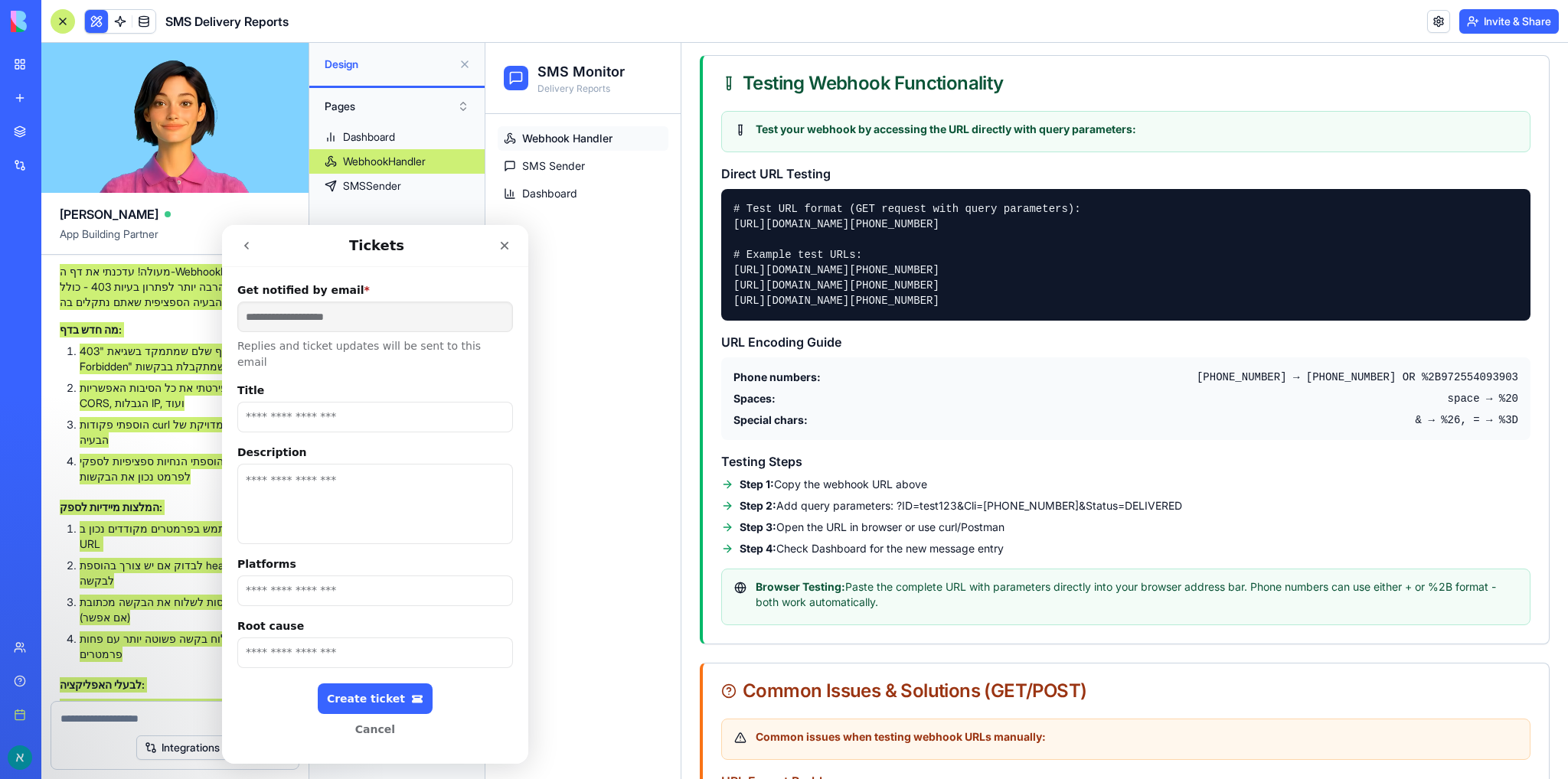
click at [331, 407] on input "Title" at bounding box center [375, 417] width 275 height 31
type input "**********"
click at [327, 470] on textarea "Description" at bounding box center [375, 504] width 275 height 80
type textarea "**********"
click at [368, 693] on div "Create ticket" at bounding box center [374, 699] width 96 height 13
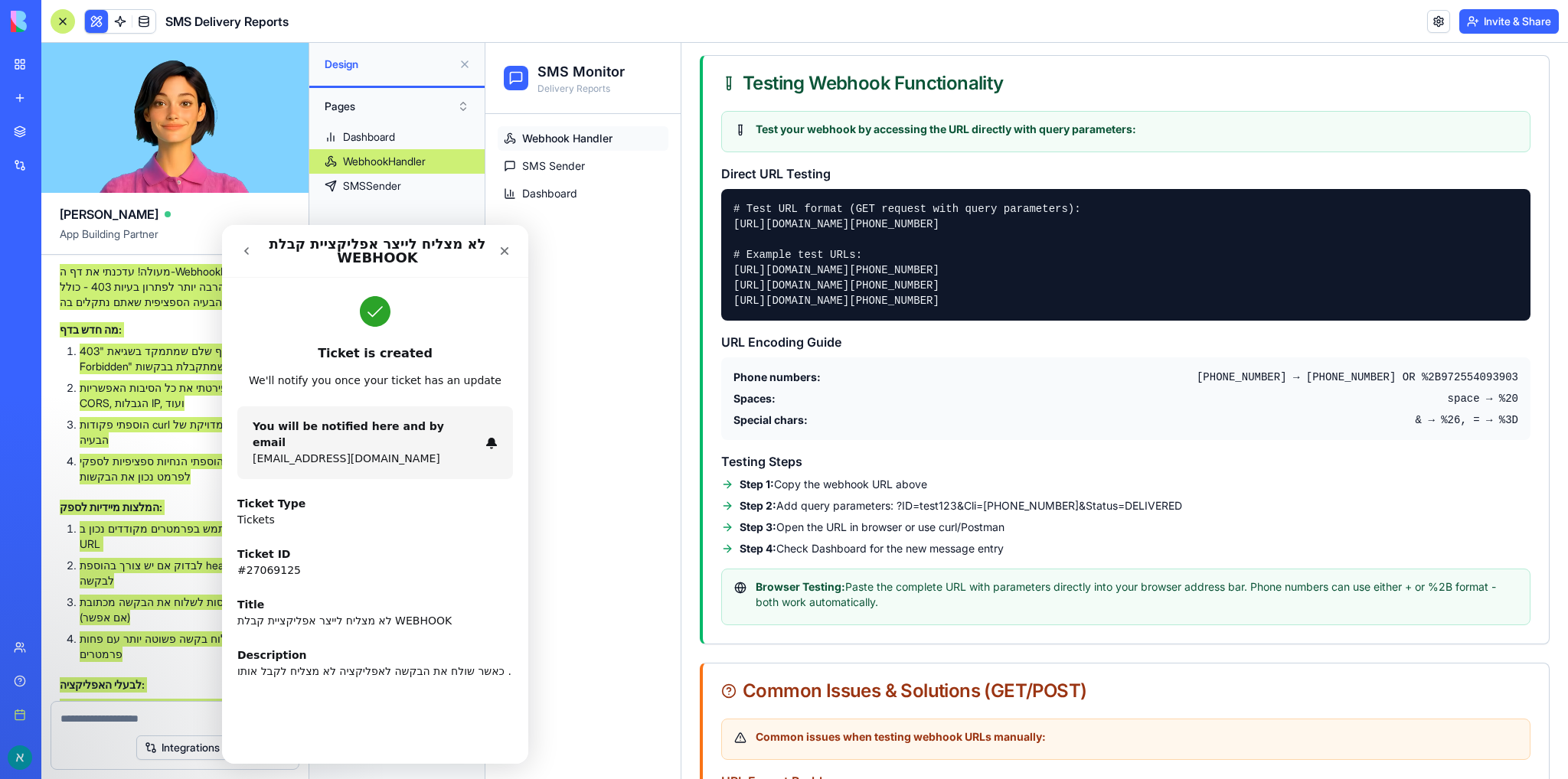
click at [490, 438] on icon "Intercom messenger" at bounding box center [491, 443] width 11 height 12
click at [501, 255] on icon "Close" at bounding box center [505, 251] width 13 height 13
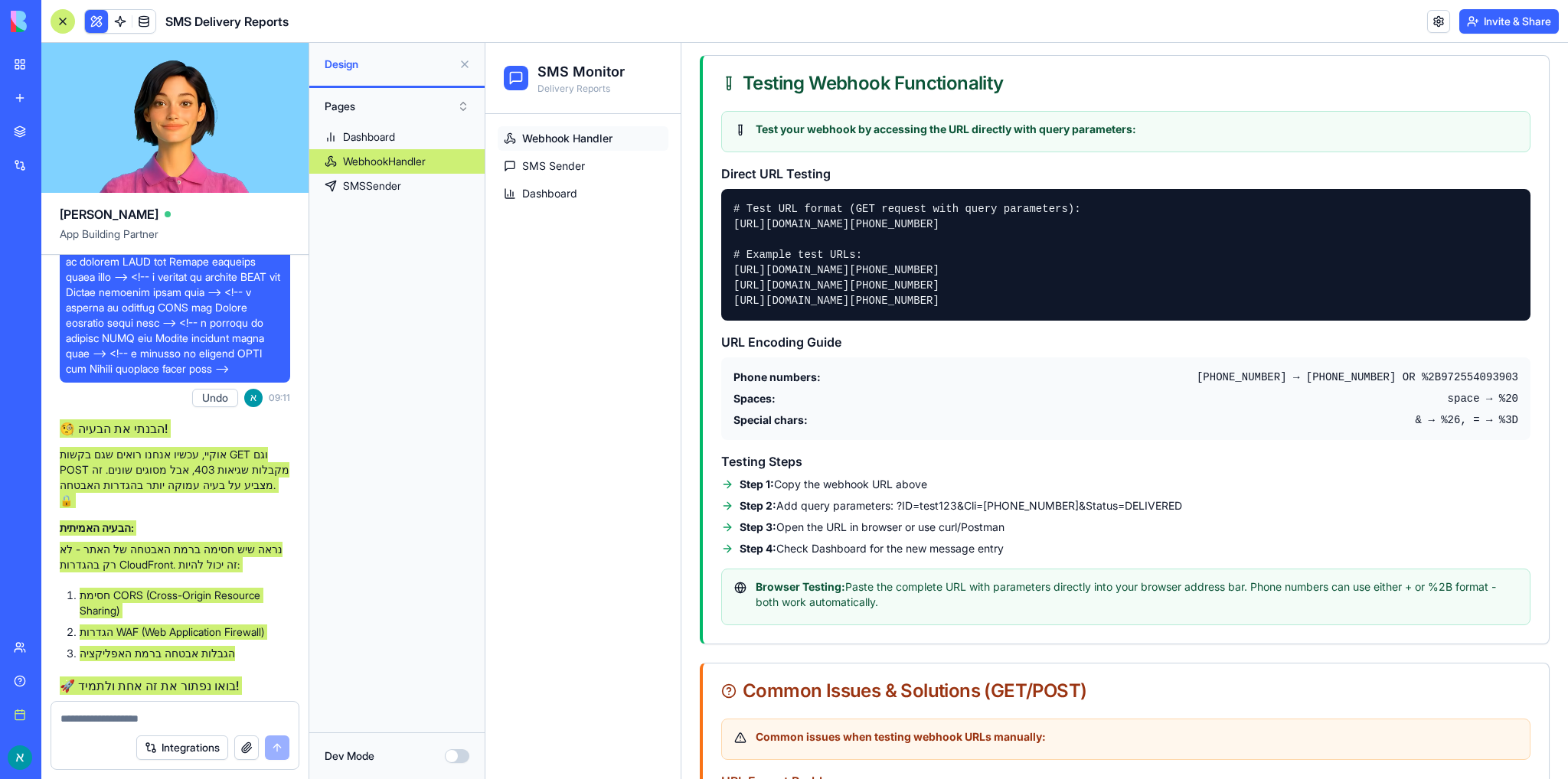
scroll to position [15094, 0]
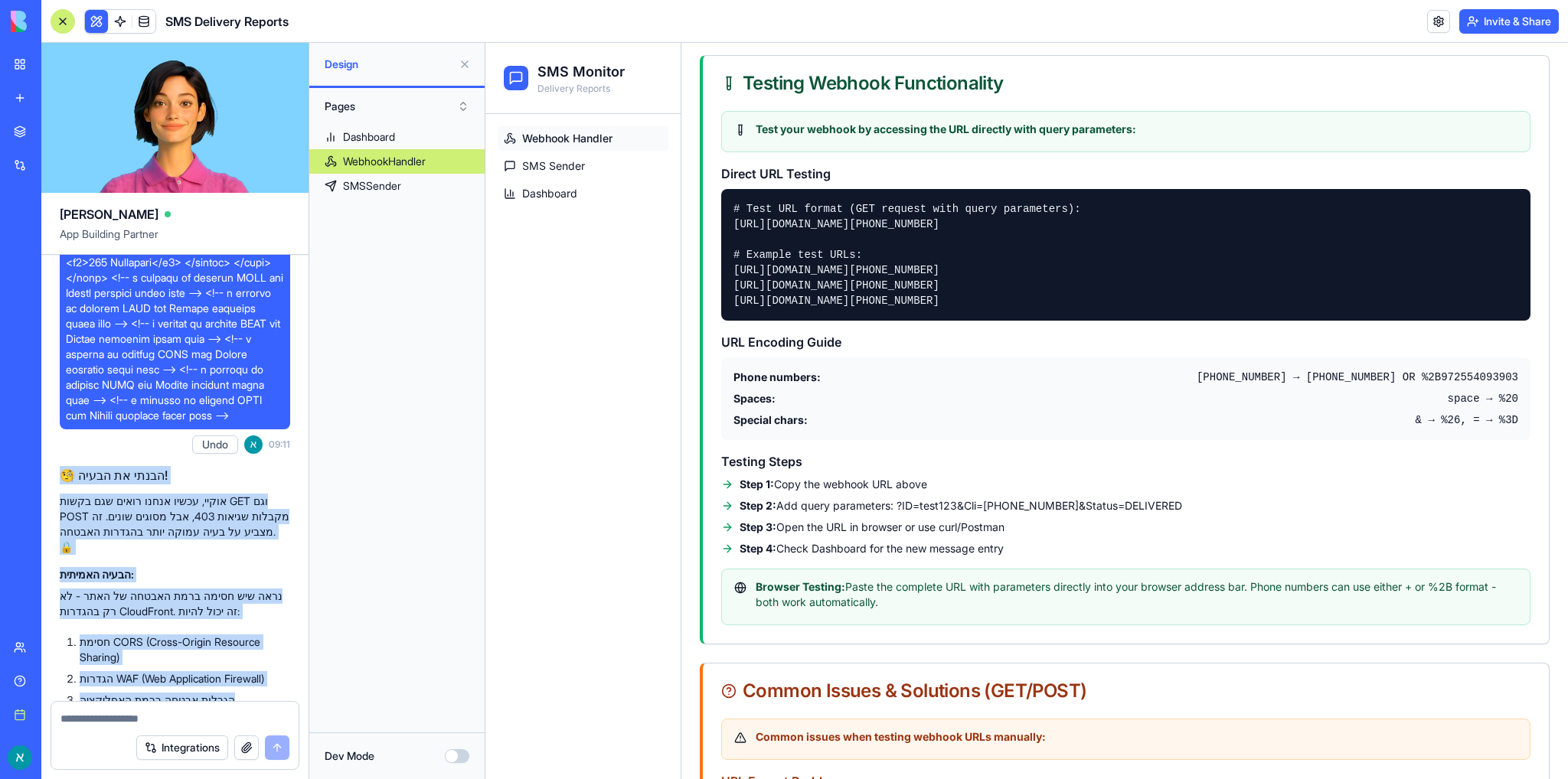
click at [57, 686] on div "Help" at bounding box center [47, 681] width 20 height 15
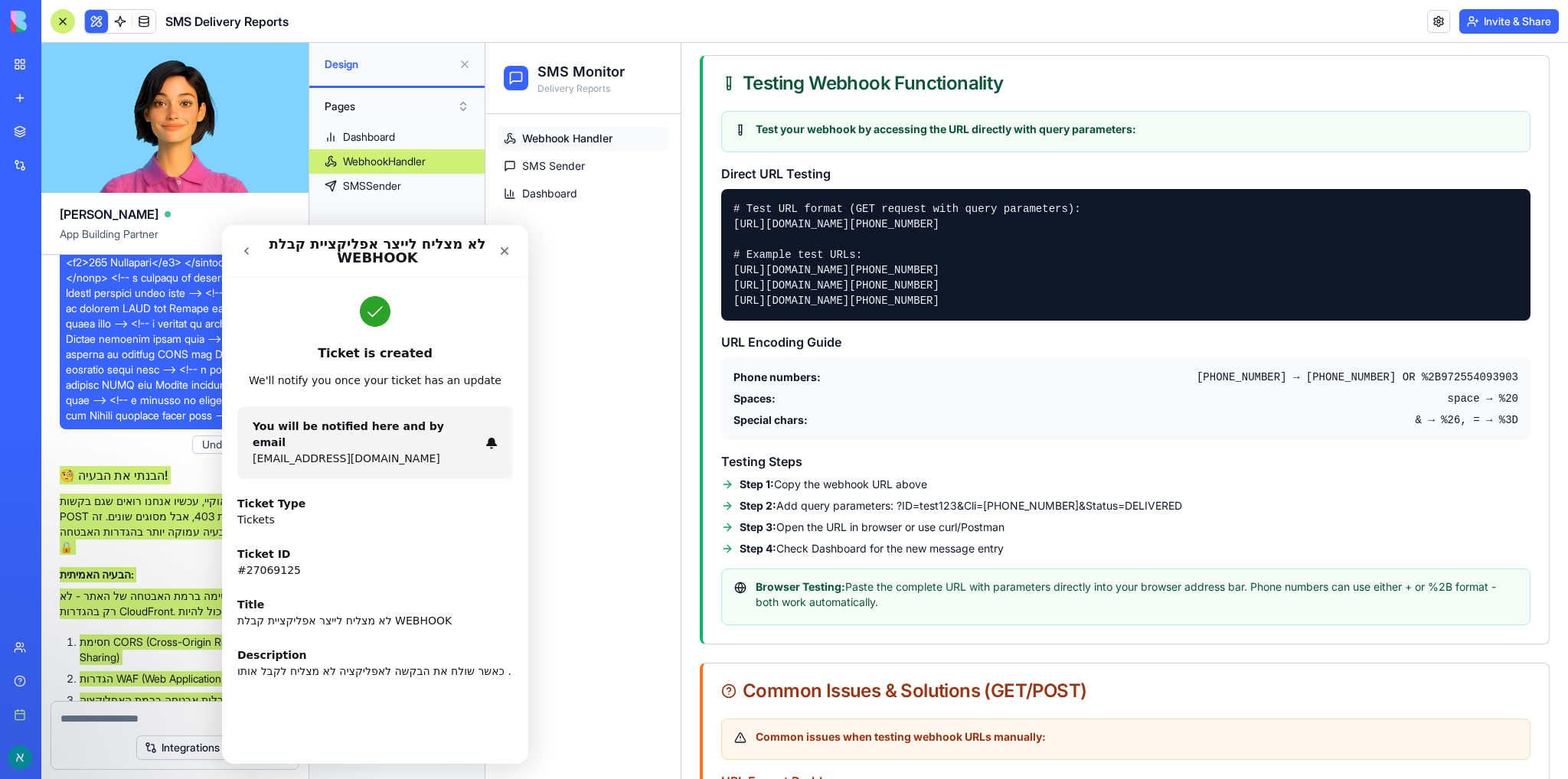
click at [374, 317] on icon "Intercom messenger" at bounding box center [375, 311] width 31 height 31
click at [435, 664] on div "כאשר שולח את הבקשה לאפליקציה לא מצליח לקבל אותו ." at bounding box center [375, 672] width 275 height 16
click at [243, 248] on icon "go back" at bounding box center [246, 251] width 13 height 13
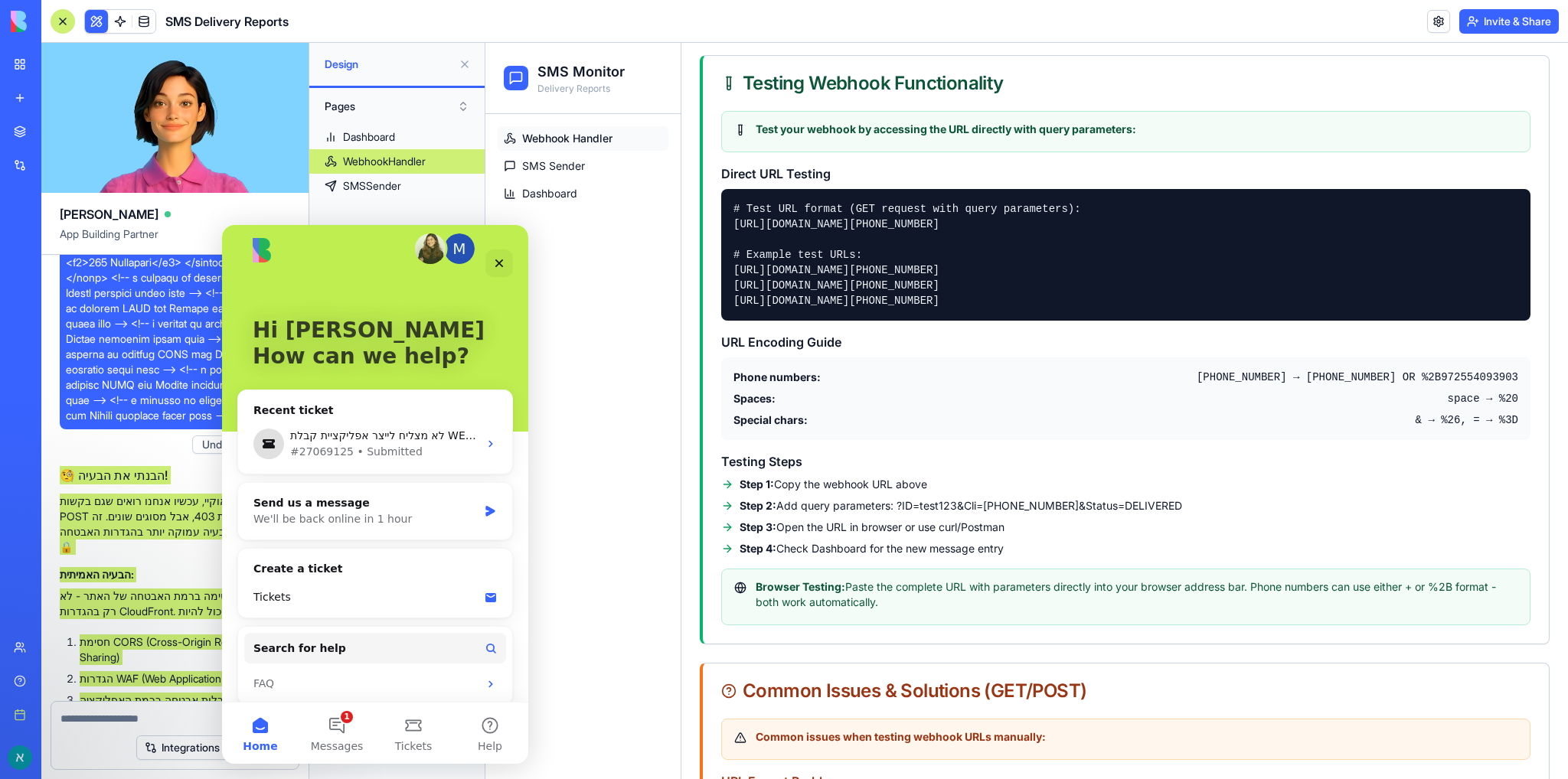
scroll to position [25, 0]
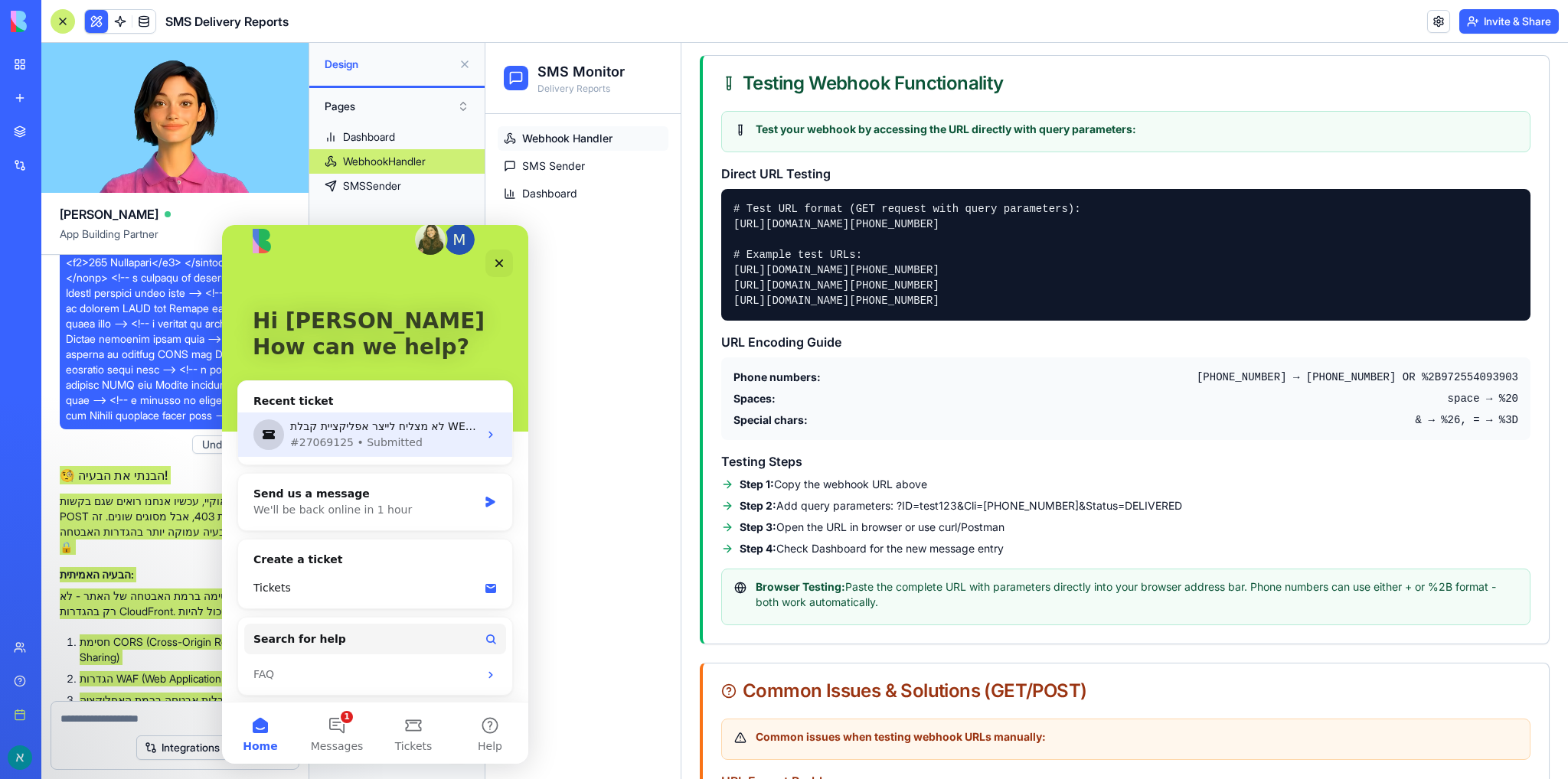
click at [474, 431] on div "לא מצליח לייצר אפליקציית קבלת WEBHOOK #27069125 • Submitted" at bounding box center [375, 434] width 274 height 44
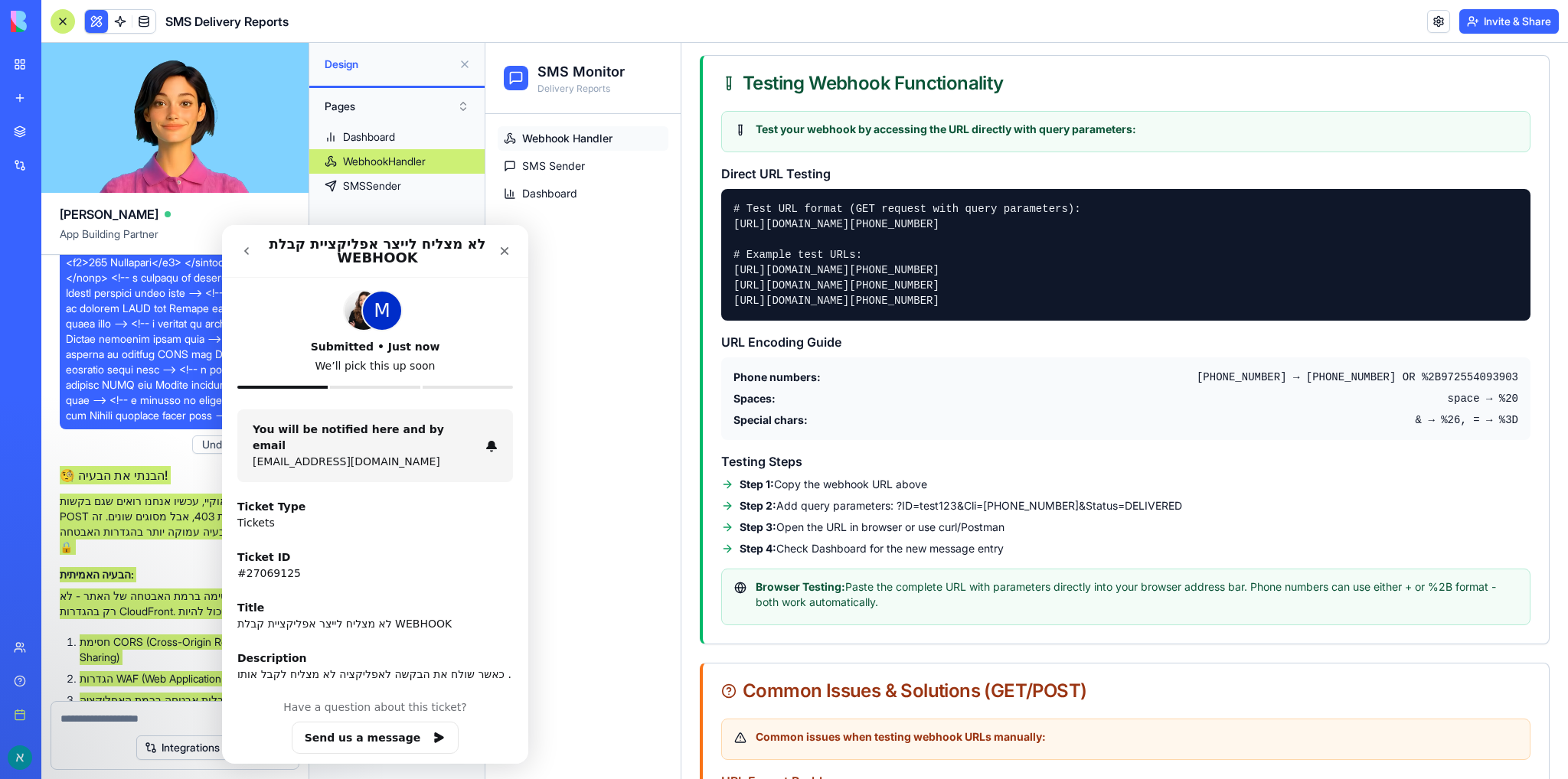
scroll to position [0, 0]
click at [372, 725] on button "Send us a message" at bounding box center [375, 739] width 167 height 32
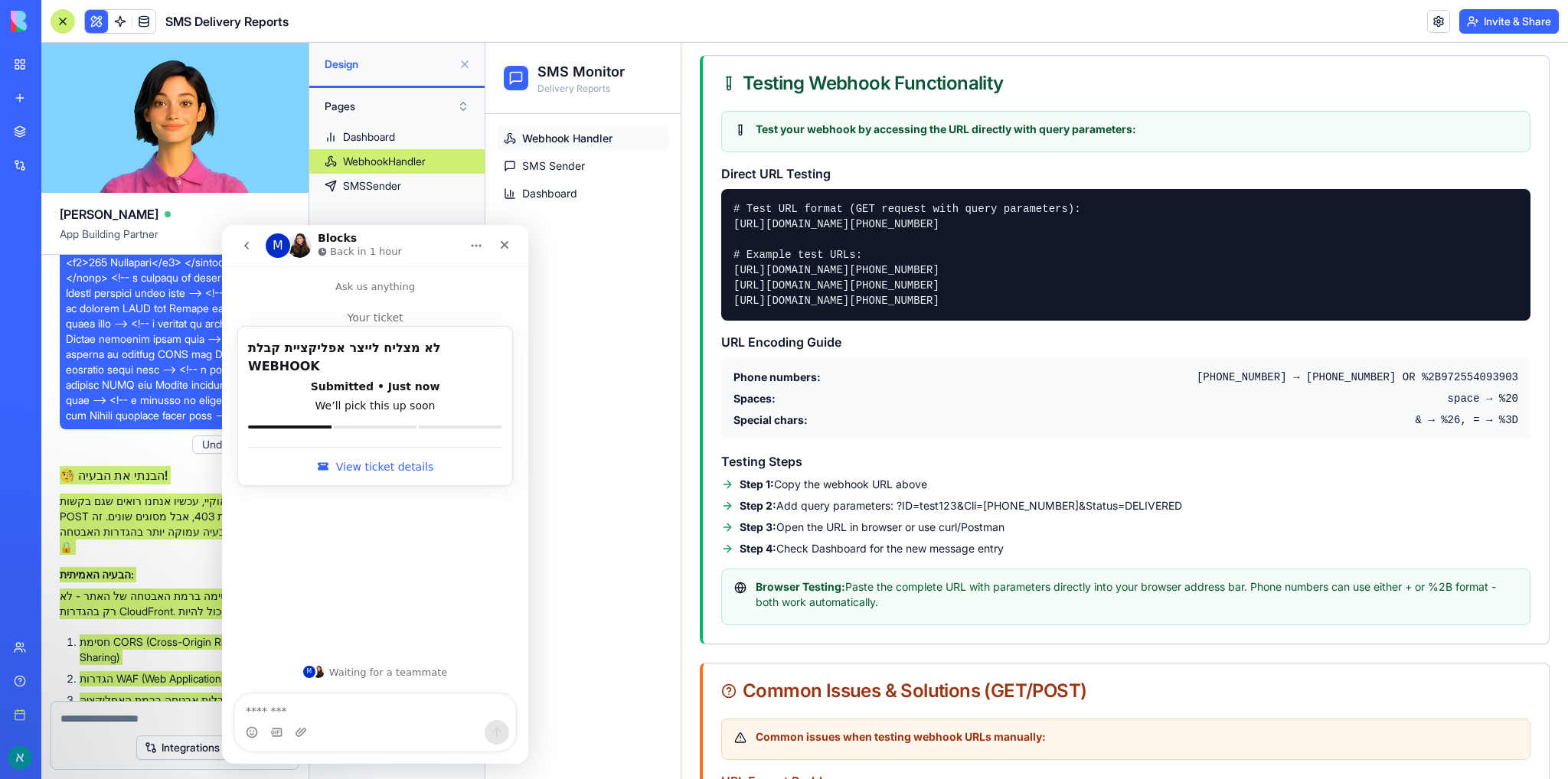
click at [342, 716] on textarea "Message…" at bounding box center [375, 707] width 281 height 26
type textarea "**********"
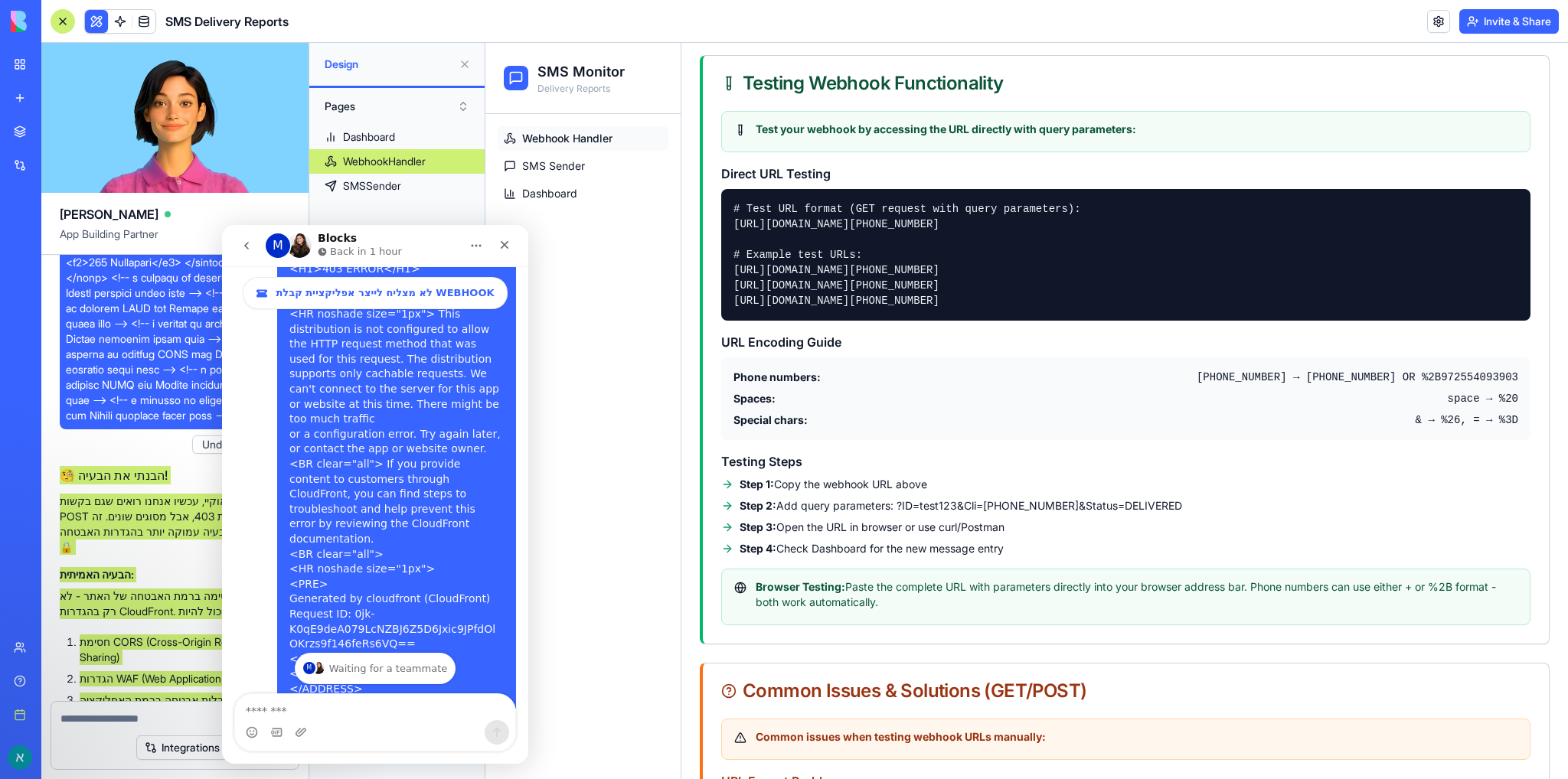
scroll to position [429, 0]
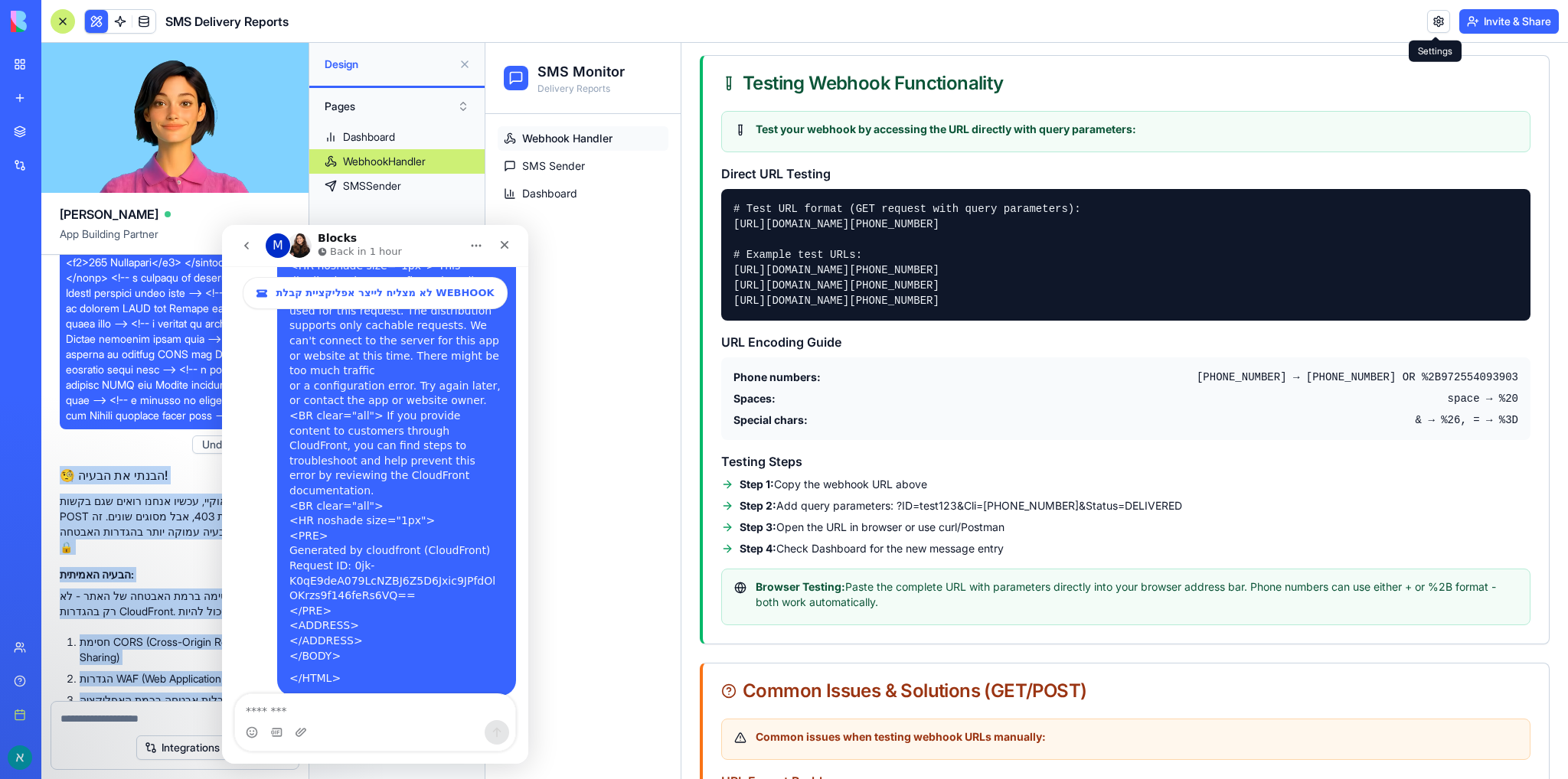
click at [1438, 25] on link at bounding box center [1438, 22] width 23 height 23
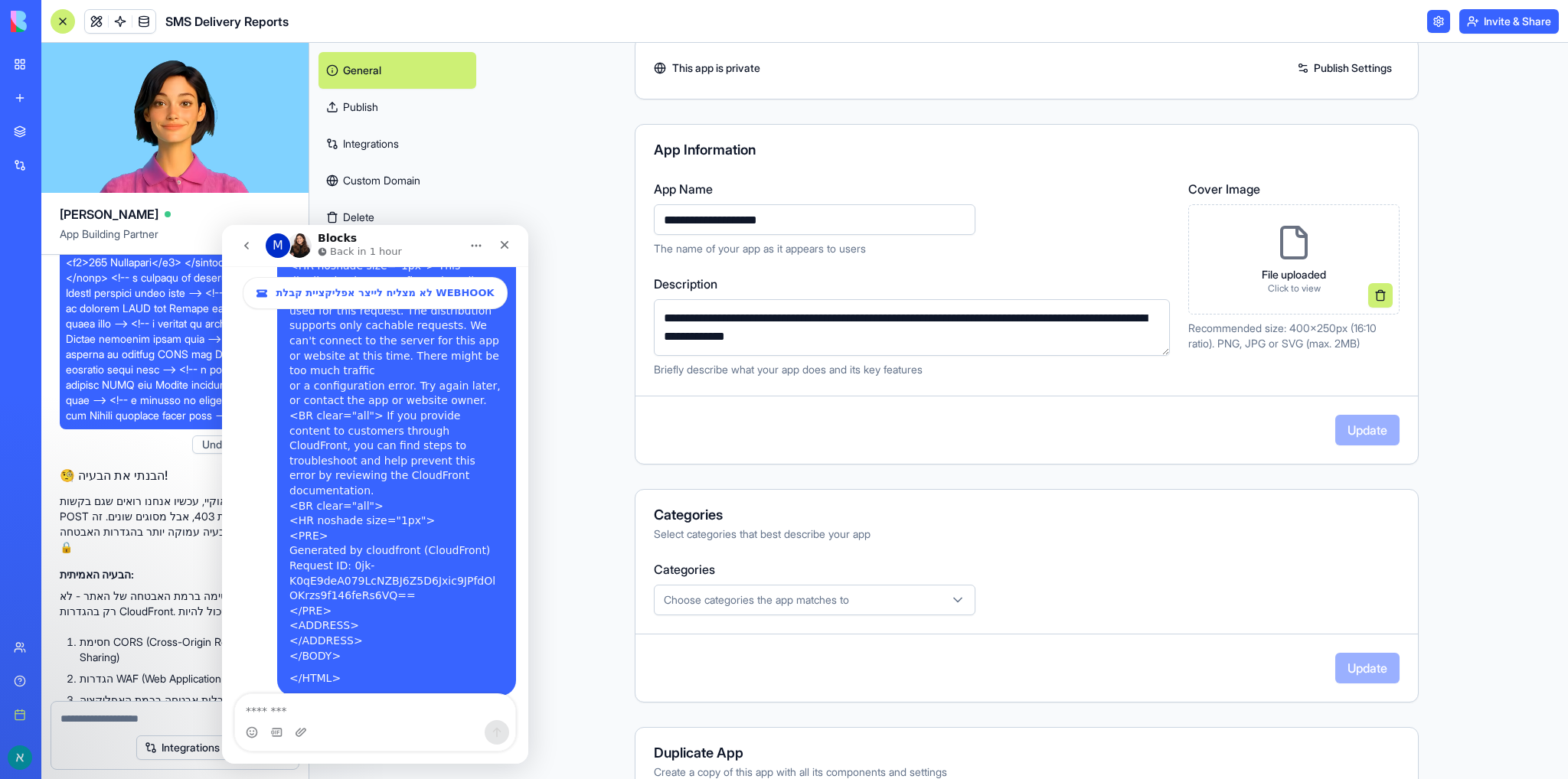
scroll to position [163, 0]
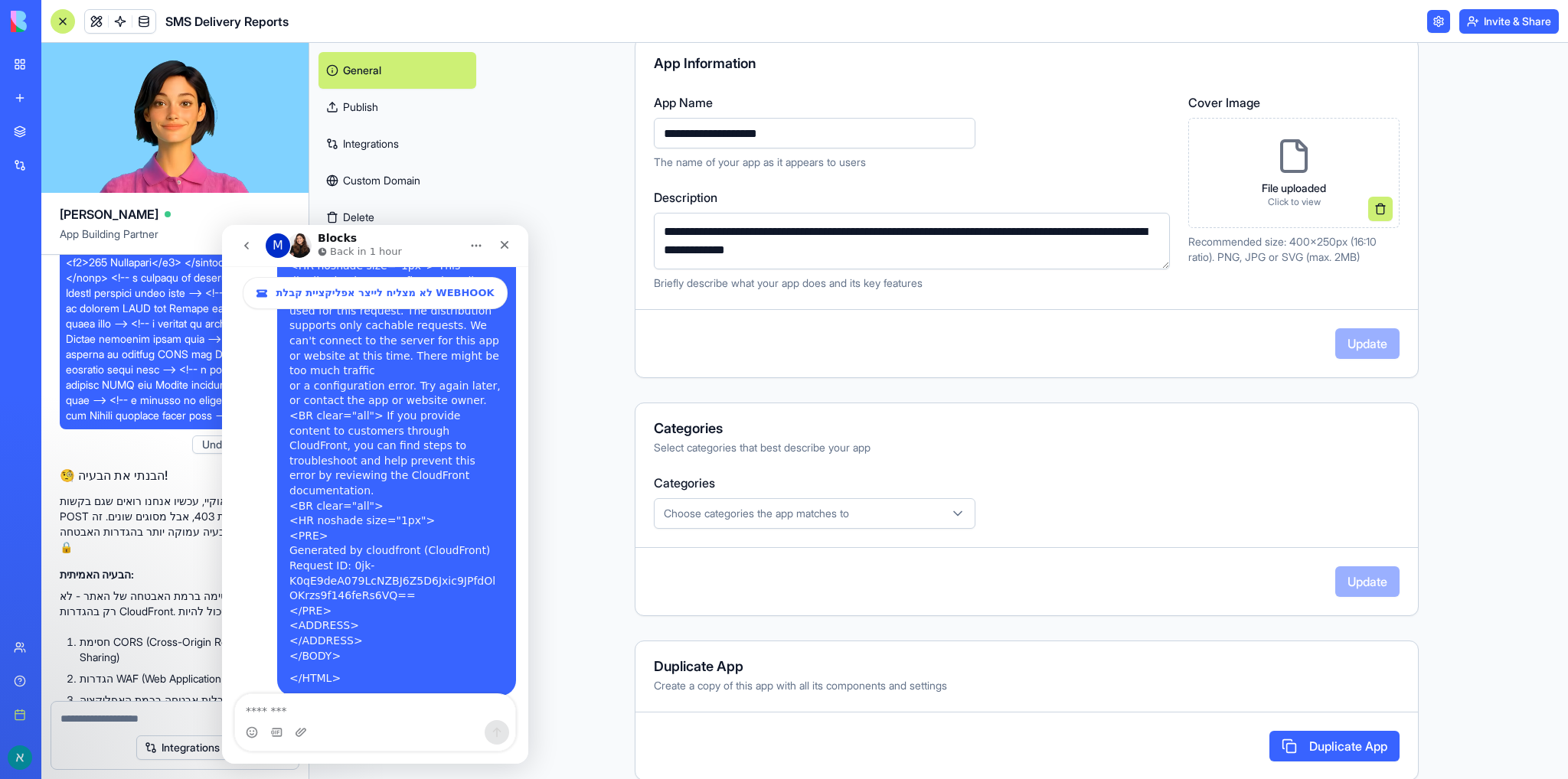
click at [882, 517] on div "Choose categories the app matches to" at bounding box center [814, 514] width 314 height 15
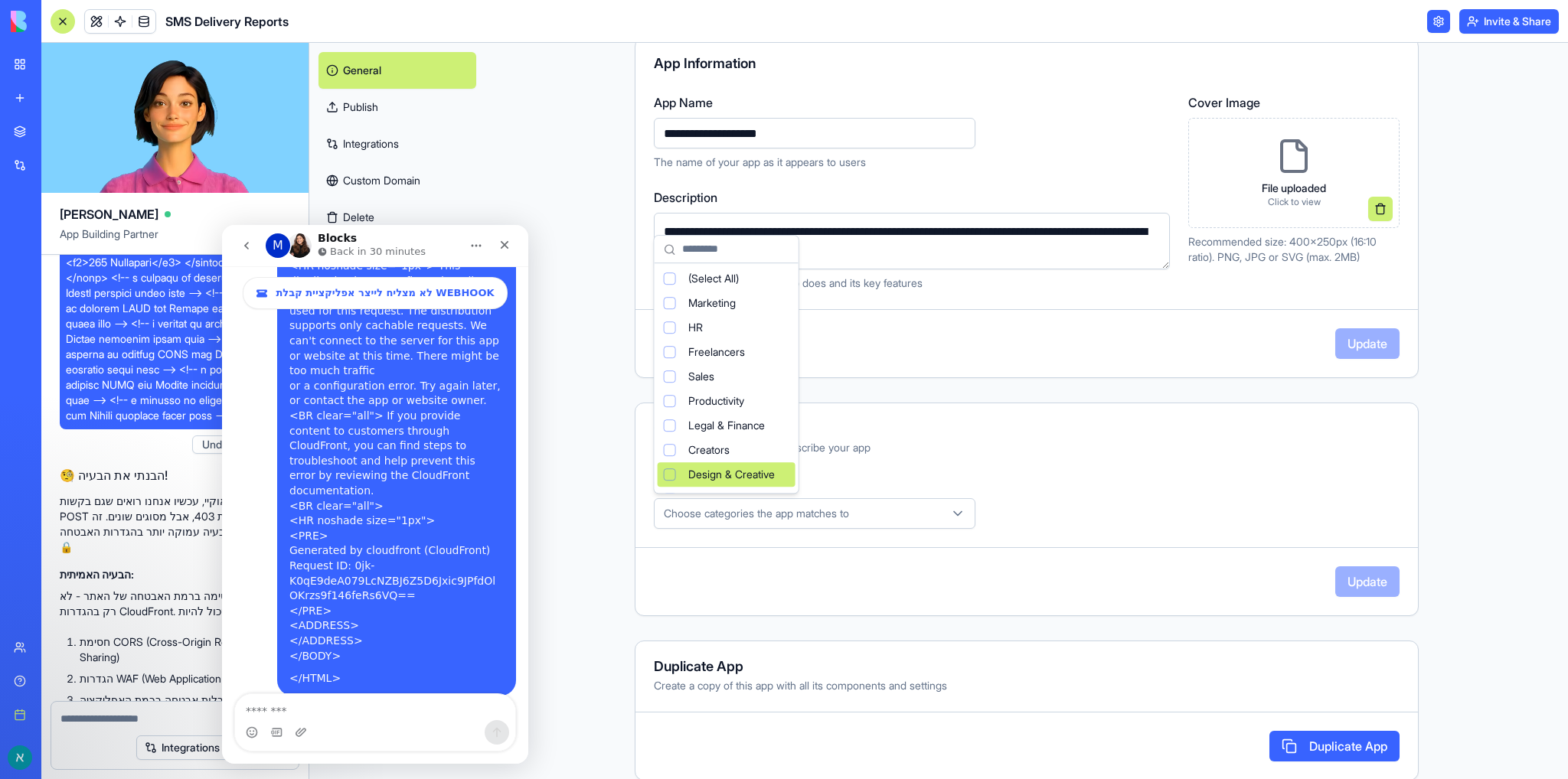
click at [1052, 442] on html "BETA My workspace New app Marketplace Integrations Recent SMS Delivery Reports …" at bounding box center [784, 390] width 1568 height 779
click at [1433, 19] on link at bounding box center [1438, 22] width 23 height 23
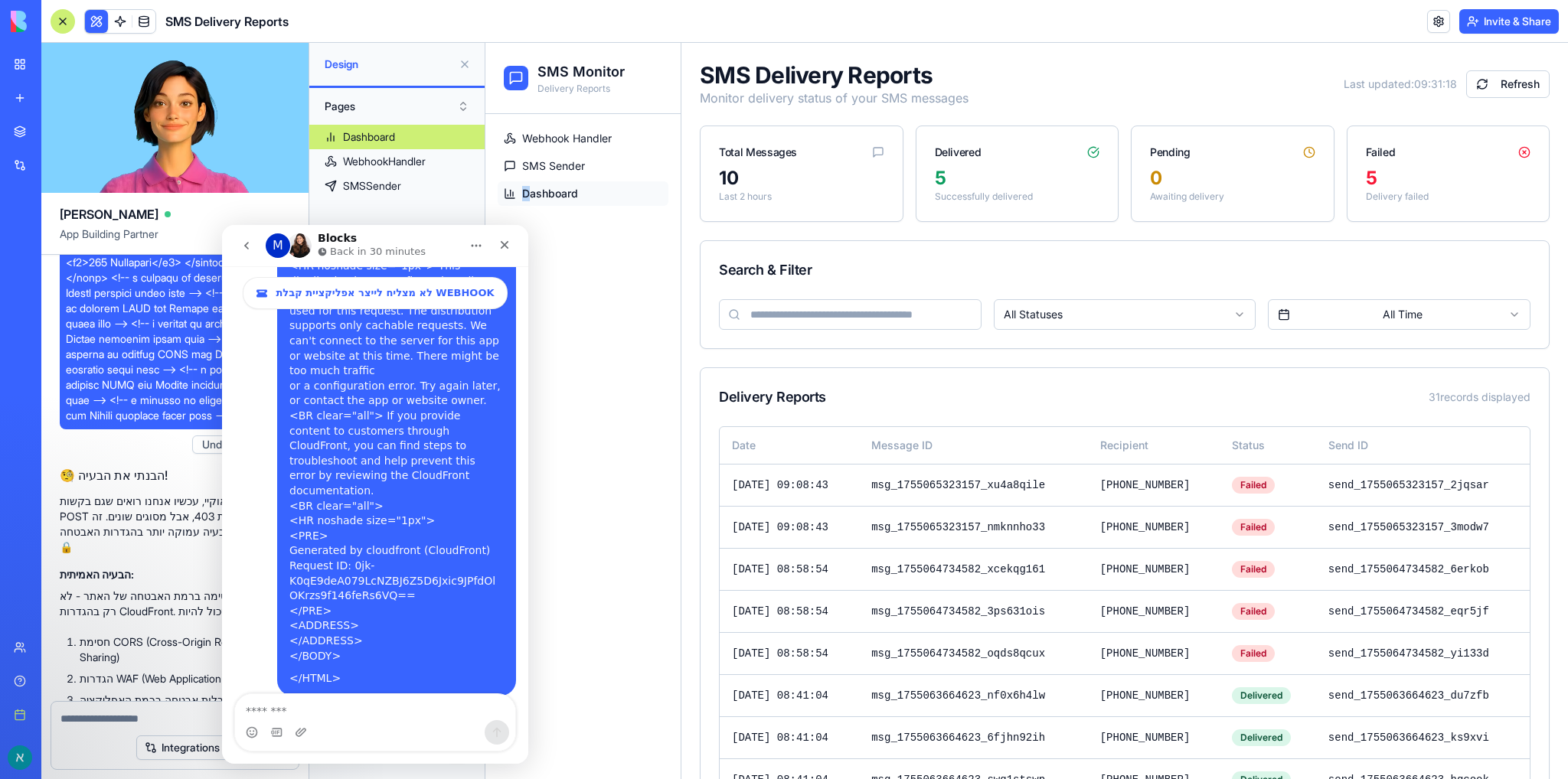
drag, startPoint x: 529, startPoint y: 560, endPoint x: 525, endPoint y: 425, distance: 135.1
click at [525, 425] on div "Webhook Handler SMS Sender Dashboard" at bounding box center [583, 447] width 195 height 666
drag, startPoint x: 508, startPoint y: 245, endPoint x: 237, endPoint y: 442, distance: 335.0
click at [508, 245] on icon "Close" at bounding box center [505, 246] width 13 height 13
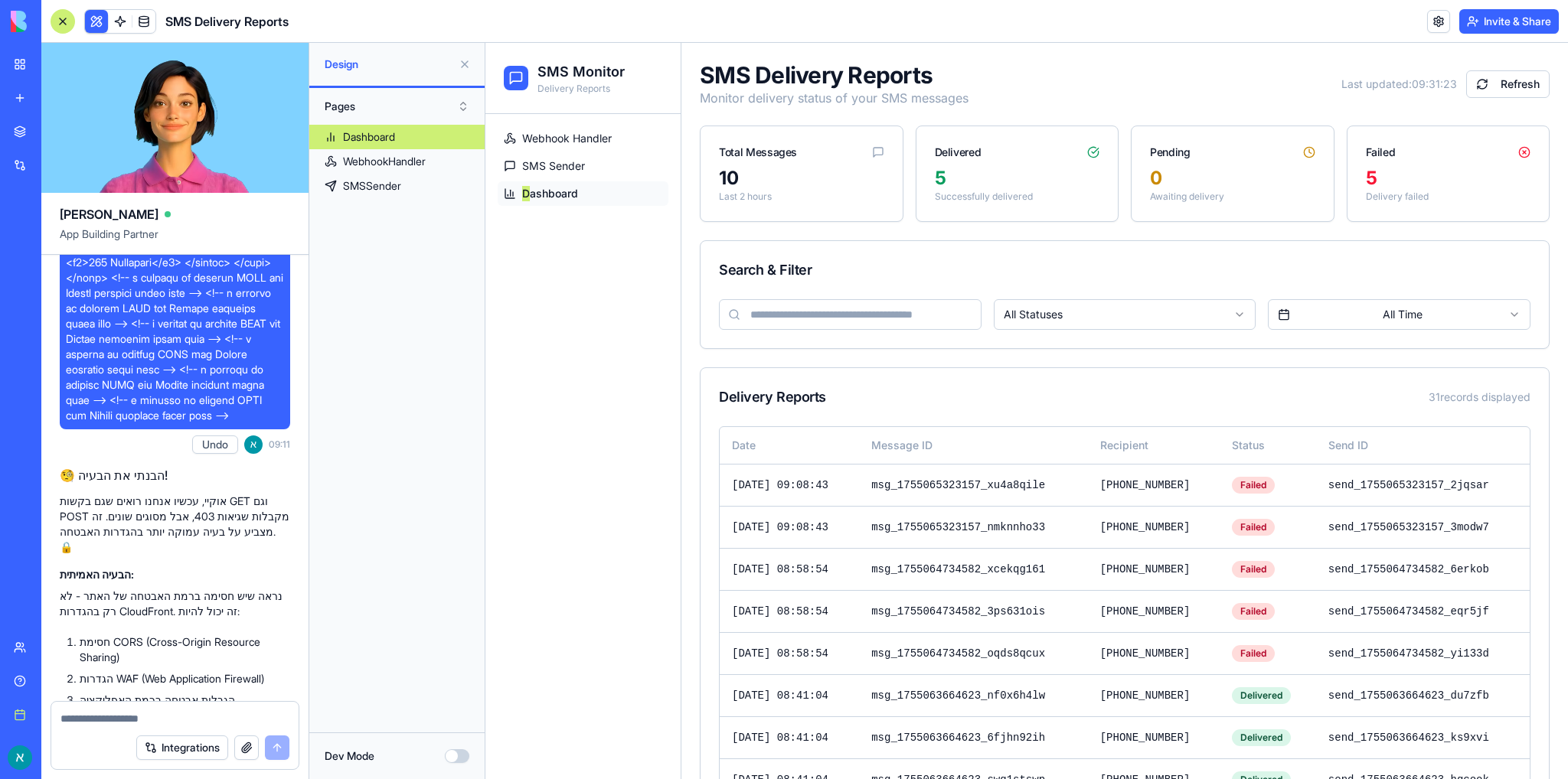
click at [63, 20] on div at bounding box center [62, 21] width 24 height 24
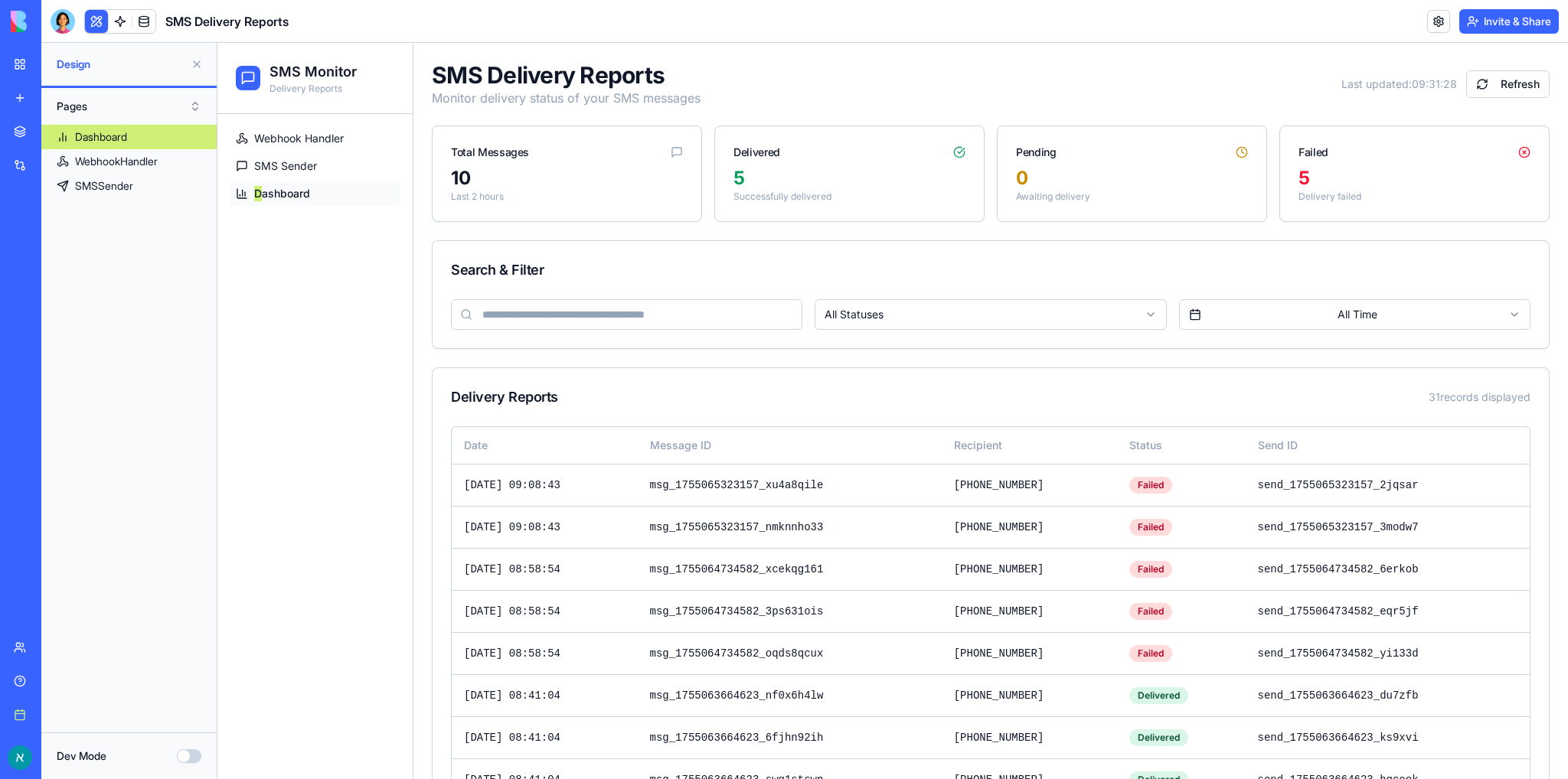
click at [217, 24] on h1 "SMS Delivery Reports" at bounding box center [227, 22] width 123 height 18
click at [63, 22] on div at bounding box center [62, 21] width 24 height 24
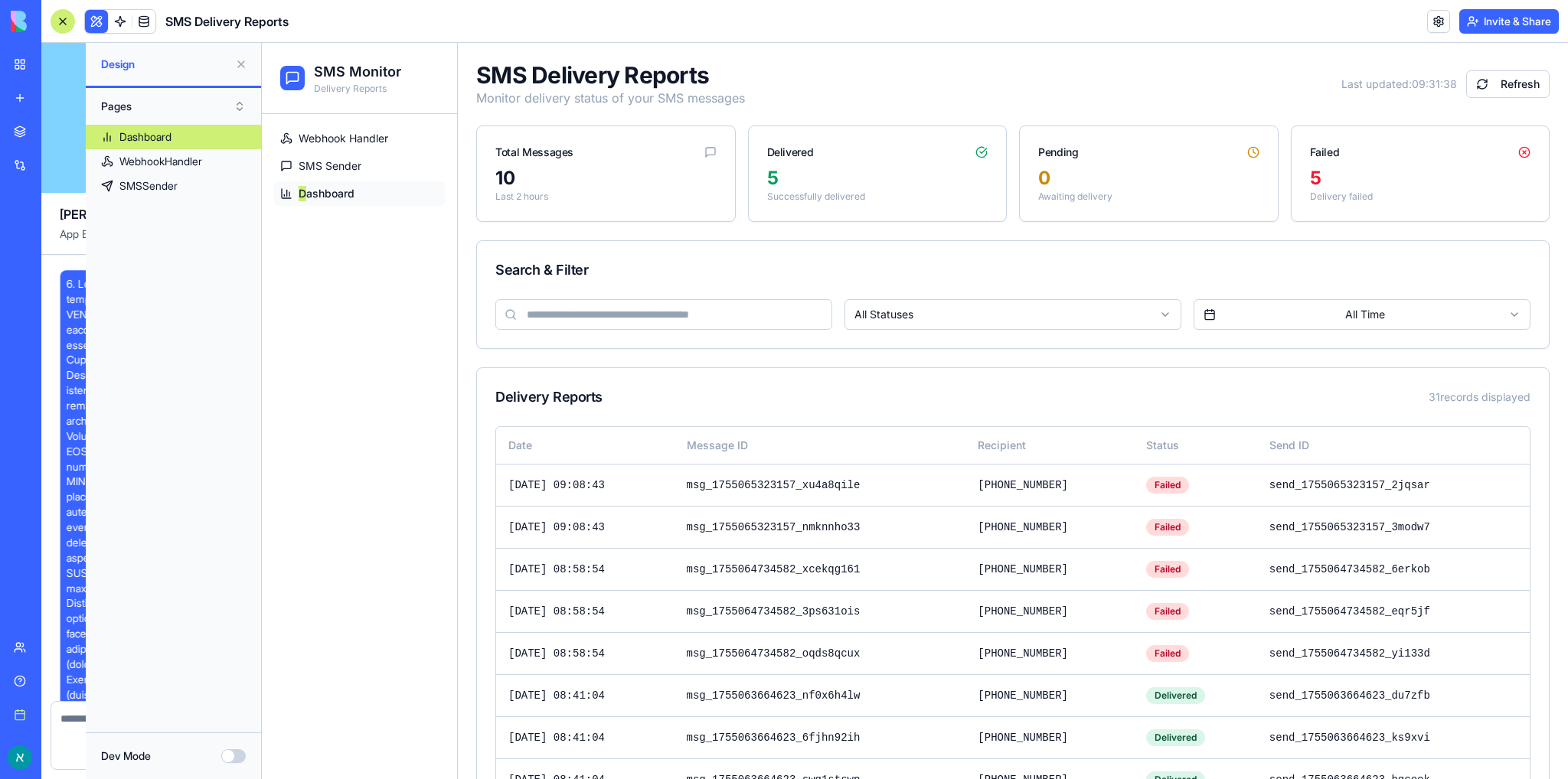
scroll to position [15716, 0]
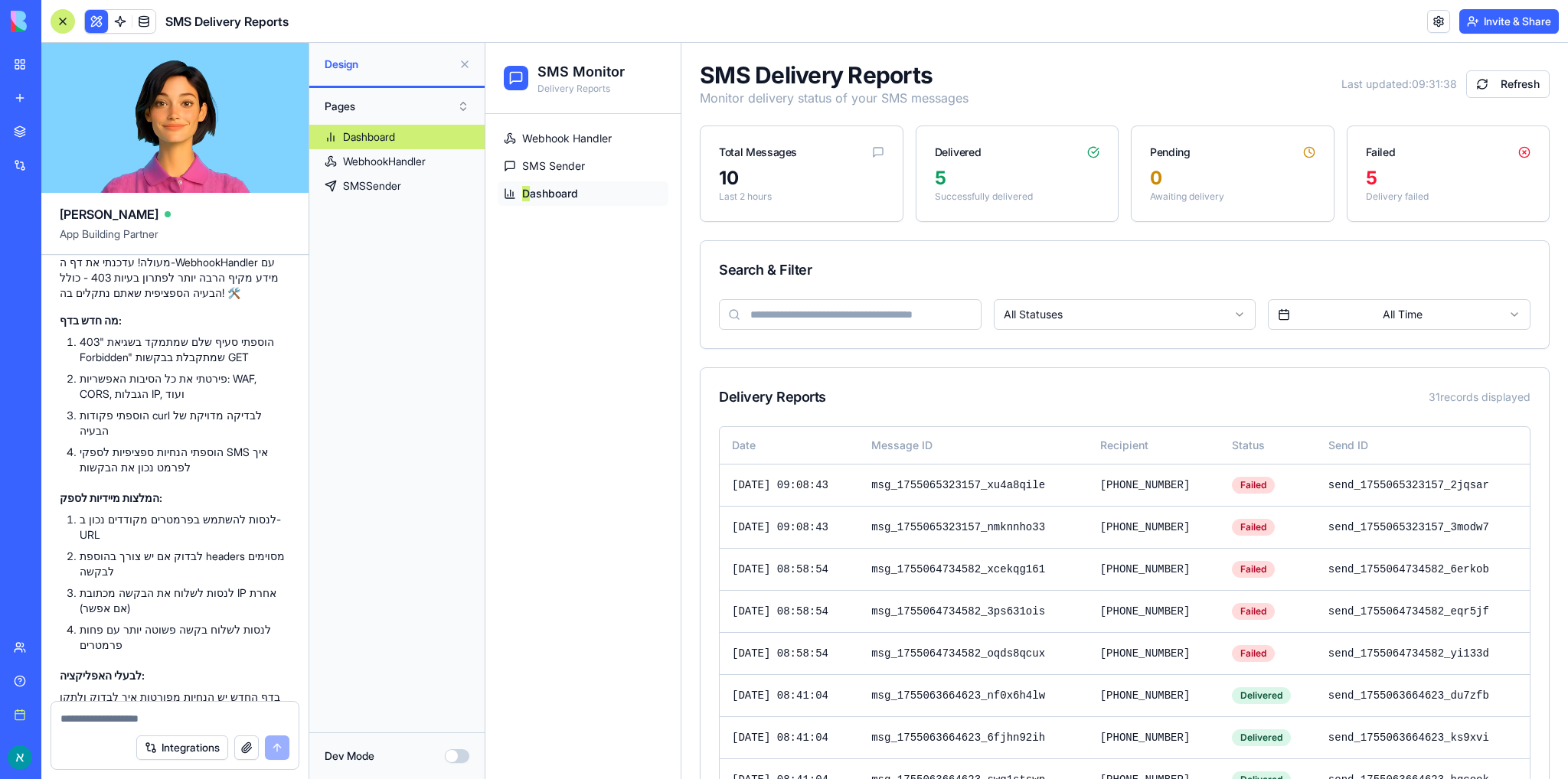
click at [20, 69] on link "My workspace" at bounding box center [35, 64] width 61 height 31
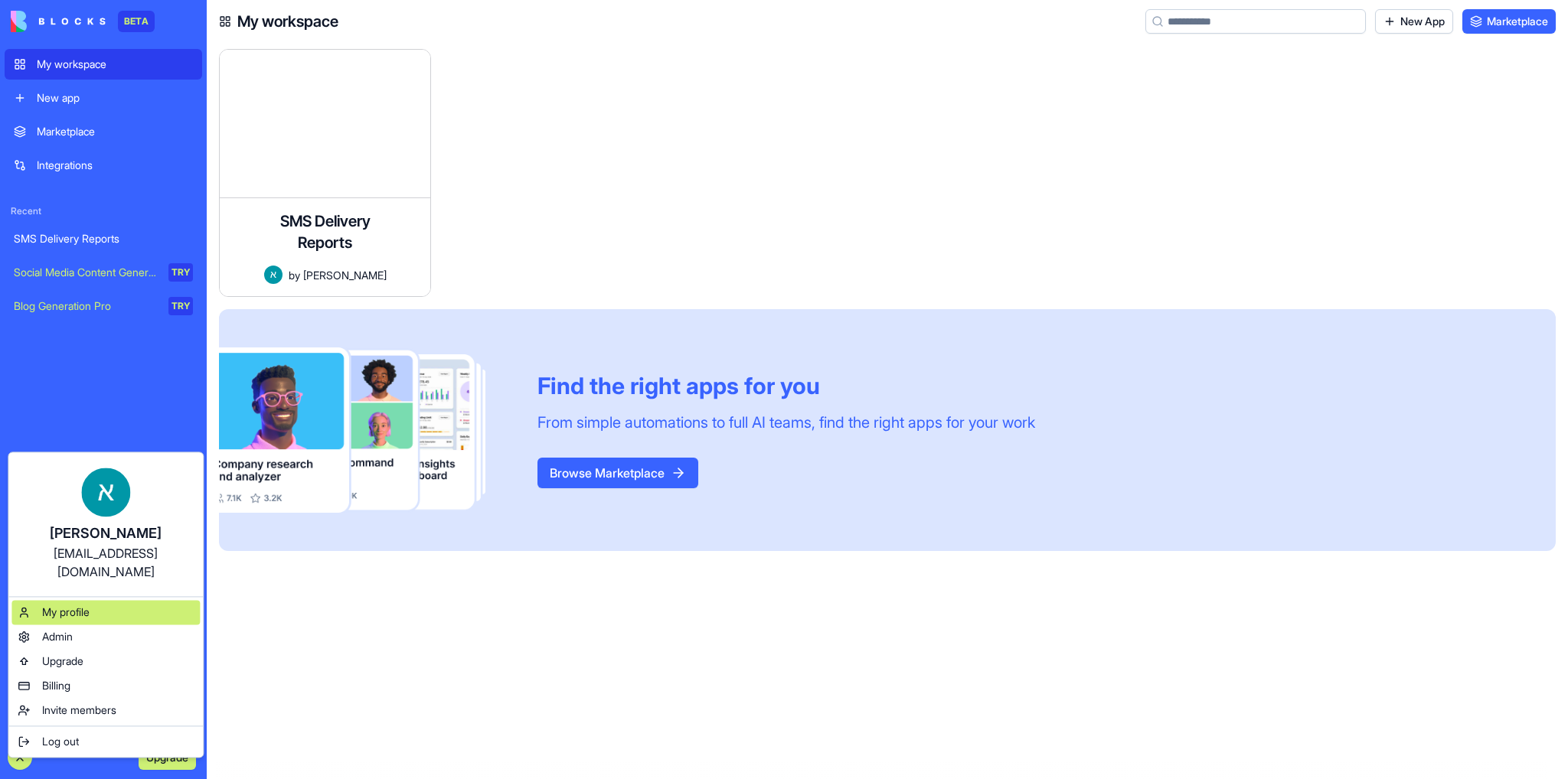
click at [90, 604] on span "My profile" at bounding box center [66, 612] width 48 height 15
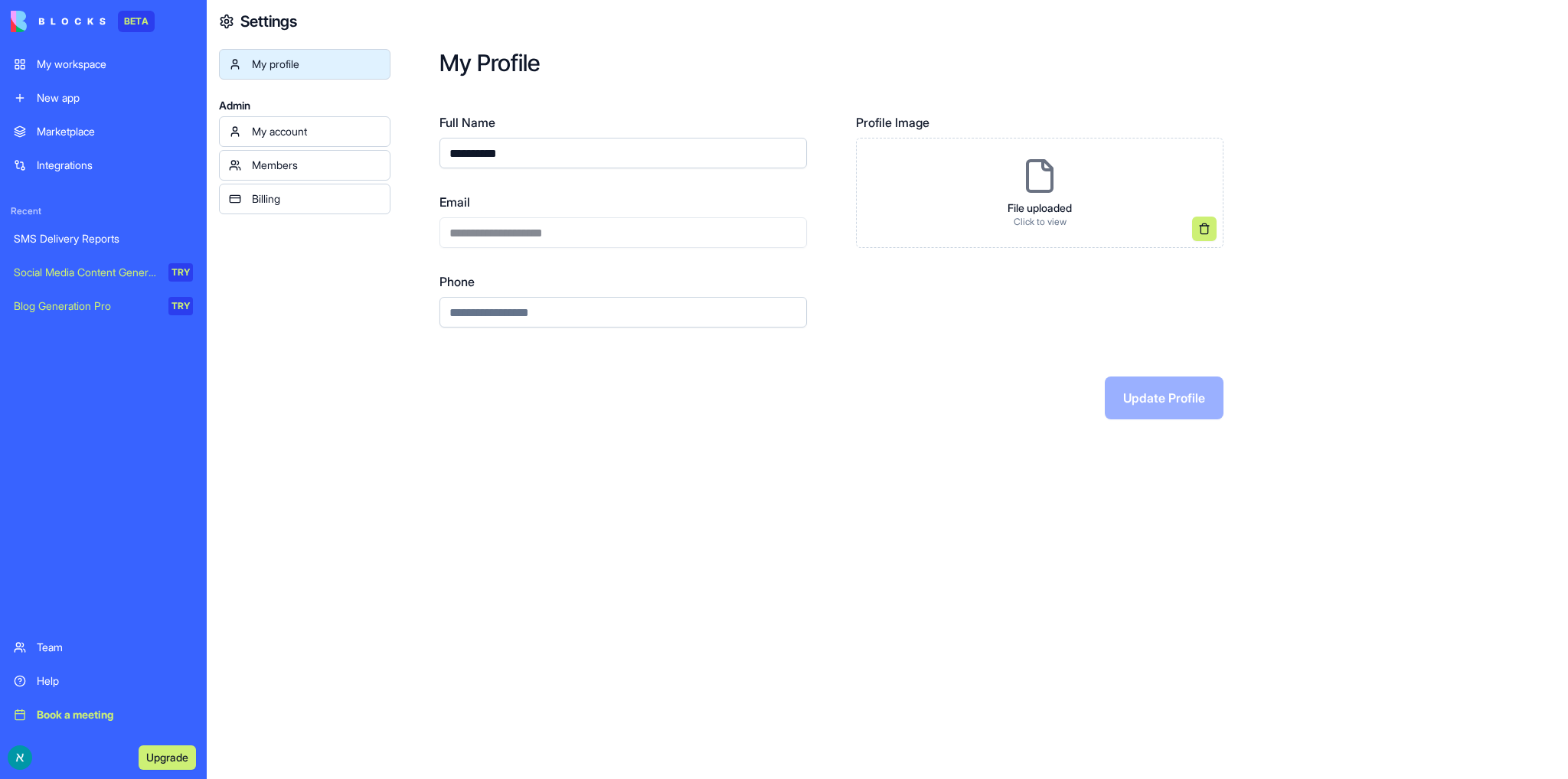
click at [317, 132] on div "My account" at bounding box center [316, 131] width 129 height 15
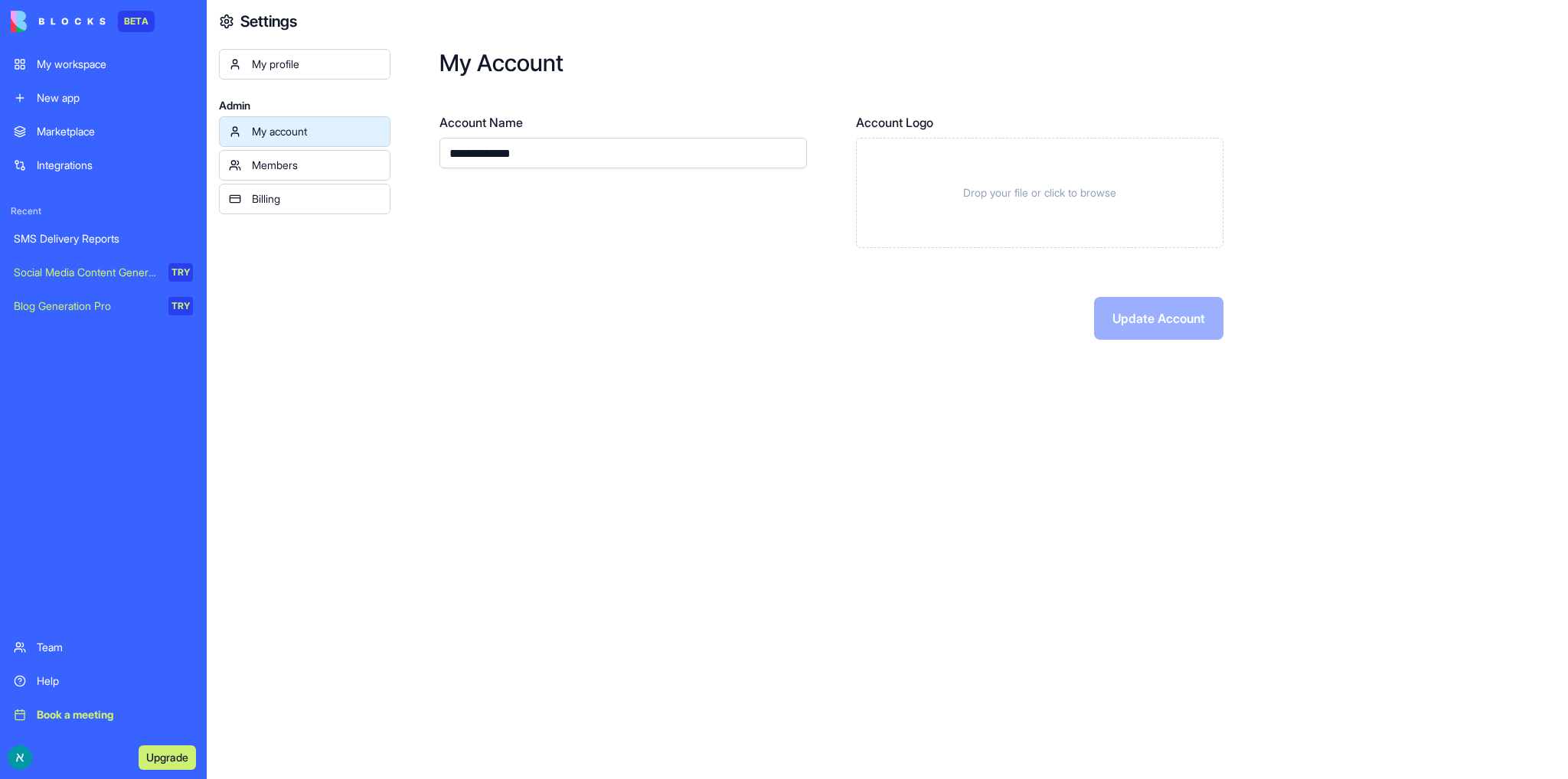
click at [302, 163] on div "Members" at bounding box center [316, 165] width 129 height 15
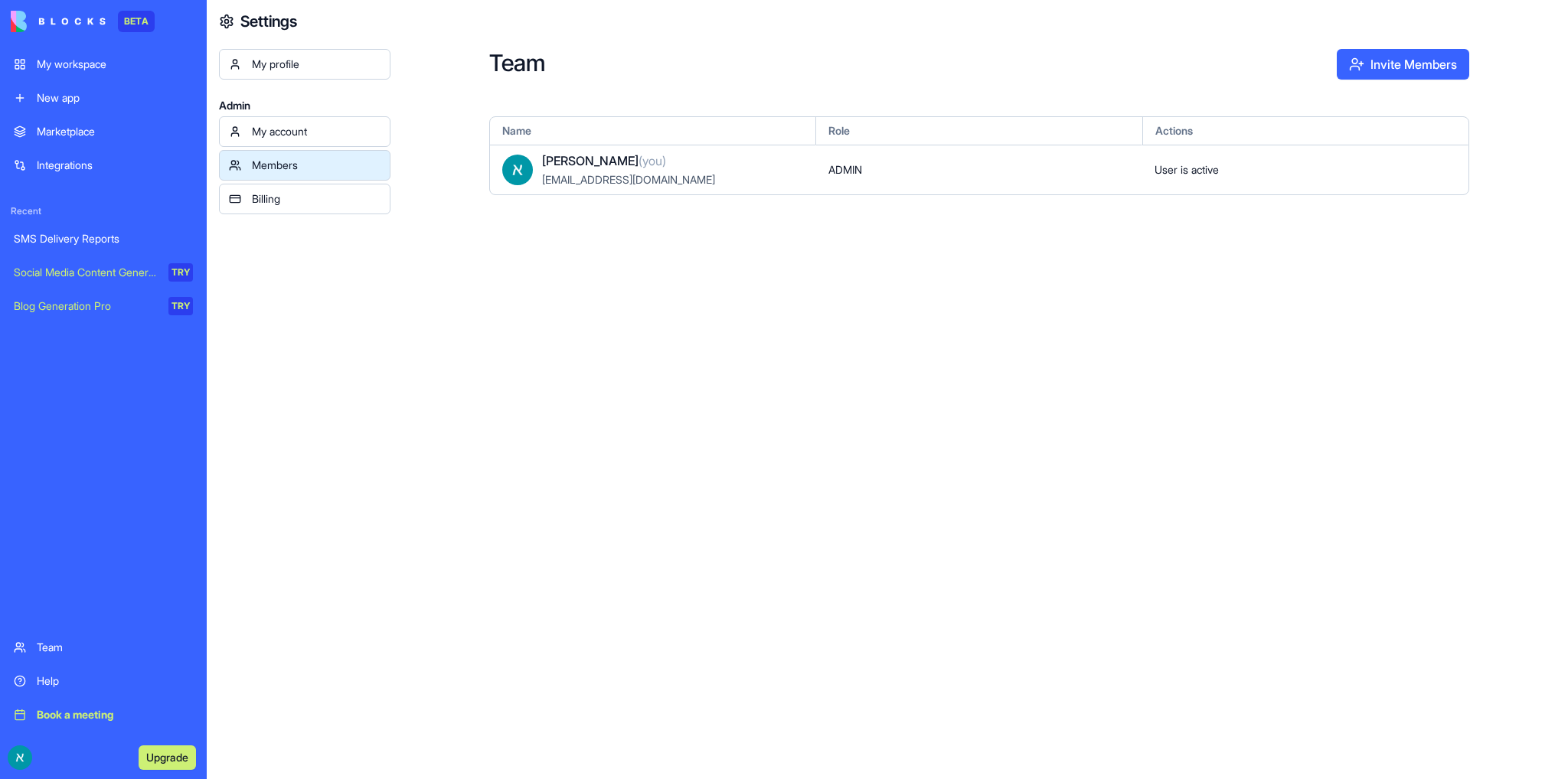
click at [302, 201] on div "Billing" at bounding box center [316, 199] width 129 height 15
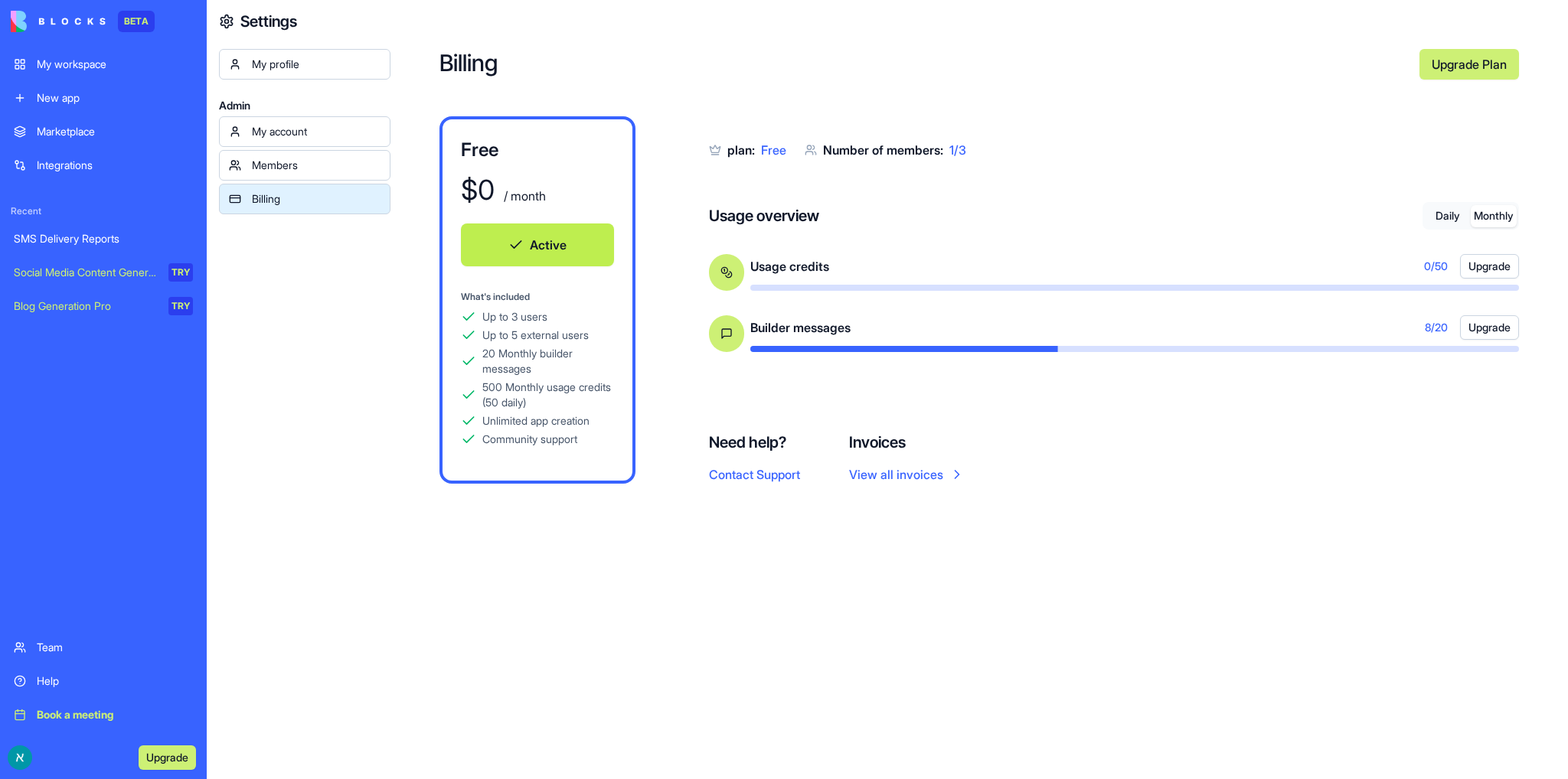
click at [1501, 211] on button "Monthly" at bounding box center [1493, 216] width 46 height 22
drag, startPoint x: 752, startPoint y: 329, endPoint x: 928, endPoint y: 317, distance: 176.4
click at [928, 317] on div "Builder messages 18 / 20 Upgrade" at bounding box center [1134, 327] width 769 height 24
click at [1311, 467] on div "plan: Free Number of members: 1 / 3 Usage overview Daily Monthly Usage credits …" at bounding box center [1114, 300] width 810 height 368
drag, startPoint x: 753, startPoint y: 264, endPoint x: 831, endPoint y: 261, distance: 78.1
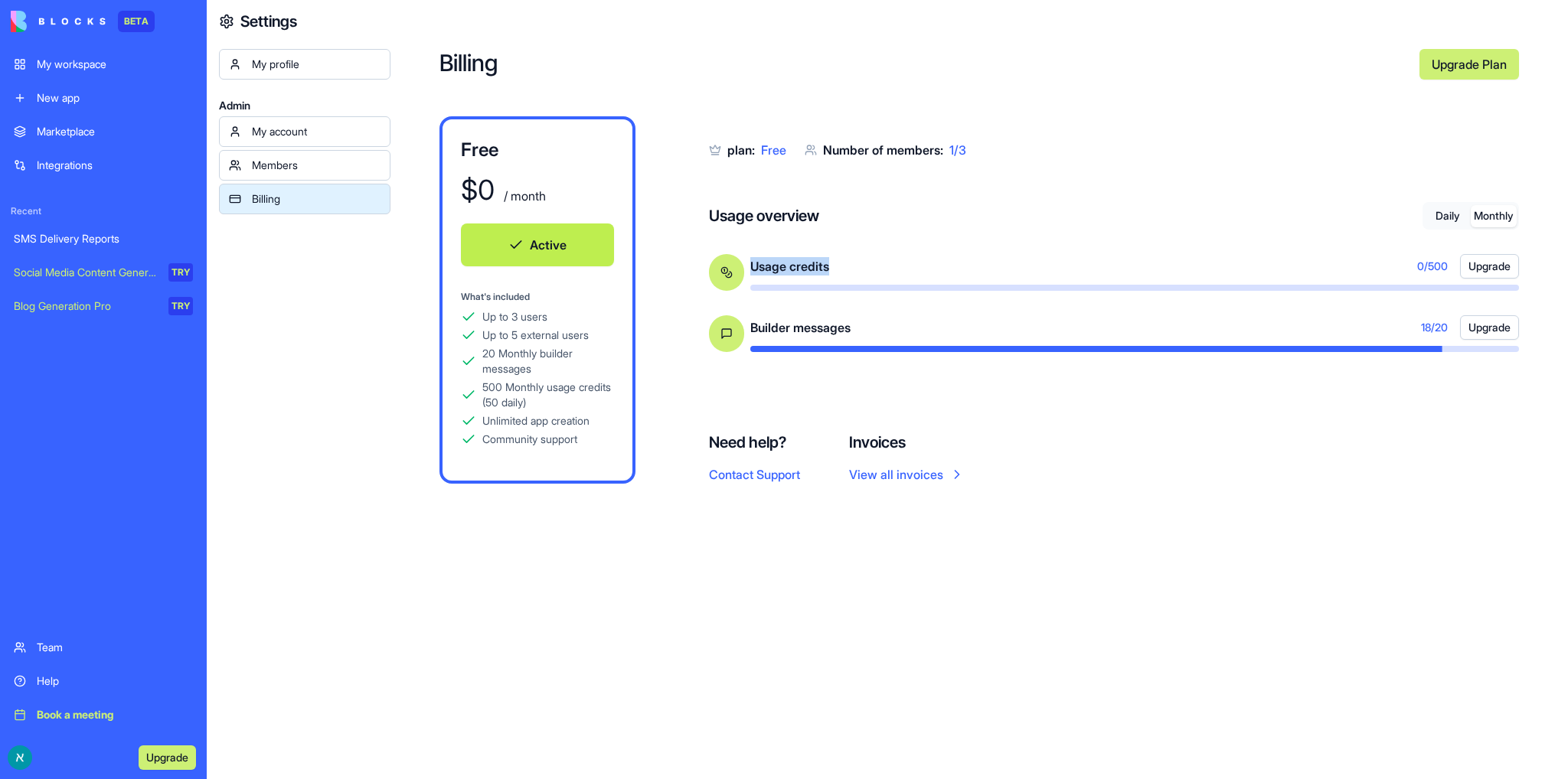
click at [831, 261] on div "Usage credits 0 / 500 Upgrade" at bounding box center [1134, 266] width 769 height 24
click at [569, 255] on button "Active" at bounding box center [537, 246] width 153 height 43
drag, startPoint x: 309, startPoint y: 298, endPoint x: 290, endPoint y: 291, distance: 20.2
click at [309, 298] on div "My profile Admin My account Members Billing" at bounding box center [304, 438] width 172 height 779
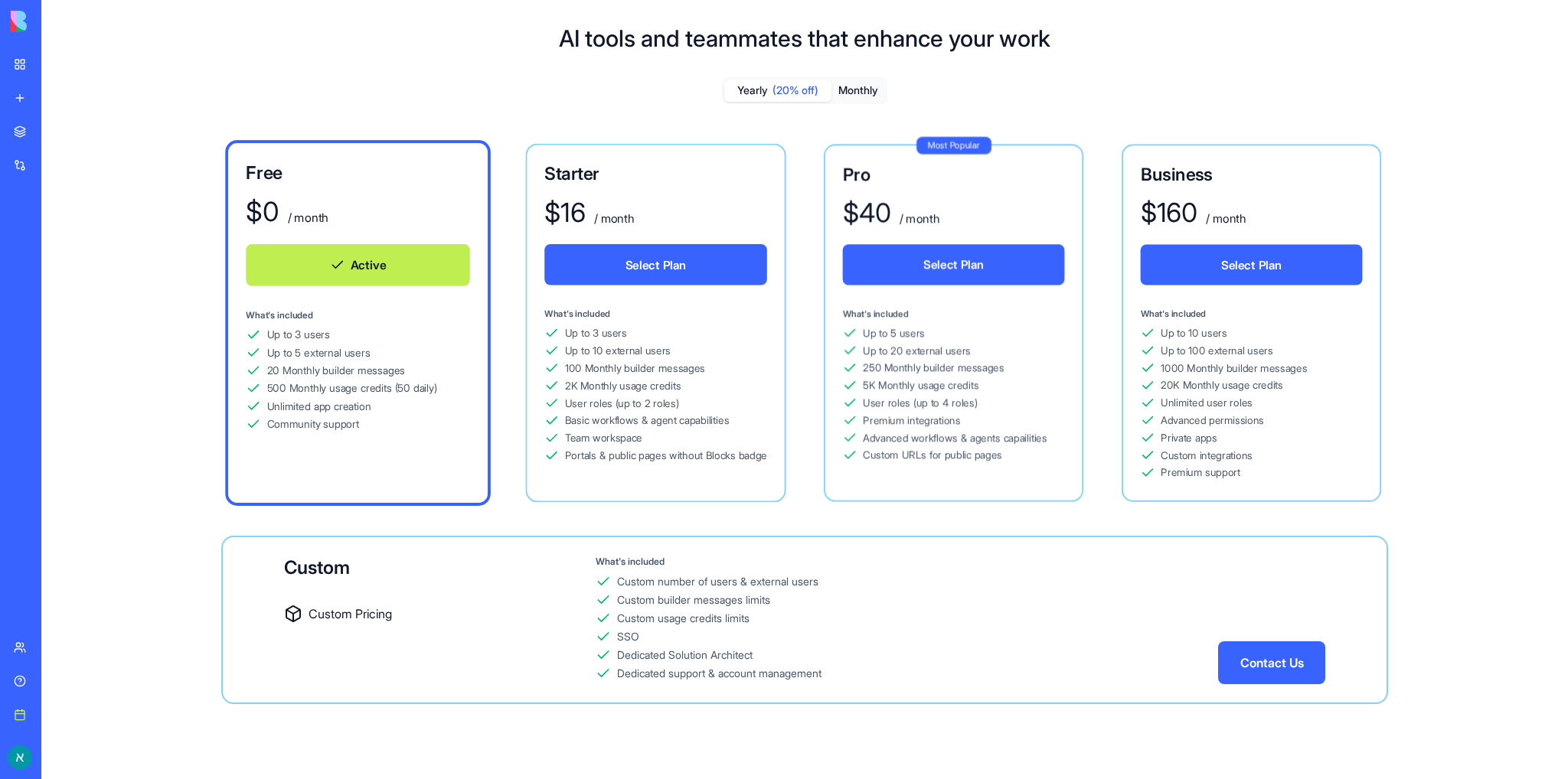
click at [278, 171] on div "Free $ 0 / month Active What's included Up to 3 users Up to 5 external users 20…" at bounding box center [804, 419] width 1289 height 569
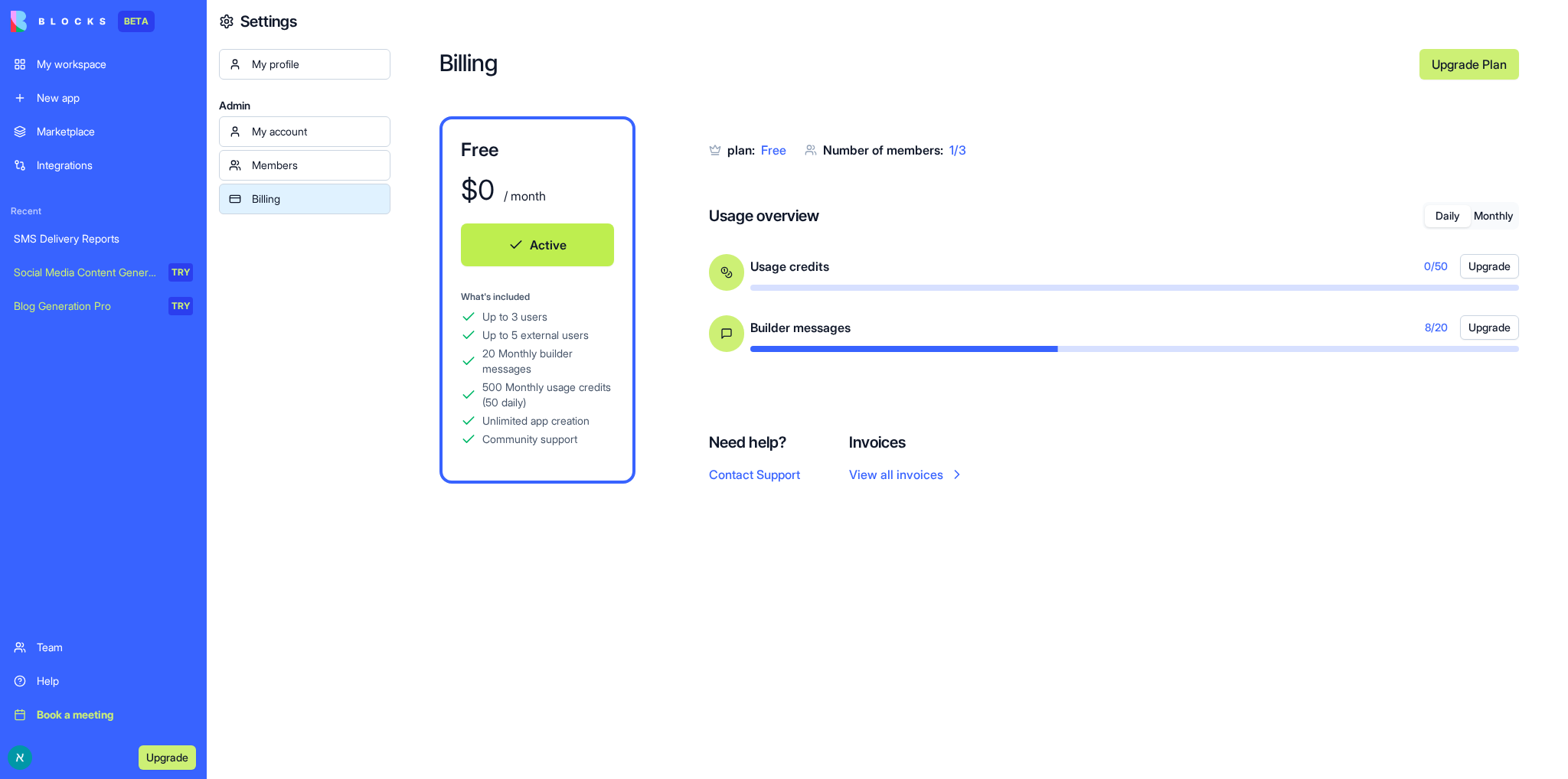
click at [76, 60] on div "My workspace" at bounding box center [115, 64] width 157 height 15
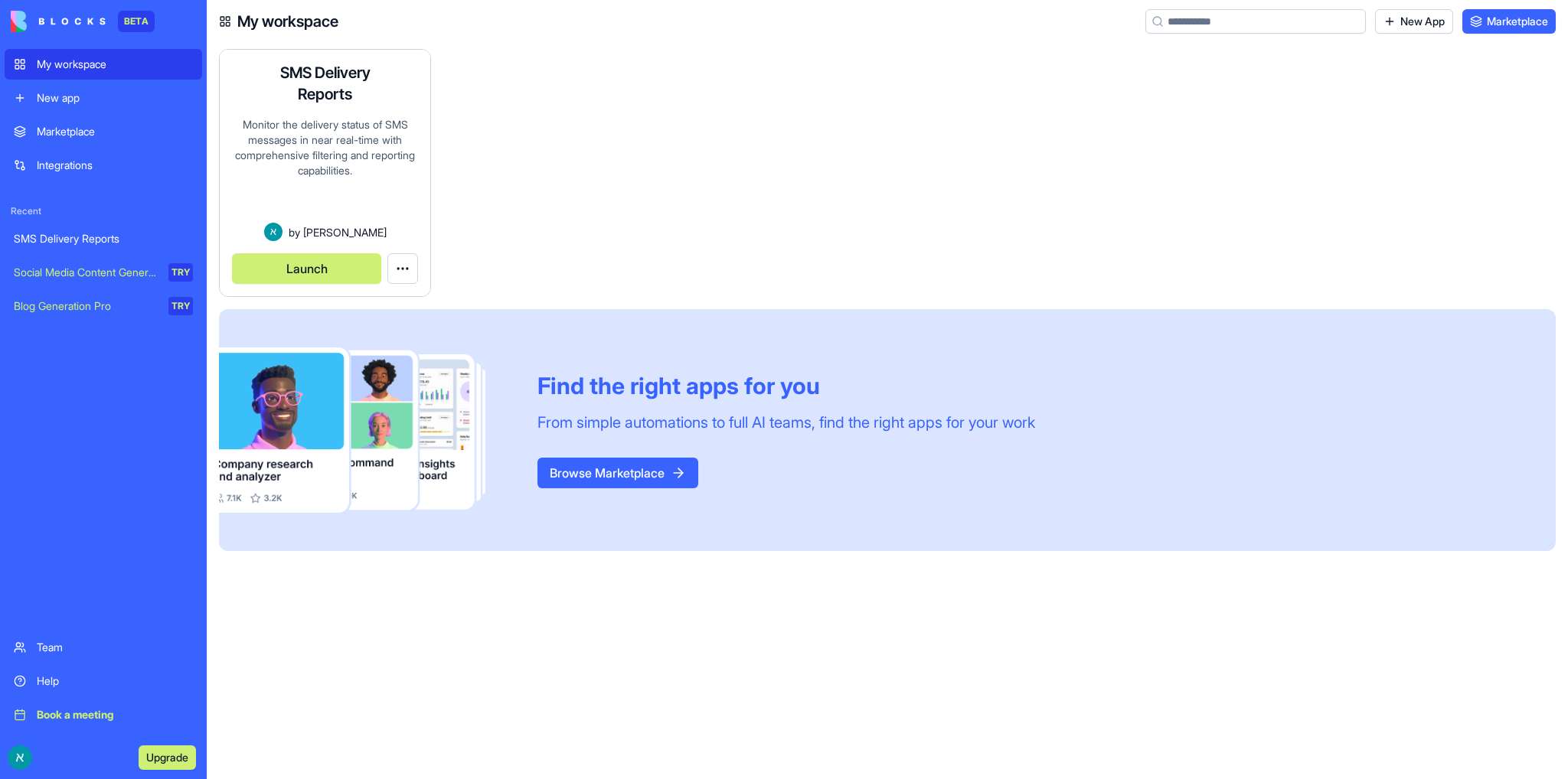
click at [306, 273] on button "Launch" at bounding box center [307, 269] width 149 height 31
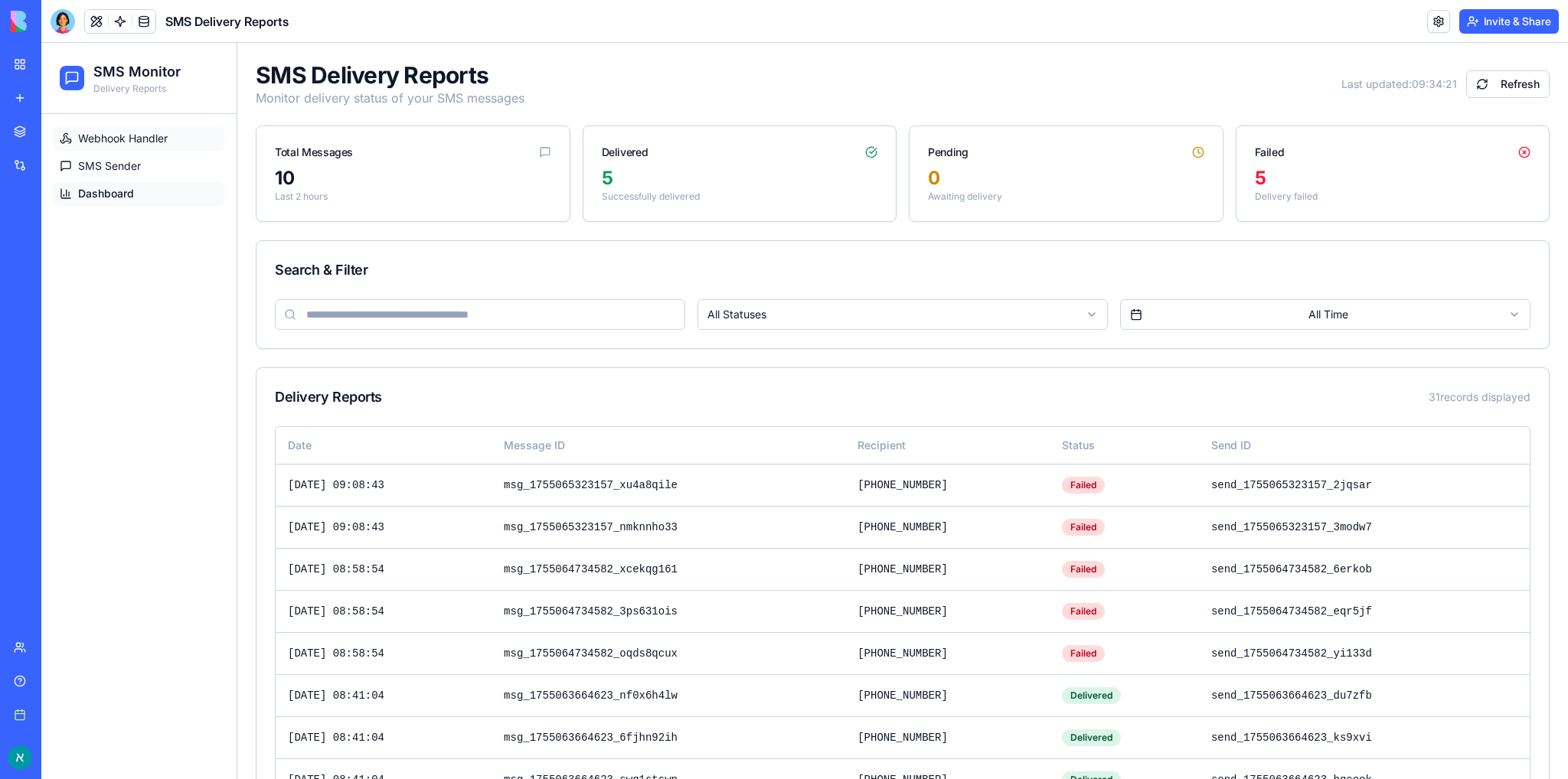
click at [147, 137] on span "Webhook Handler" at bounding box center [123, 139] width 90 height 15
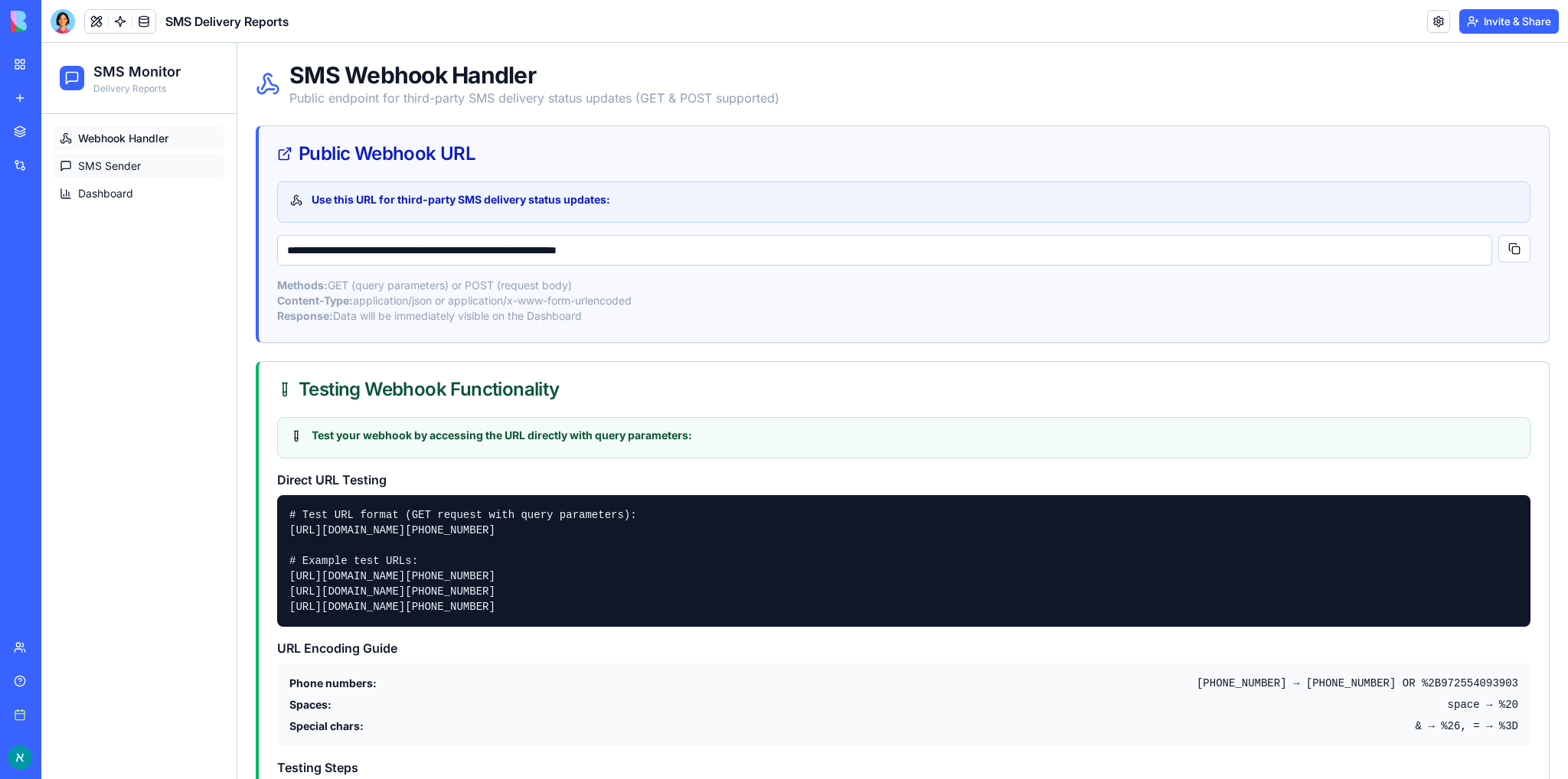
click at [135, 159] on span "SMS Sender" at bounding box center [110, 166] width 63 height 15
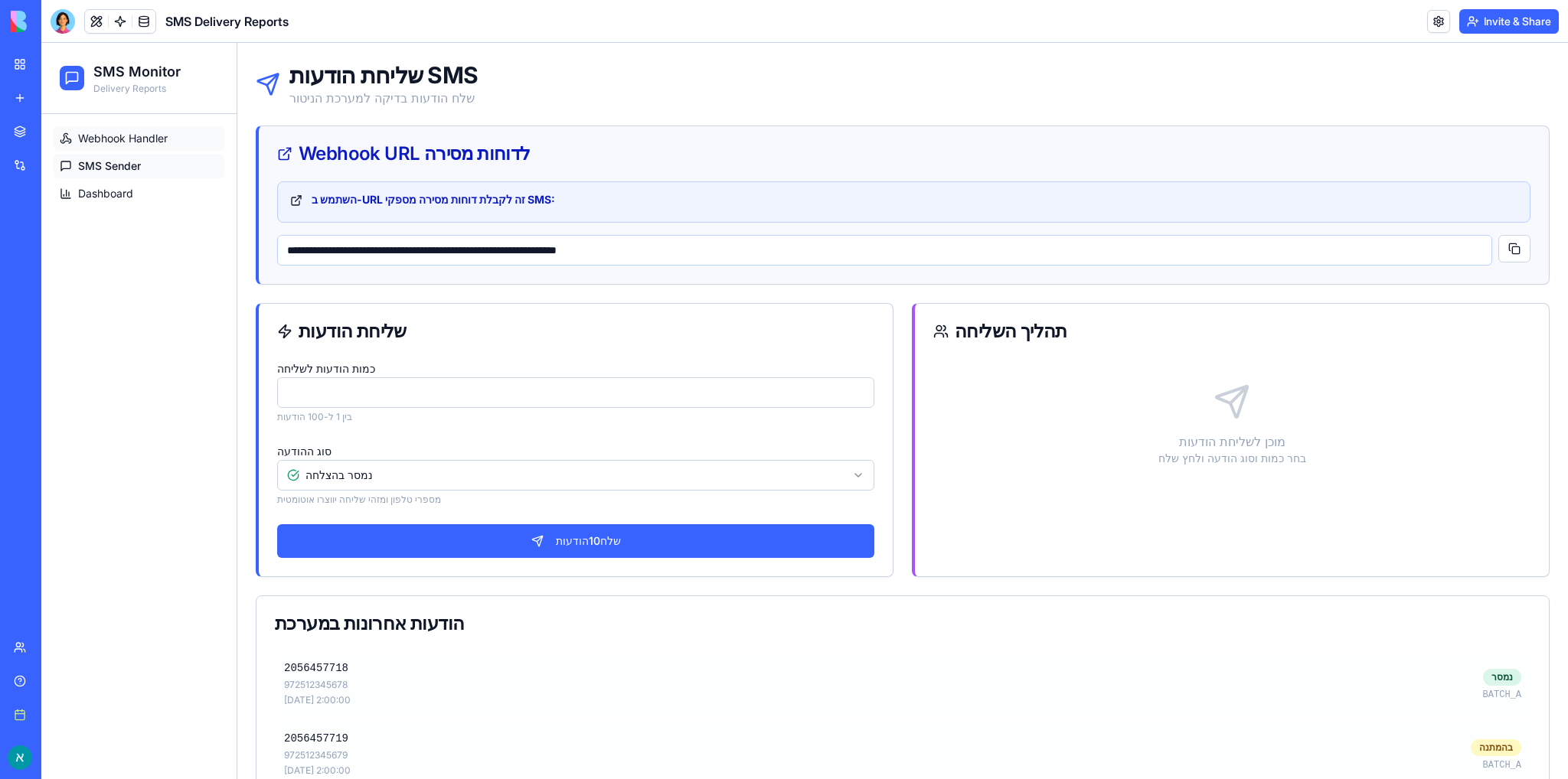
click at [142, 139] on span "Webhook Handler" at bounding box center [123, 139] width 90 height 15
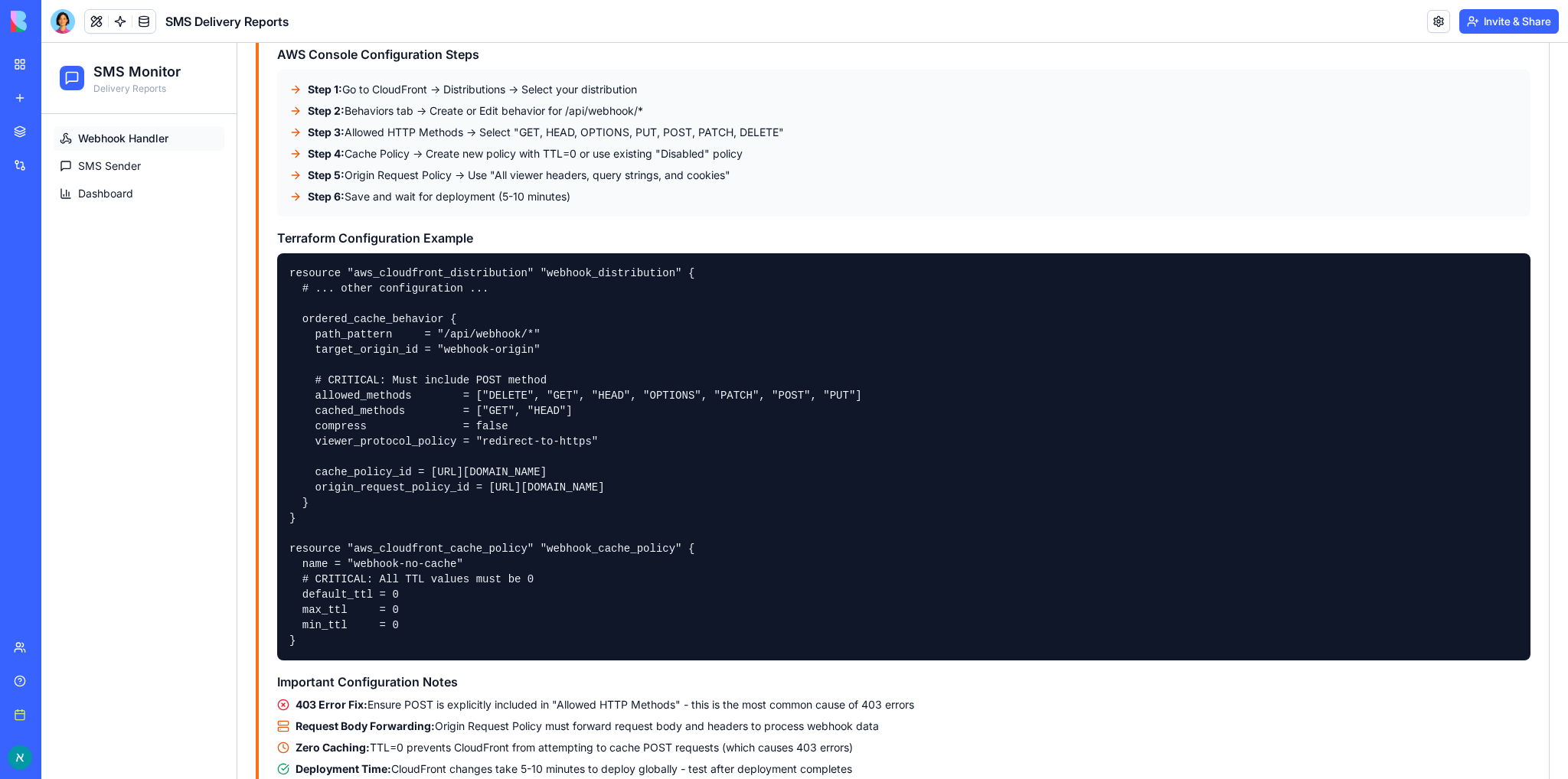
scroll to position [5053, 0]
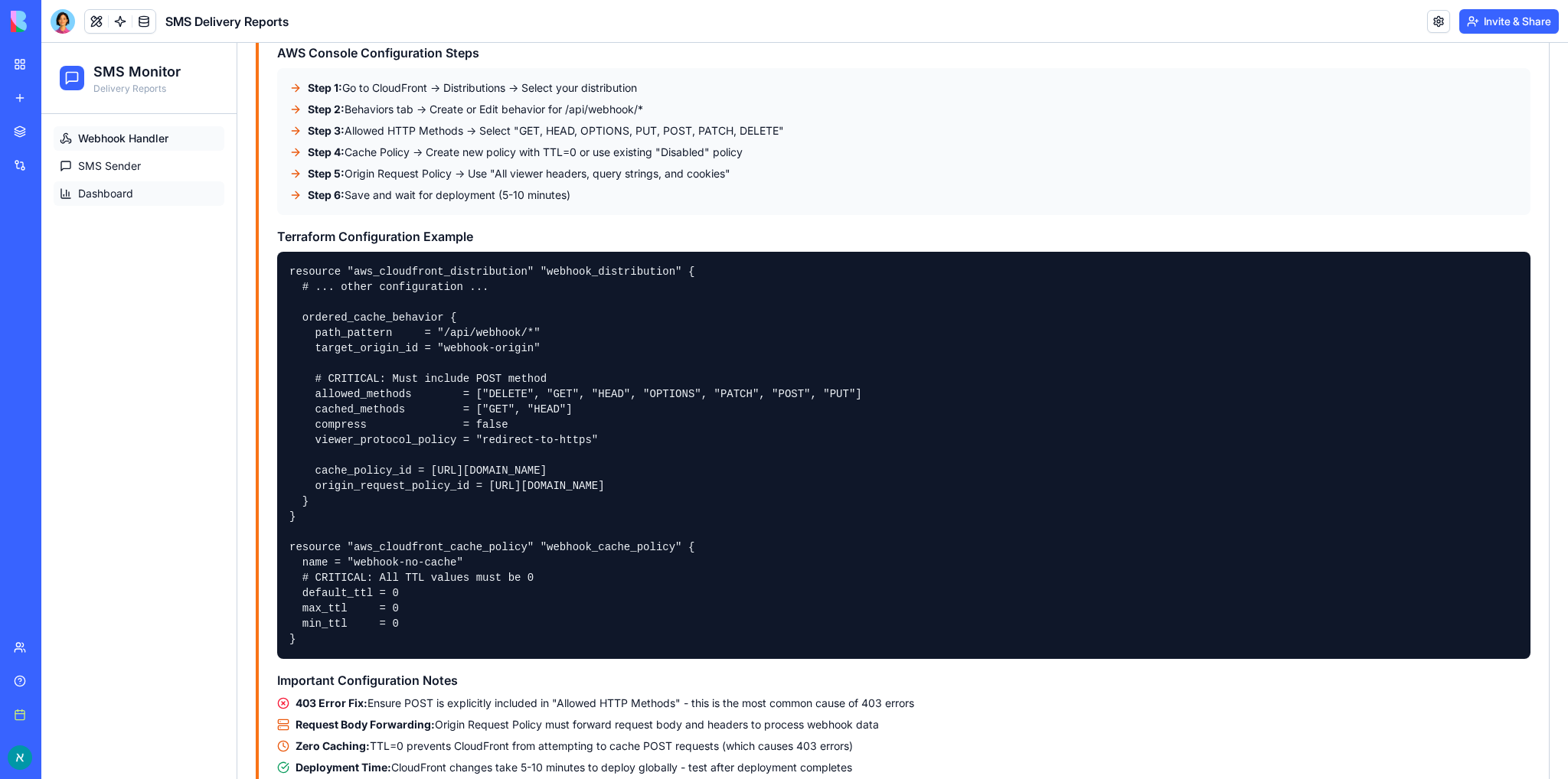
click at [87, 193] on span "Dashboard" at bounding box center [105, 193] width 55 height 15
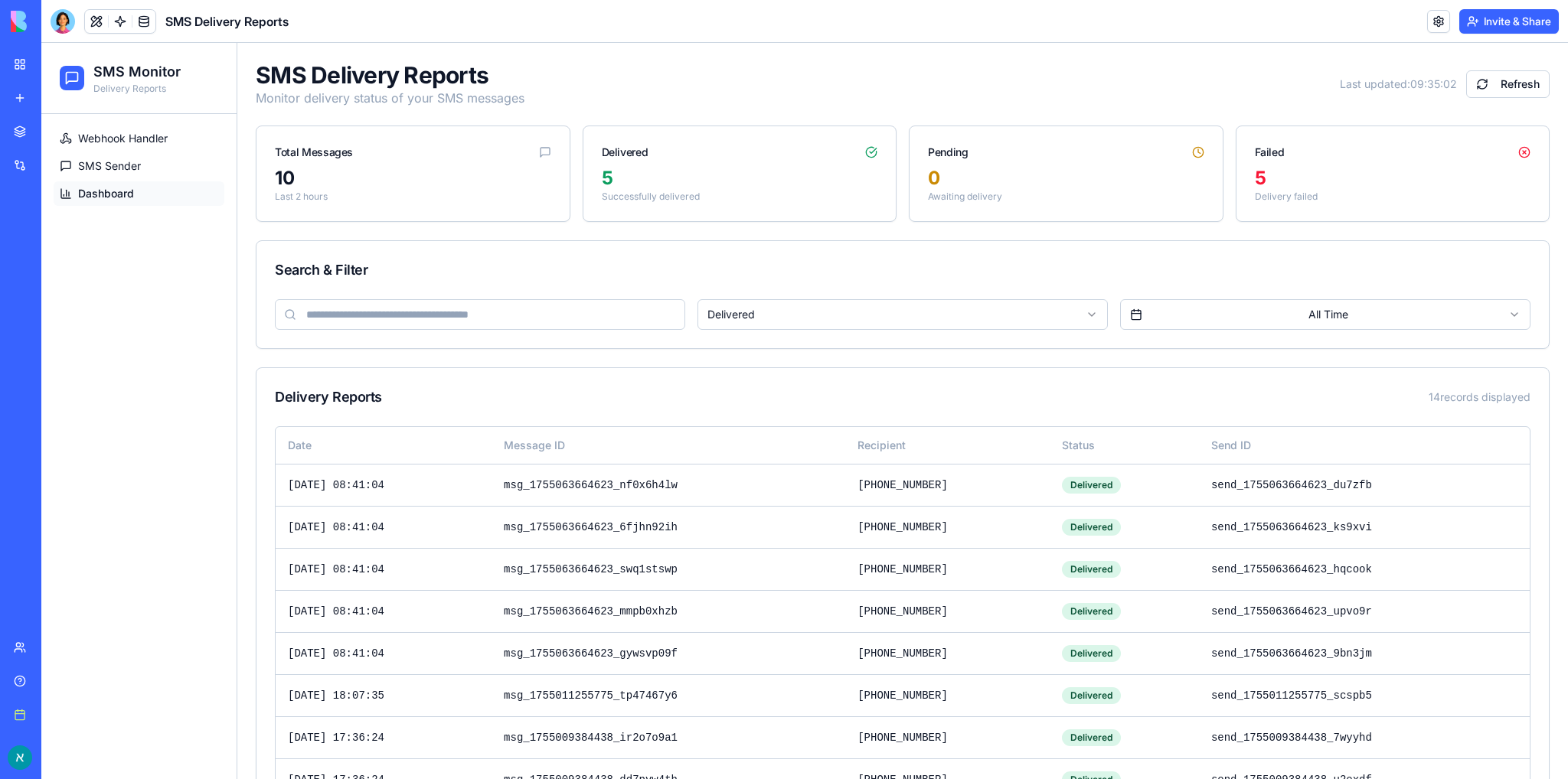
click at [881, 306] on html "SMS Monitor Delivery Reports Webhook Handler SMS Sender Dashboard SMS Delivery …" at bounding box center [804, 587] width 1527 height 1089
click at [130, 140] on span "Webhook Handler" at bounding box center [123, 139] width 90 height 15
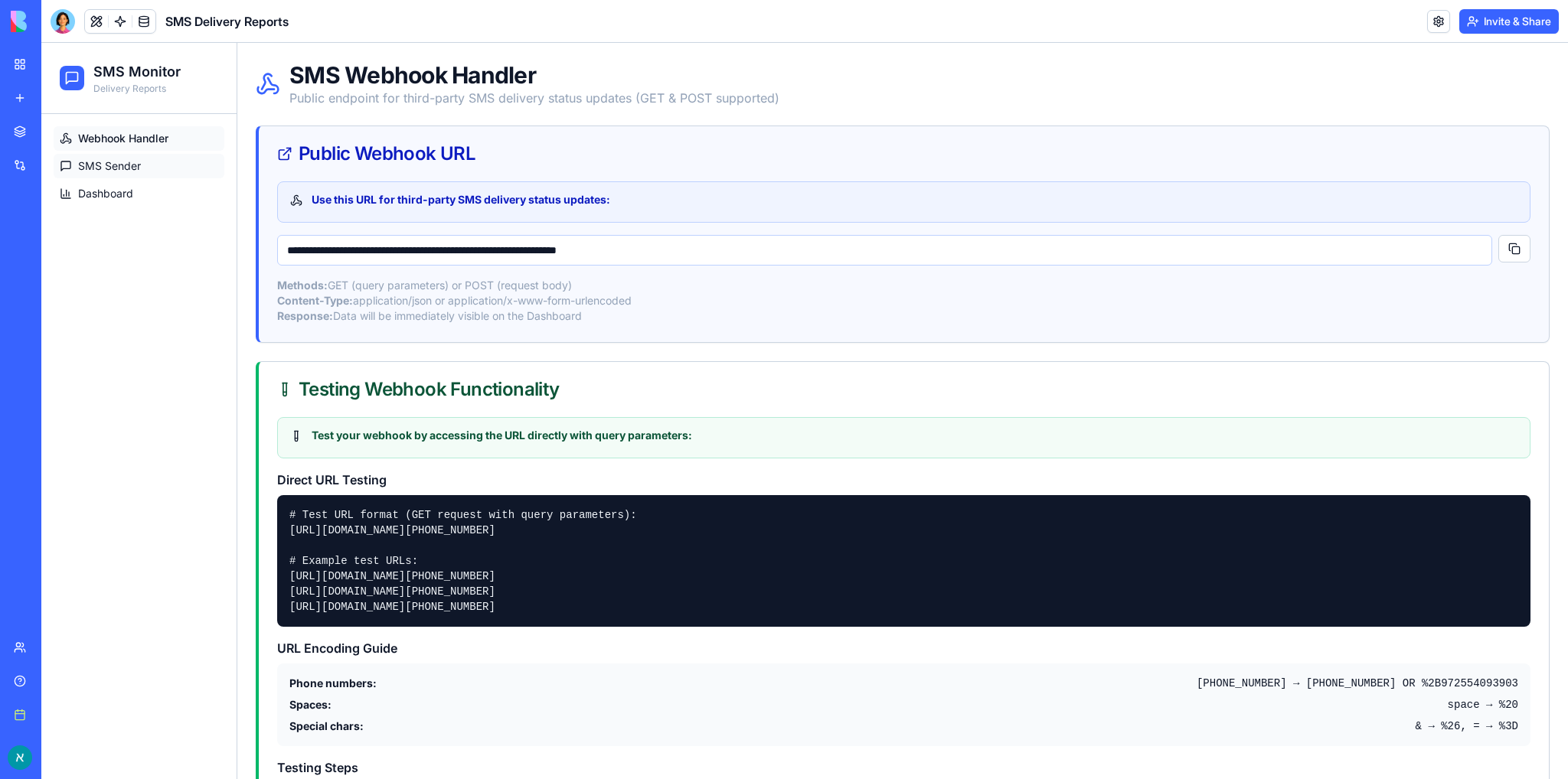
click at [136, 166] on span "SMS Sender" at bounding box center [110, 166] width 63 height 15
click at [61, 18] on div at bounding box center [62, 21] width 24 height 24
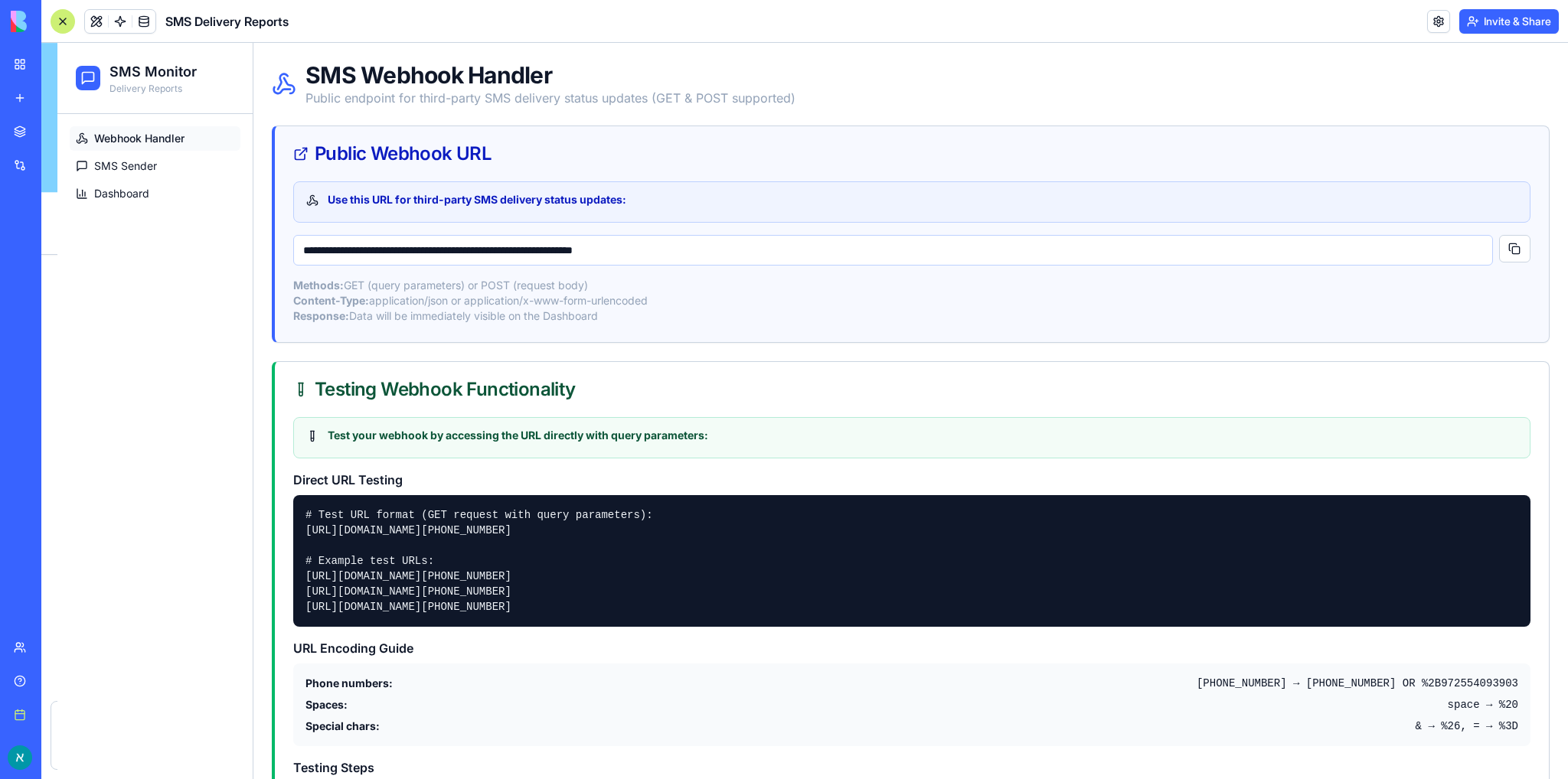
scroll to position [15716, 0]
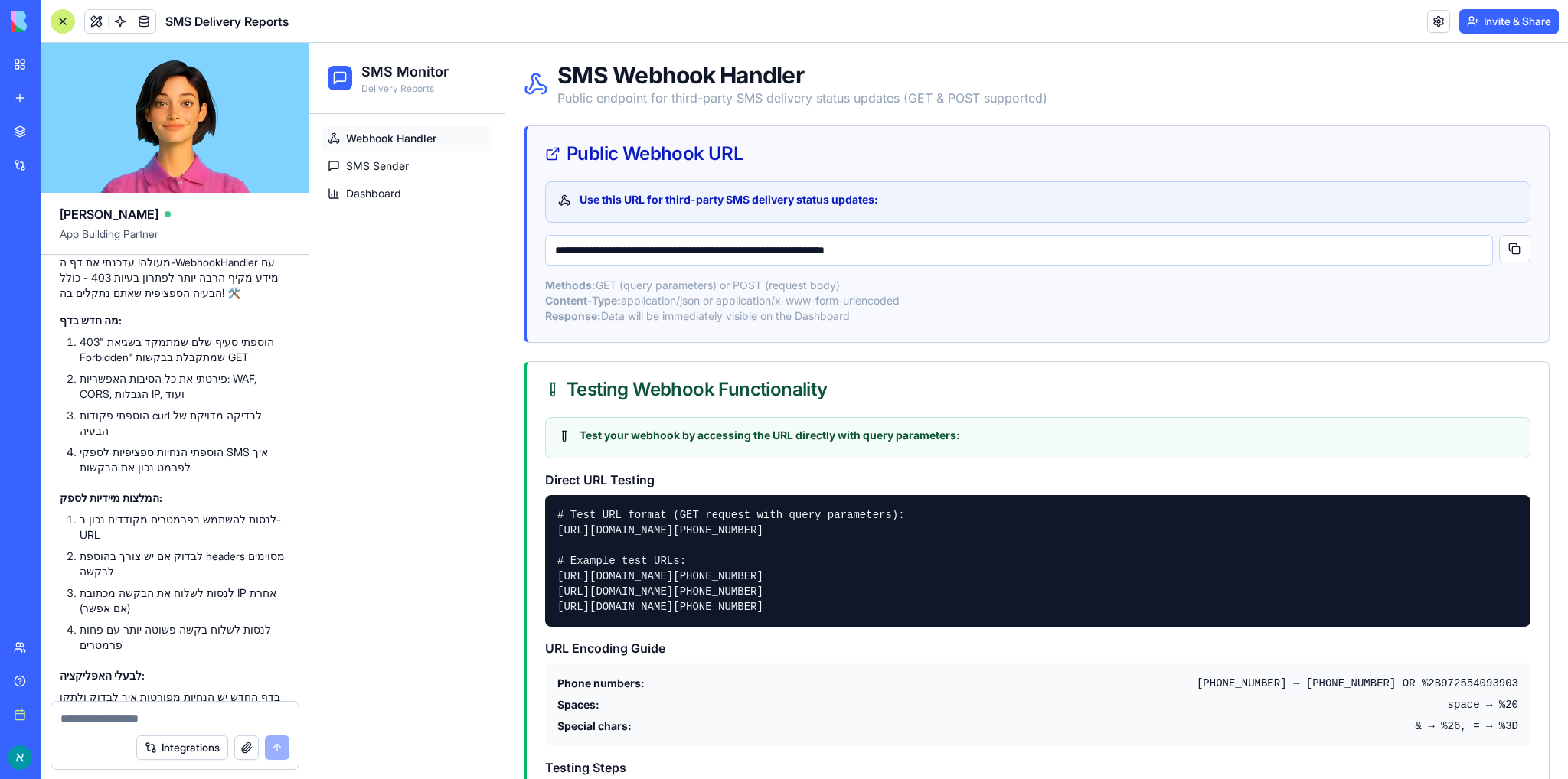
click at [27, 68] on link "My workspace" at bounding box center [35, 64] width 61 height 31
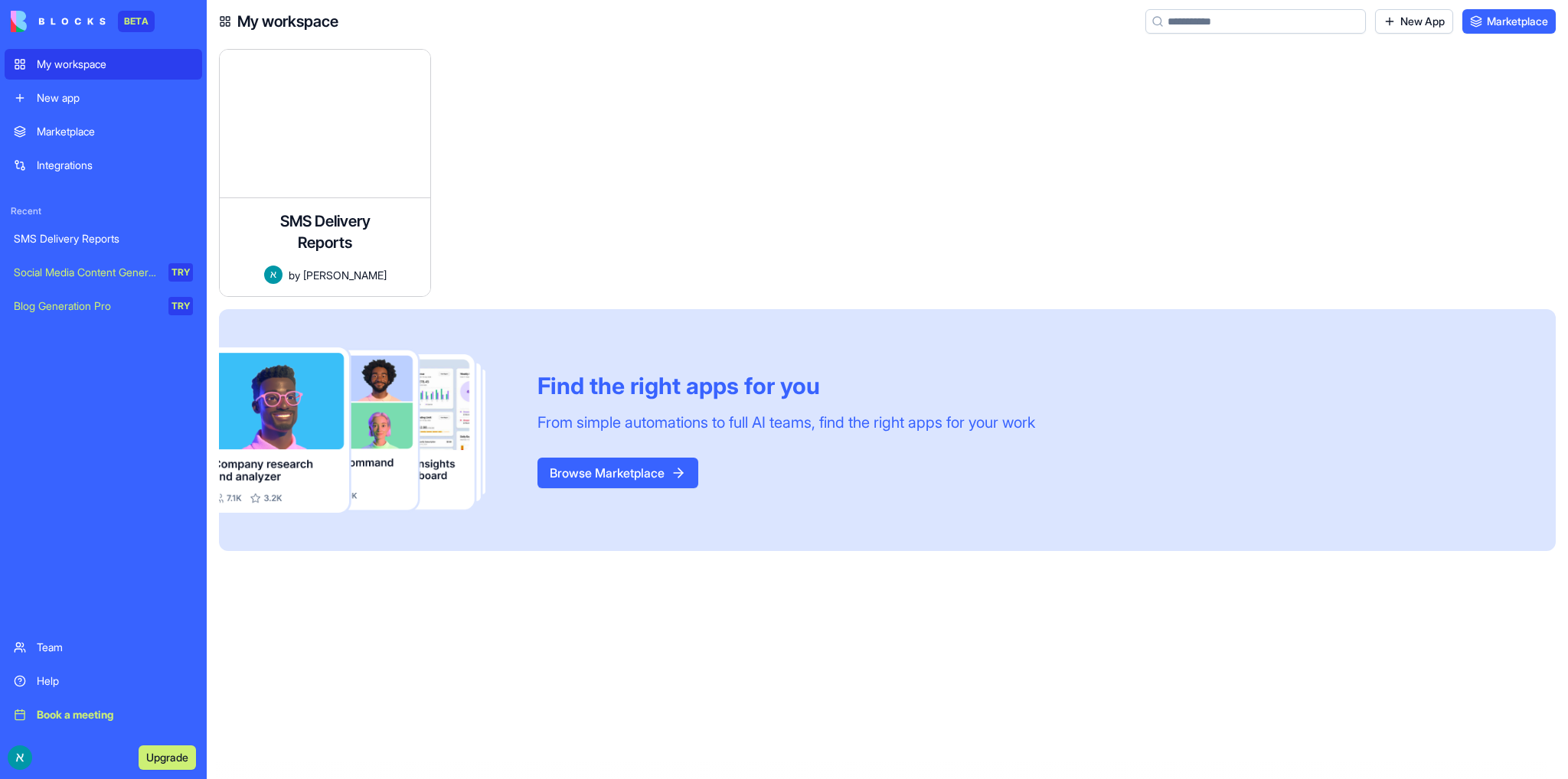
click at [51, 99] on div "New app" at bounding box center [115, 97] width 157 height 15
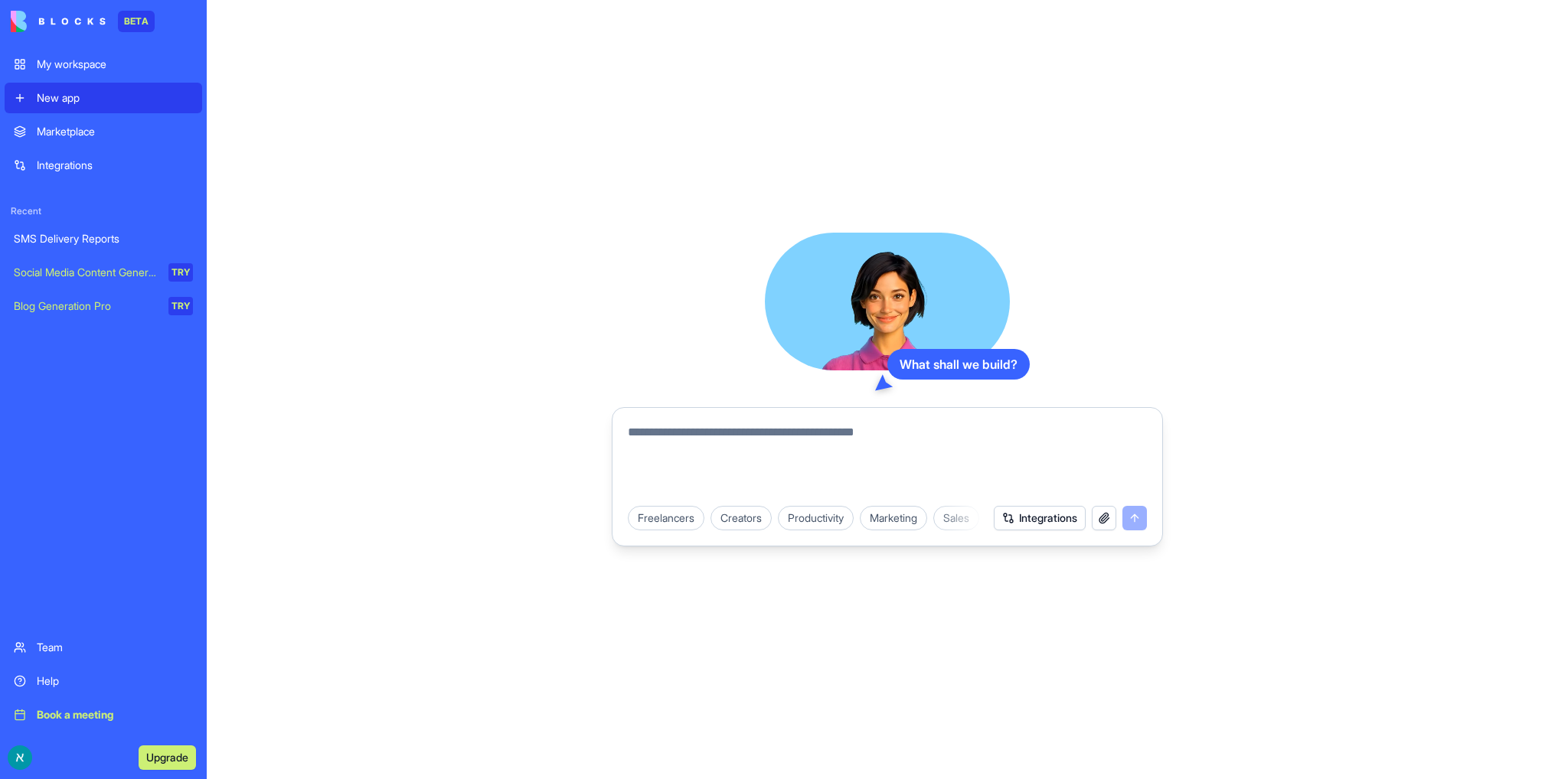
click at [63, 130] on div "Marketplace" at bounding box center [115, 131] width 157 height 15
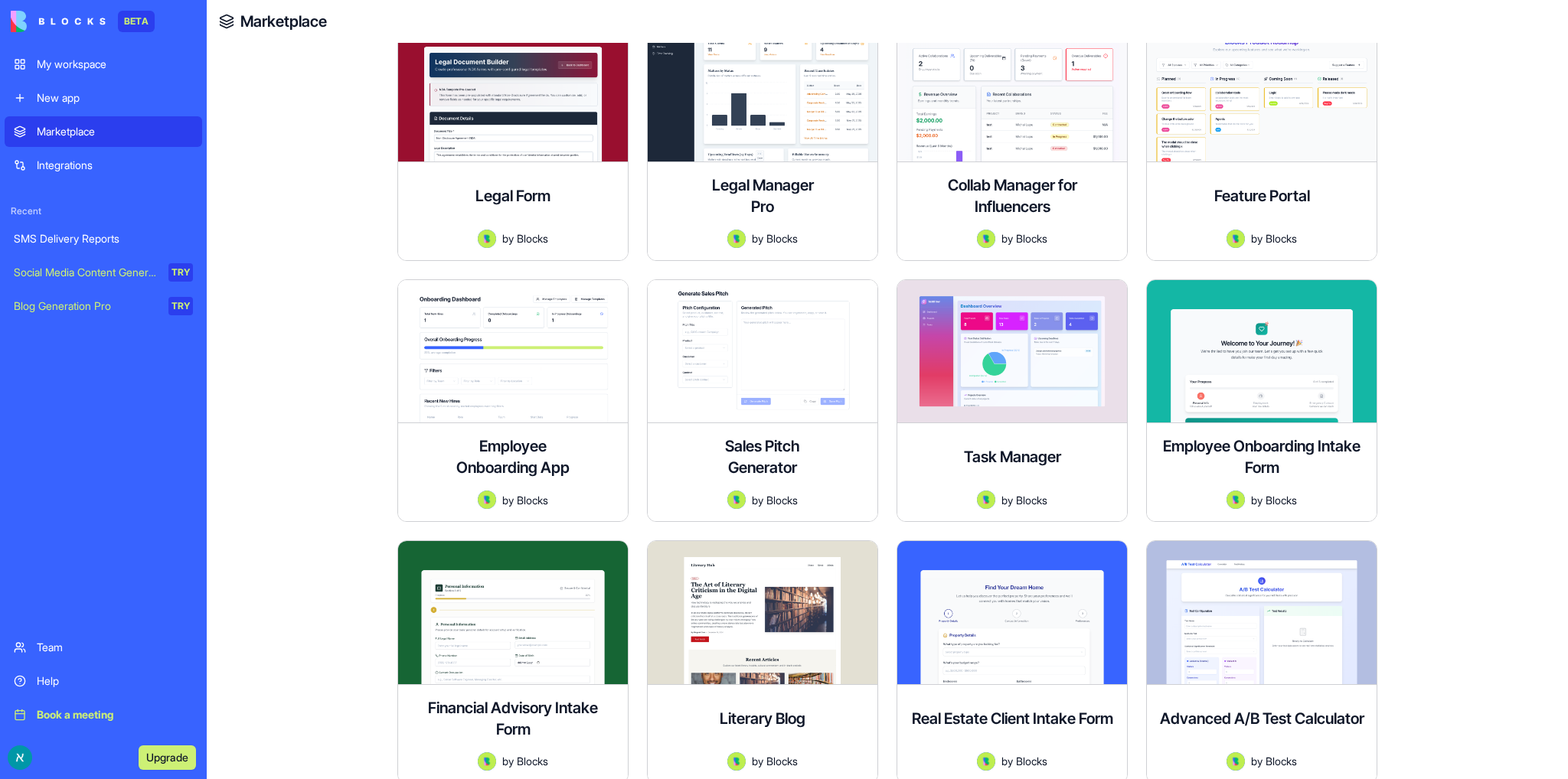
scroll to position [2297, 0]
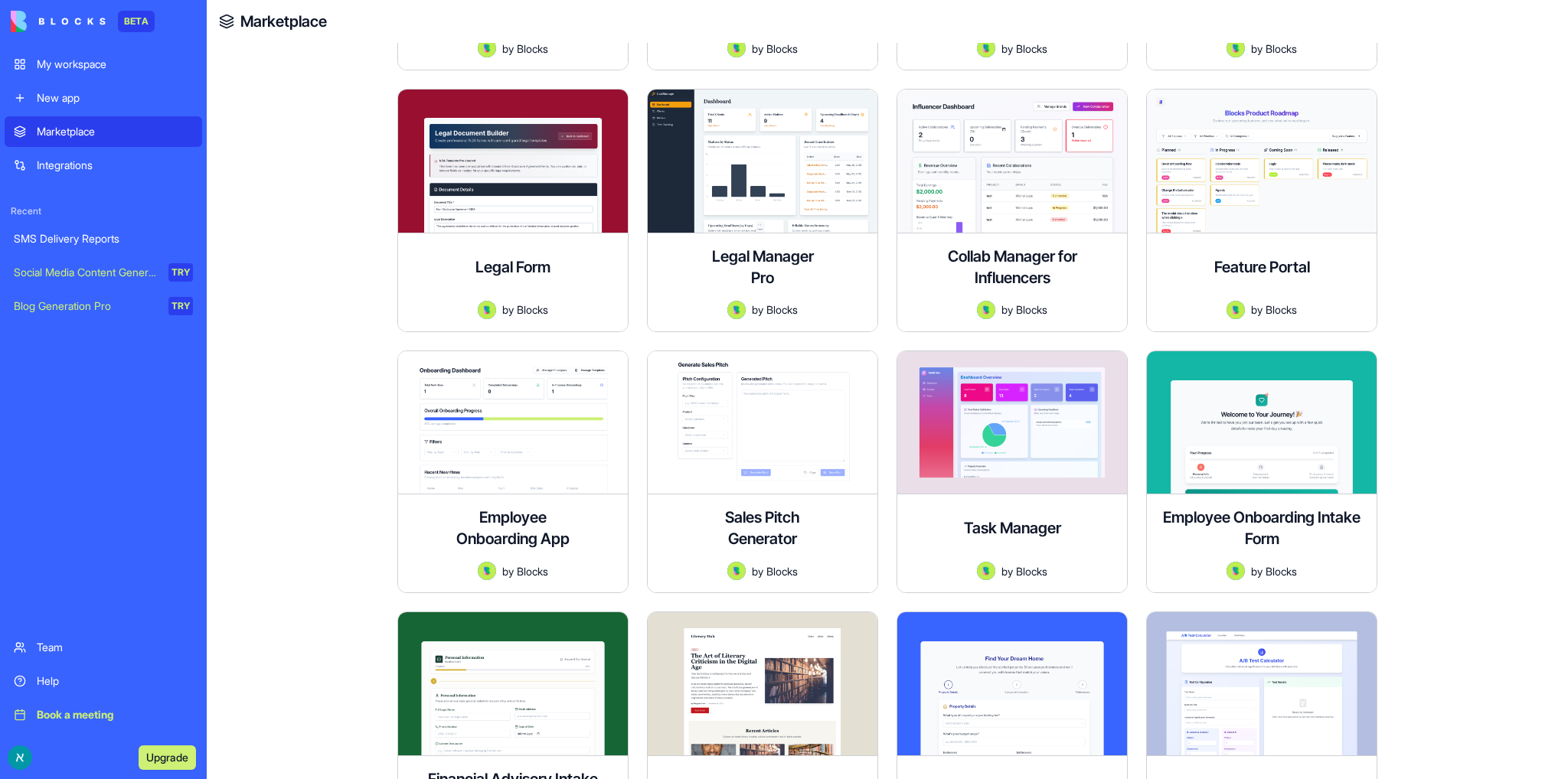
click at [83, 58] on div "My workspace" at bounding box center [115, 64] width 157 height 15
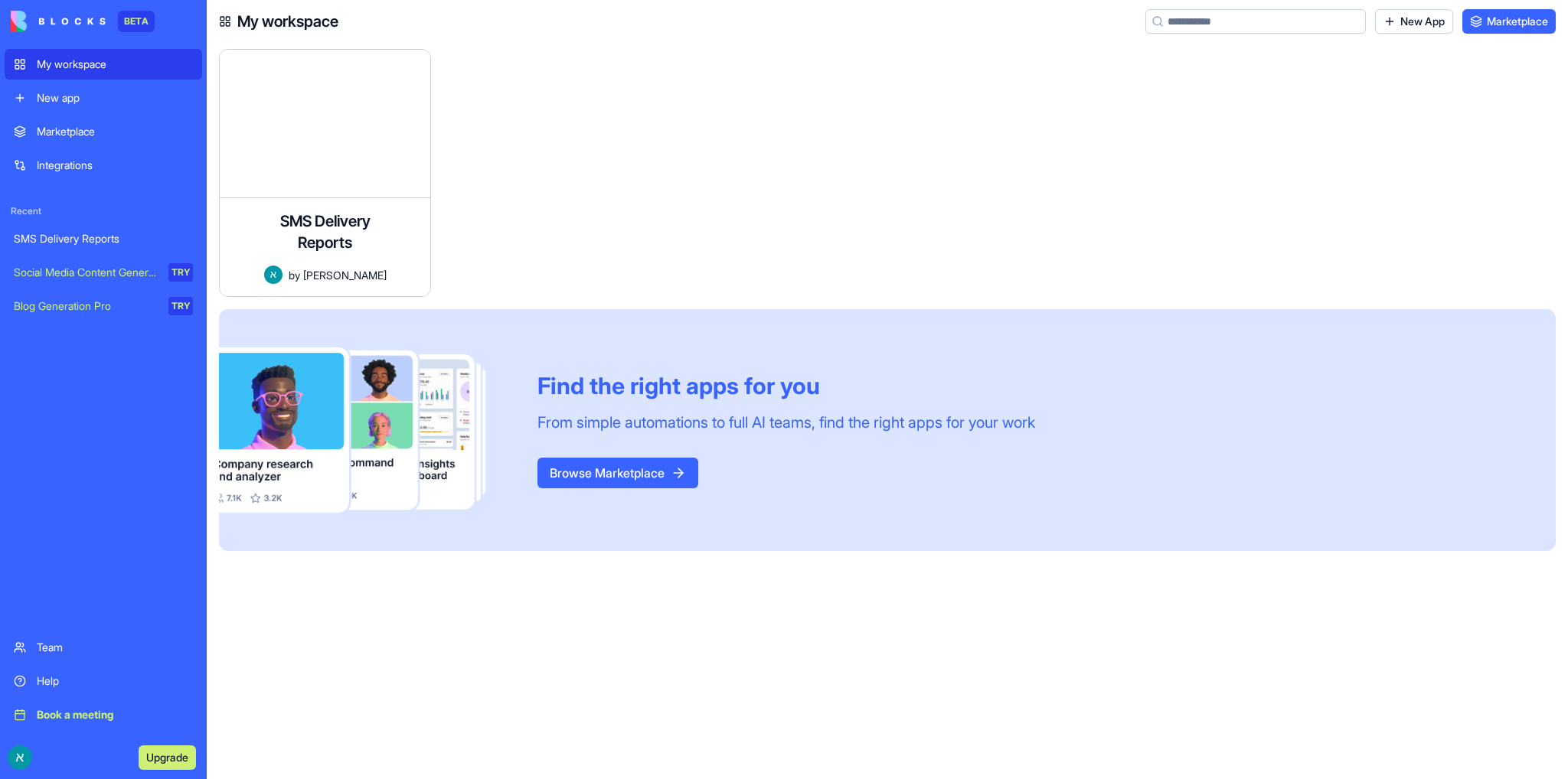
click at [79, 132] on div "Marketplace" at bounding box center [115, 131] width 157 height 15
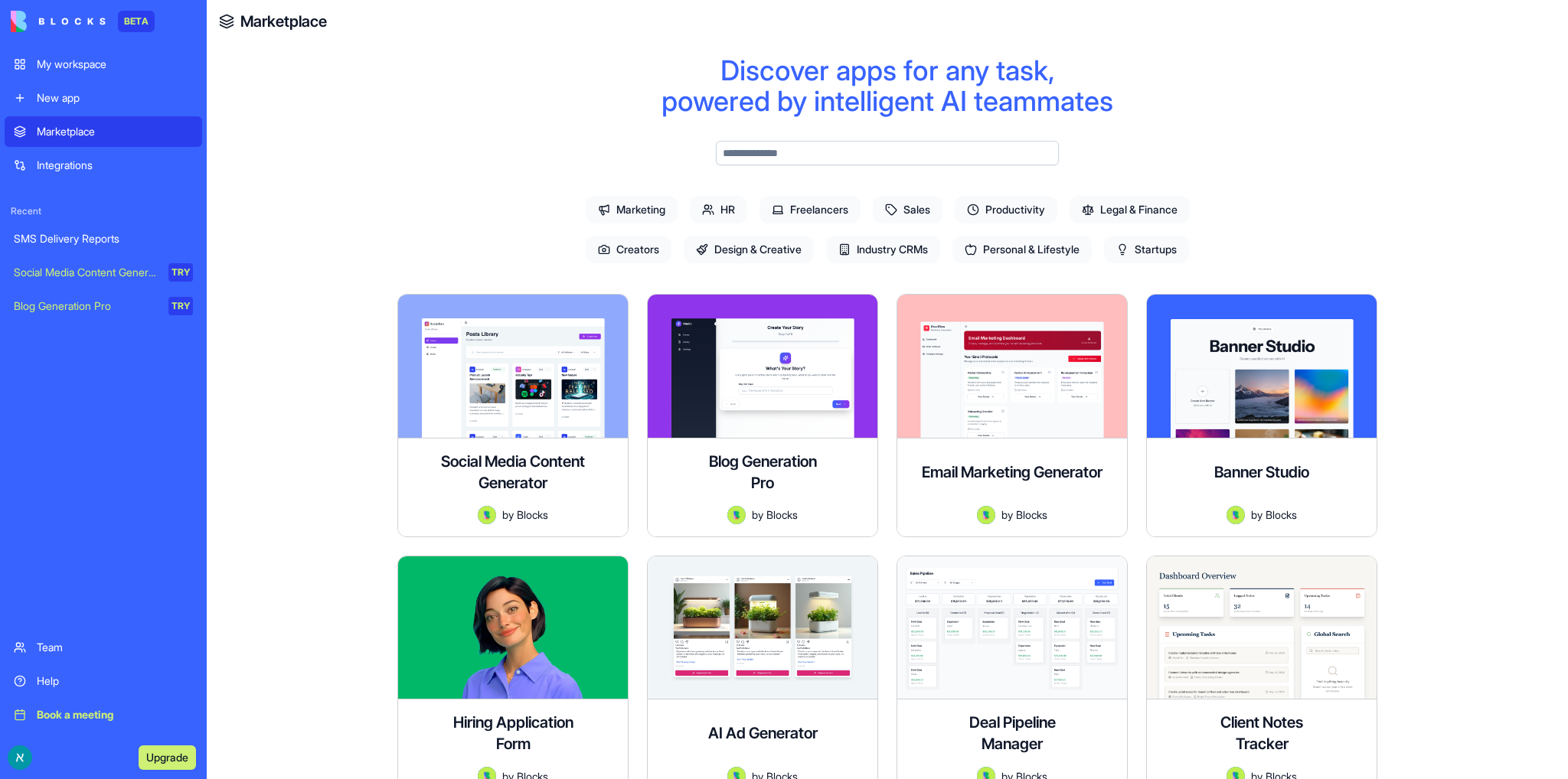
click at [783, 149] on input "text" at bounding box center [887, 153] width 343 height 24
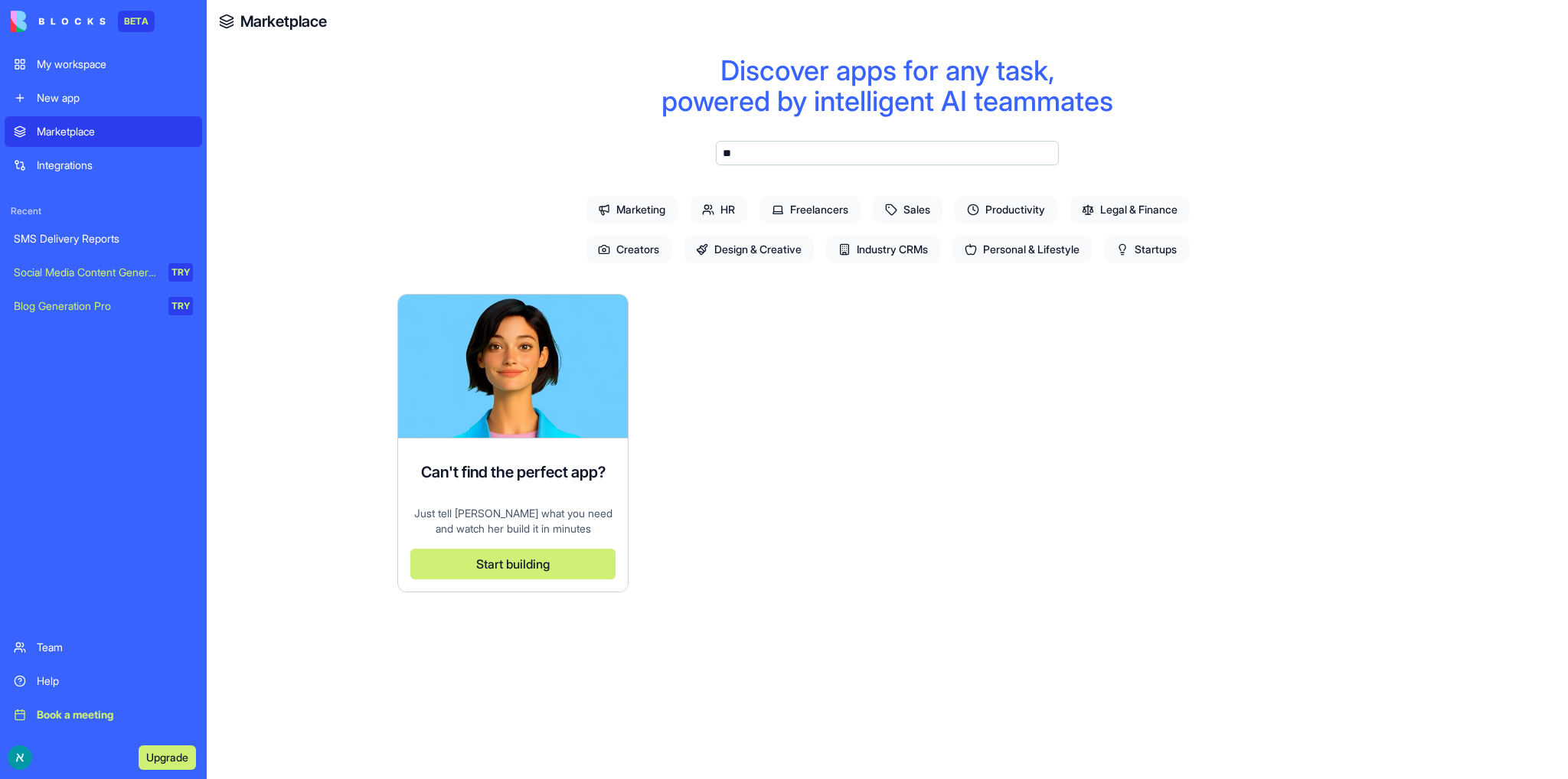
type input "*"
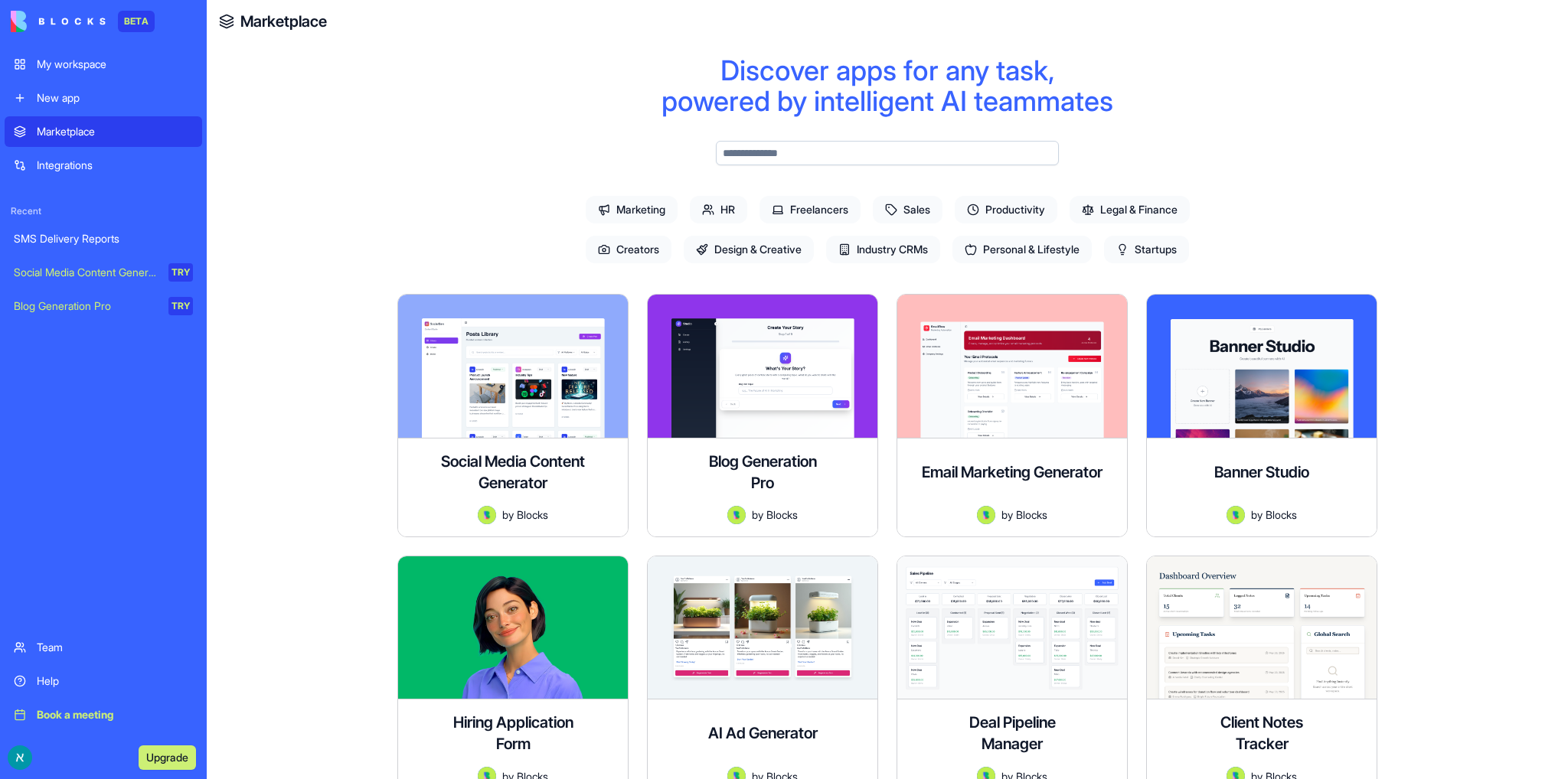
click at [82, 161] on div "Integrations" at bounding box center [115, 165] width 157 height 15
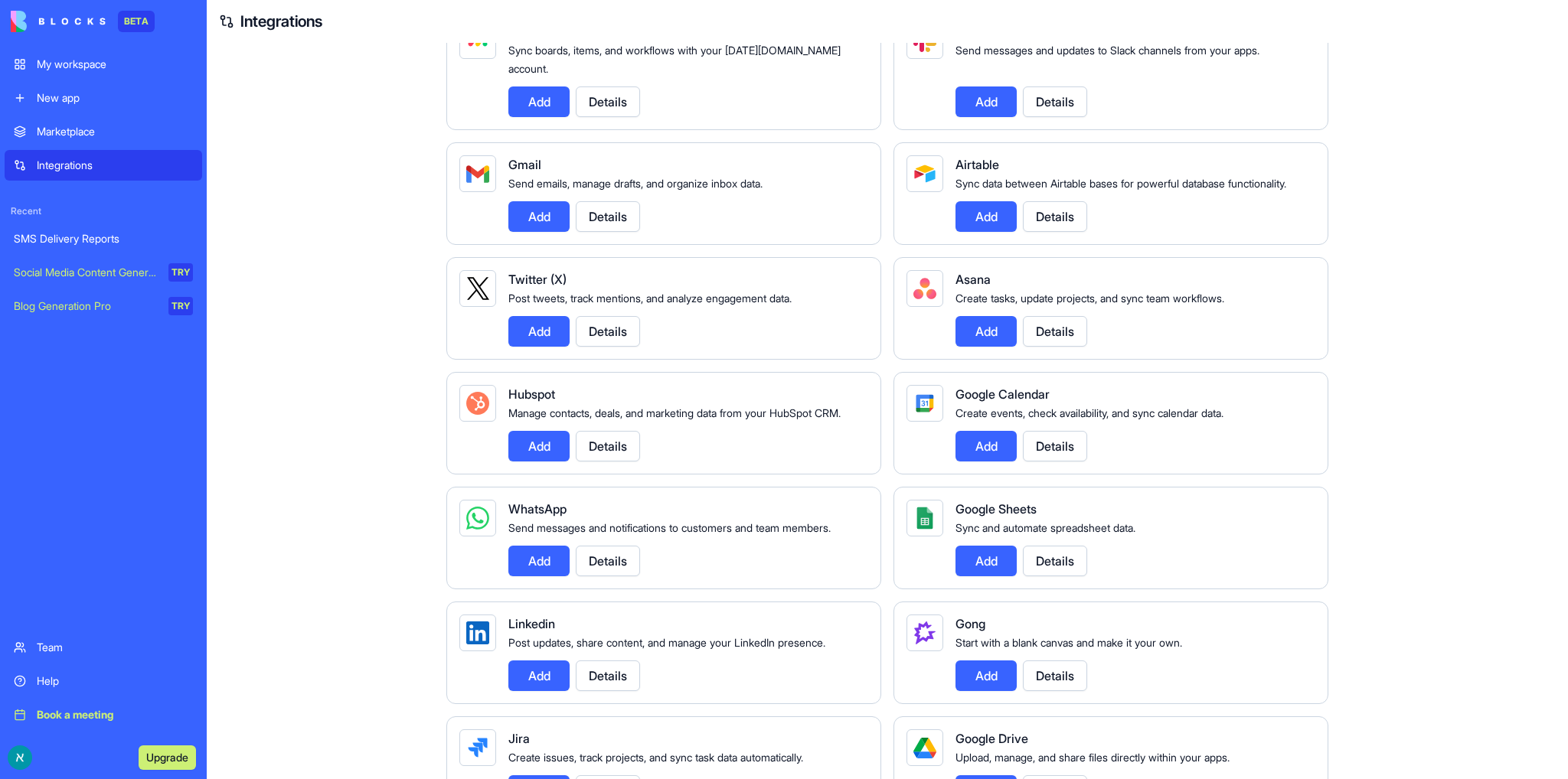
scroll to position [153, 0]
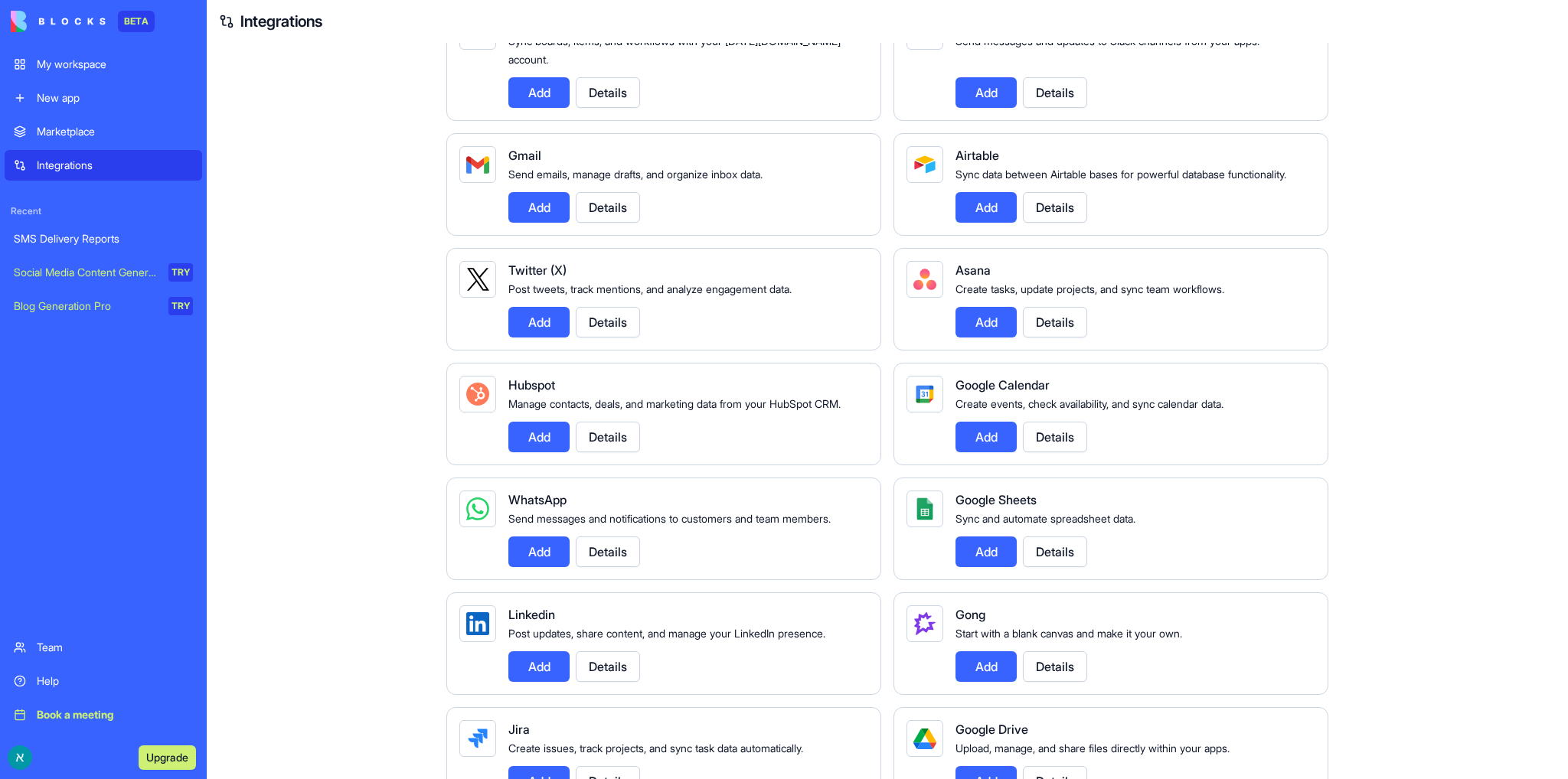
click at [606, 568] on button "Details" at bounding box center [607, 552] width 64 height 31
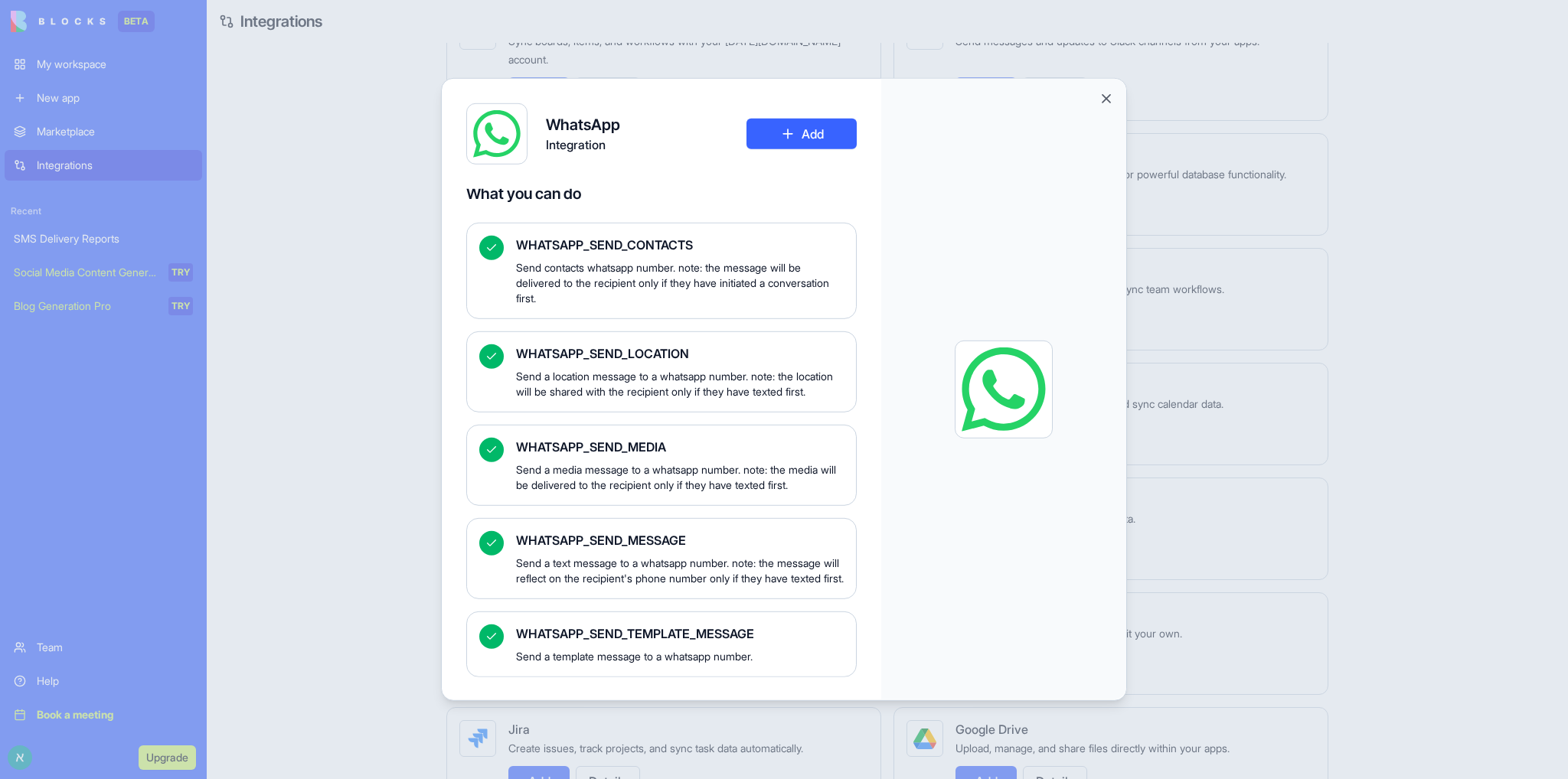
scroll to position [169, 0]
click at [803, 134] on button "Add" at bounding box center [802, 134] width 111 height 31
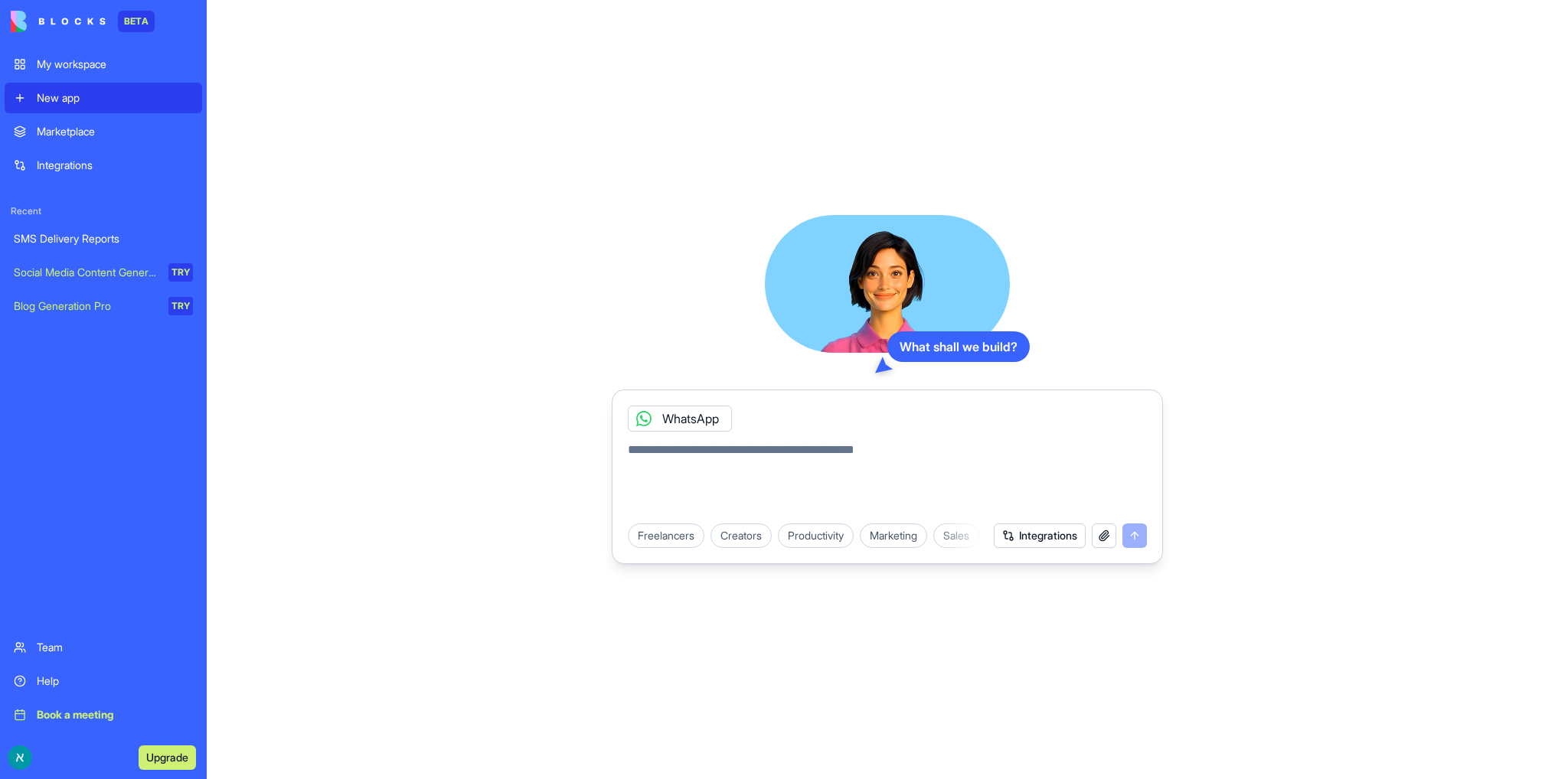
click at [1038, 531] on button "Integrations" at bounding box center [1040, 535] width 92 height 24
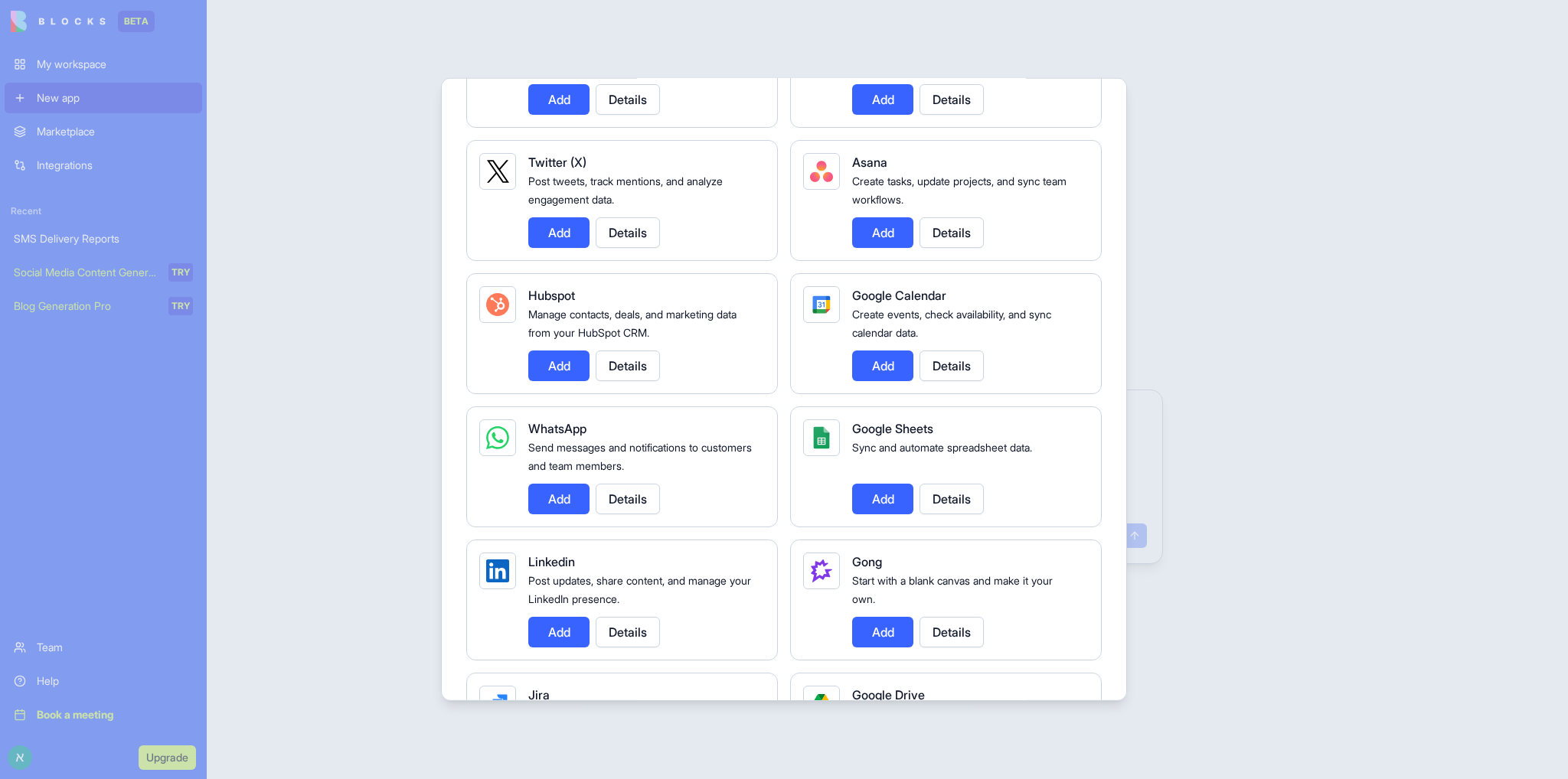
scroll to position [383, 0]
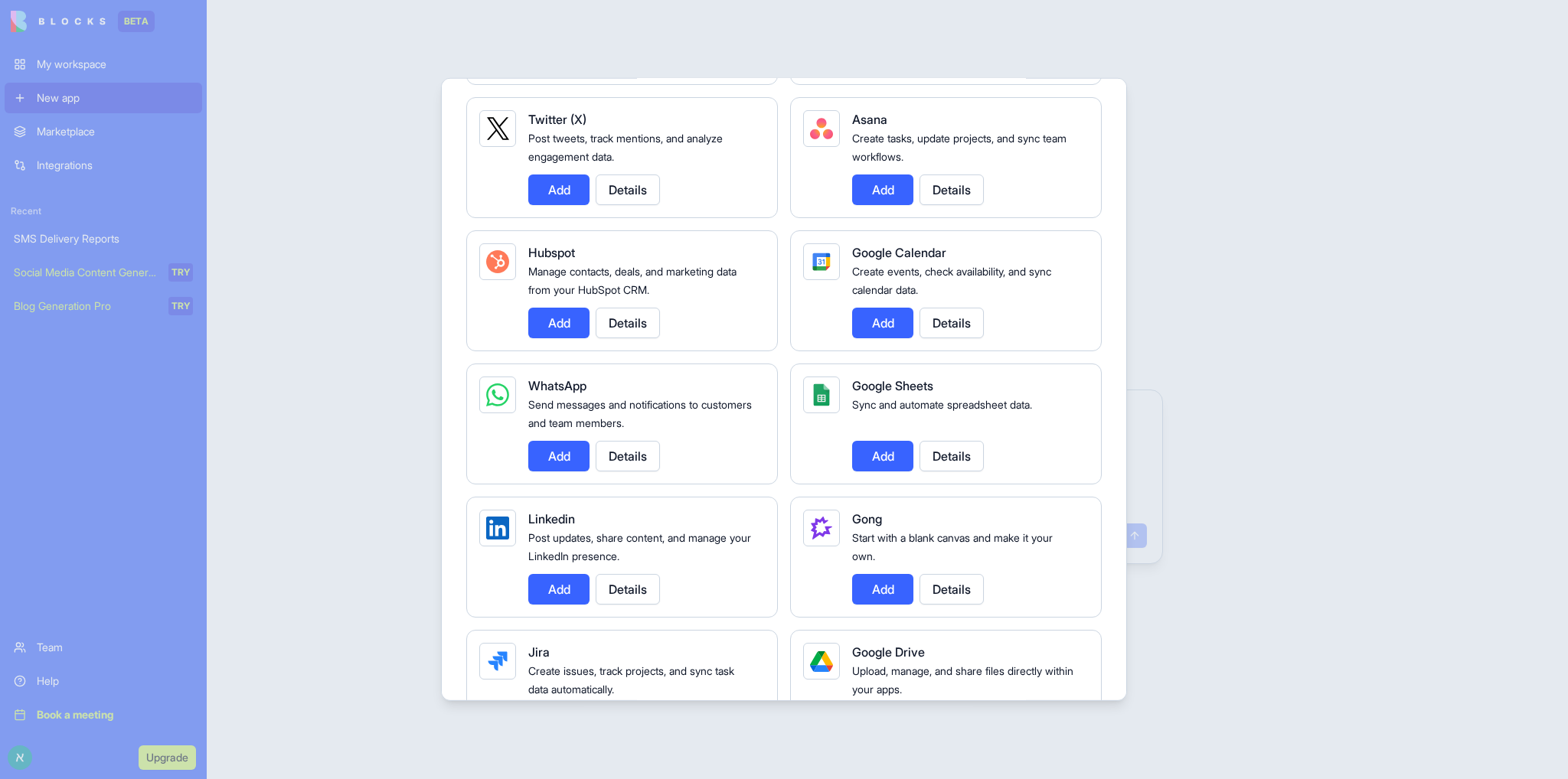
drag, startPoint x: 545, startPoint y: 465, endPoint x: 558, endPoint y: 461, distance: 13.6
click at [546, 463] on button "Add" at bounding box center [559, 456] width 61 height 31
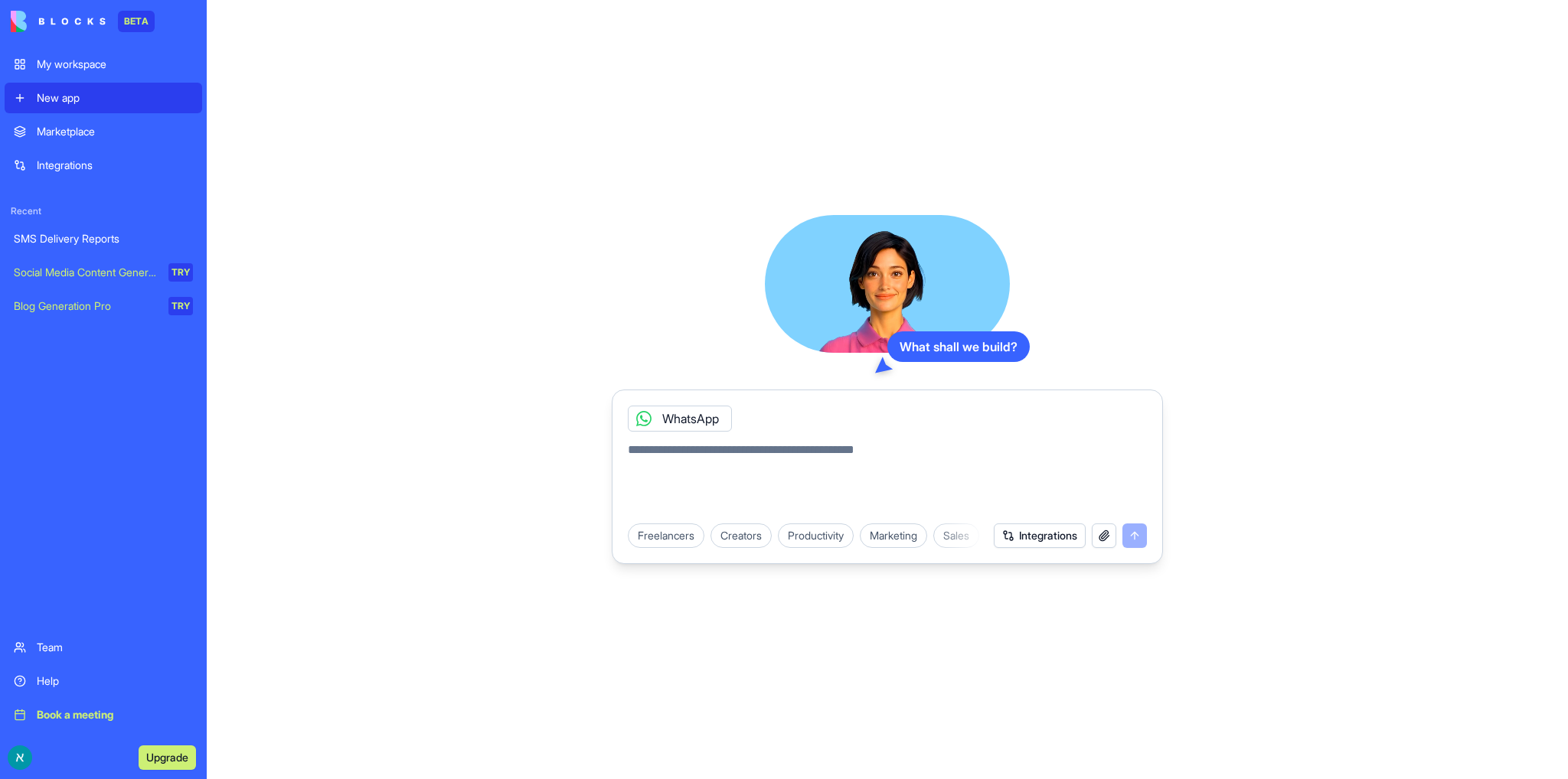
click at [85, 63] on div "My workspace" at bounding box center [115, 64] width 157 height 15
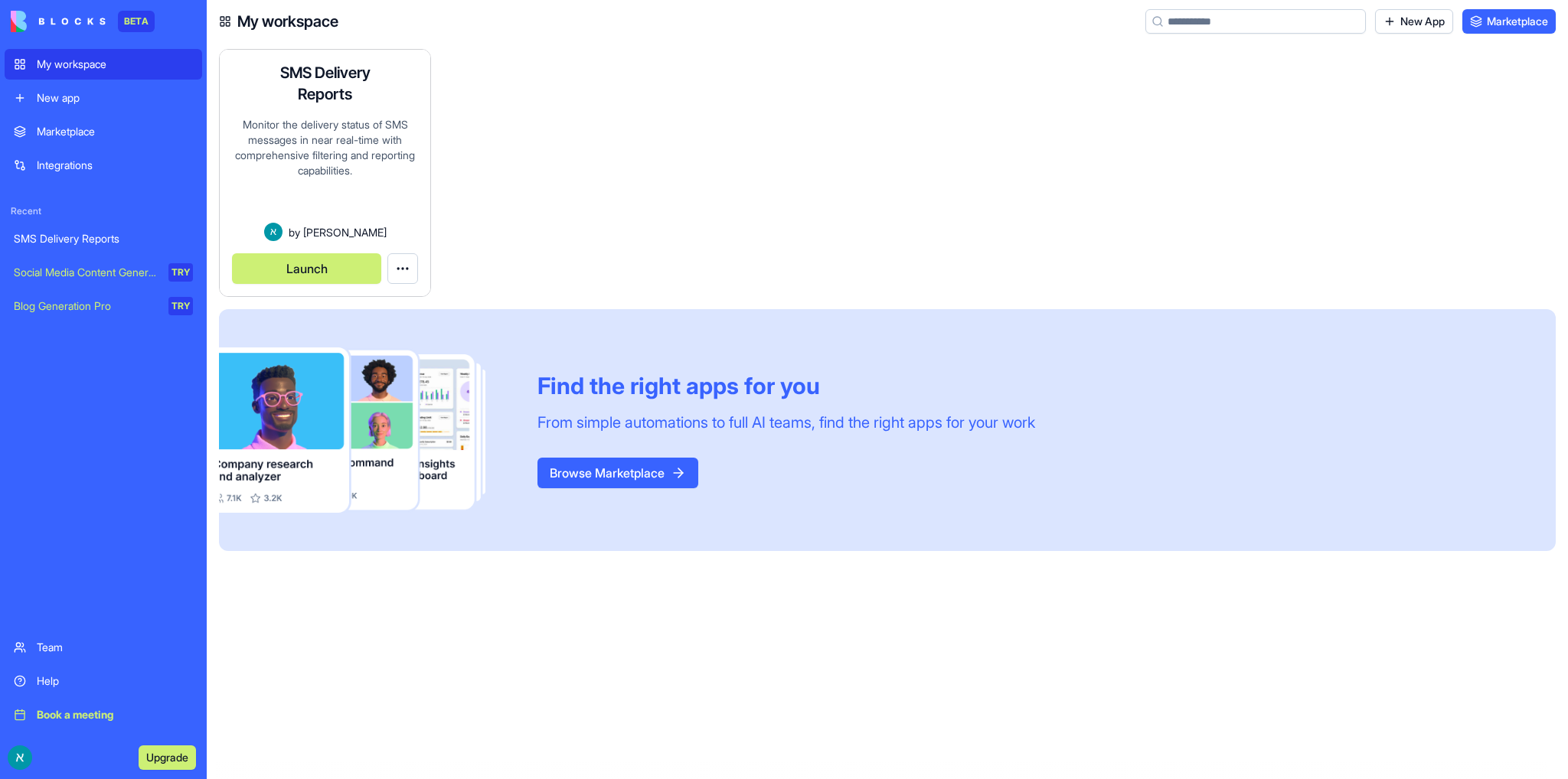
click at [304, 275] on button "Launch" at bounding box center [307, 269] width 149 height 31
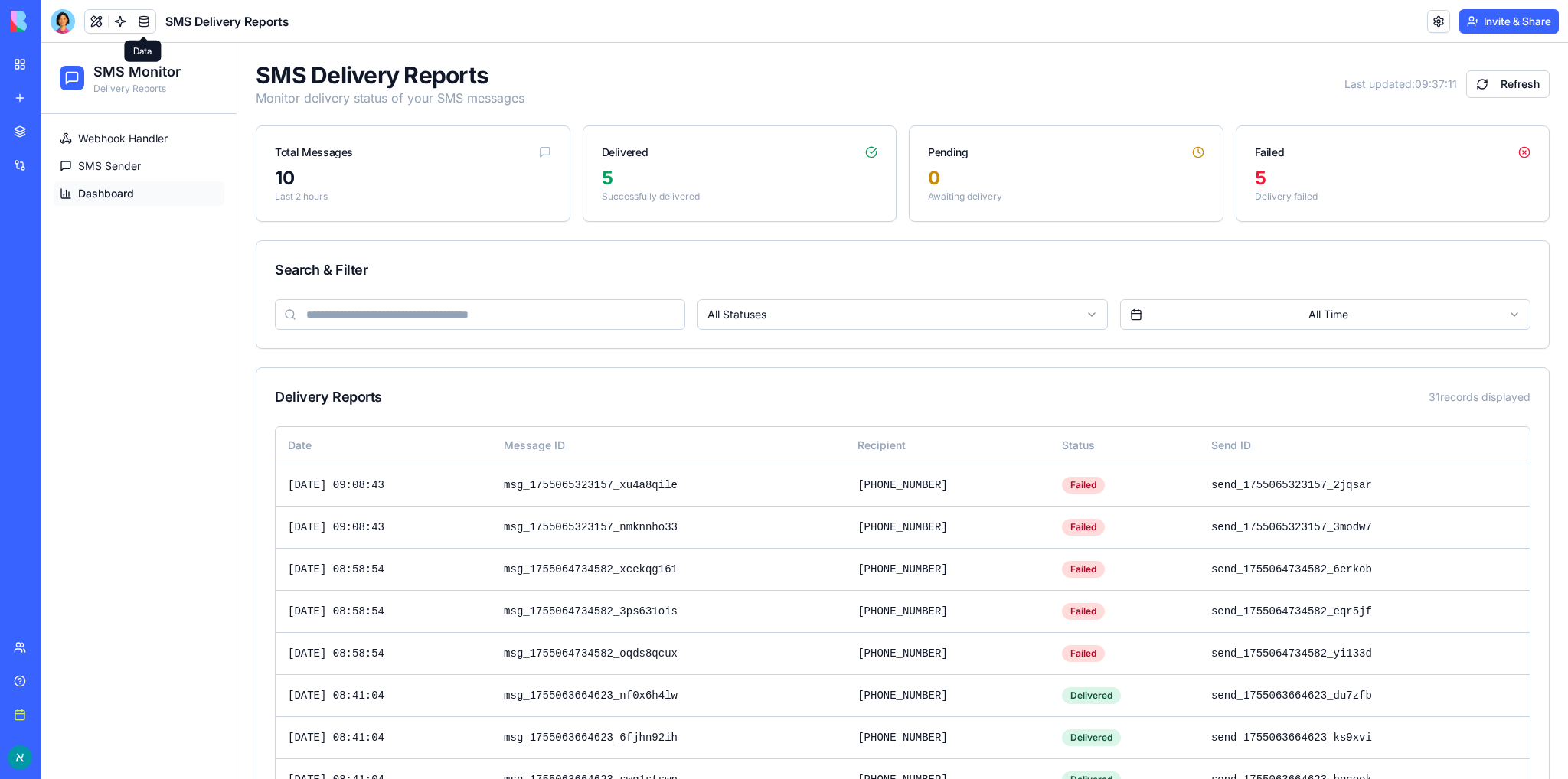
click at [139, 22] on link at bounding box center [144, 22] width 23 height 23
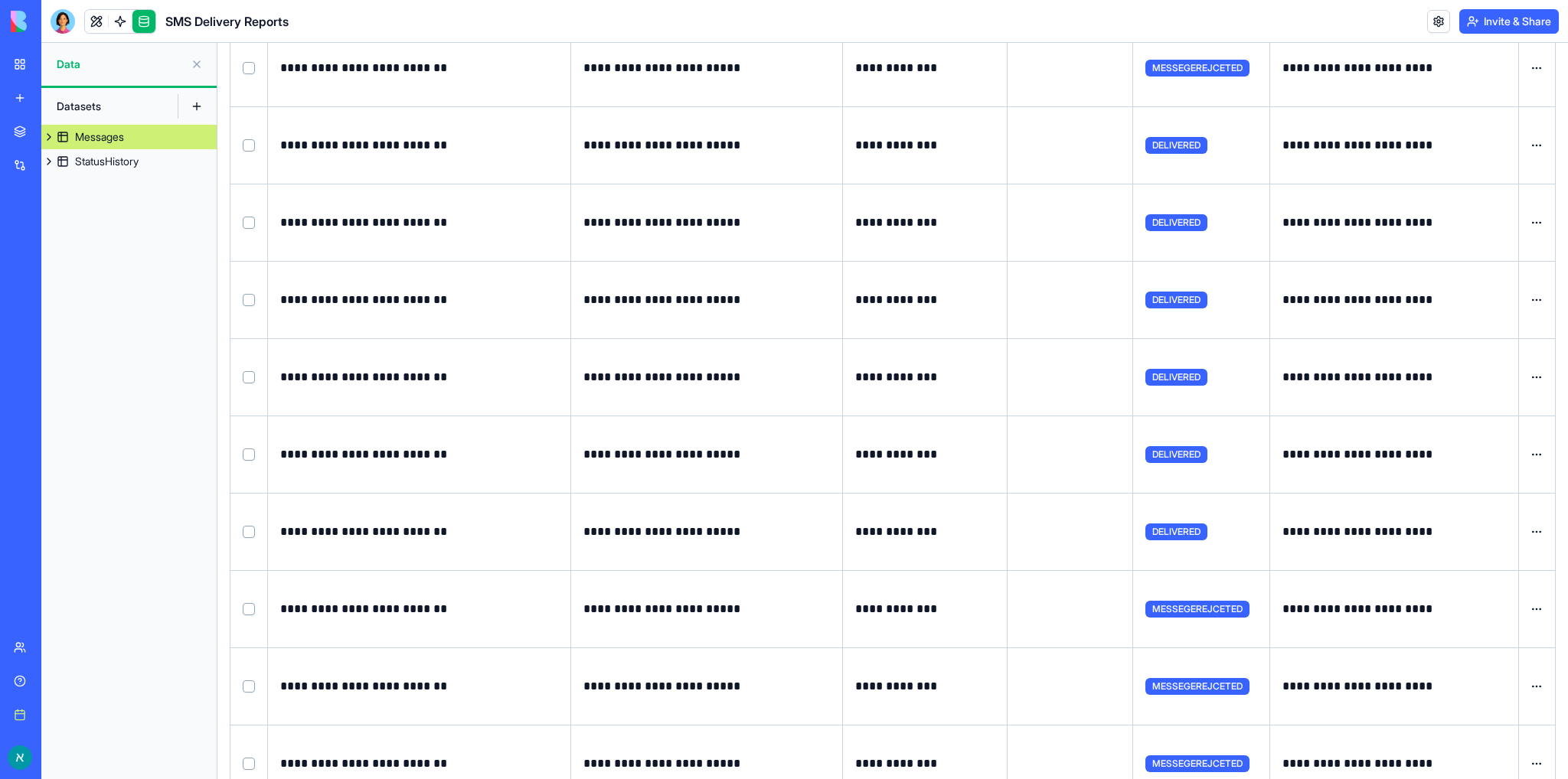
scroll to position [1580, 0]
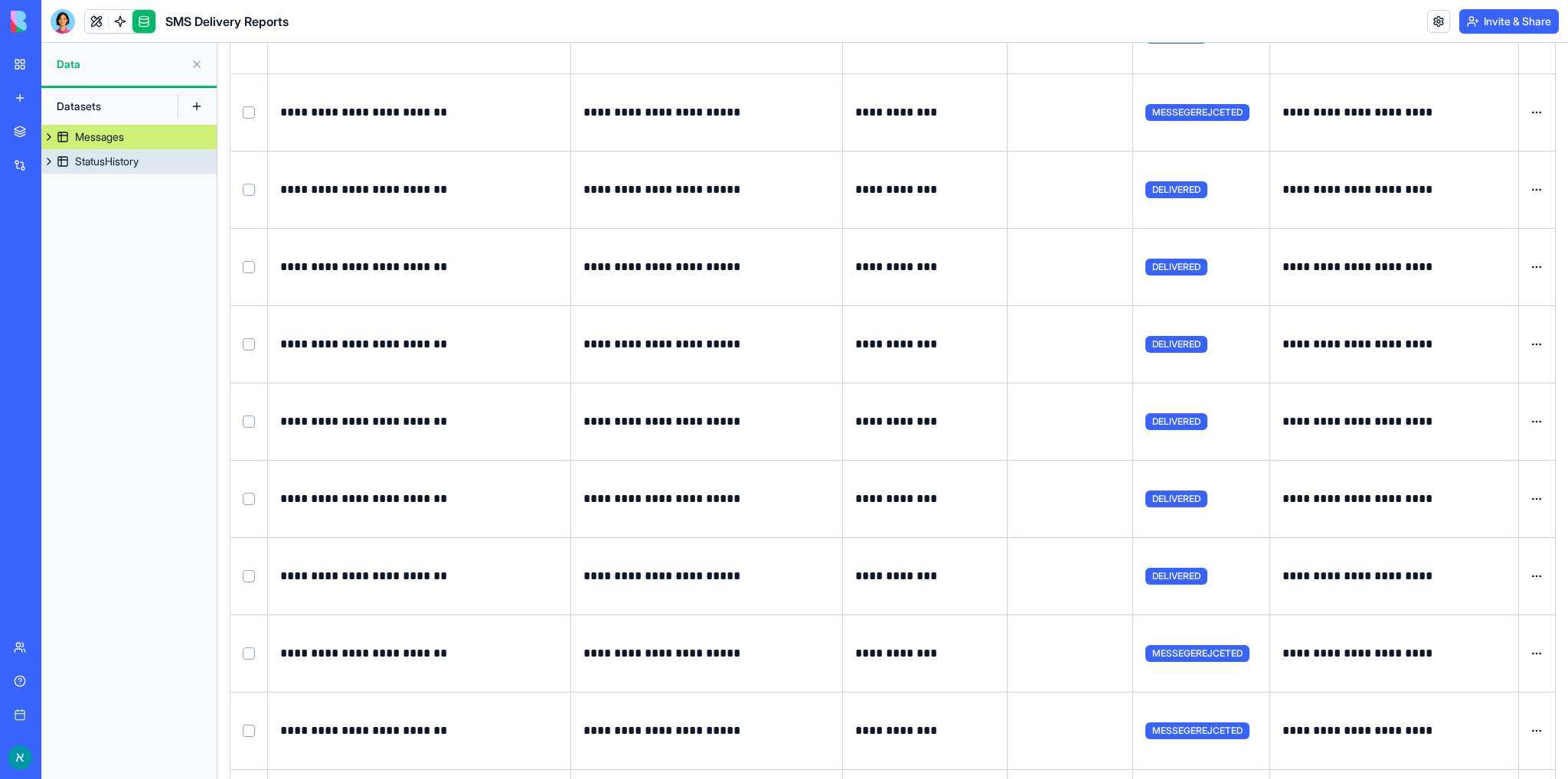
click at [129, 164] on div "StatusHistory" at bounding box center [106, 161] width 64 height 15
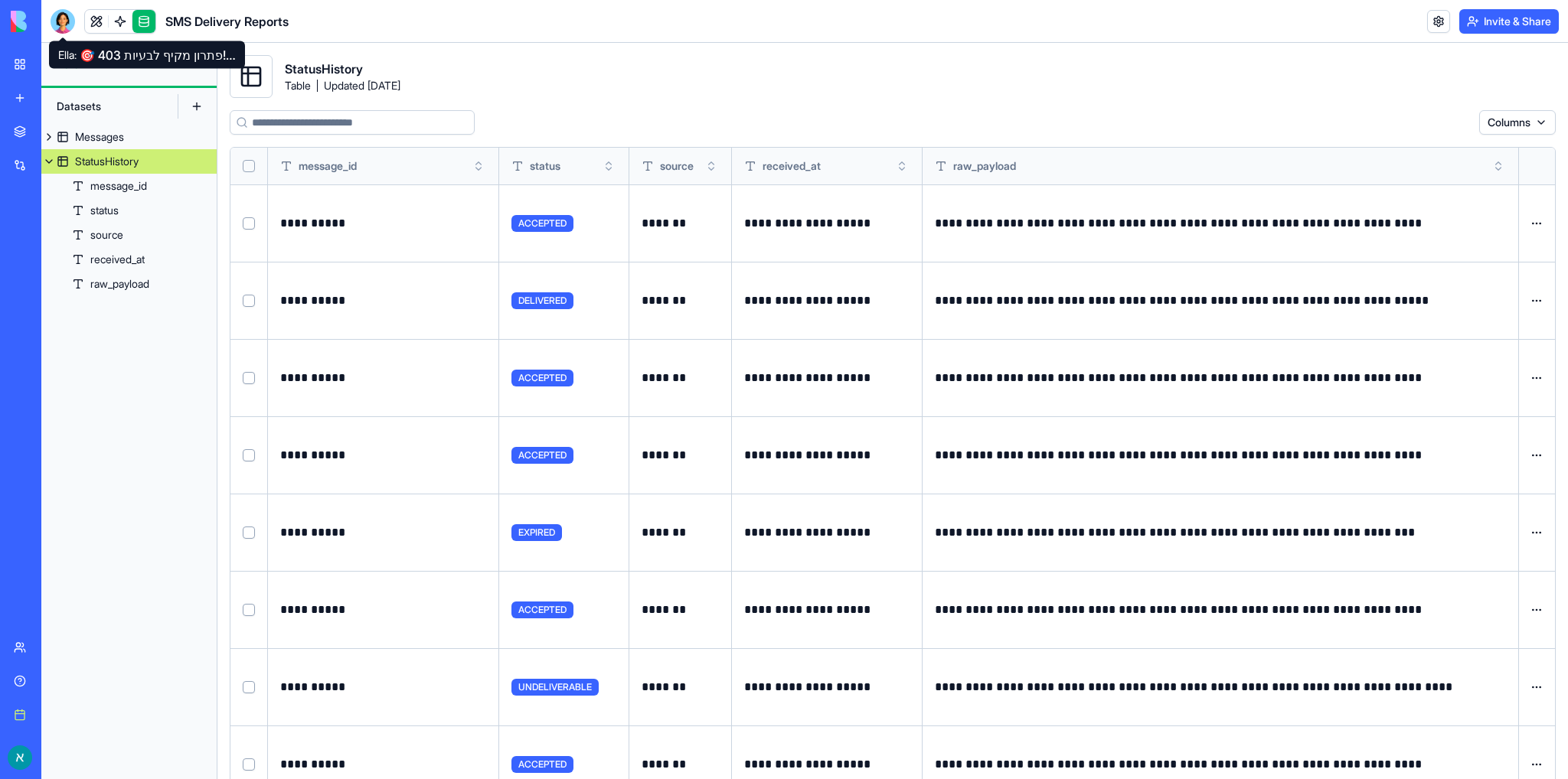
click at [64, 21] on div at bounding box center [62, 21] width 24 height 24
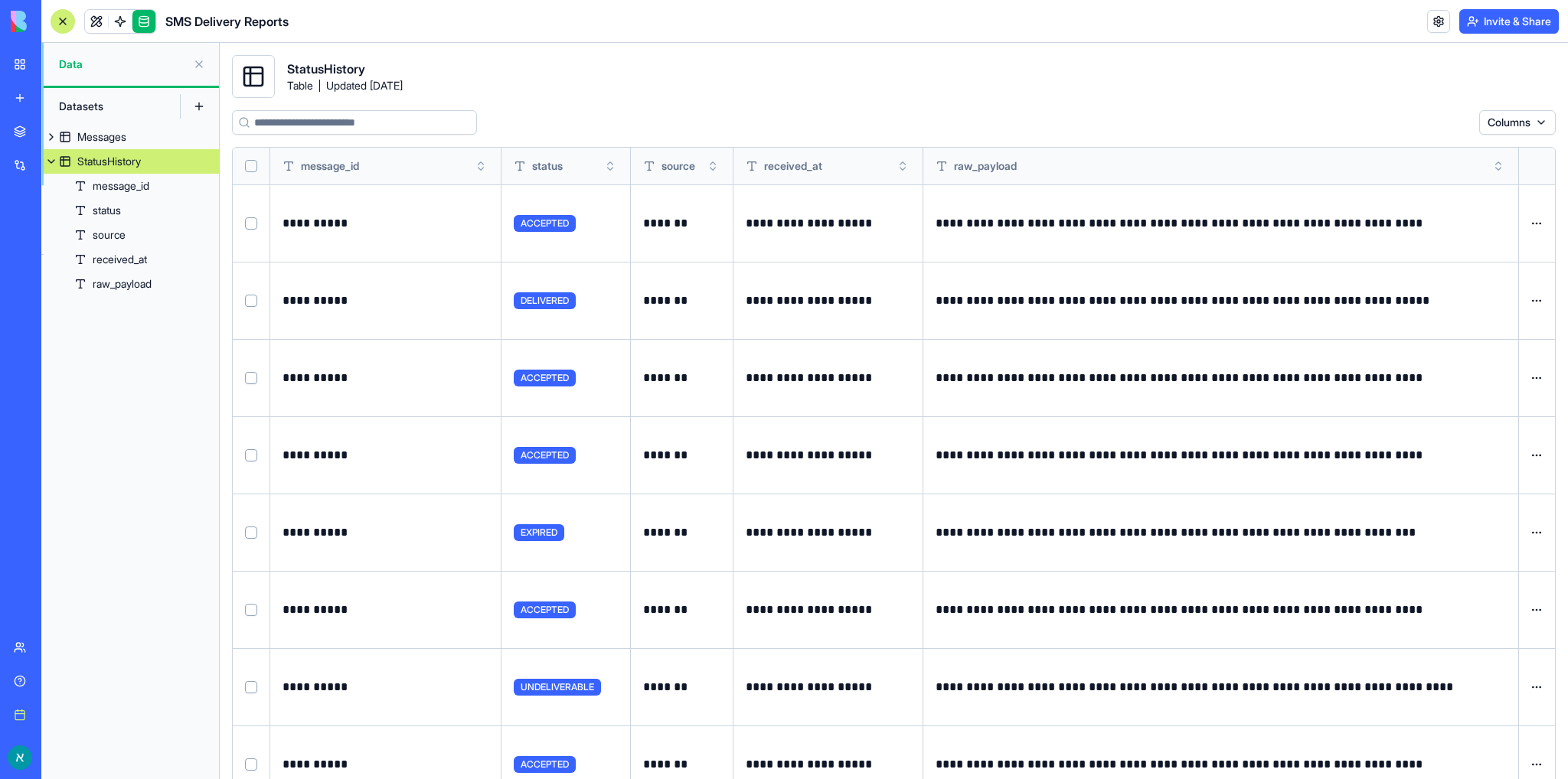
scroll to position [15716, 0]
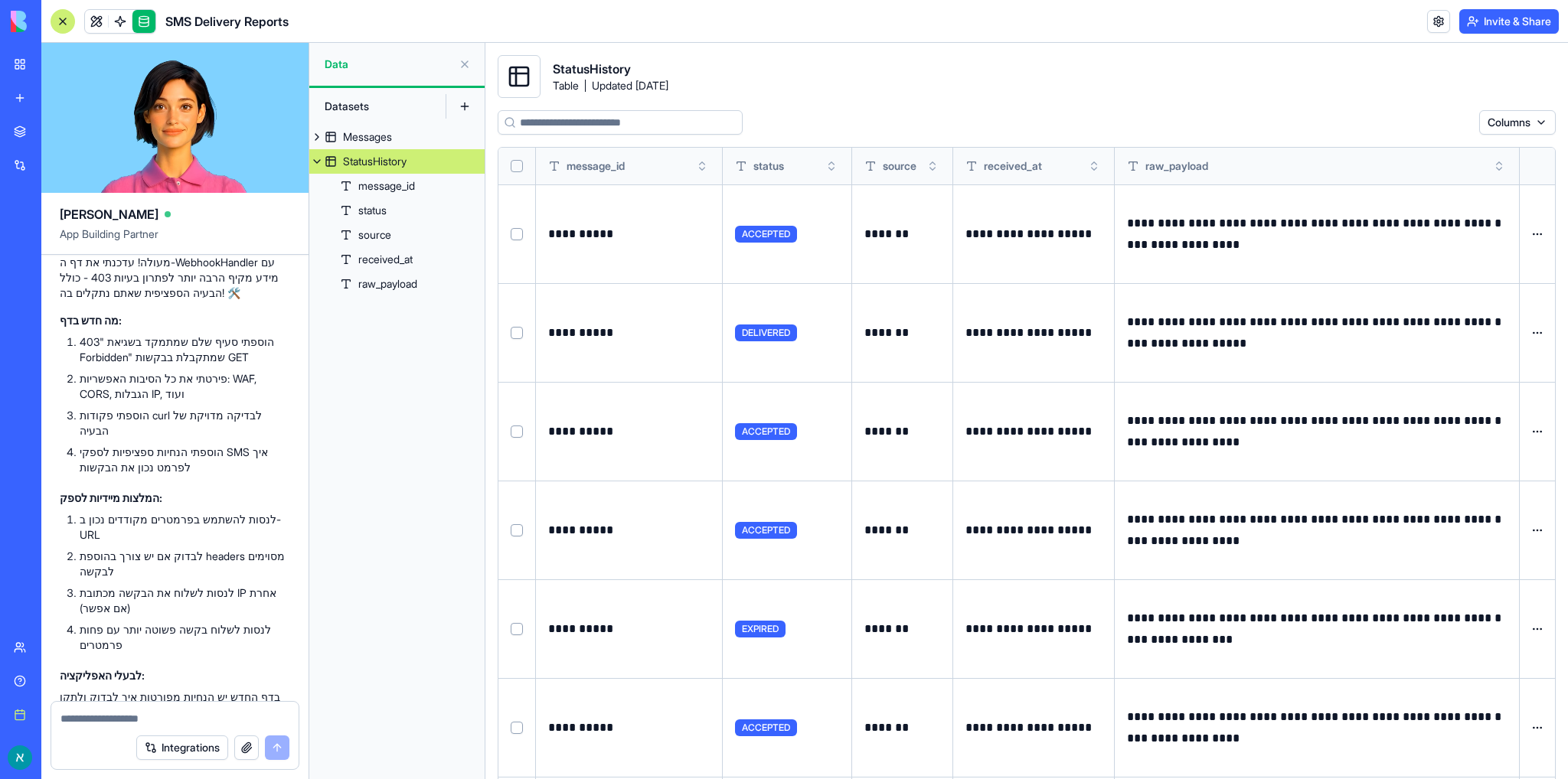
click at [19, 17] on img at bounding box center [58, 22] width 95 height 22
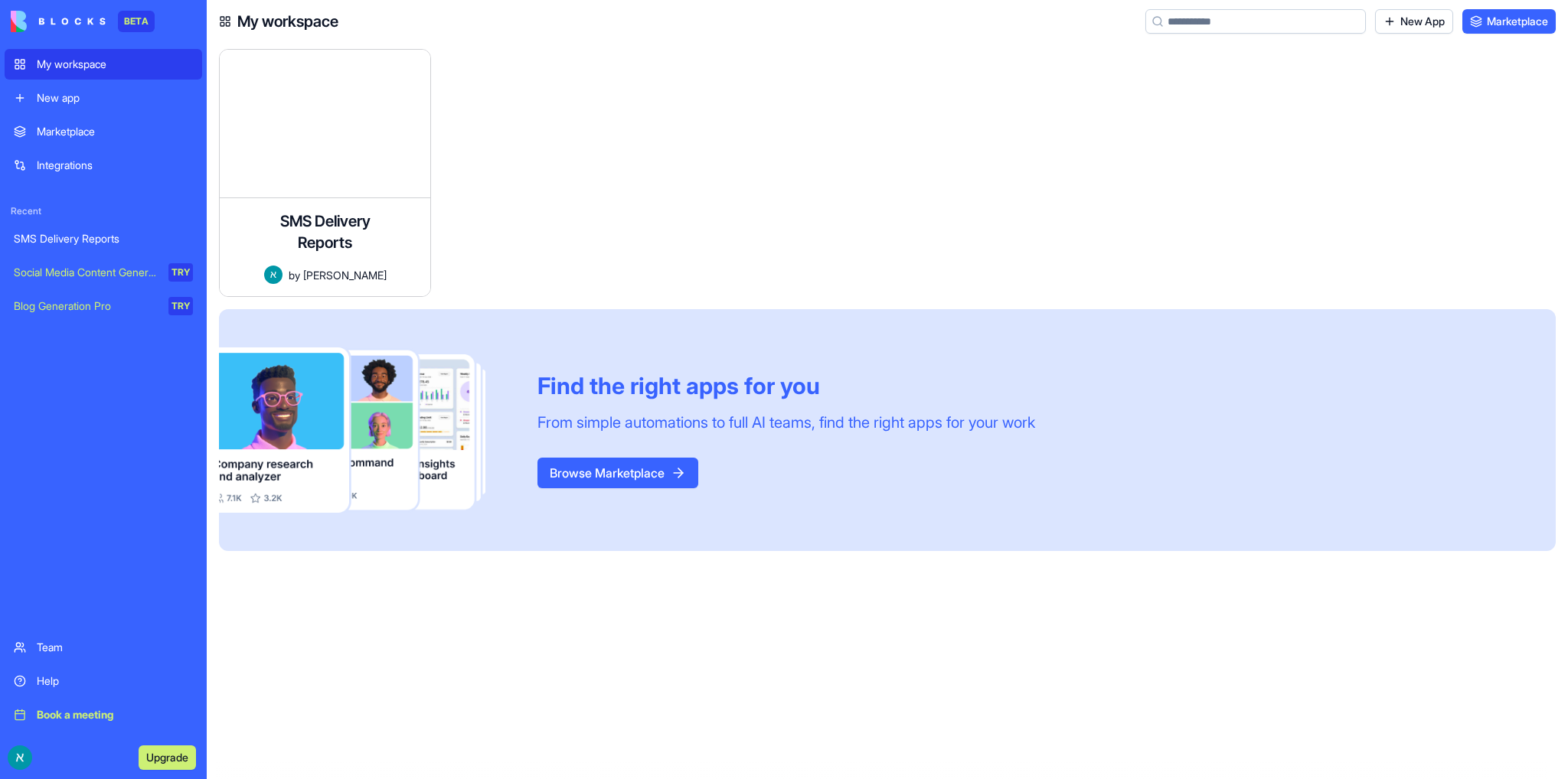
click at [50, 687] on div "Help" at bounding box center [115, 681] width 157 height 15
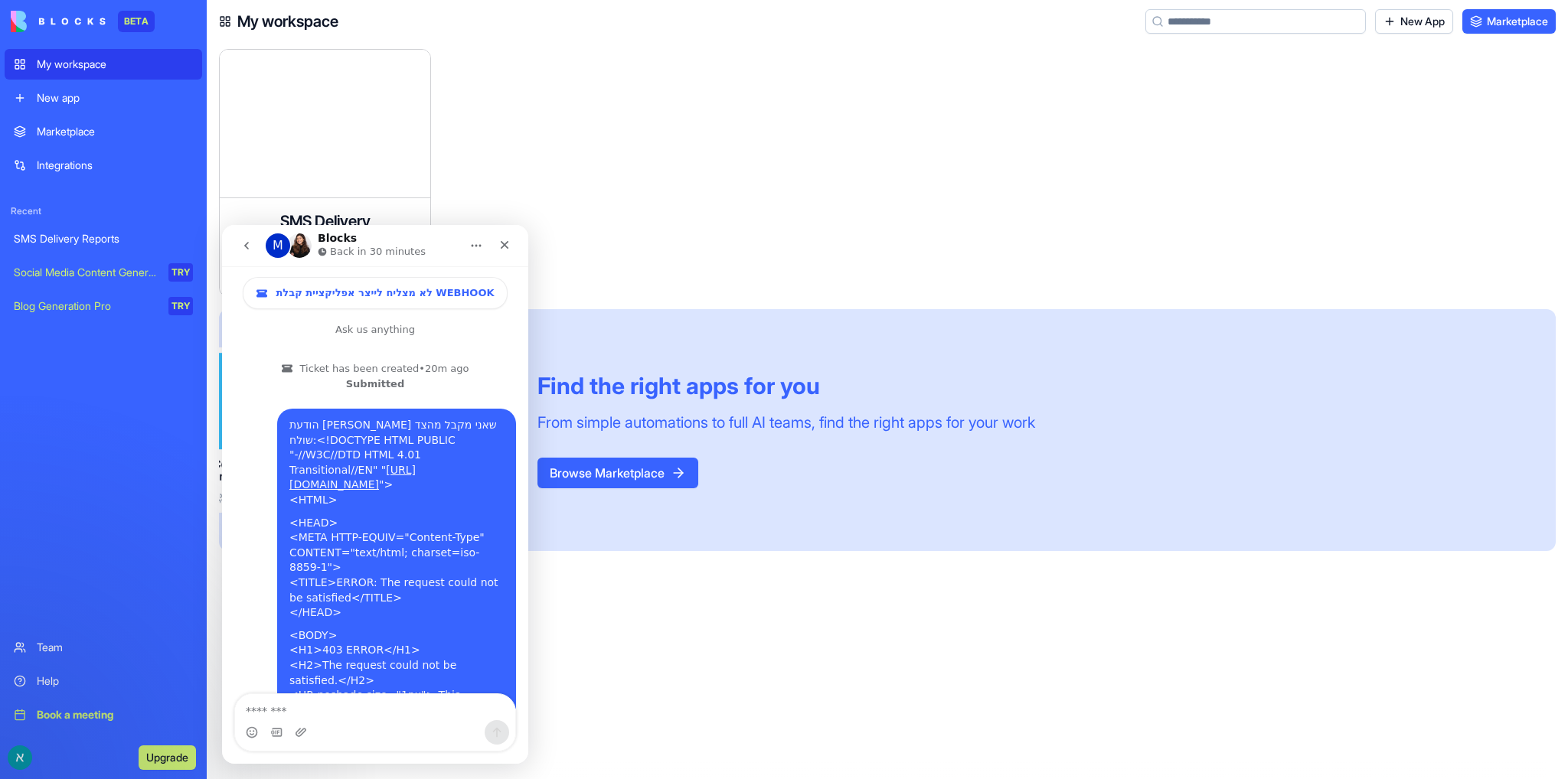
scroll to position [429, 0]
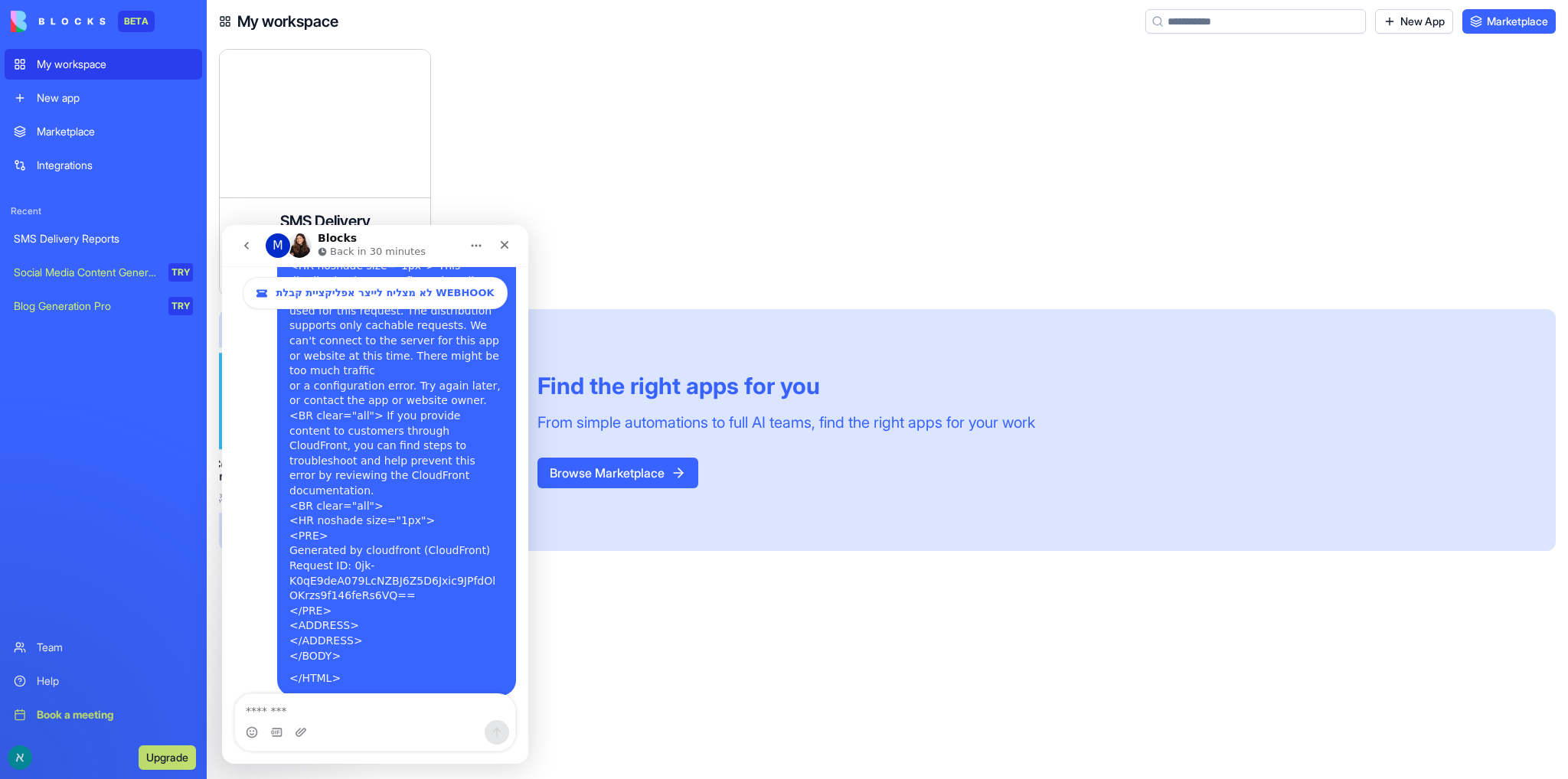
click at [83, 63] on div "My workspace" at bounding box center [115, 64] width 157 height 15
click at [85, 96] on div "New app" at bounding box center [115, 97] width 157 height 15
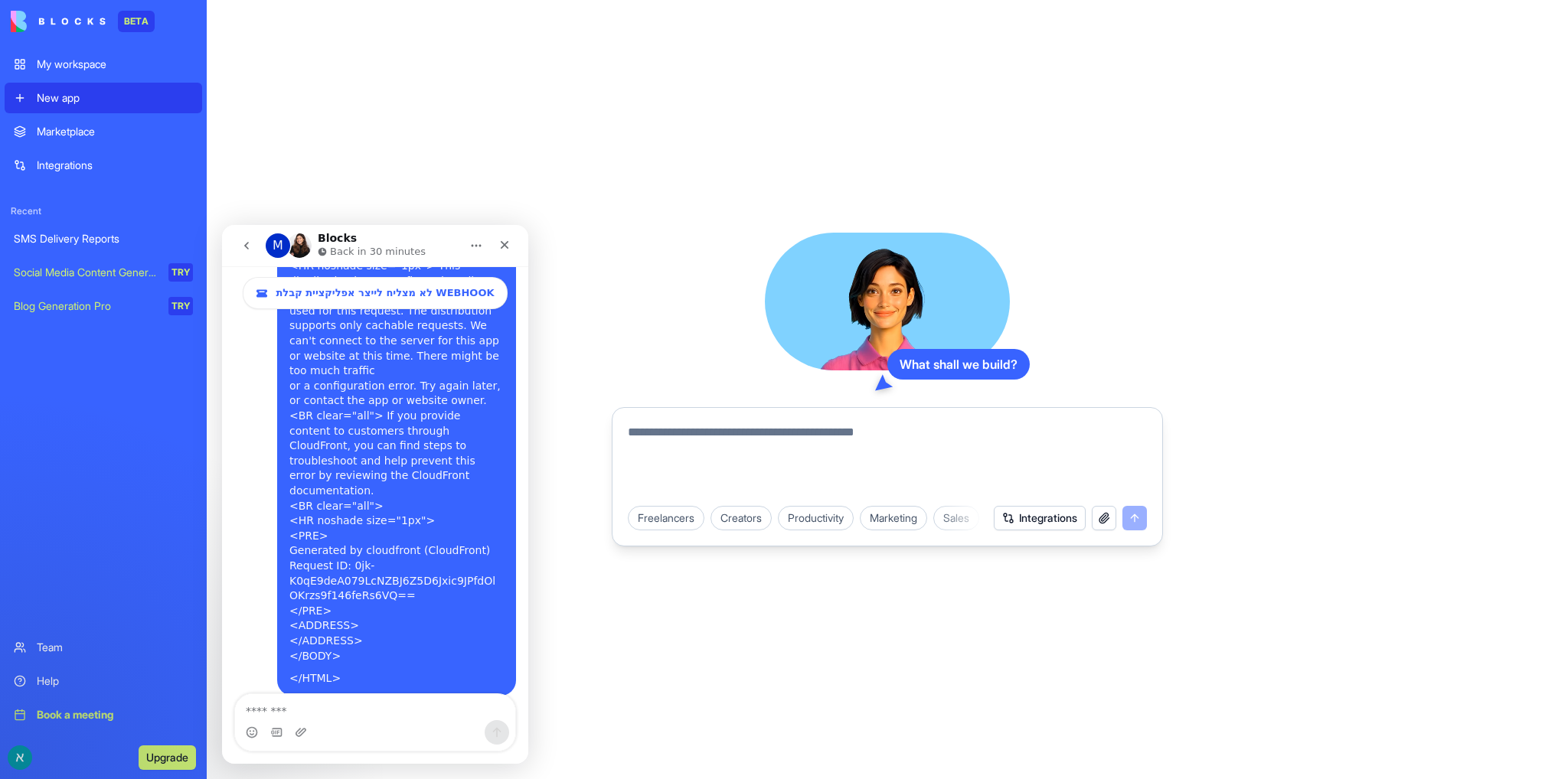
click at [83, 63] on div "My workspace" at bounding box center [115, 64] width 157 height 15
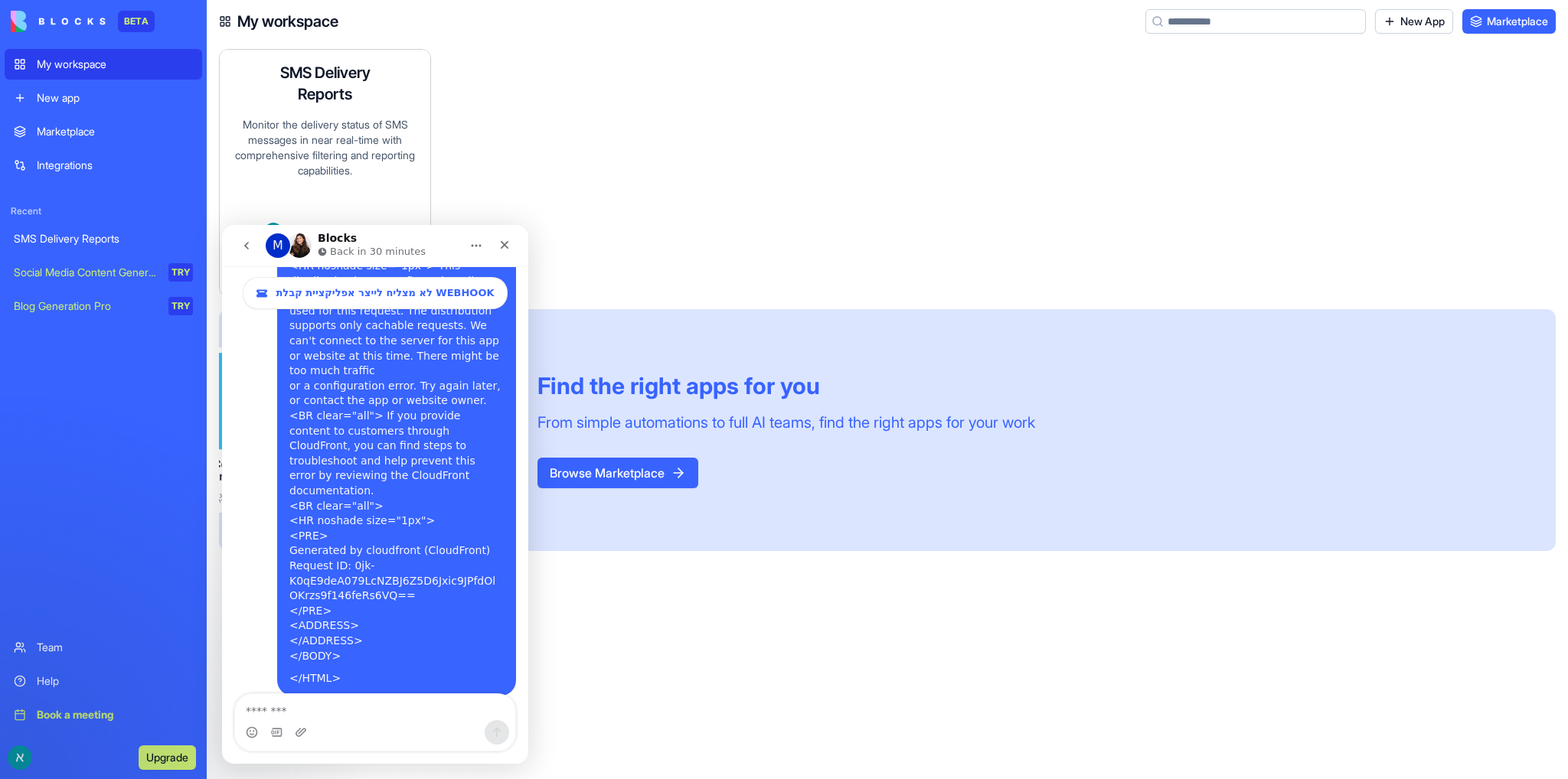
click at [343, 183] on div "Monitor the delivery status of SMS messages in near real-time with comprehensiv…" at bounding box center [325, 169] width 186 height 105
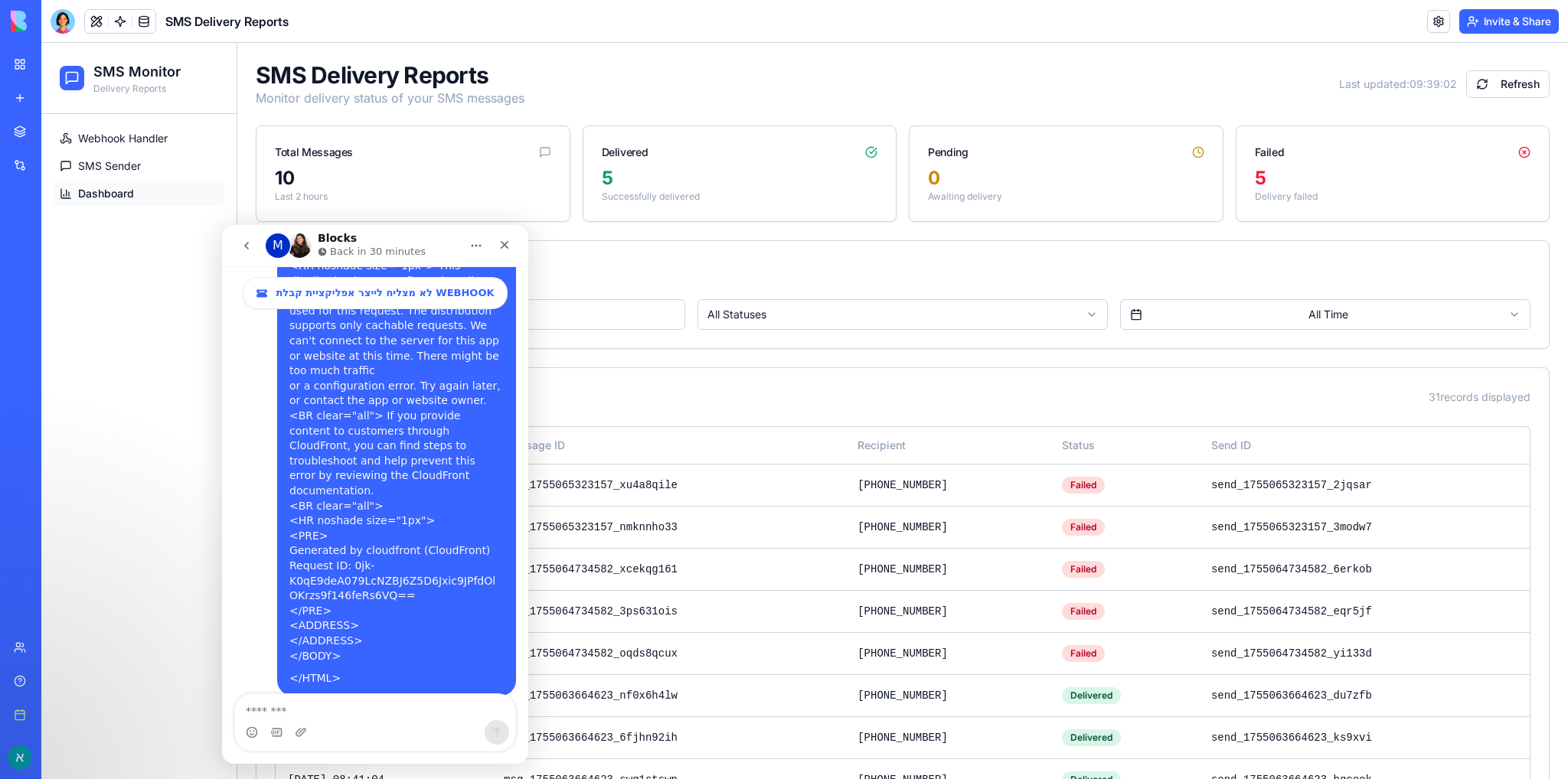
click at [1509, 22] on button "Invite & Share" at bounding box center [1509, 21] width 100 height 24
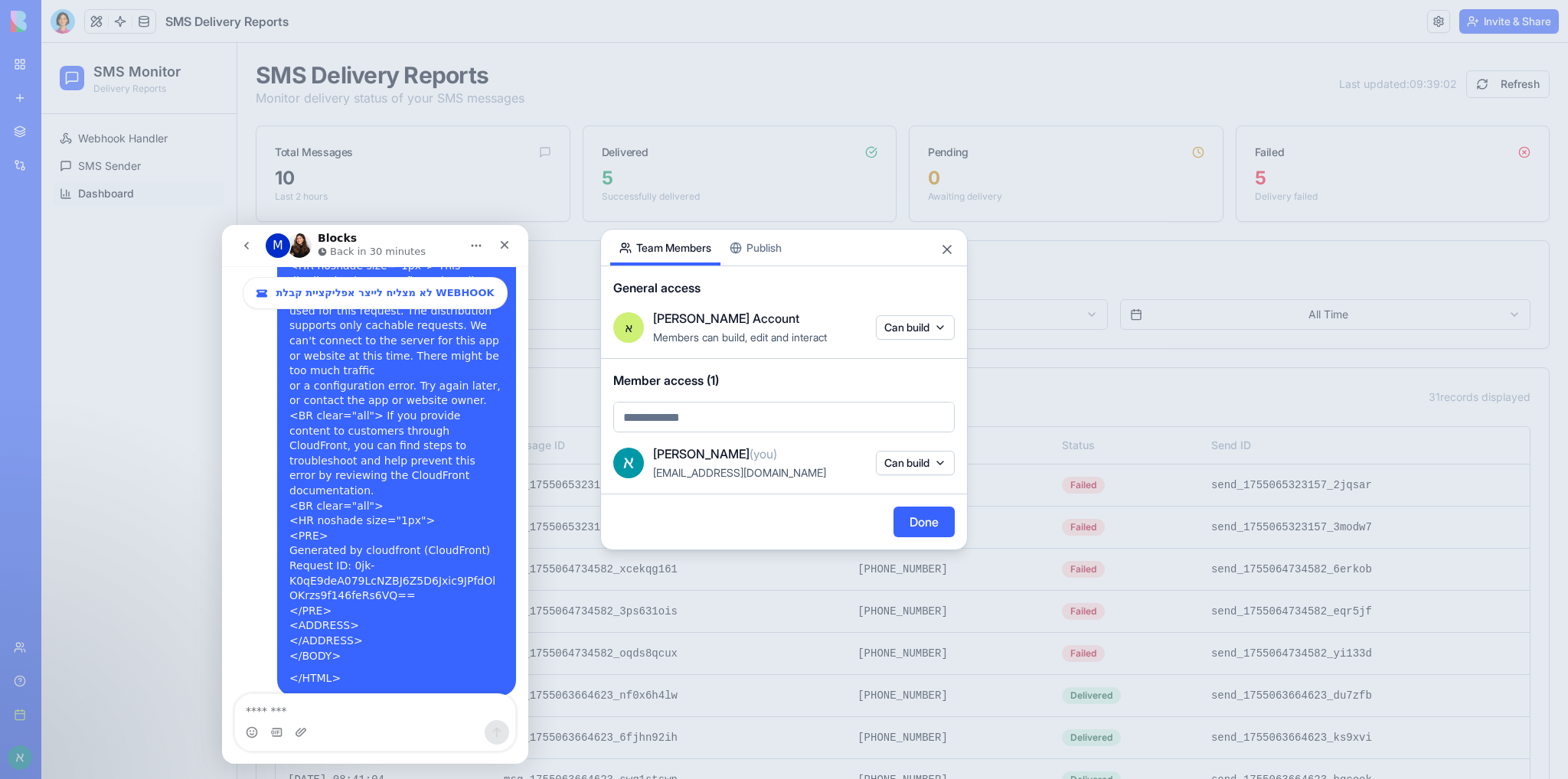
click at [927, 325] on body "BETA My workspace New app Marketplace Integrations Recent SMS Delivery Reports …" at bounding box center [784, 390] width 1568 height 779
click at [938, 464] on span "View & interact" at bounding box center [914, 470] width 118 height 13
click at [907, 322] on body "BETA My workspace New app Marketplace Integrations Recent SMS Delivery Reports …" at bounding box center [784, 390] width 1568 height 779
click at [799, 368] on div at bounding box center [784, 390] width 1568 height 779
click at [689, 428] on body "BETA My workspace New app Marketplace Integrations Recent SMS Delivery Reports …" at bounding box center [784, 390] width 1568 height 779
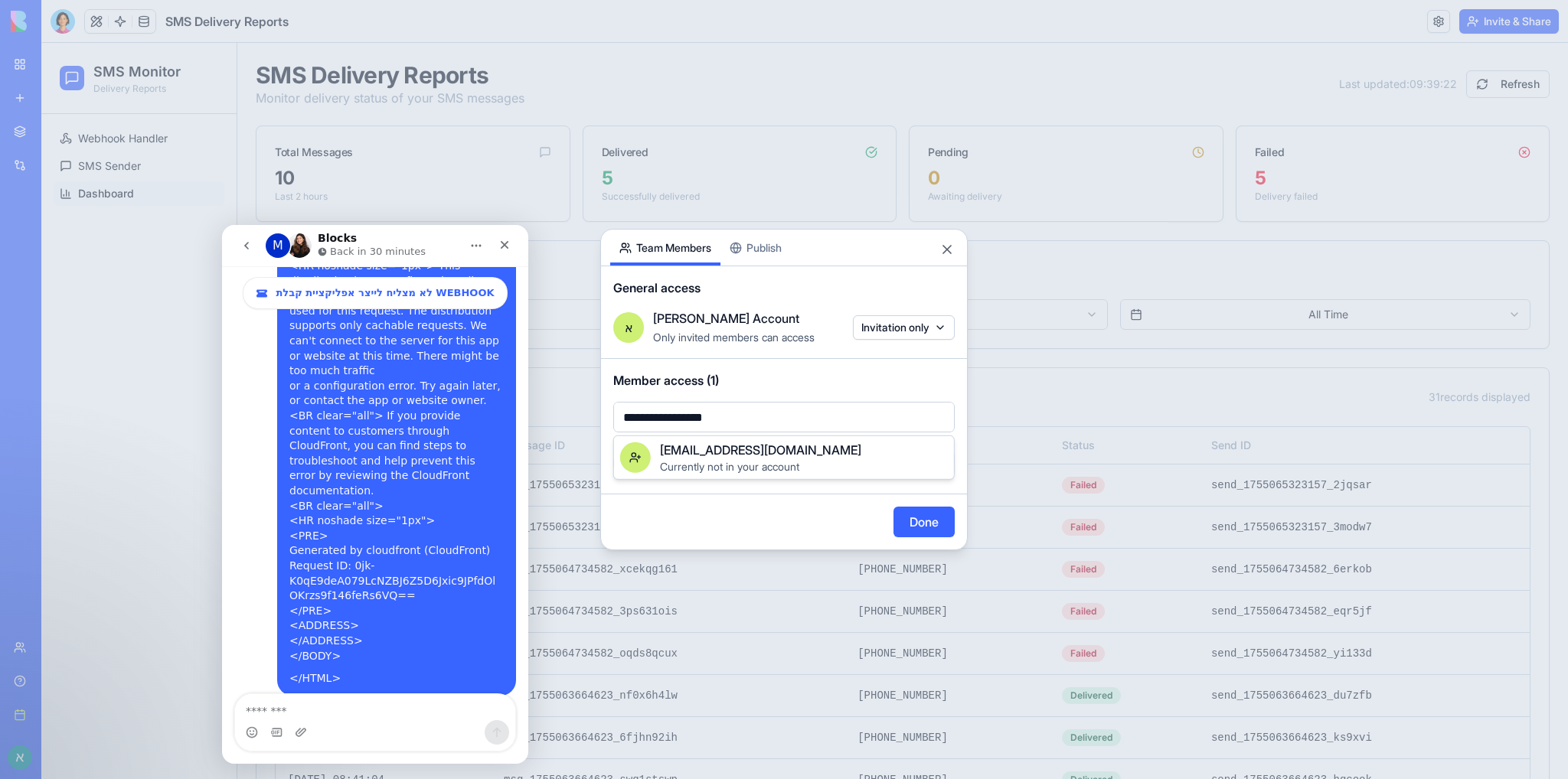
click at [748, 518] on div at bounding box center [784, 390] width 1568 height 779
click at [918, 466] on button "Can build" at bounding box center [916, 462] width 79 height 24
click at [918, 466] on div at bounding box center [784, 390] width 1568 height 779
click at [782, 417] on body "**********" at bounding box center [784, 390] width 1568 height 779
click at [782, 417] on div at bounding box center [784, 390] width 1568 height 779
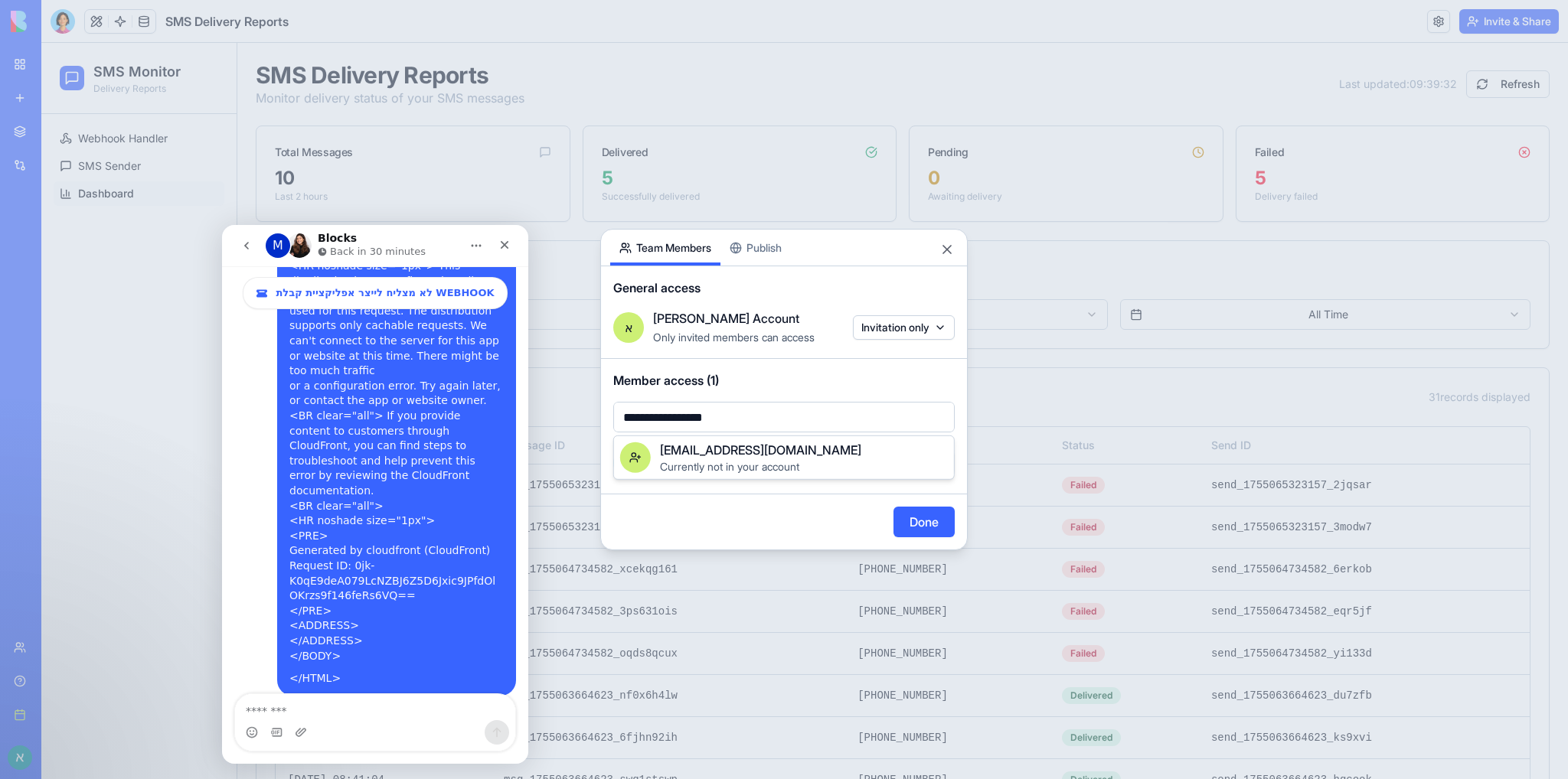
drag, startPoint x: 800, startPoint y: 414, endPoint x: 686, endPoint y: 415, distance: 114.0
click at [686, 415] on body "**********" at bounding box center [784, 390] width 1568 height 779
type input "**********"
click at [916, 525] on div at bounding box center [784, 390] width 1568 height 779
click at [922, 522] on button "Done" at bounding box center [924, 522] width 61 height 31
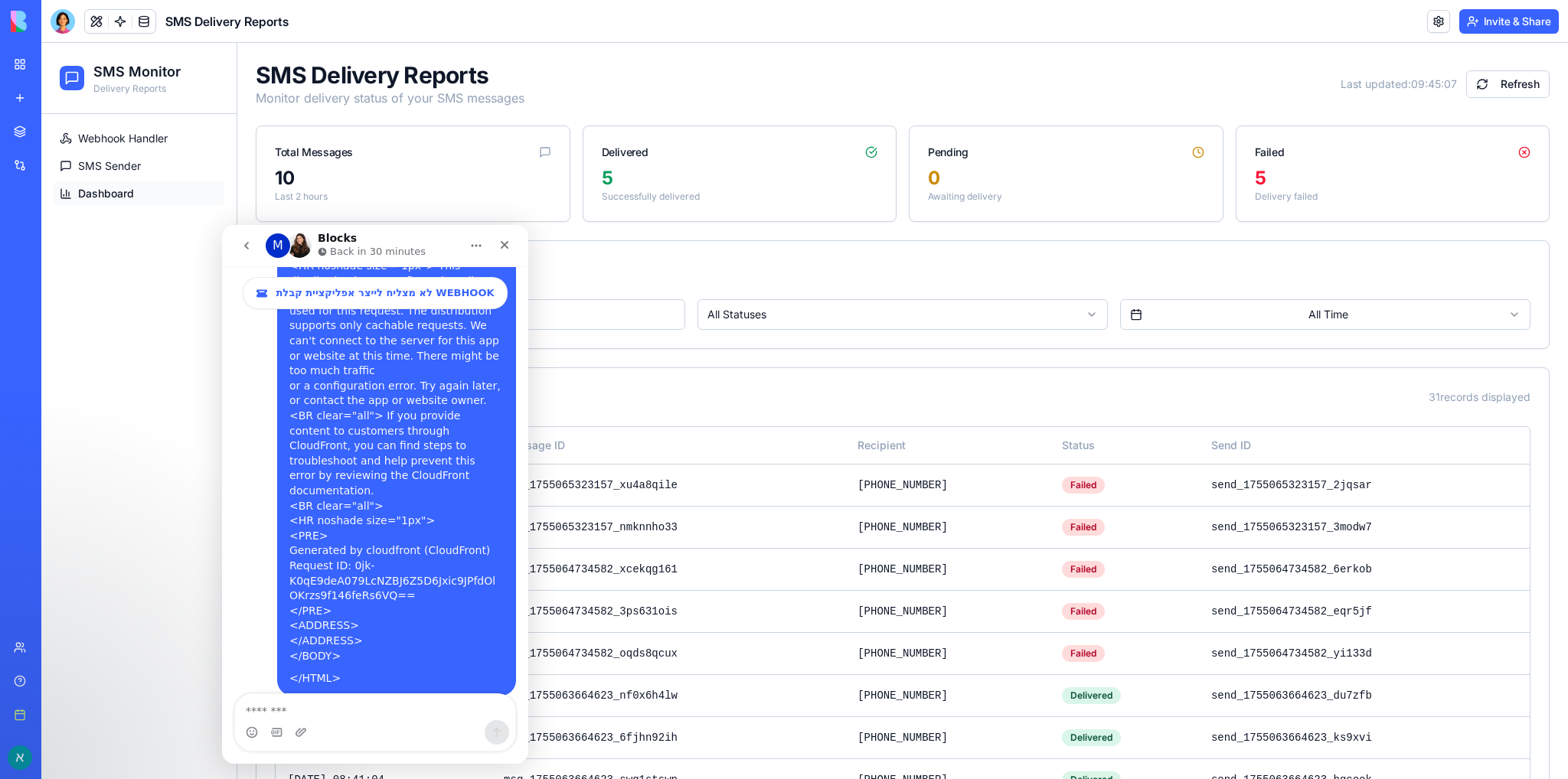
click at [246, 246] on icon "go back" at bounding box center [246, 246] width 13 height 13
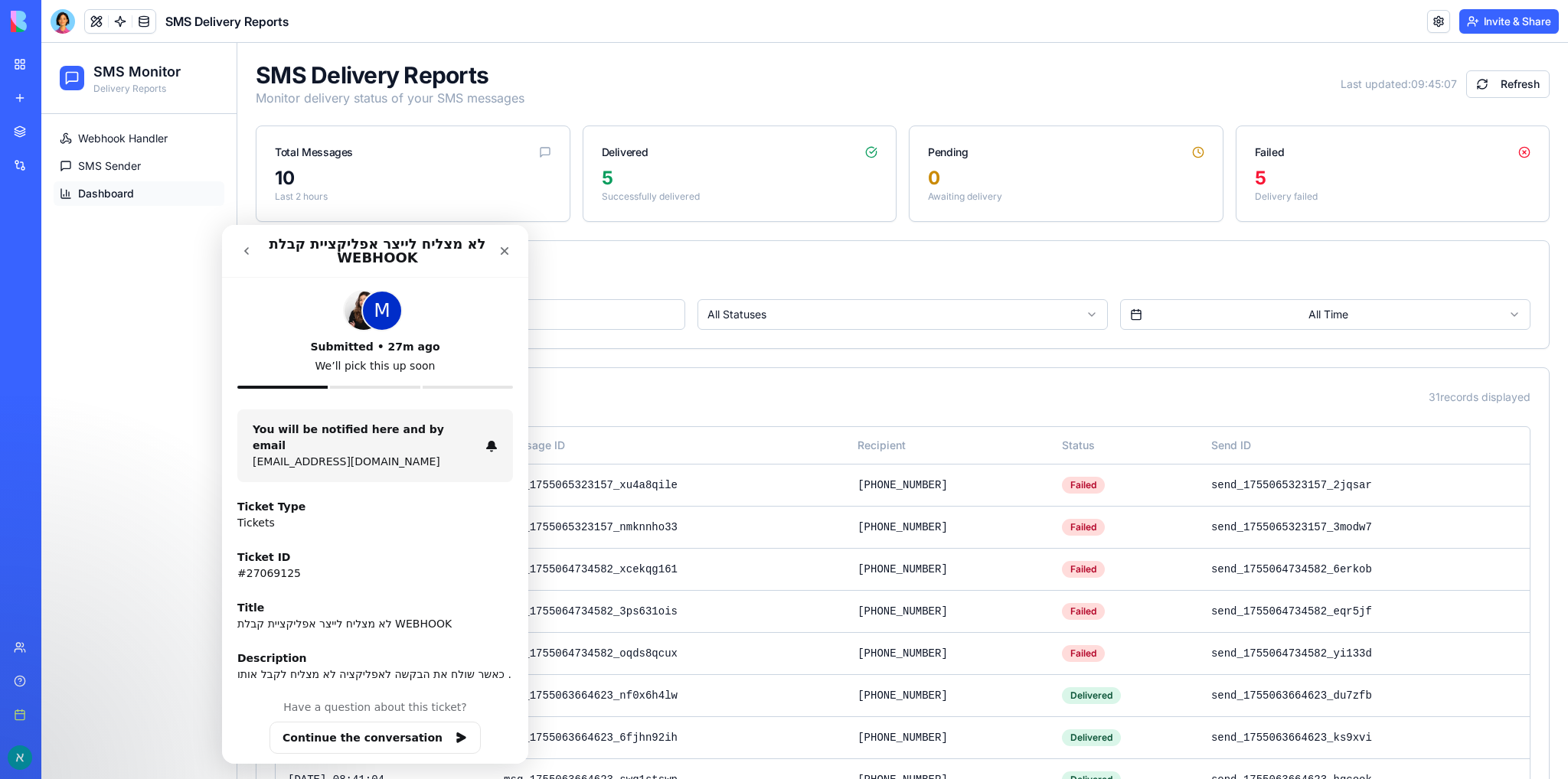
click at [251, 253] on icon "go back" at bounding box center [246, 251] width 13 height 13
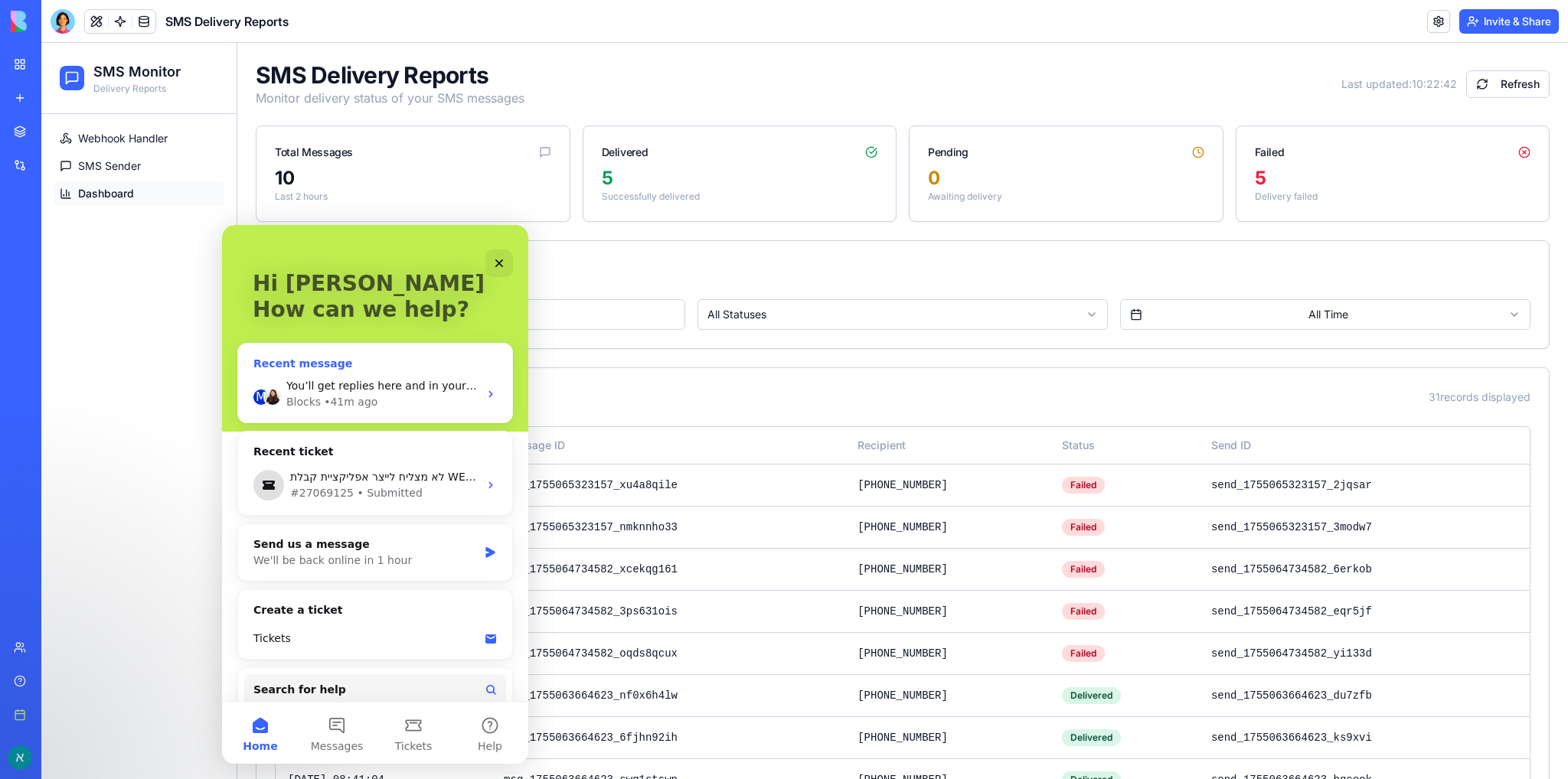
scroll to position [37, 0]
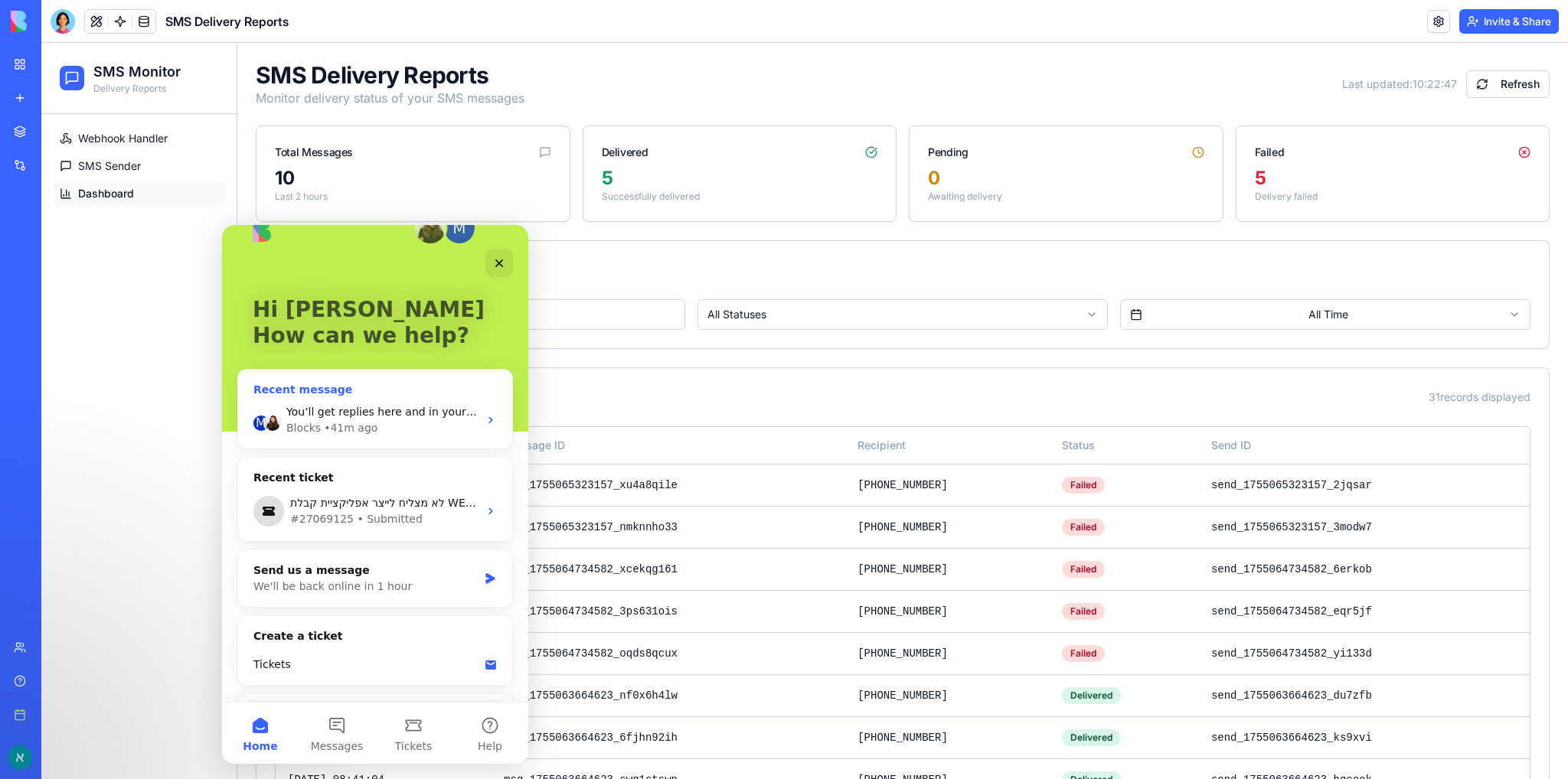
click at [390, 412] on span "You’ll get replies here and in your email: ✉️ [EMAIL_ADDRESS][DOMAIN_NAME] The …" at bounding box center [605, 412] width 639 height 13
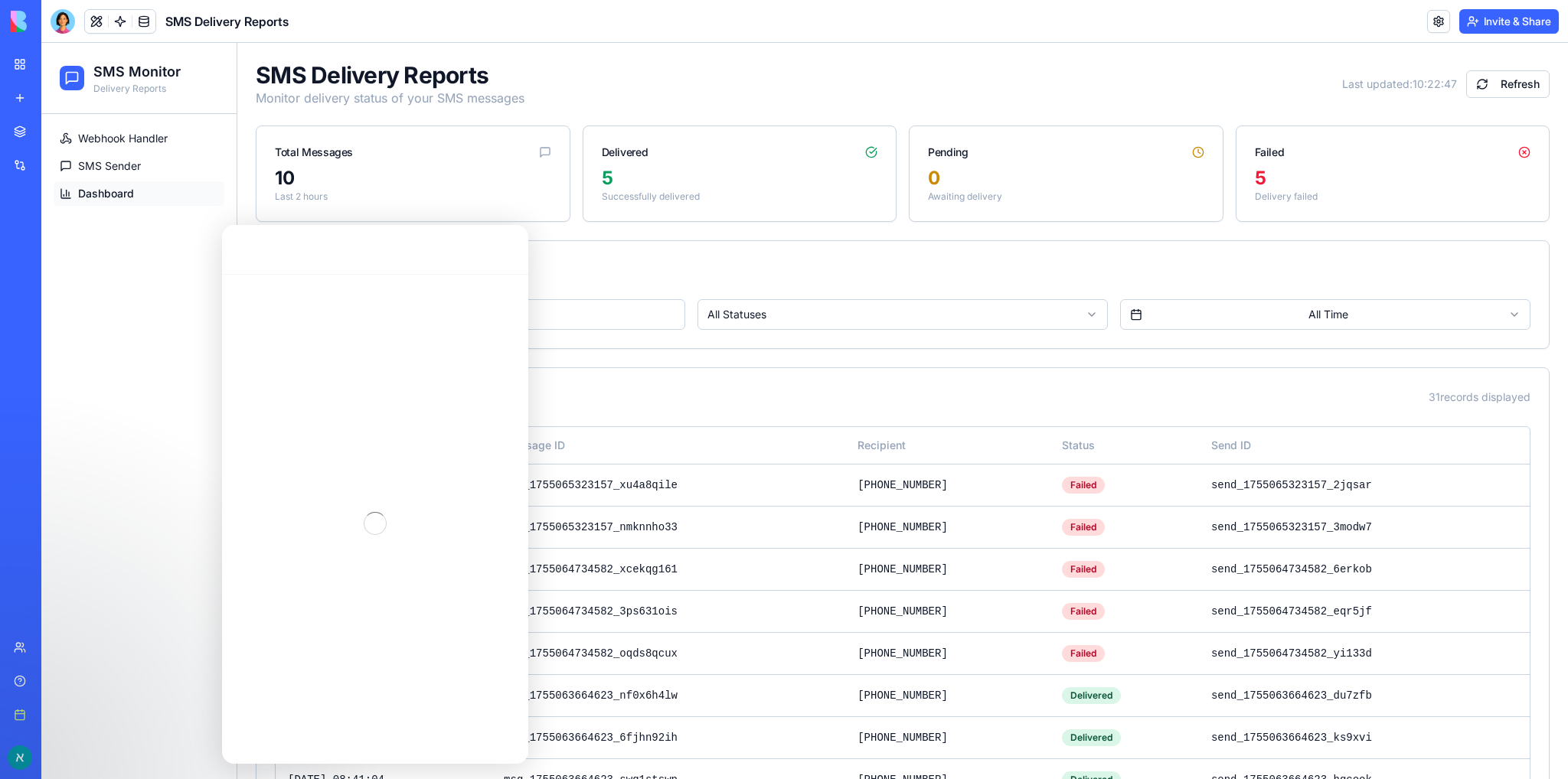
scroll to position [0, 0]
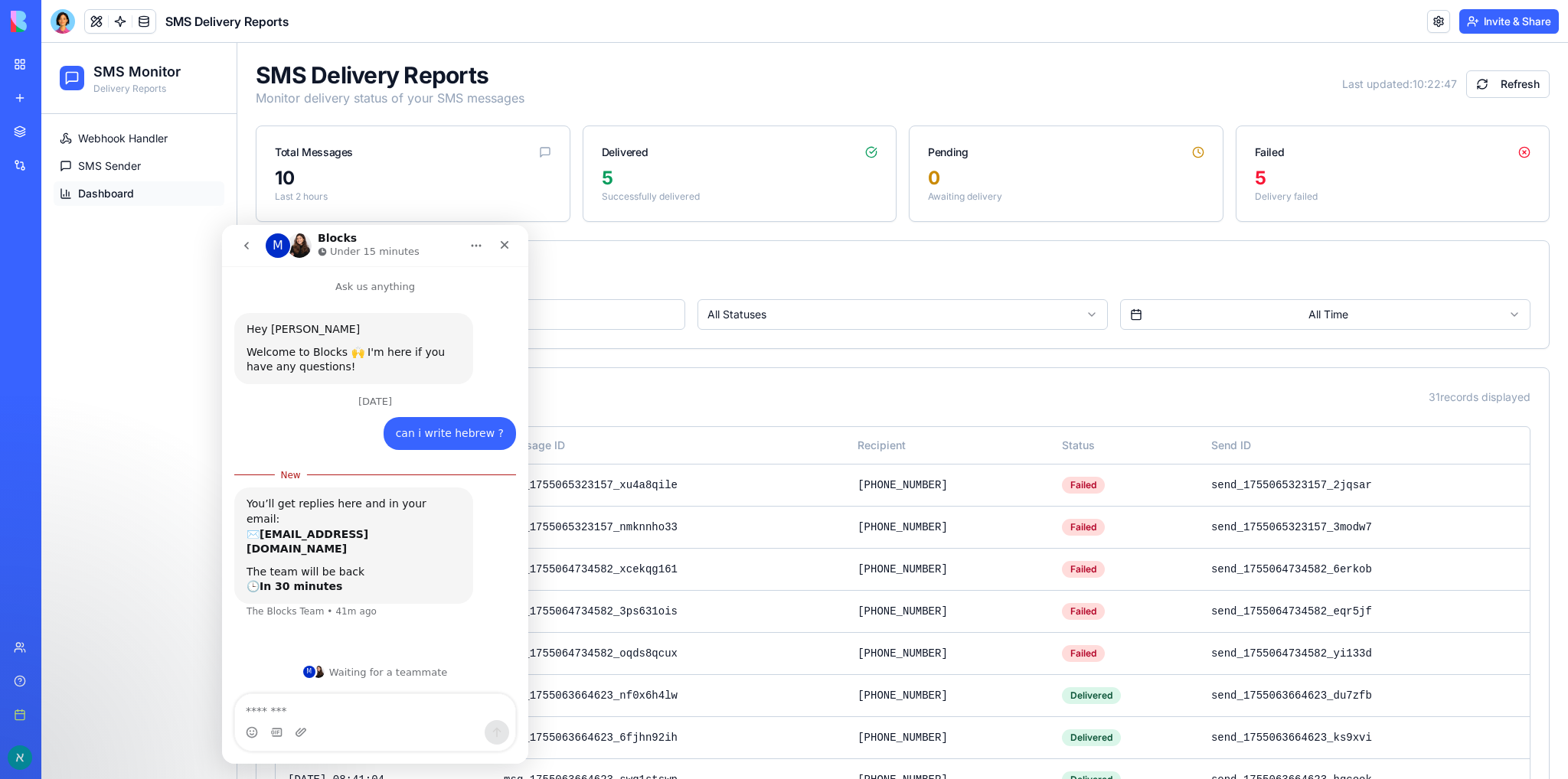
click at [243, 249] on icon "go back" at bounding box center [246, 246] width 13 height 13
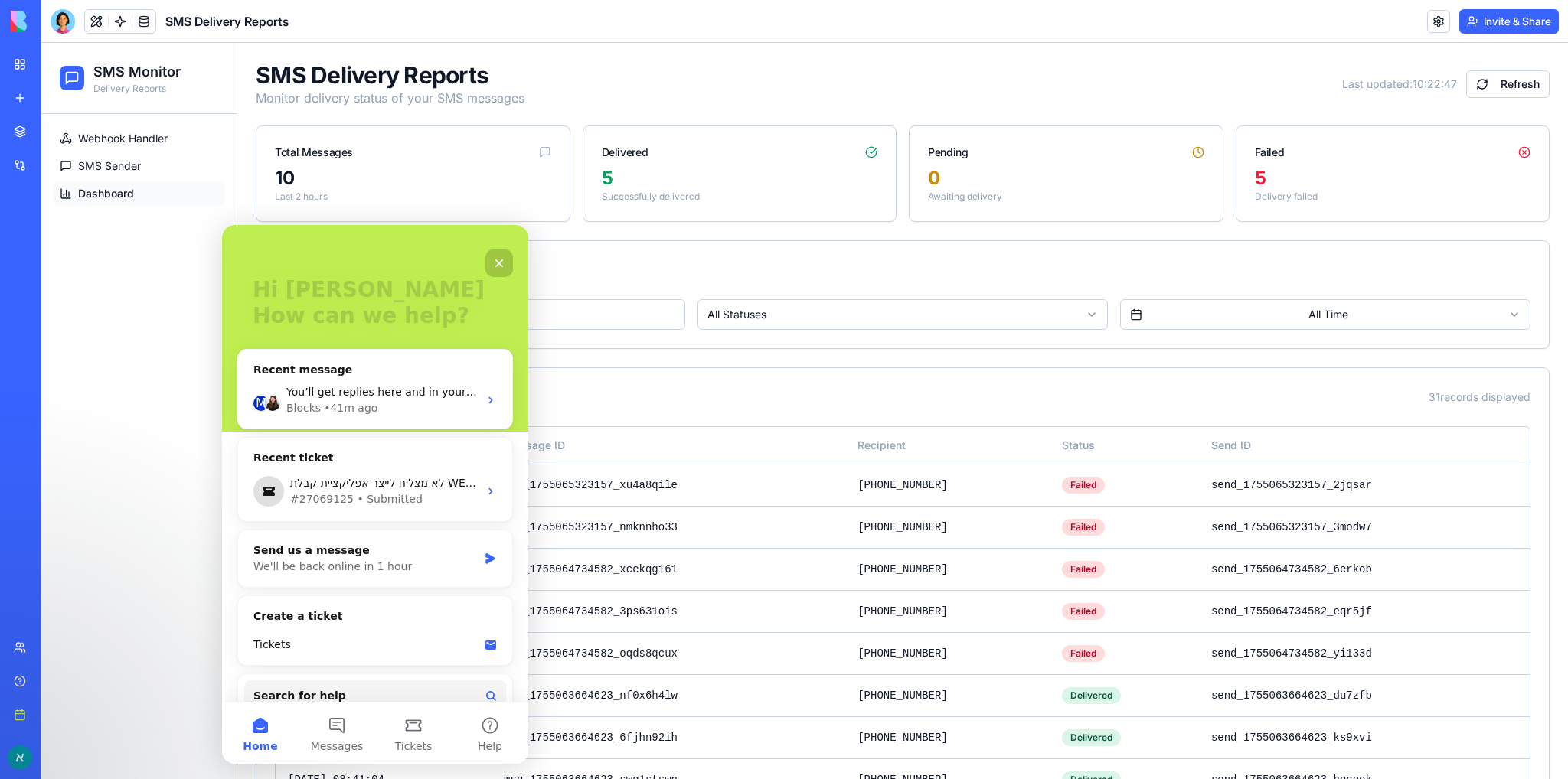
scroll to position [113, 0]
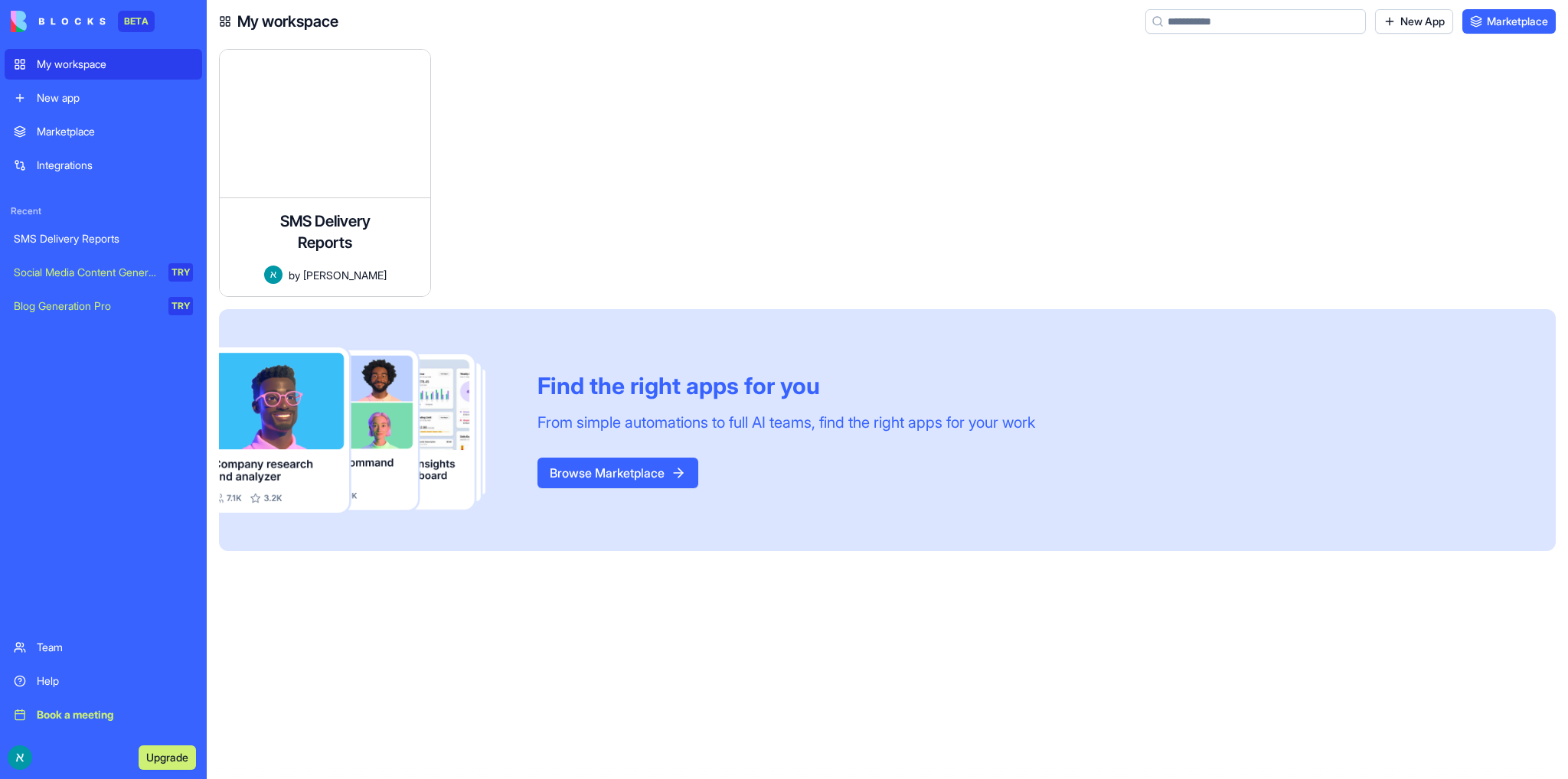
click at [46, 686] on div "Help" at bounding box center [115, 681] width 157 height 15
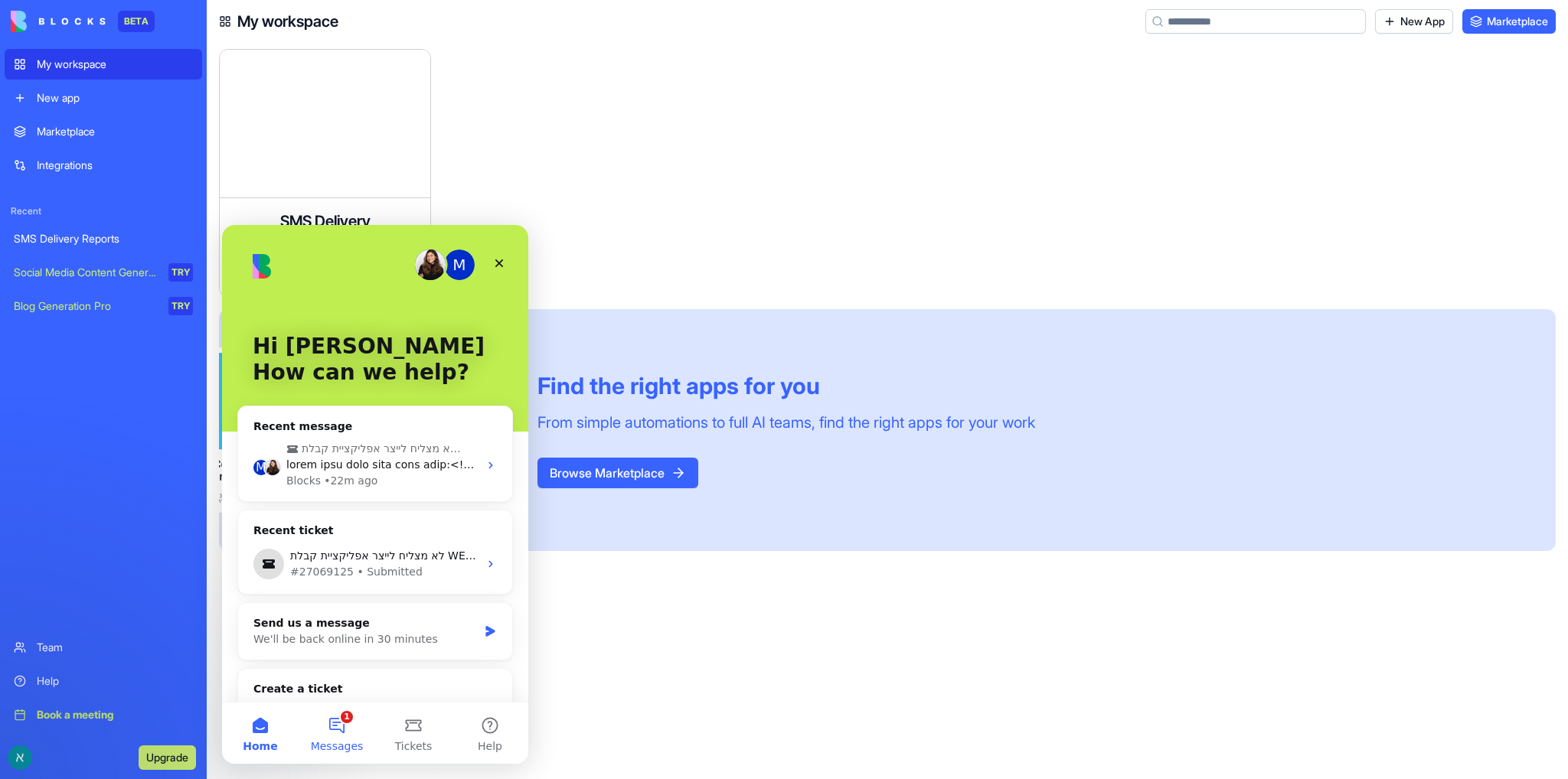
click at [336, 728] on button "1 Messages" at bounding box center [336, 733] width 76 height 61
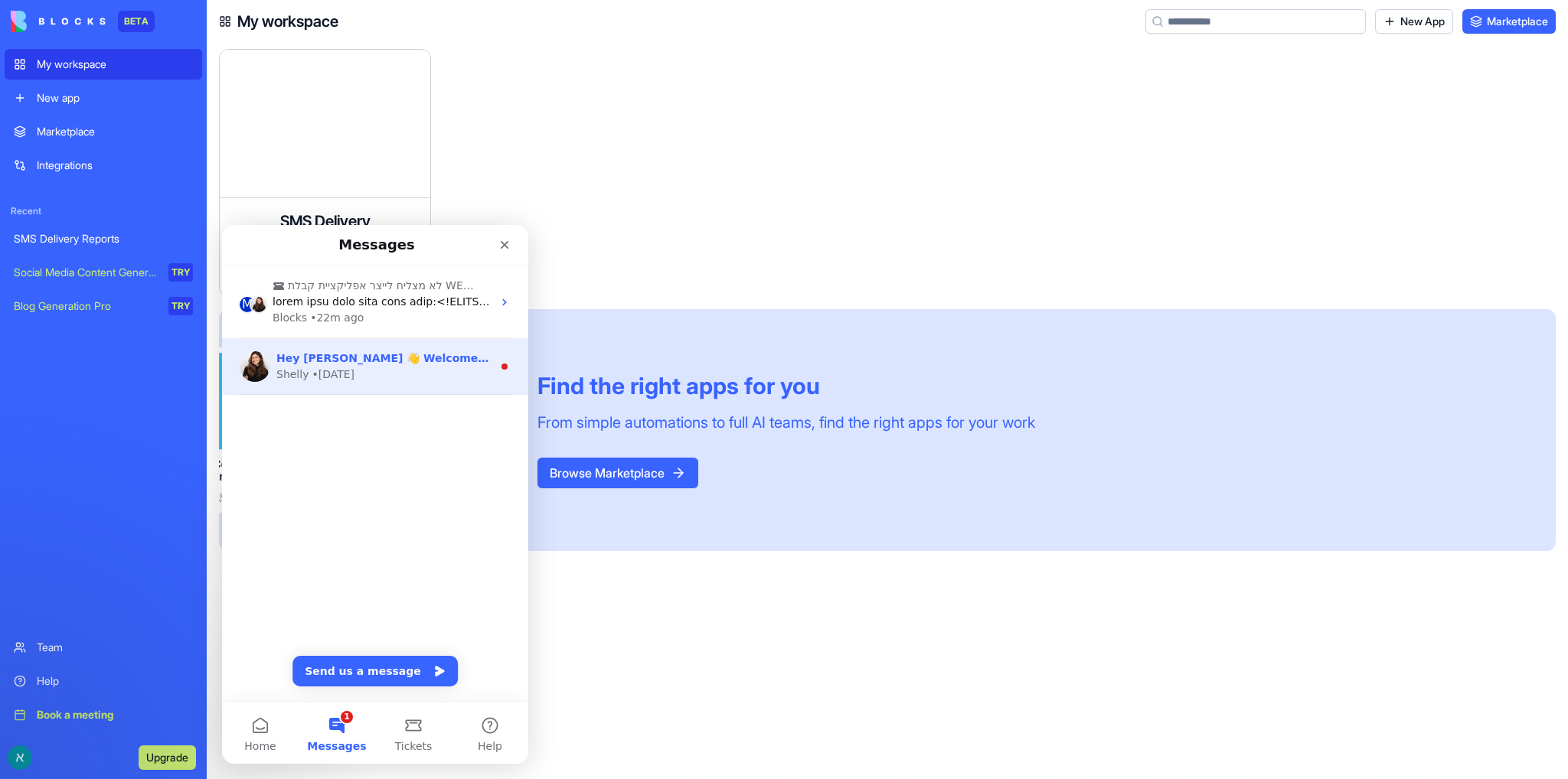
click at [366, 354] on span "Hey [PERSON_NAME] 👋 Welcome to Blocks 🙌 I'm here if you have any questions!" at bounding box center [524, 359] width 495 height 13
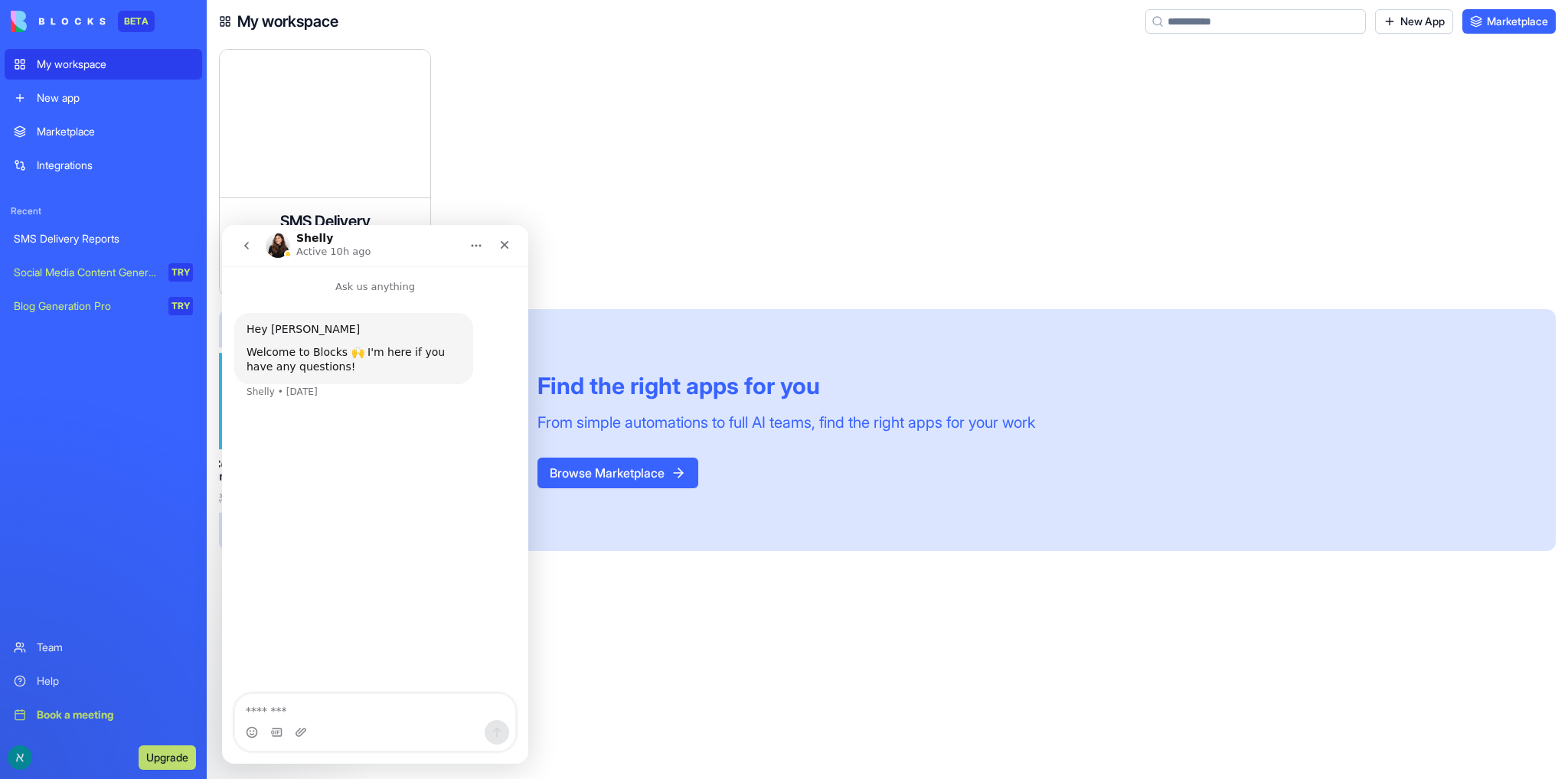
click at [320, 712] on textarea "Message…" at bounding box center [375, 707] width 281 height 26
type textarea "**********"
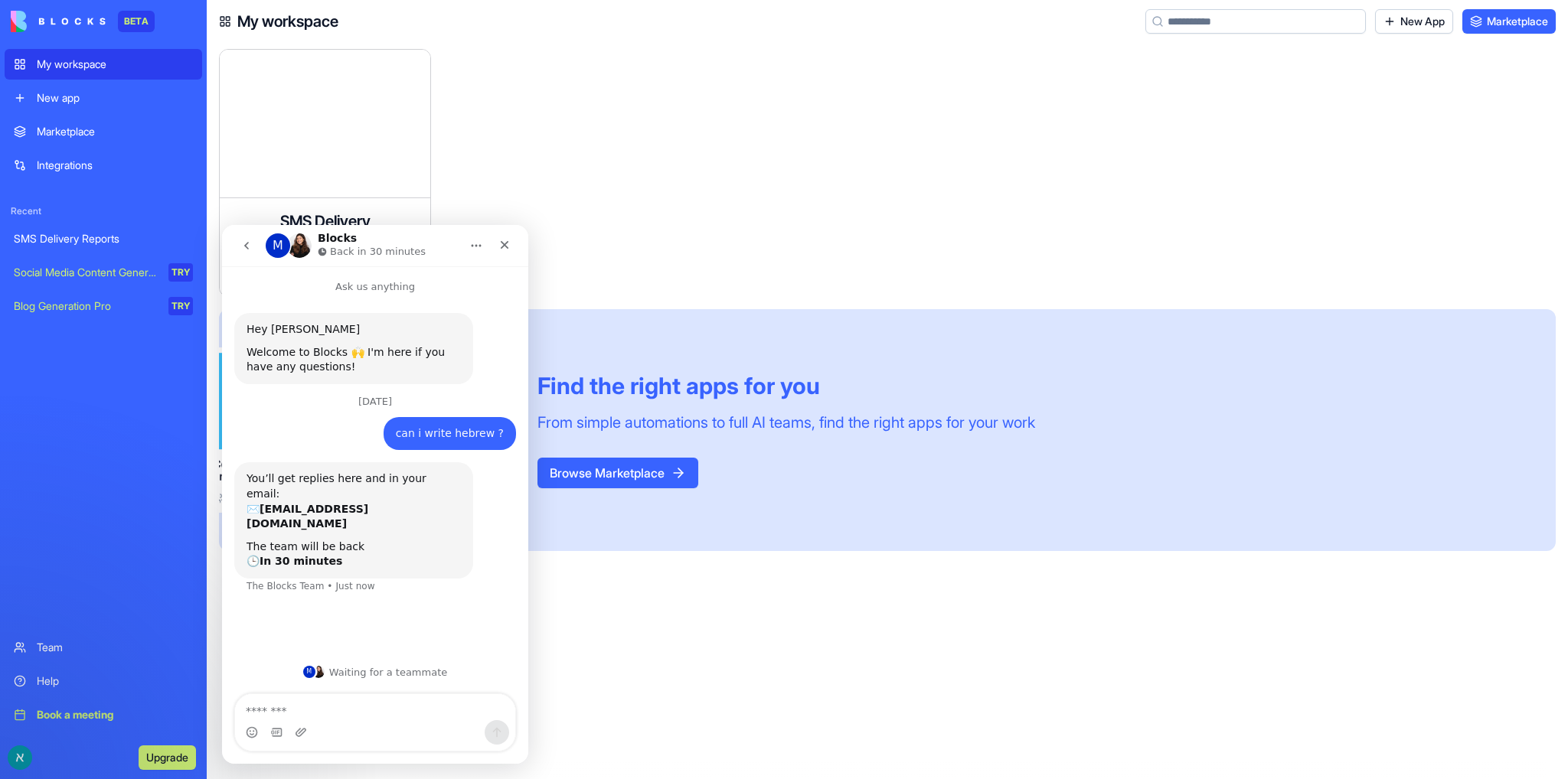
click at [479, 248] on icon "Home" at bounding box center [477, 246] width 13 height 13
click at [637, 239] on div at bounding box center [555, 178] width 224 height 260
click at [502, 246] on icon "Close" at bounding box center [505, 246] width 13 height 13
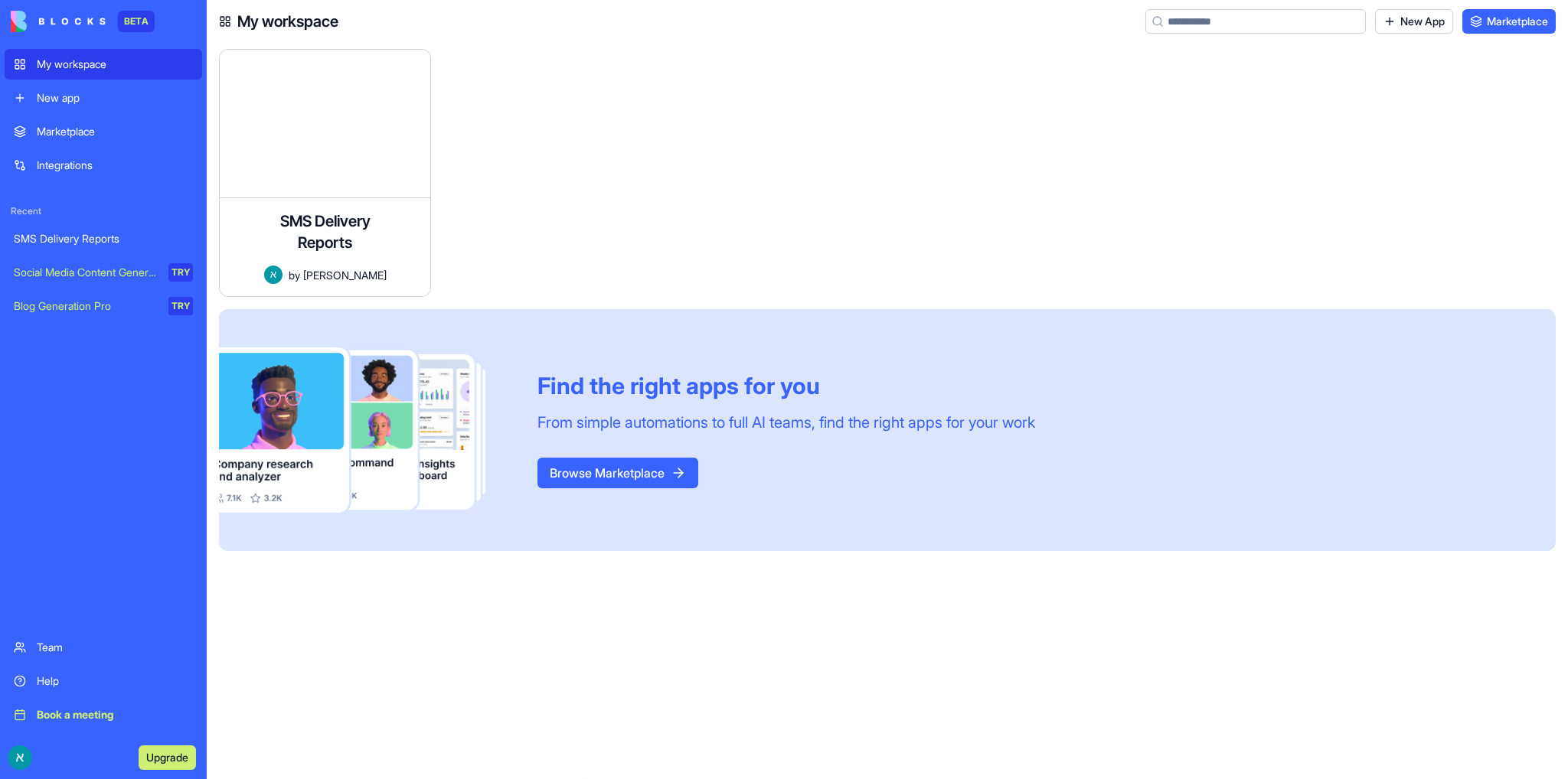
click at [40, 684] on div "Help" at bounding box center [115, 681] width 157 height 15
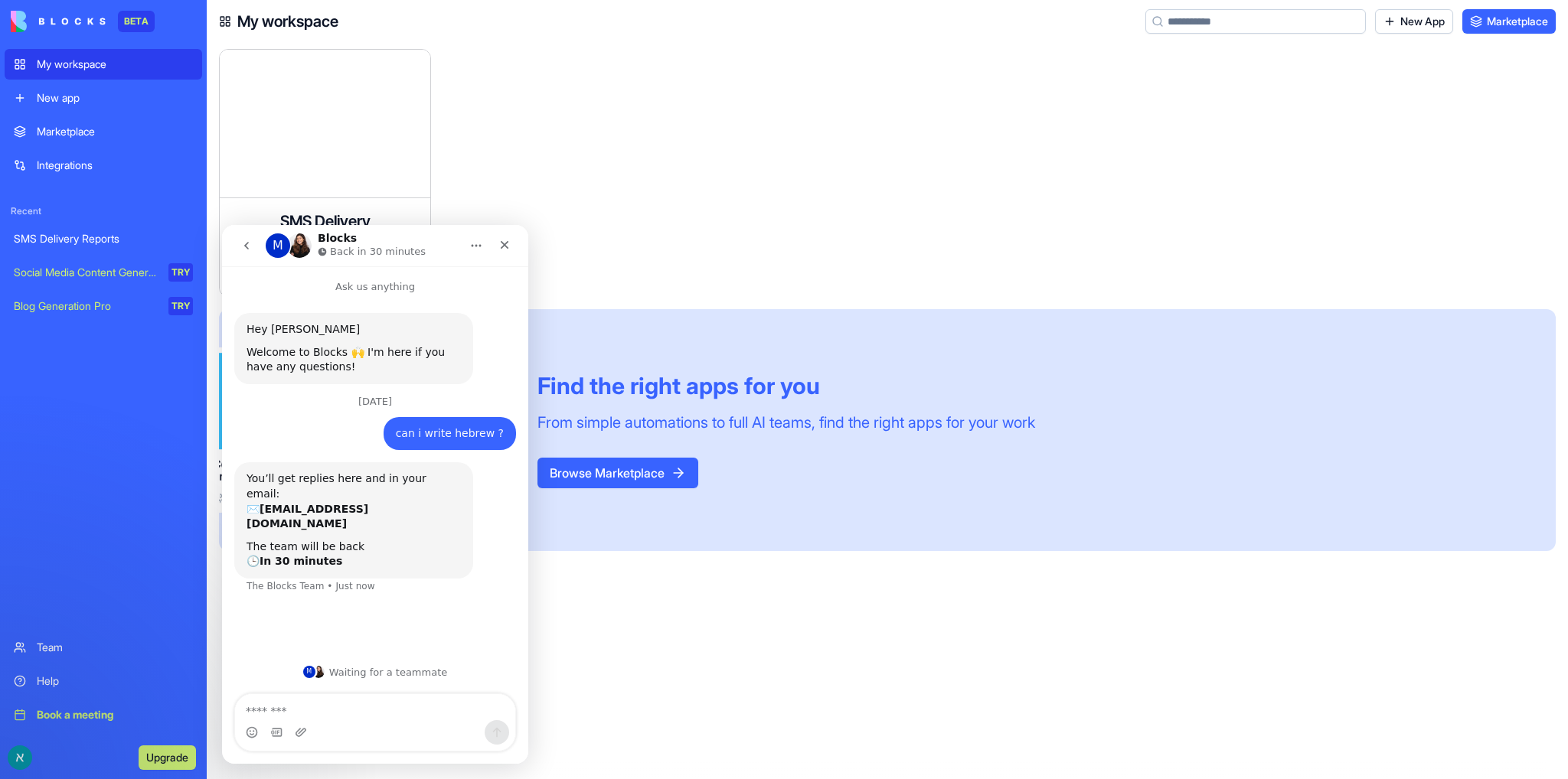
click at [248, 246] on icon "go back" at bounding box center [246, 246] width 13 height 13
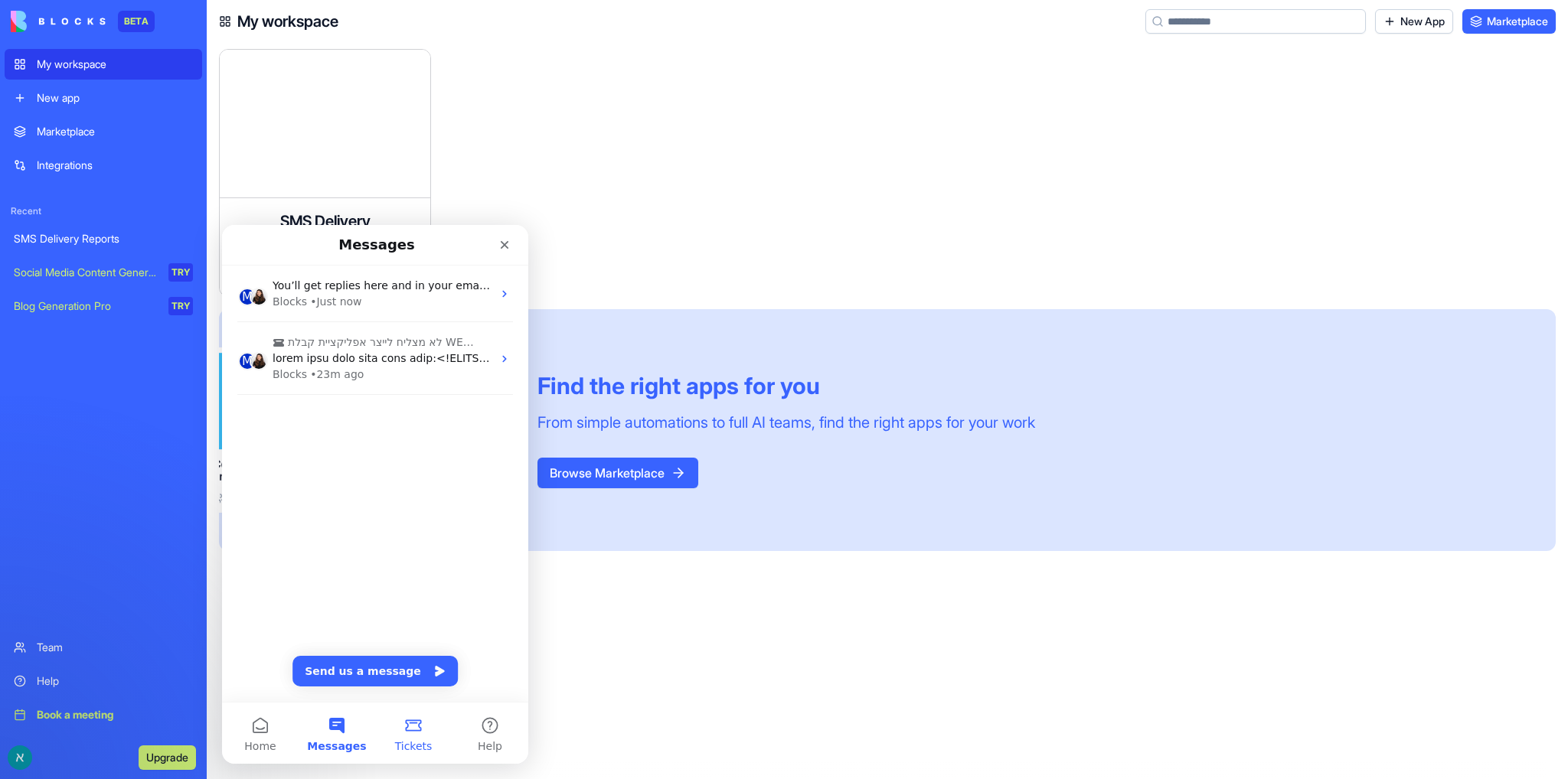
click at [414, 733] on button "Tickets" at bounding box center [413, 733] width 76 height 61
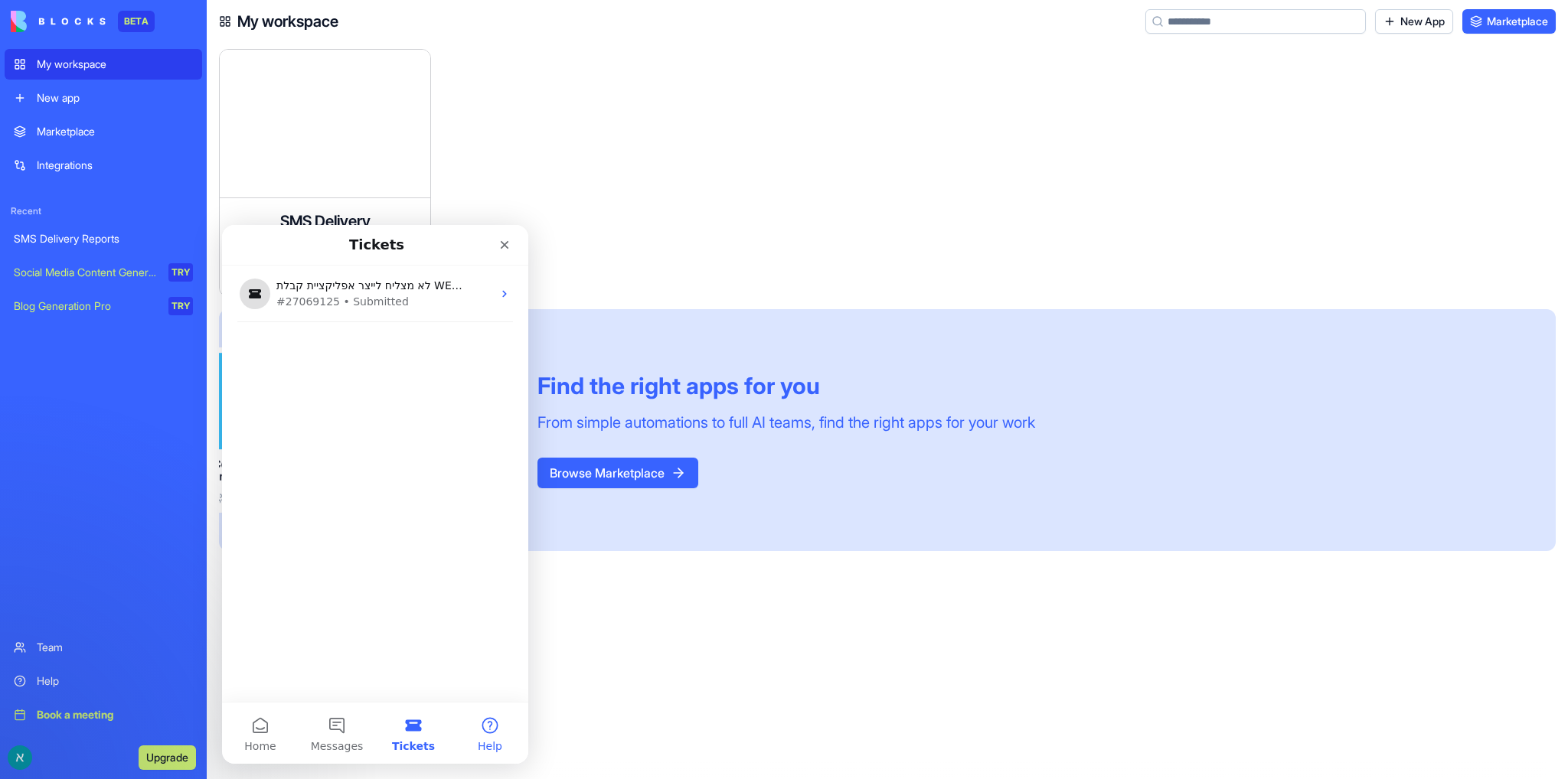
click at [490, 729] on button "Help" at bounding box center [489, 733] width 76 height 61
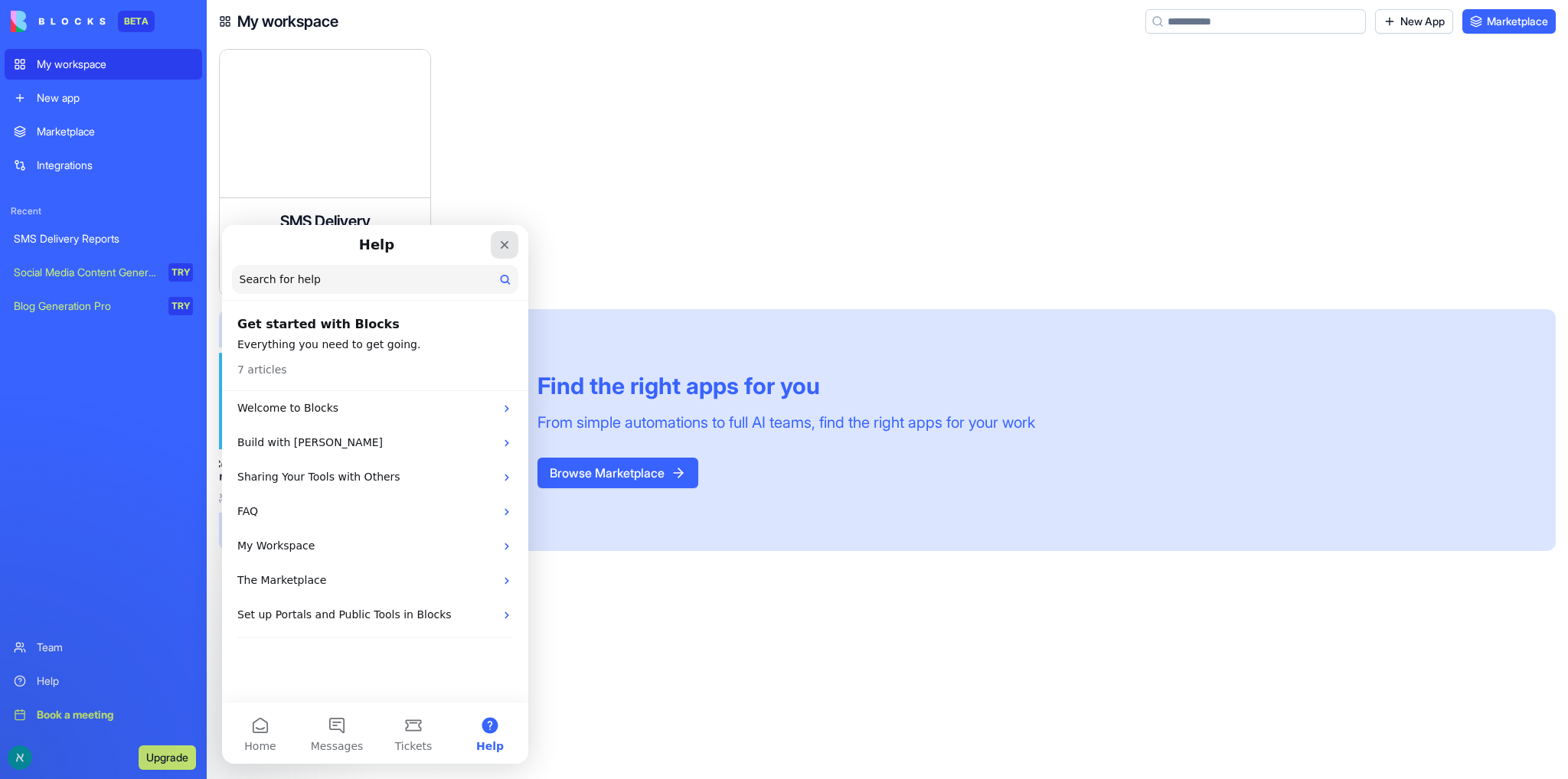
drag, startPoint x: 506, startPoint y: 247, endPoint x: 722, endPoint y: 479, distance: 317.0
click at [506, 247] on icon "Close" at bounding box center [505, 245] width 8 height 8
